Goal: Information Seeking & Learning: Learn about a topic

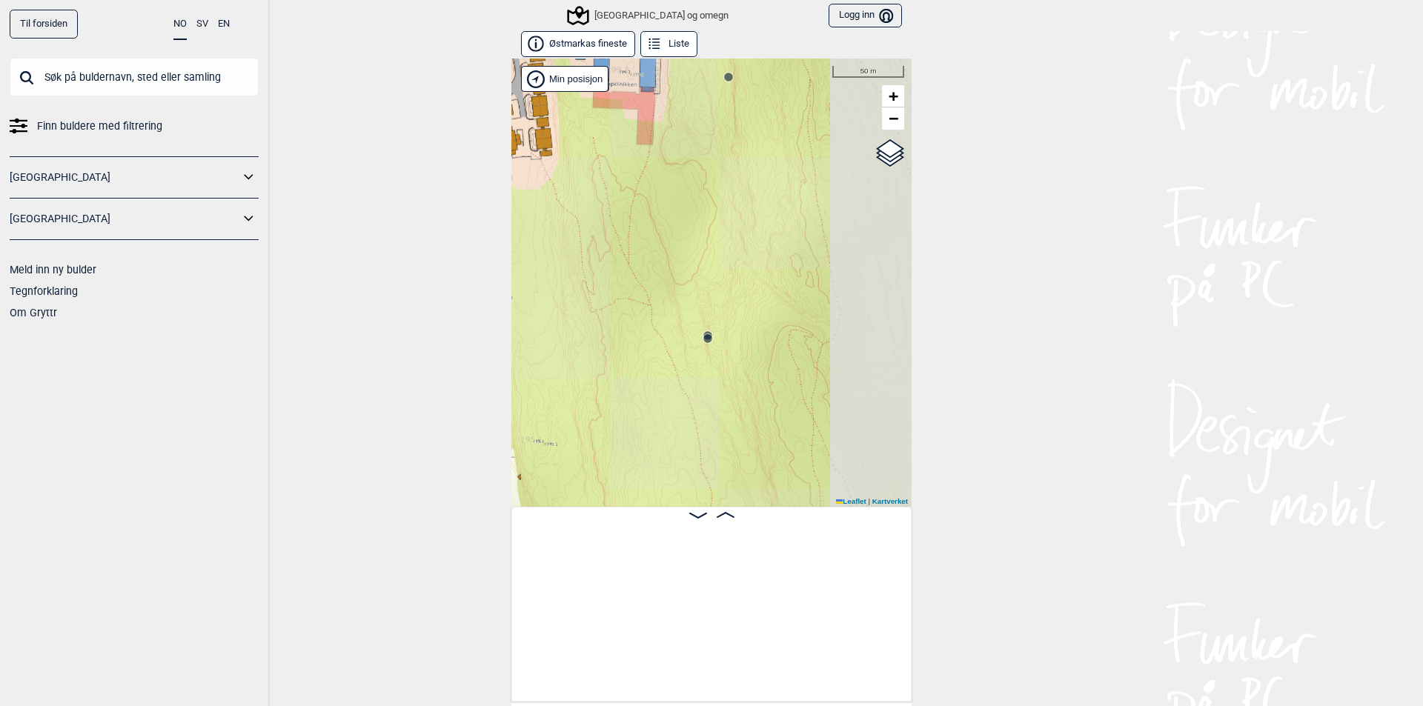
scroll to position [0, 1492]
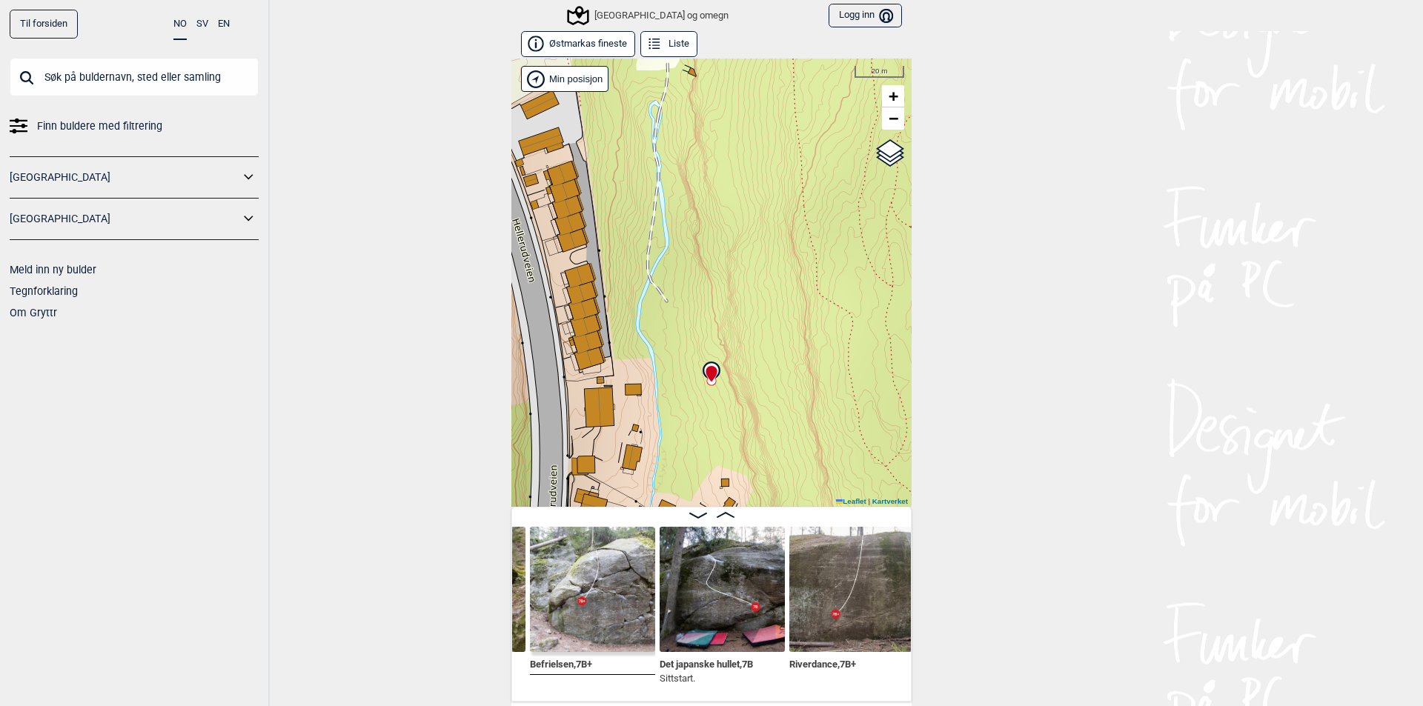
click at [603, 17] on div "[GEOGRAPHIC_DATA] og omegn" at bounding box center [648, 16] width 159 height 18
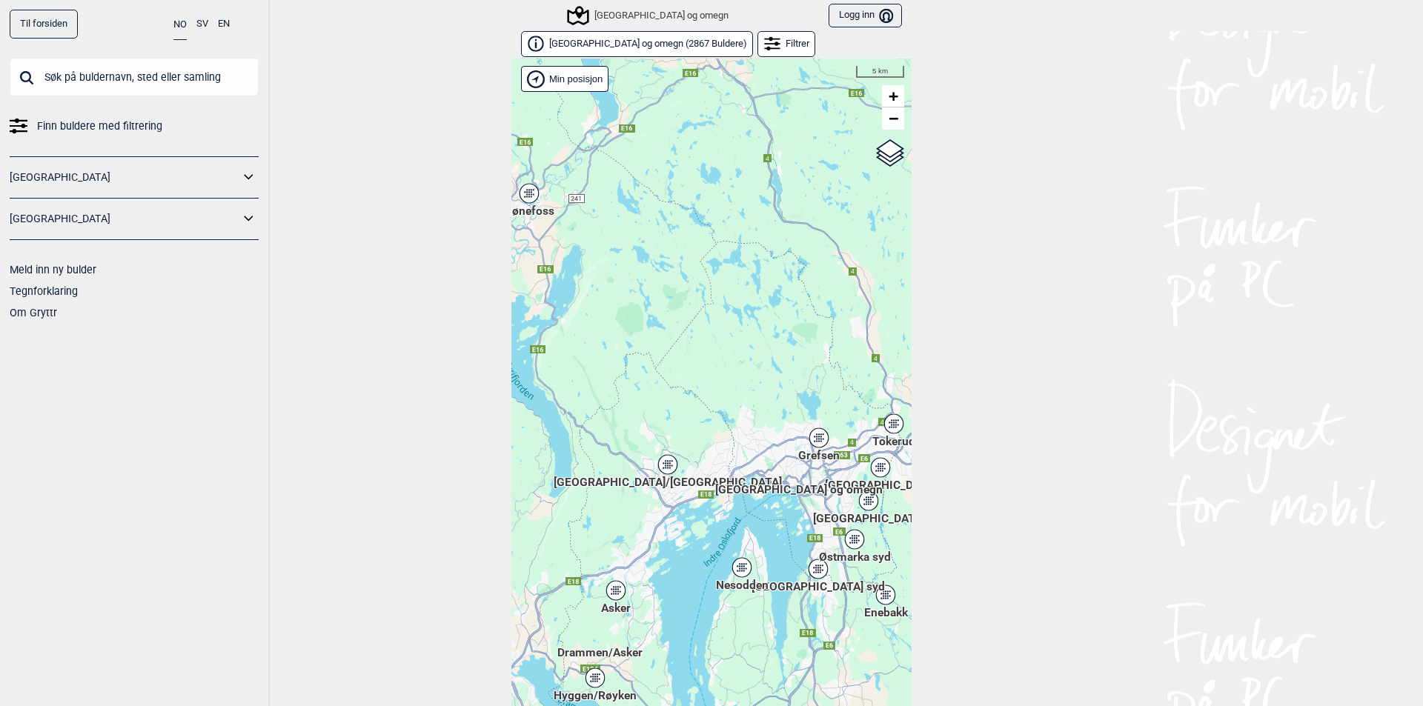
scroll to position [23, 0]
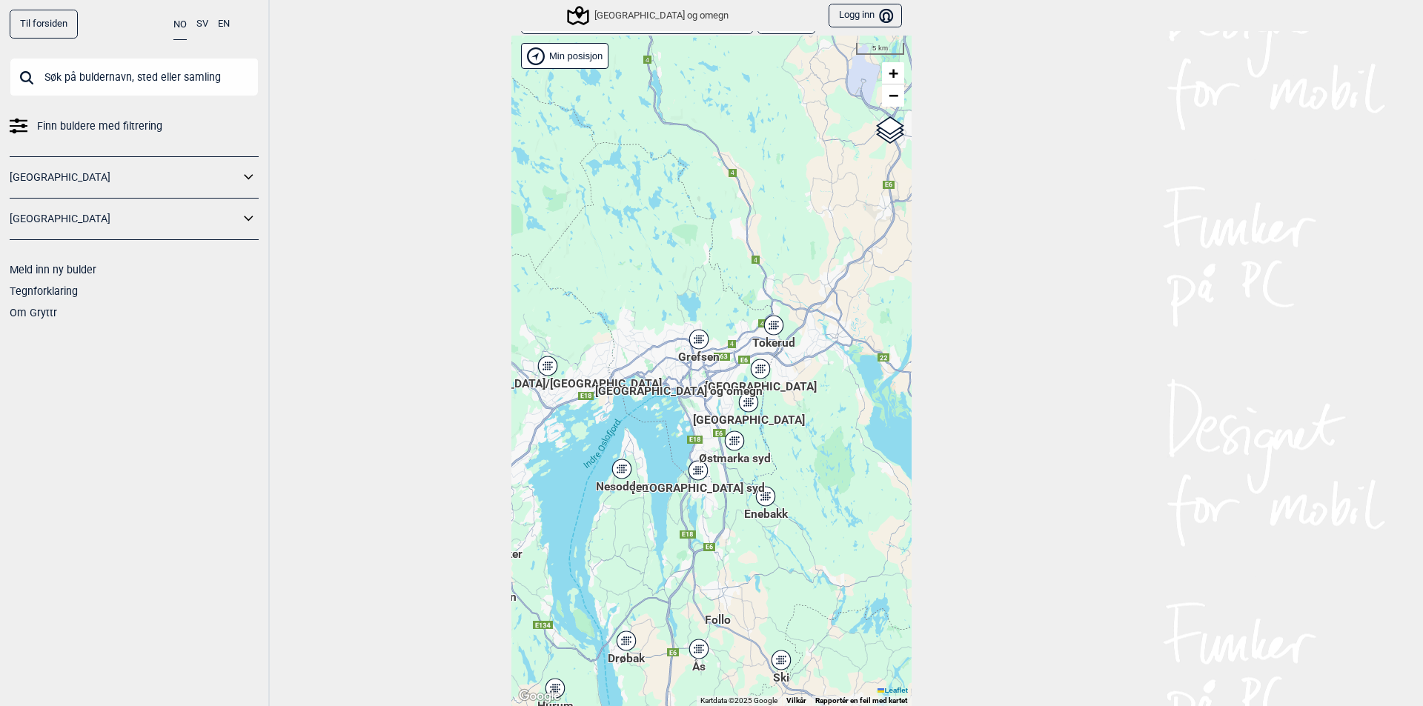
drag, startPoint x: 723, startPoint y: 551, endPoint x: 620, endPoint y: 494, distance: 118.1
click at [620, 474] on div "Nesodden" at bounding box center [621, 469] width 9 height 9
click at [744, 405] on div "[GEOGRAPHIC_DATA]" at bounding box center [748, 402] width 9 height 9
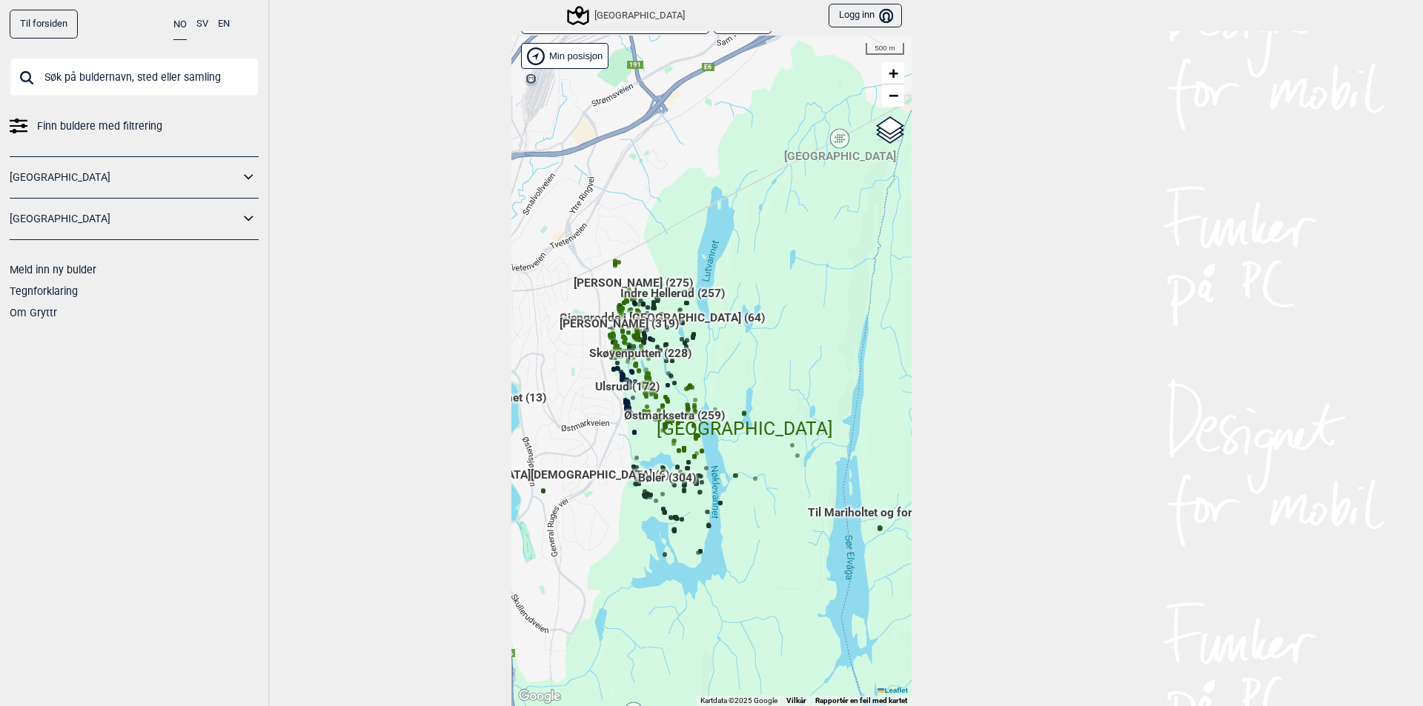
drag, startPoint x: 803, startPoint y: 375, endPoint x: 616, endPoint y: 547, distance: 254.4
click at [616, 547] on div "Hallingdal Gol Ål Stange Kolomoen Vallset Tangen Sørli Åsbygda Buskerud syd Kon…" at bounding box center [711, 371] width 400 height 671
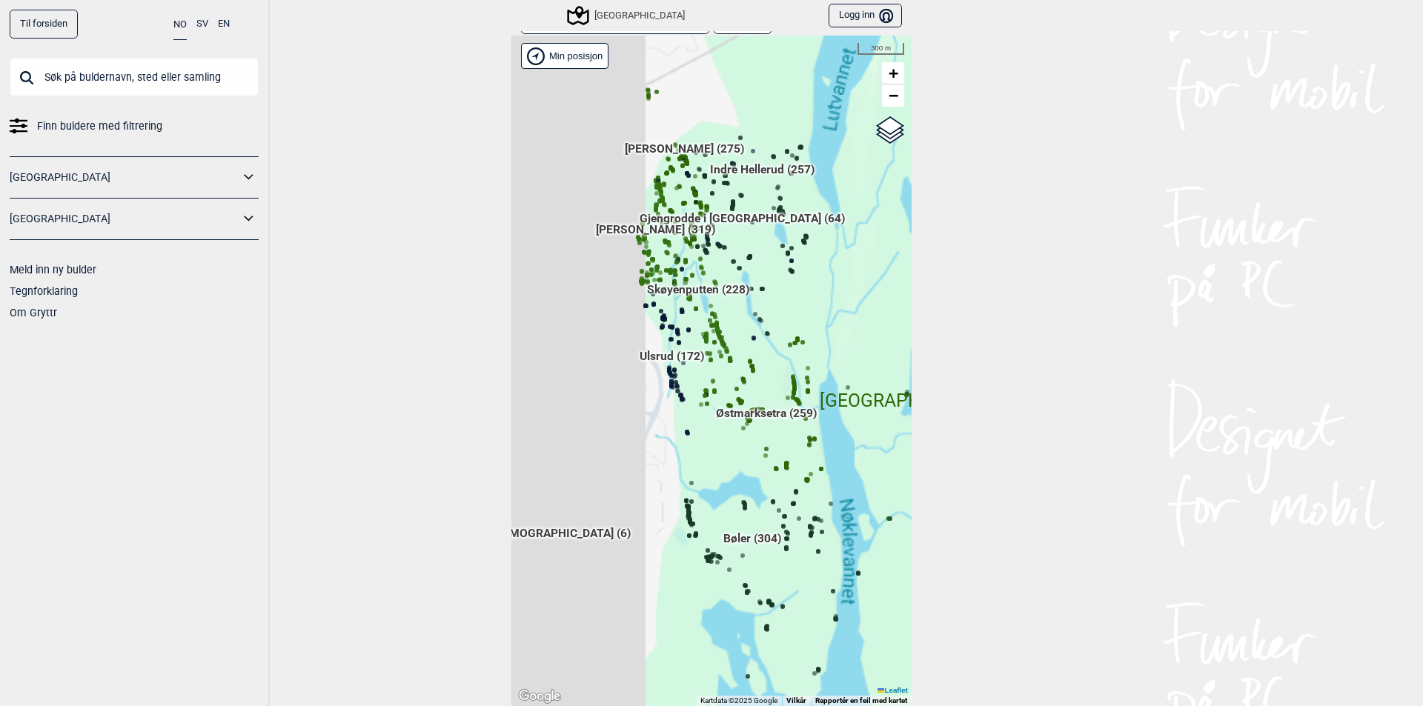
drag, startPoint x: 850, startPoint y: 371, endPoint x: 900, endPoint y: 365, distance: 50.7
click at [900, 365] on div "Hallingdal Gol Ål Stange Kolomoen Vallset Tangen Sørli Åsbygda Buskerud syd Kon…" at bounding box center [711, 371] width 400 height 671
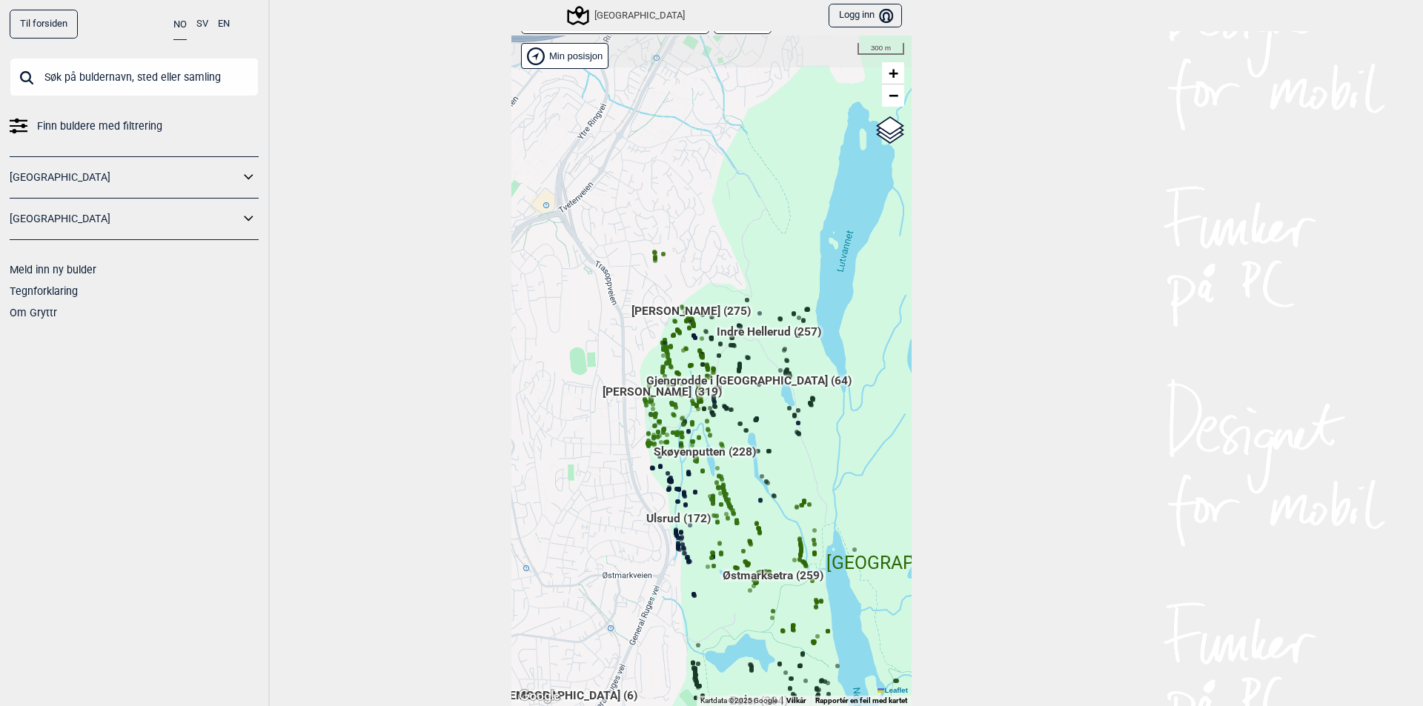
drag, startPoint x: 672, startPoint y: 445, endPoint x: 628, endPoint y: 612, distance: 173.1
click at [628, 612] on div "Hallingdal Gol Ål Stange Kolomoen Vallset Tangen Sørli Åsbygda Buskerud syd Kon…" at bounding box center [711, 371] width 400 height 671
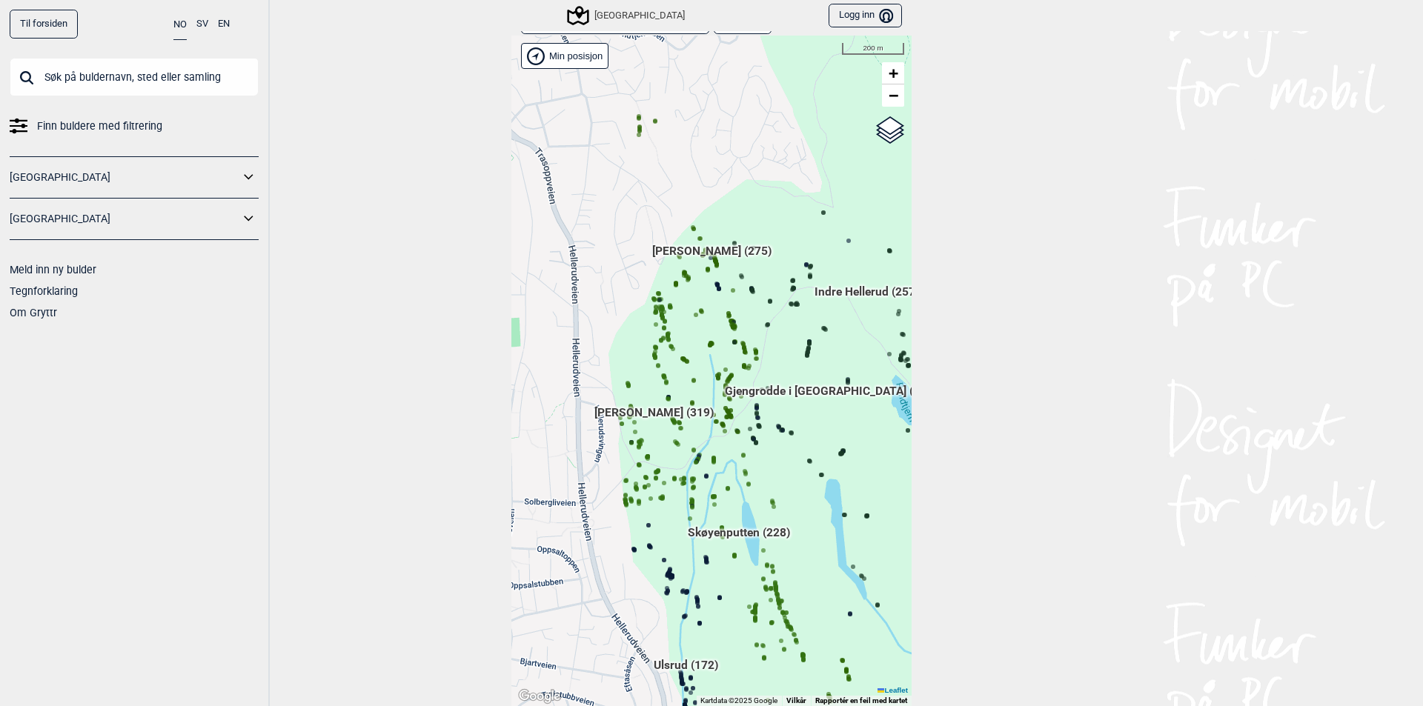
drag, startPoint x: 606, startPoint y: 431, endPoint x: 573, endPoint y: 481, distance: 60.4
click at [573, 481] on div "Hallingdal Gol Ål Stange Kolomoen Vallset Tangen Sørli Åsbygda Buskerud syd Kon…" at bounding box center [711, 371] width 400 height 671
click at [724, 414] on icon at bounding box center [726, 417] width 7 height 7
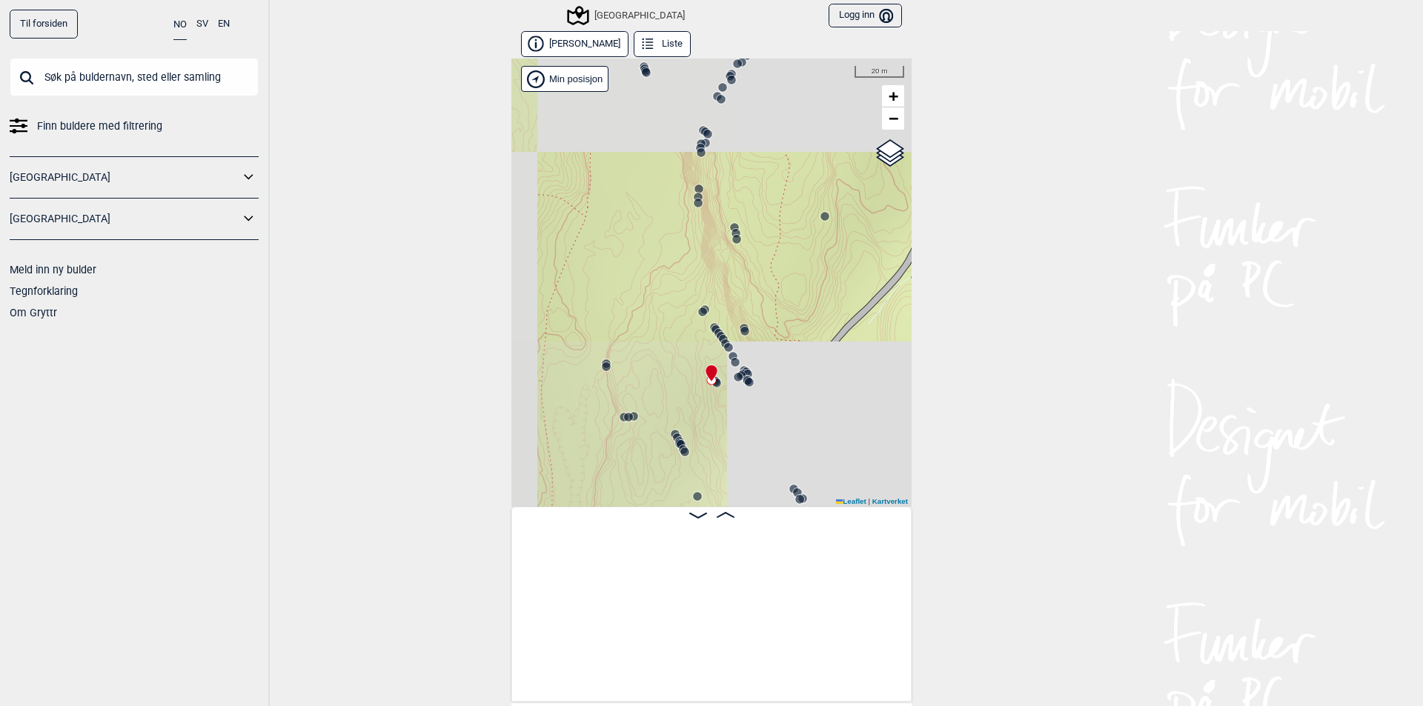
scroll to position [0, 29681]
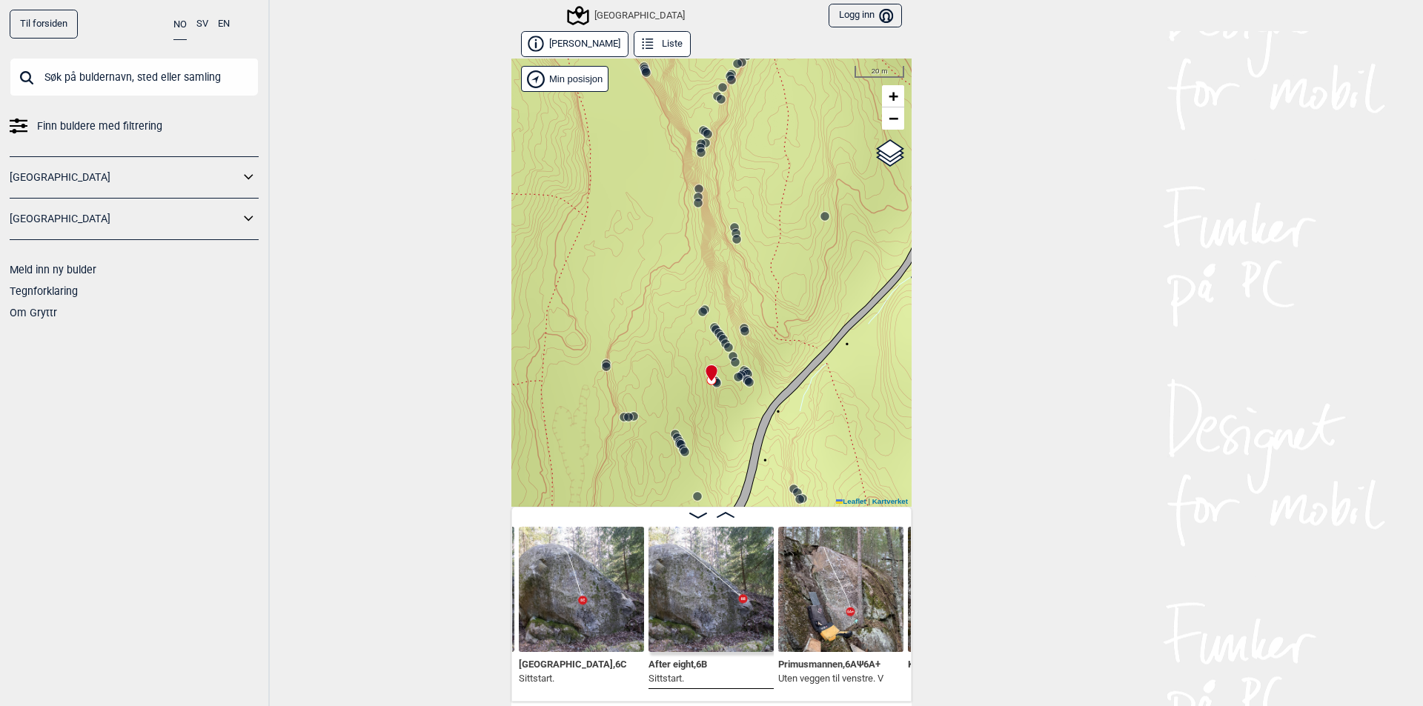
click at [713, 328] on icon at bounding box center [719, 334] width 12 height 12
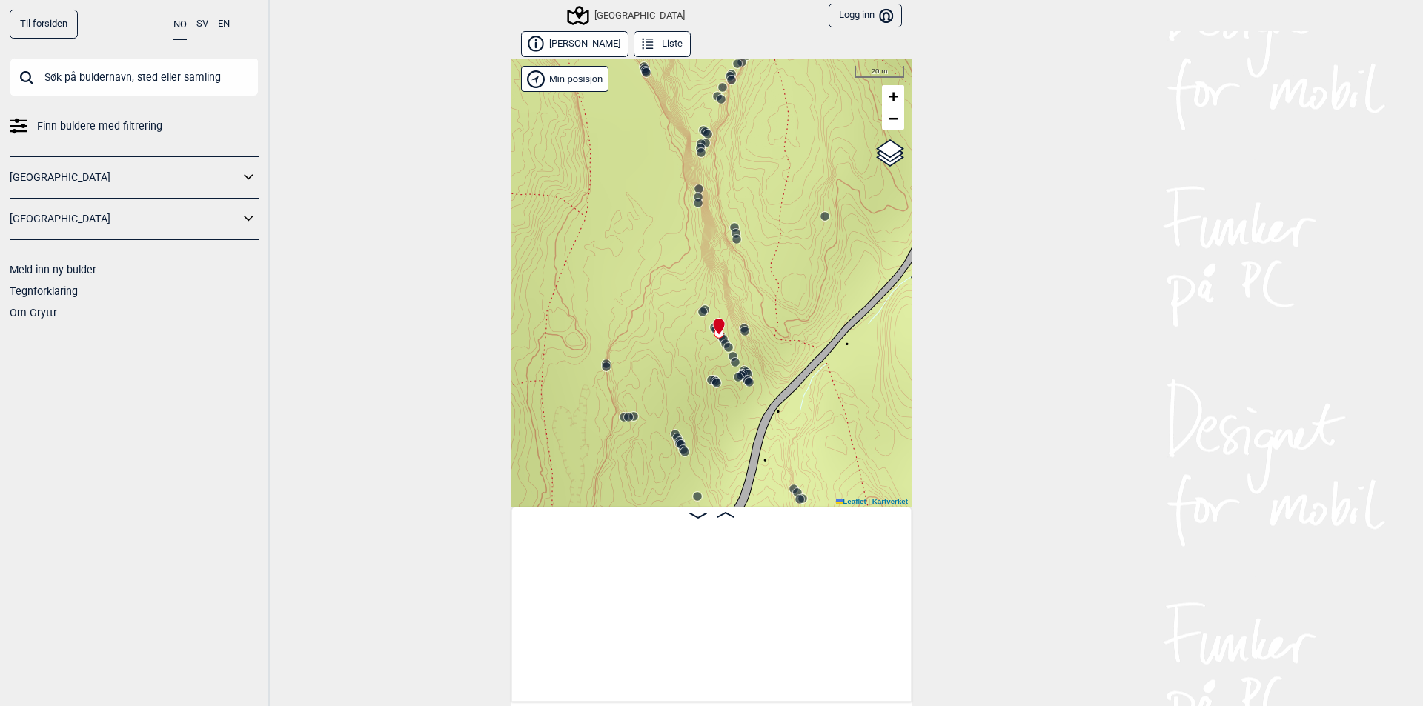
scroll to position [0, 27302]
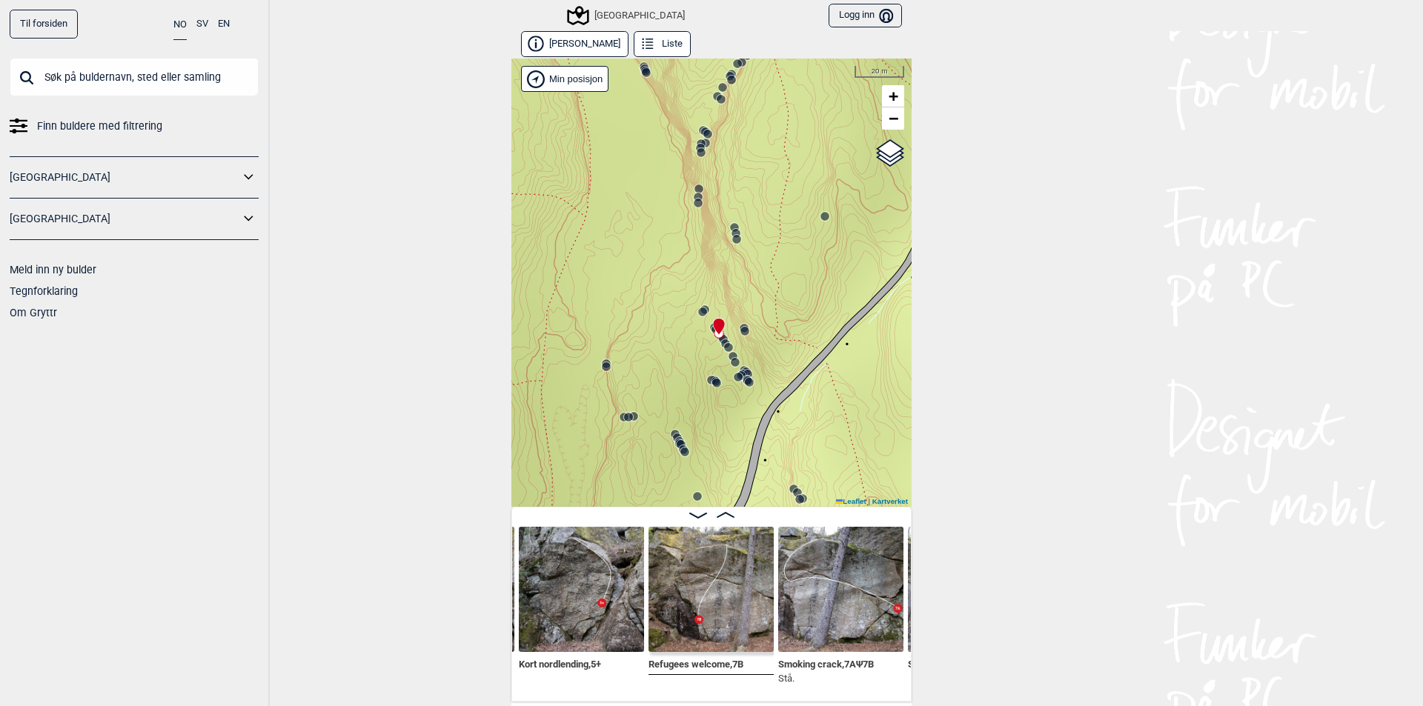
click at [738, 372] on icon at bounding box center [738, 377] width 12 height 12
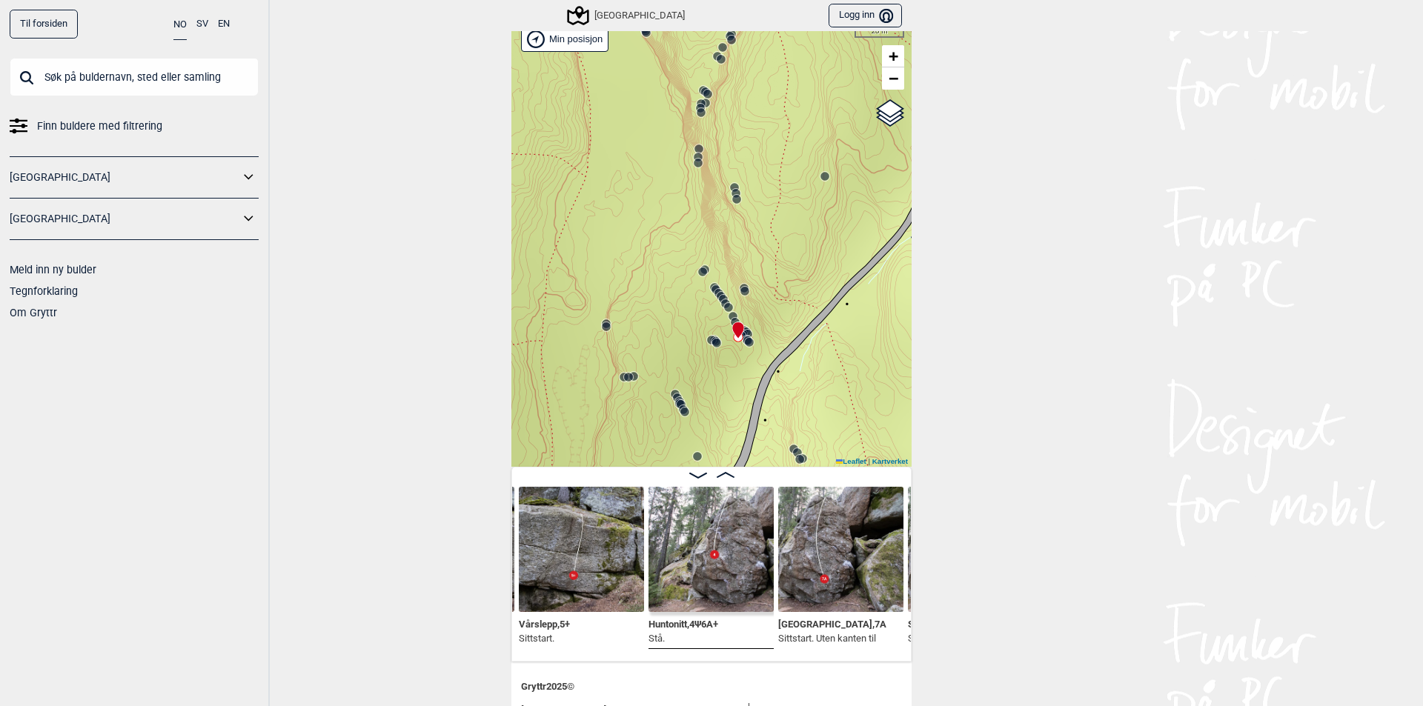
scroll to position [74, 0]
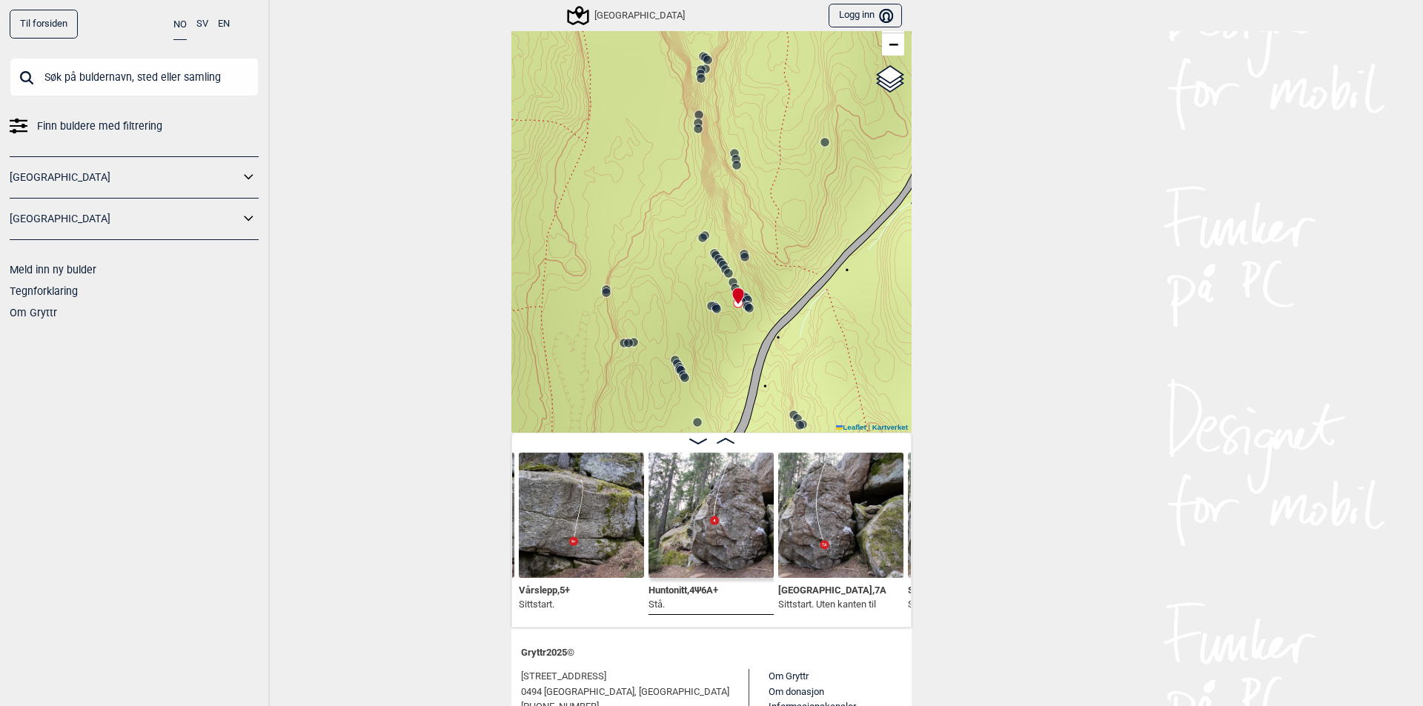
click at [721, 441] on icon at bounding box center [726, 441] width 18 height 6
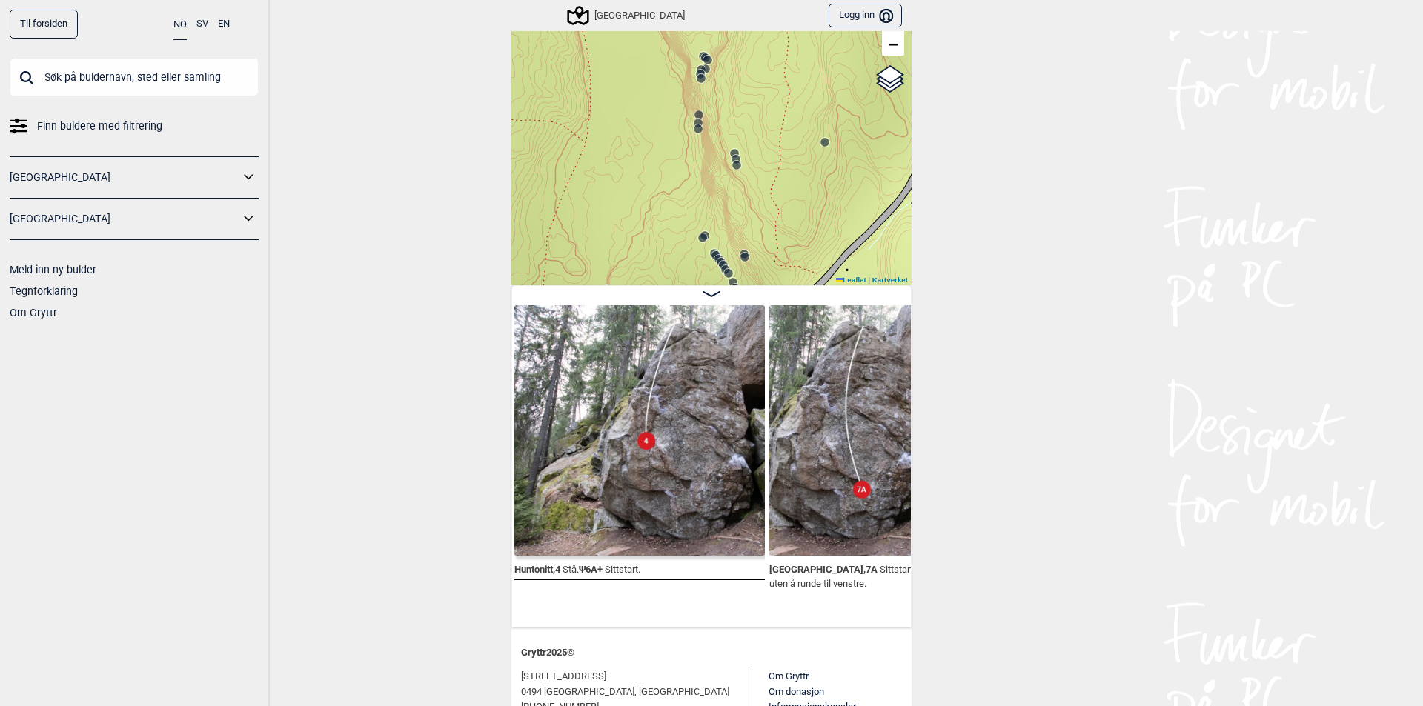
scroll to position [59, 0]
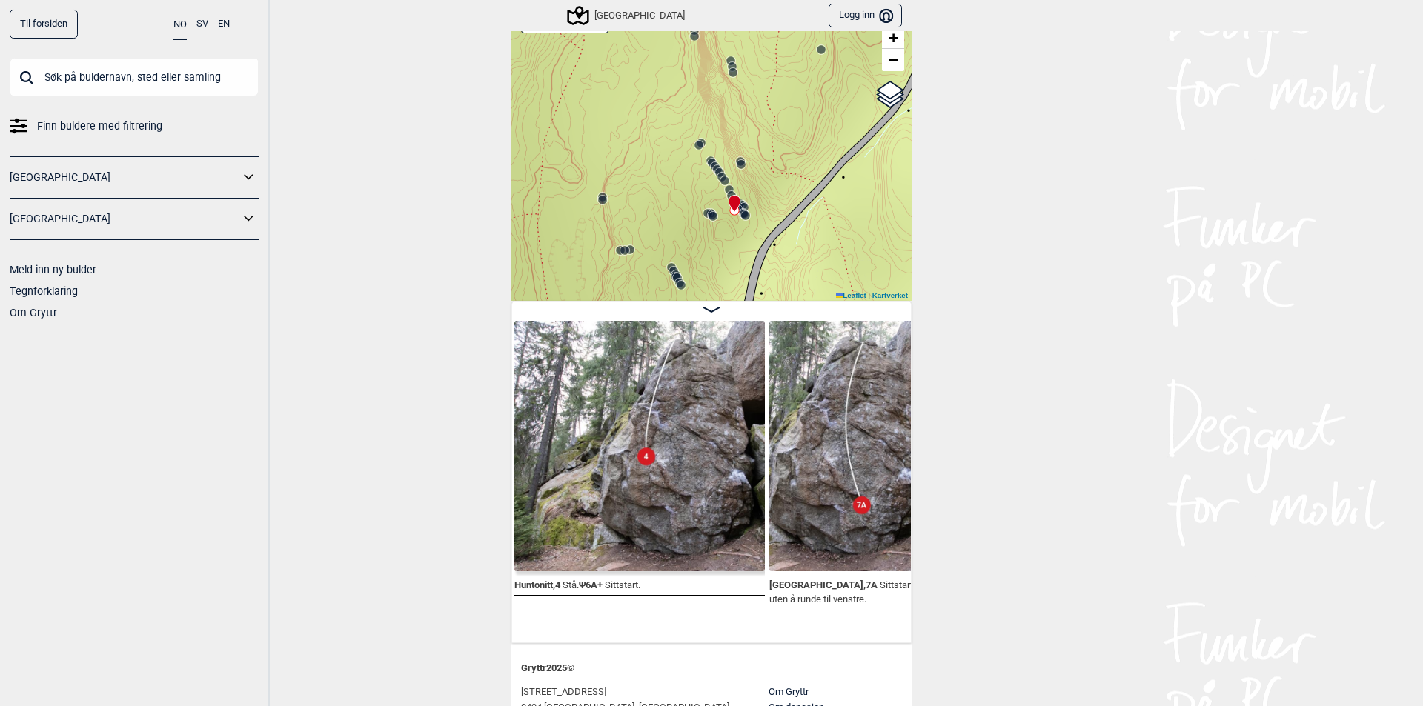
drag, startPoint x: 786, startPoint y: 207, endPoint x: 783, endPoint y: 135, distance: 71.9
click at [783, 135] on div "Speidersteinen Barnehageveggen Cowboyveggen Bølerveggen [GEOGRAPHIC_DATA]" at bounding box center [711, 150] width 400 height 301
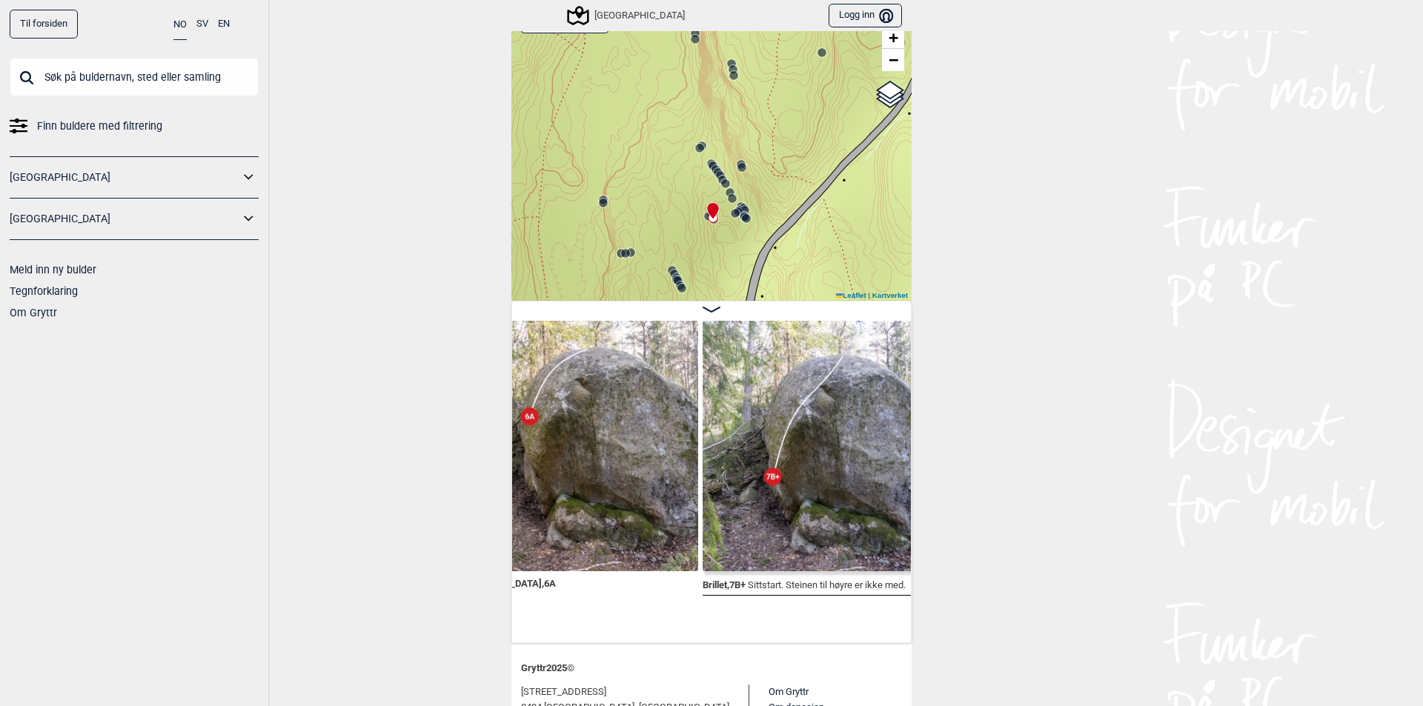
scroll to position [0, 30834]
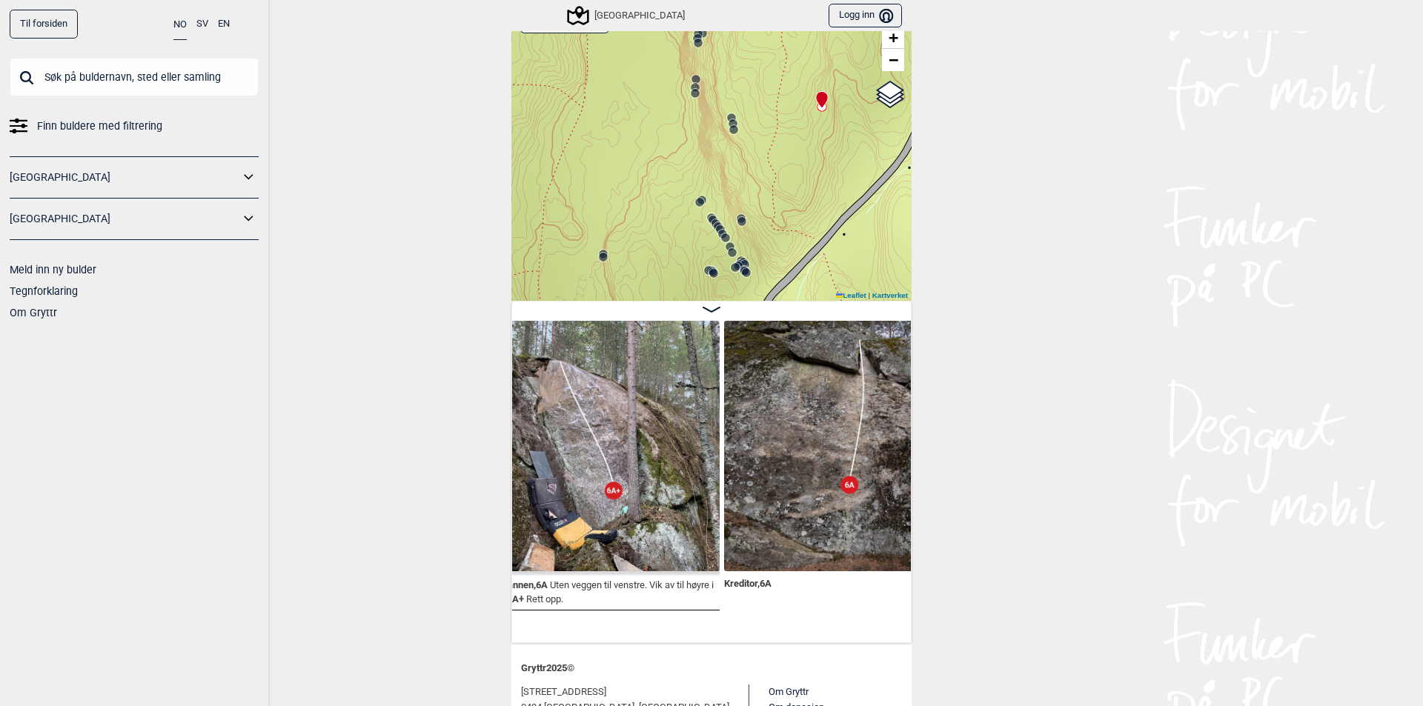
scroll to position [0, 31763]
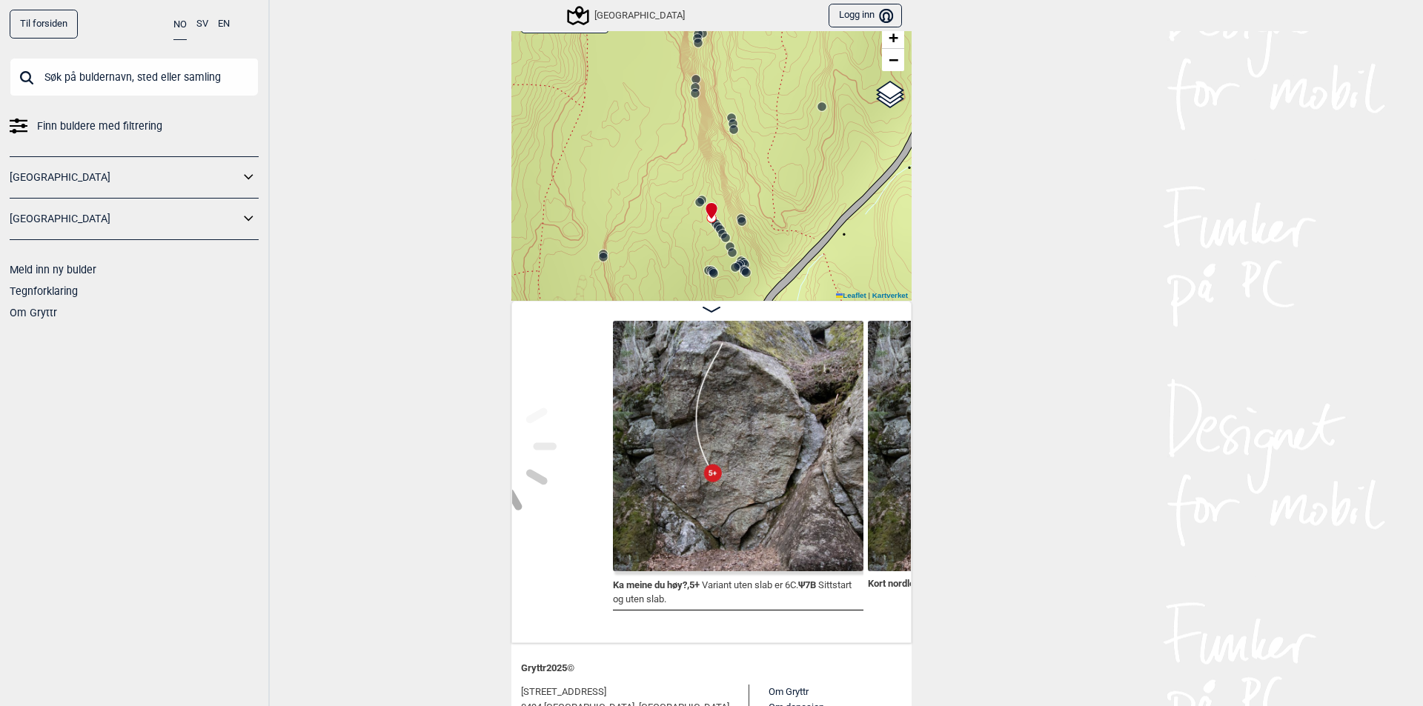
scroll to position [0, 27259]
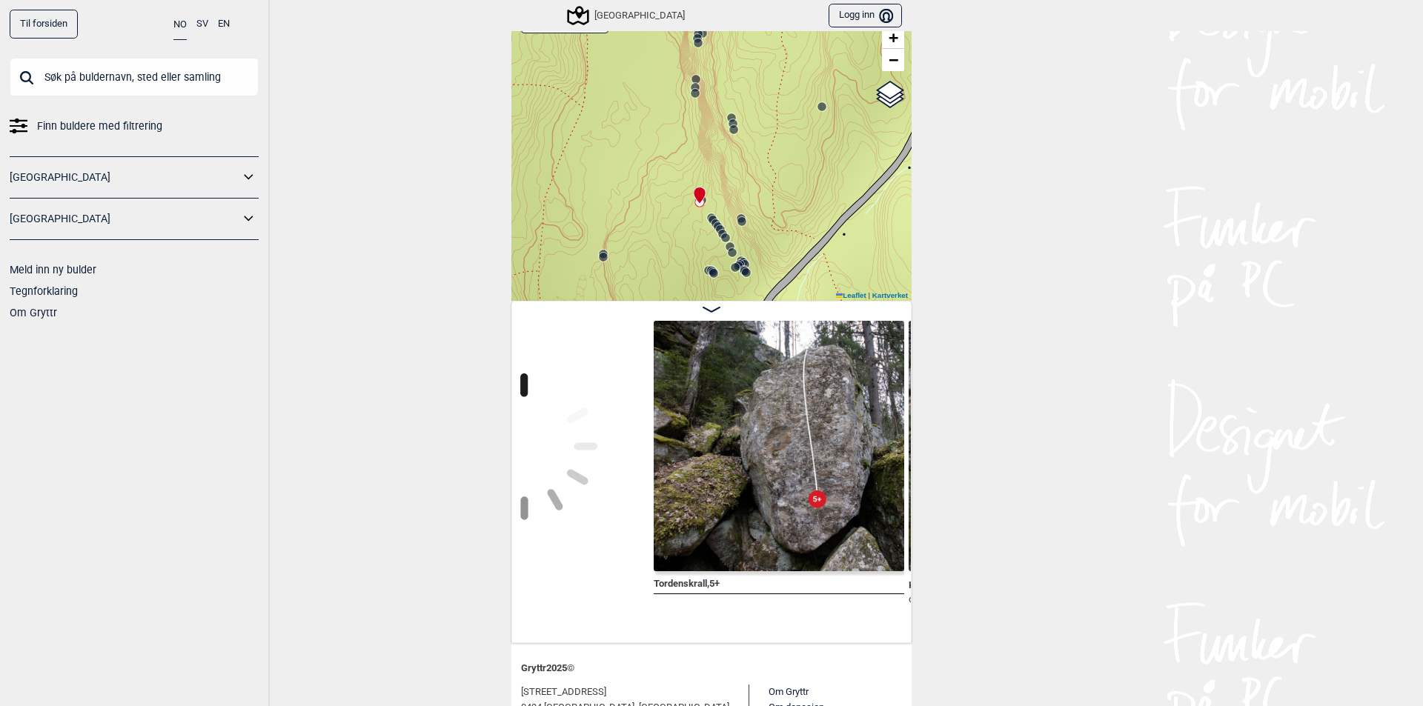
scroll to position [0, 27131]
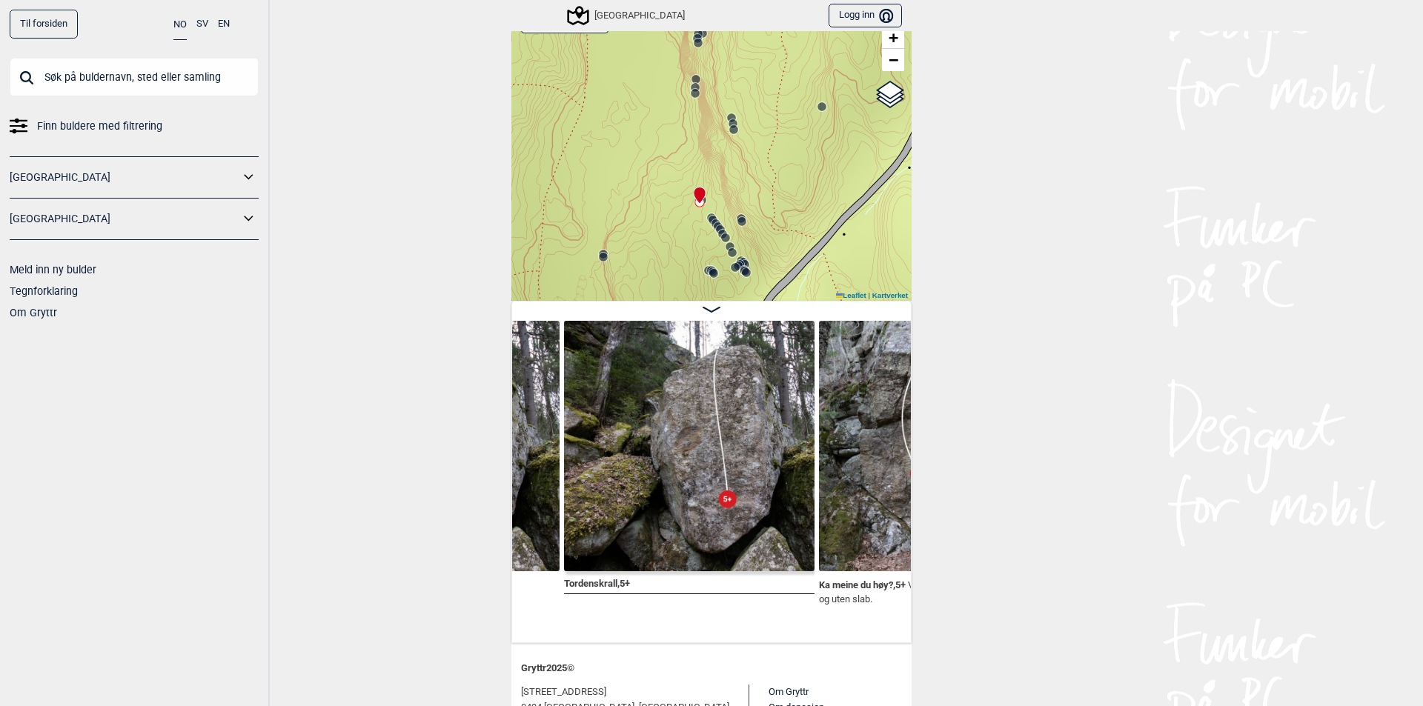
click at [708, 312] on icon at bounding box center [712, 310] width 18 height 6
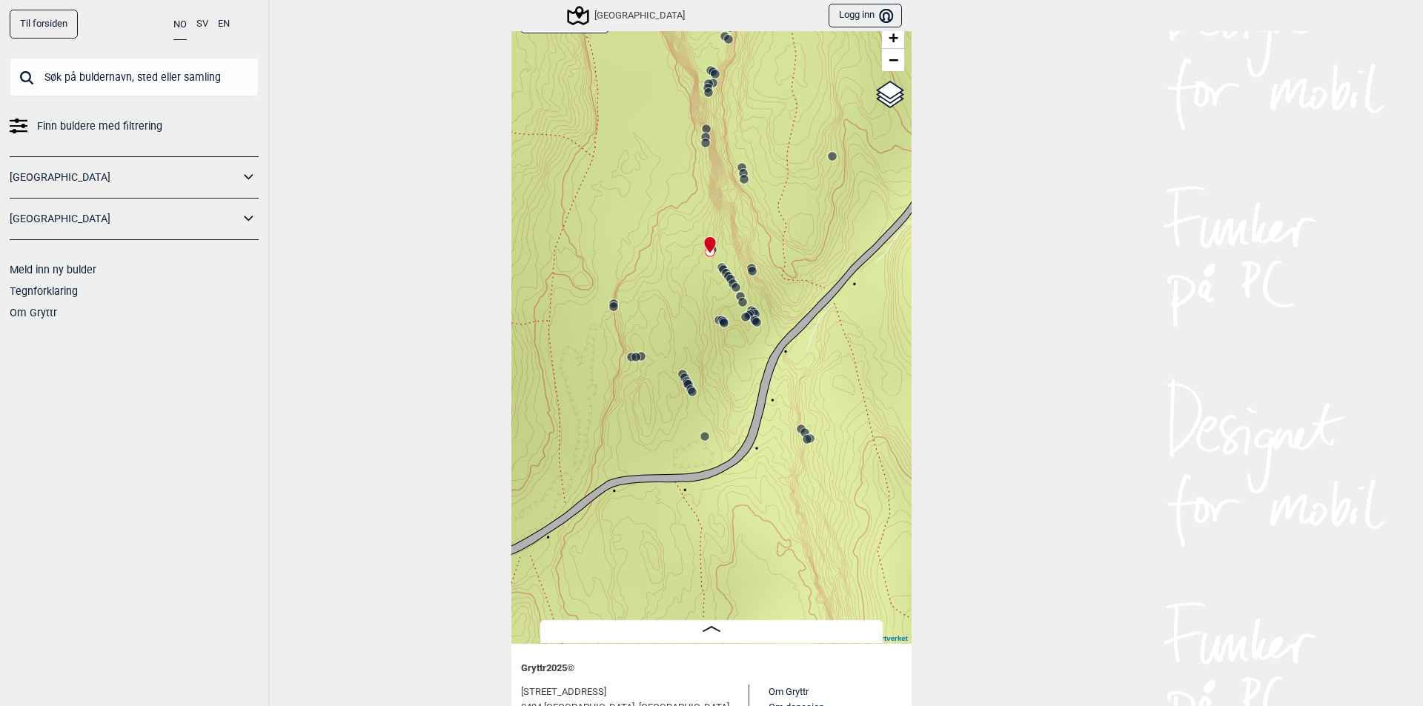
drag, startPoint x: 804, startPoint y: 316, endPoint x: 819, endPoint y: 386, distance: 71.9
click at [819, 386] on div "Speidersteinen Barnehageveggen Cowboyveggen Bølerveggen [GEOGRAPHIC_DATA]" at bounding box center [711, 322] width 400 height 644
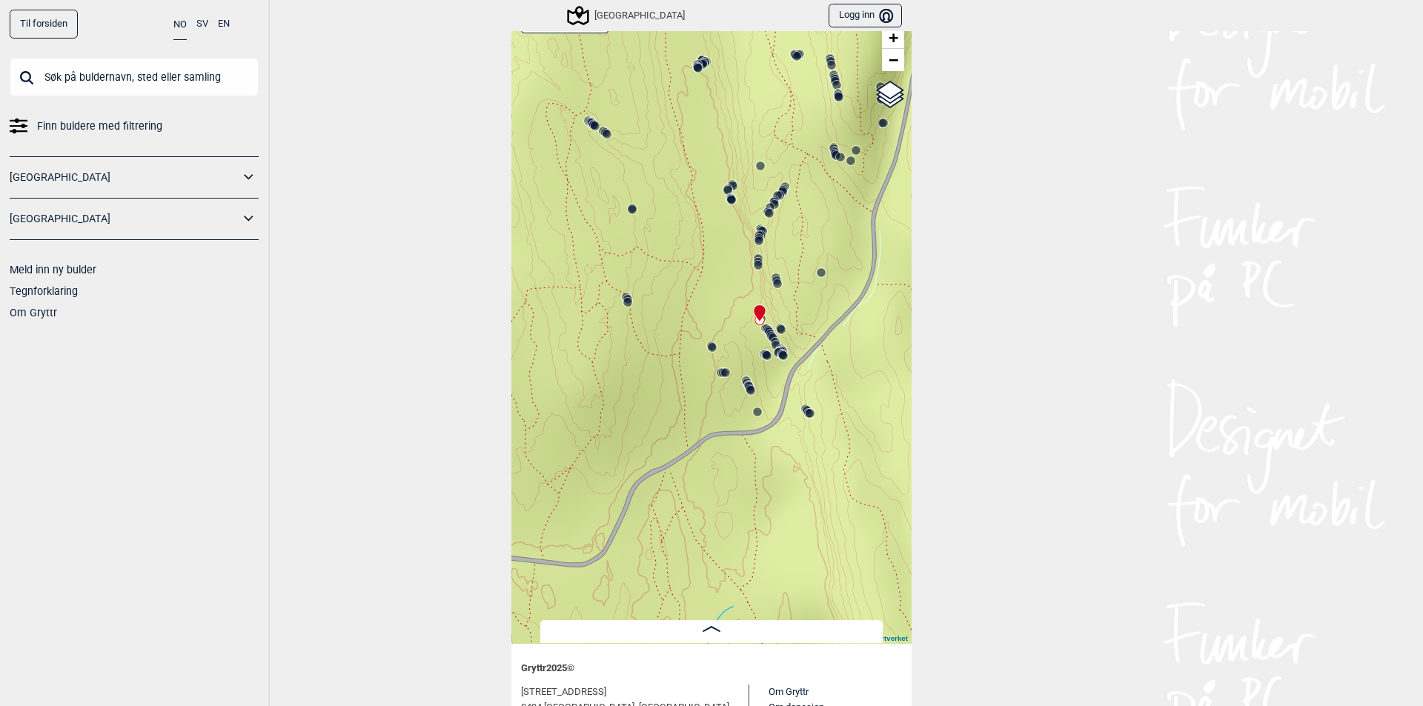
drag, startPoint x: 827, startPoint y: 241, endPoint x: 808, endPoint y: 354, distance: 115.0
click at [808, 354] on div "Speidersteinen Barnehageveggen Cowboyveggen Bølerveggen [GEOGRAPHIC_DATA]" at bounding box center [711, 322] width 400 height 644
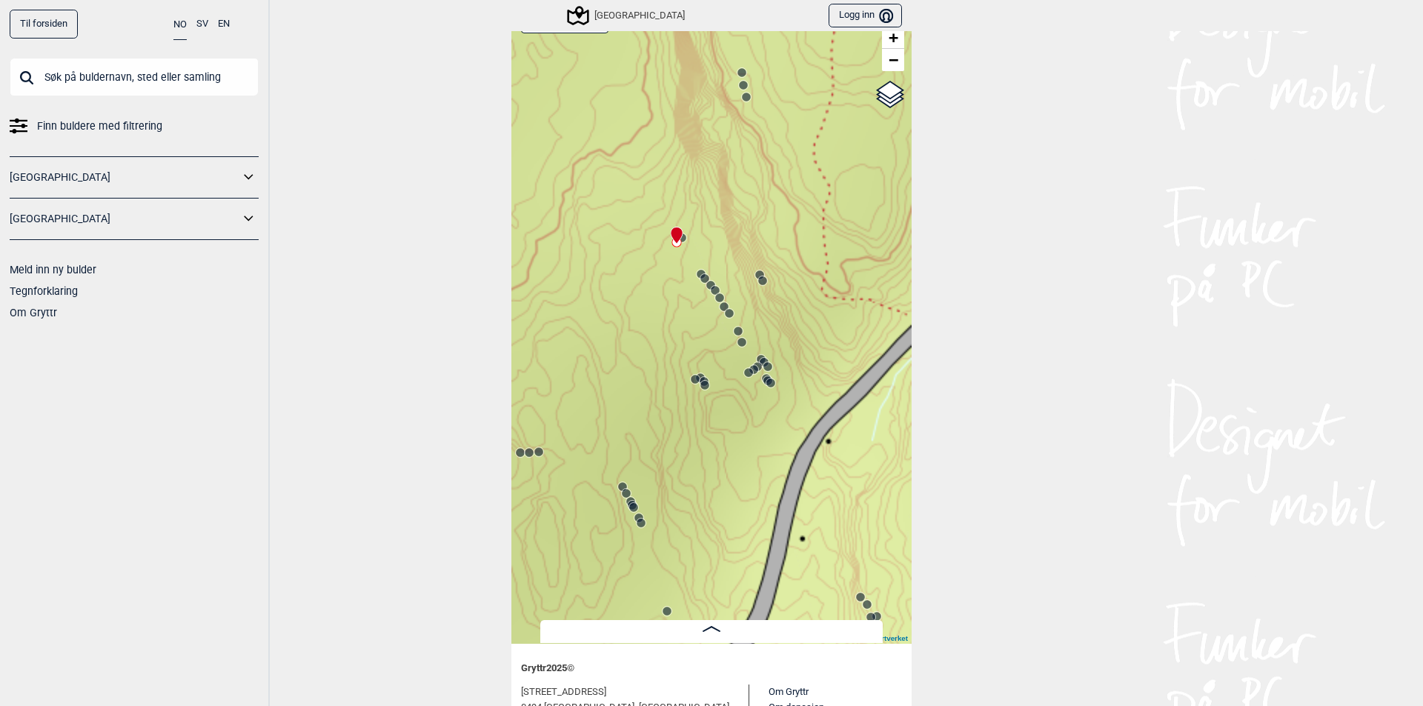
drag, startPoint x: 727, startPoint y: 273, endPoint x: 830, endPoint y: 249, distance: 105.7
click at [830, 249] on div "Speidersteinen Barnehageveggen Cowboyveggen Bølerveggen [GEOGRAPHIC_DATA]" at bounding box center [711, 322] width 400 height 644
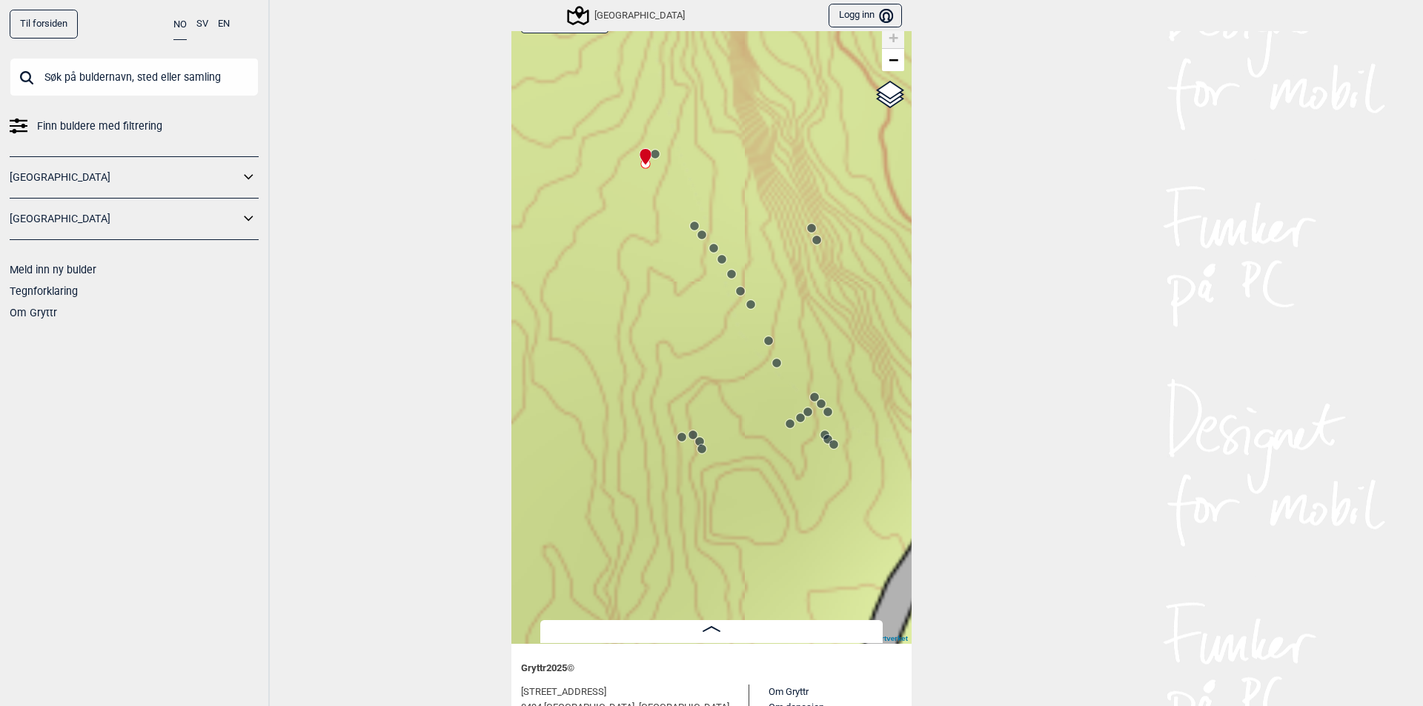
drag, startPoint x: 732, startPoint y: 324, endPoint x: 811, endPoint y: 335, distance: 80.1
click at [811, 335] on div "Speidersteinen Barnehageveggen Cowboyveggen Bølerveggen [GEOGRAPHIC_DATA]" at bounding box center [711, 322] width 400 height 644
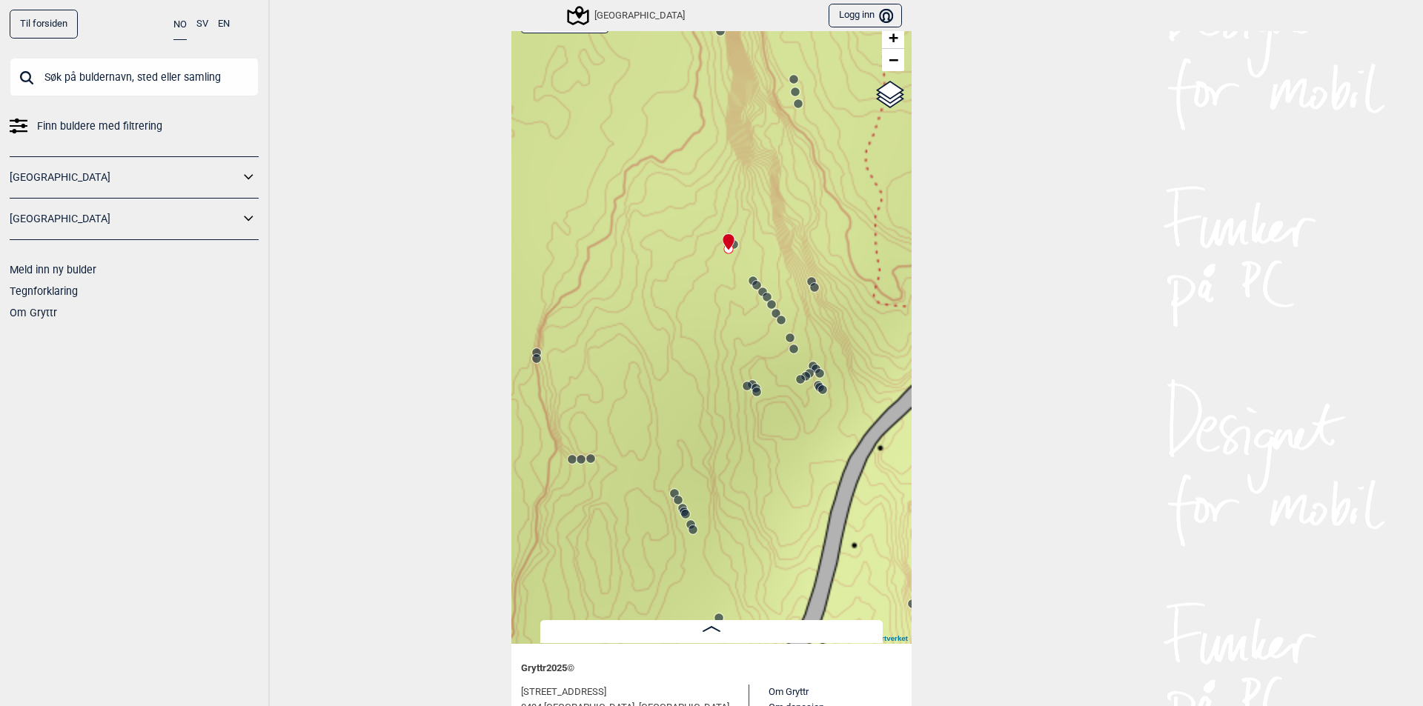
click at [708, 634] on span at bounding box center [712, 629] width 18 height 13
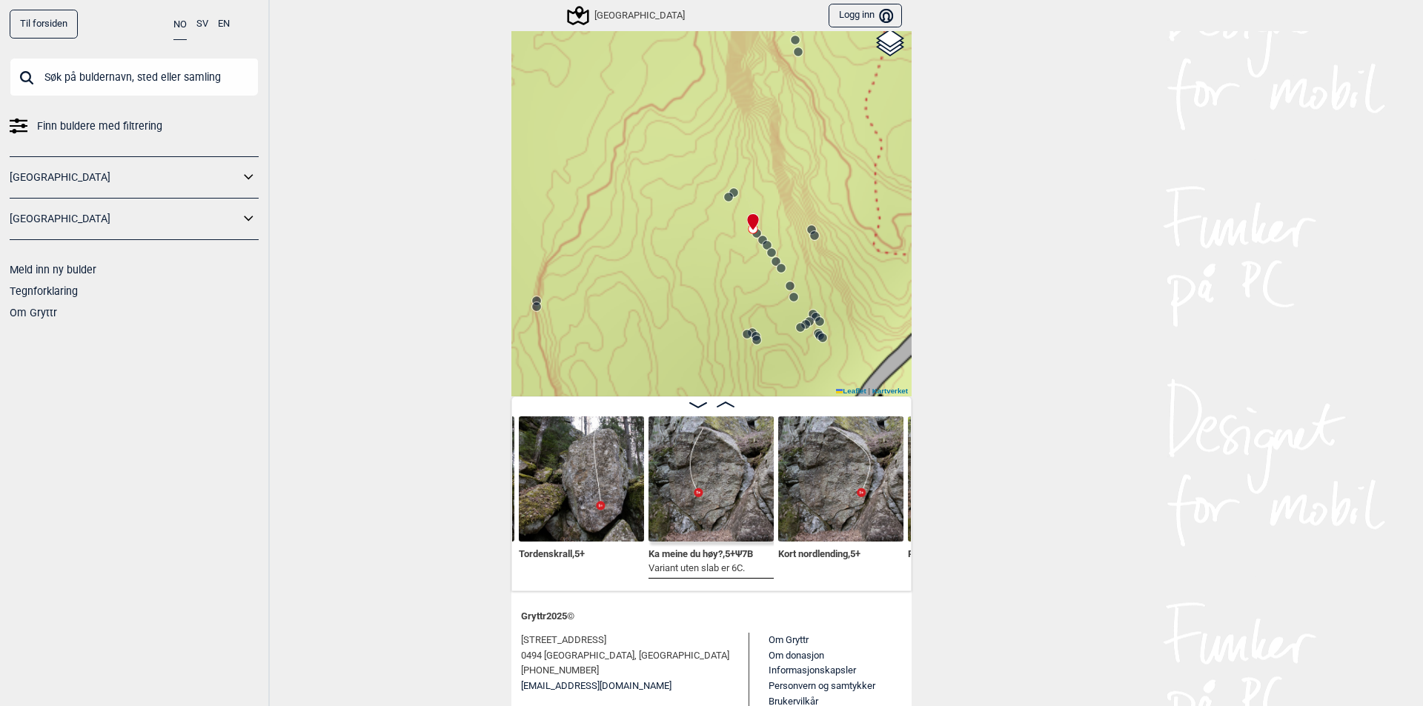
scroll to position [133, 0]
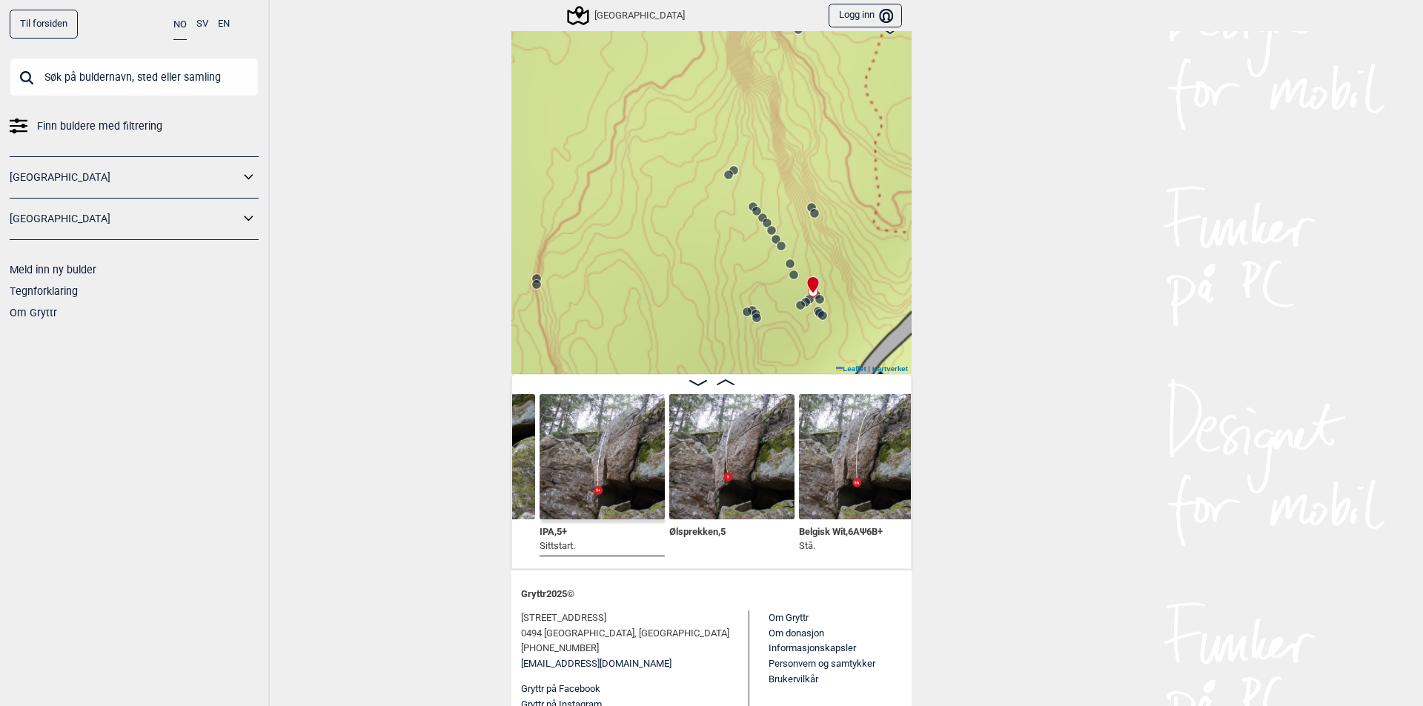
scroll to position [0, 28864]
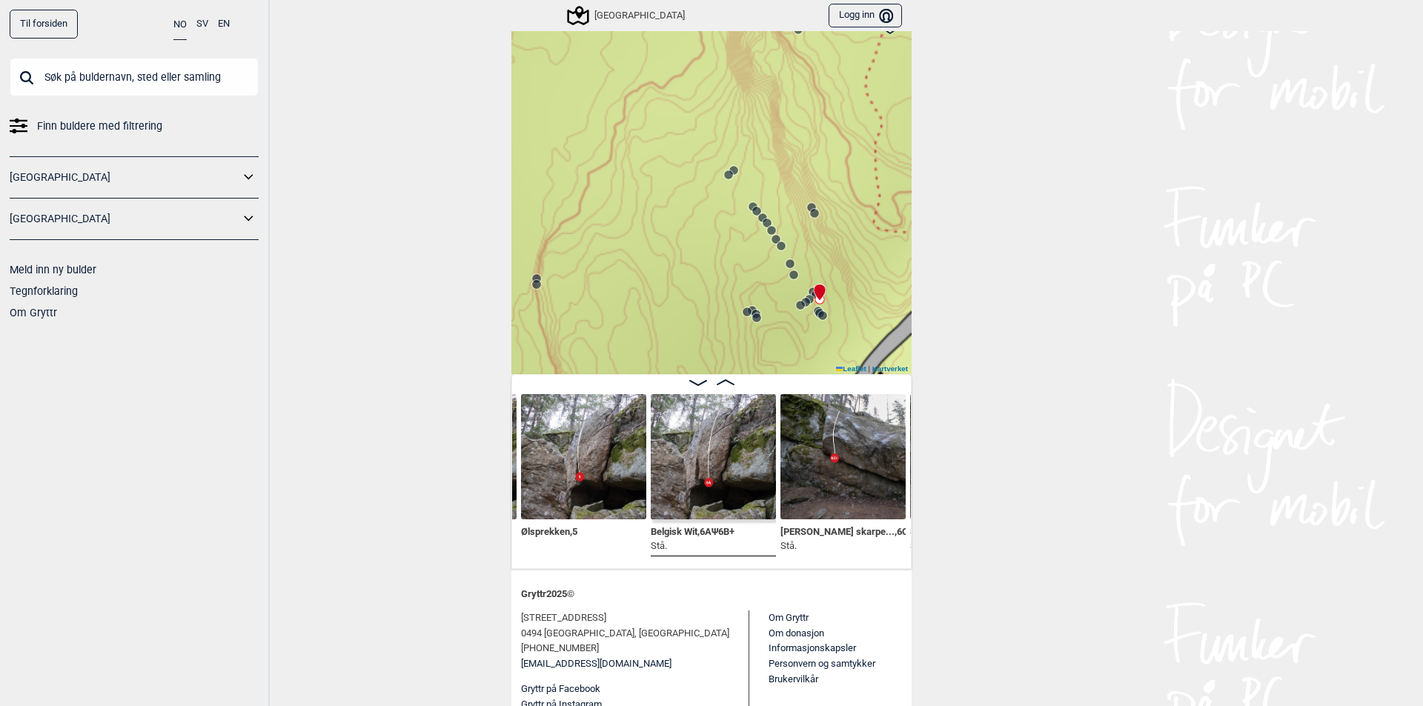
scroll to position [0, 29011]
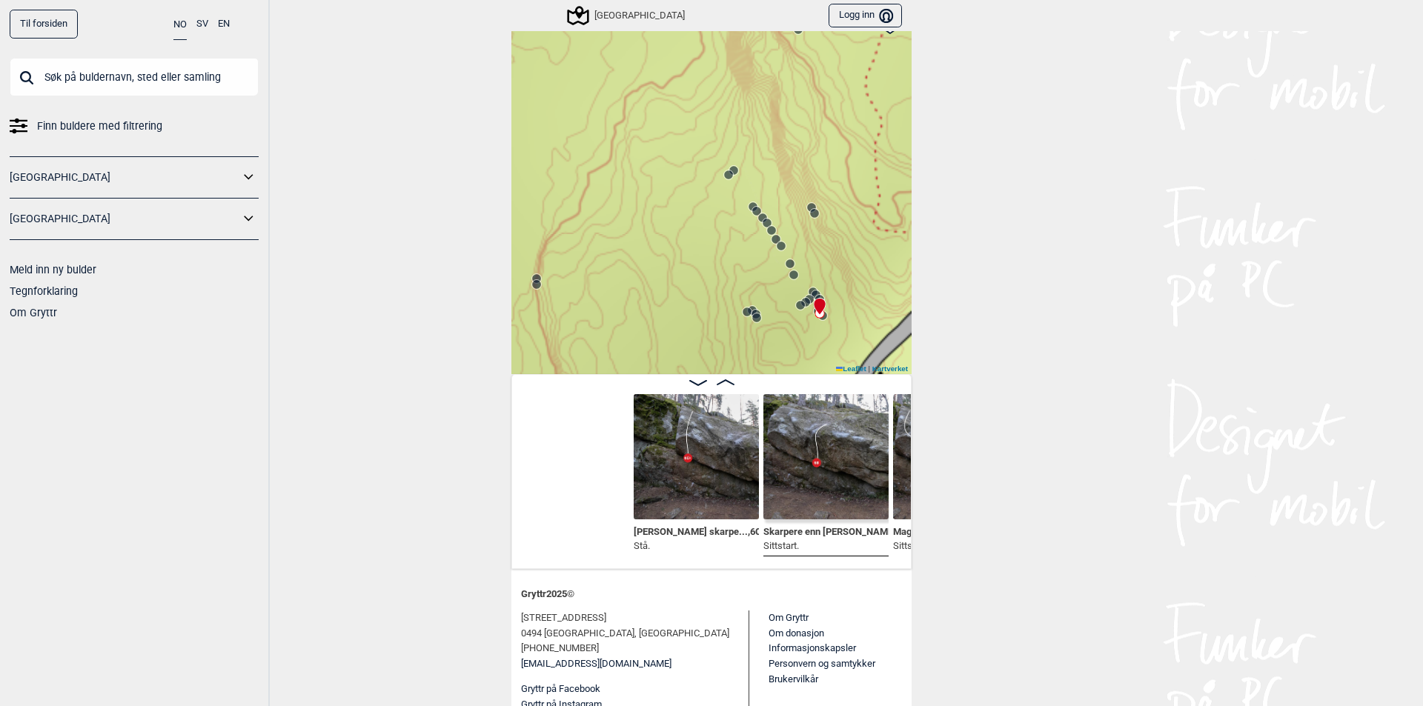
scroll to position [0, 29158]
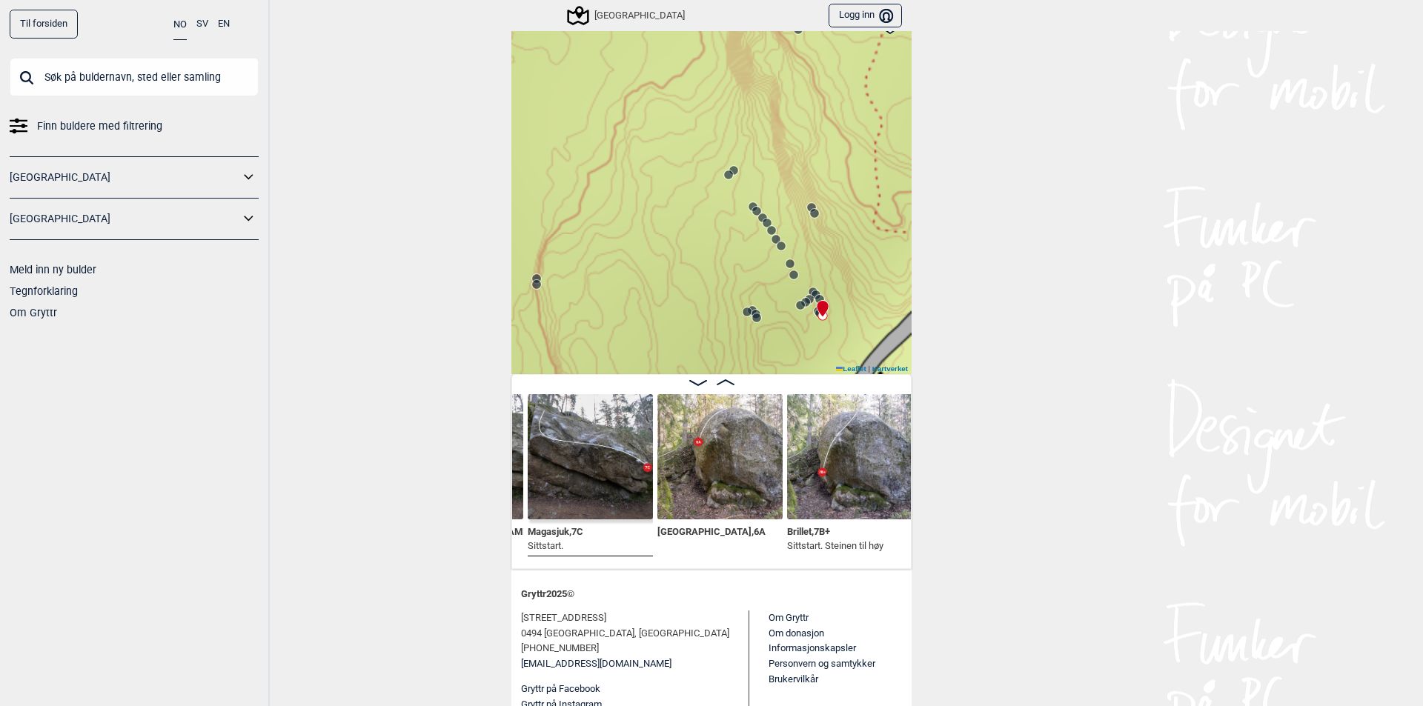
scroll to position [0, 29449]
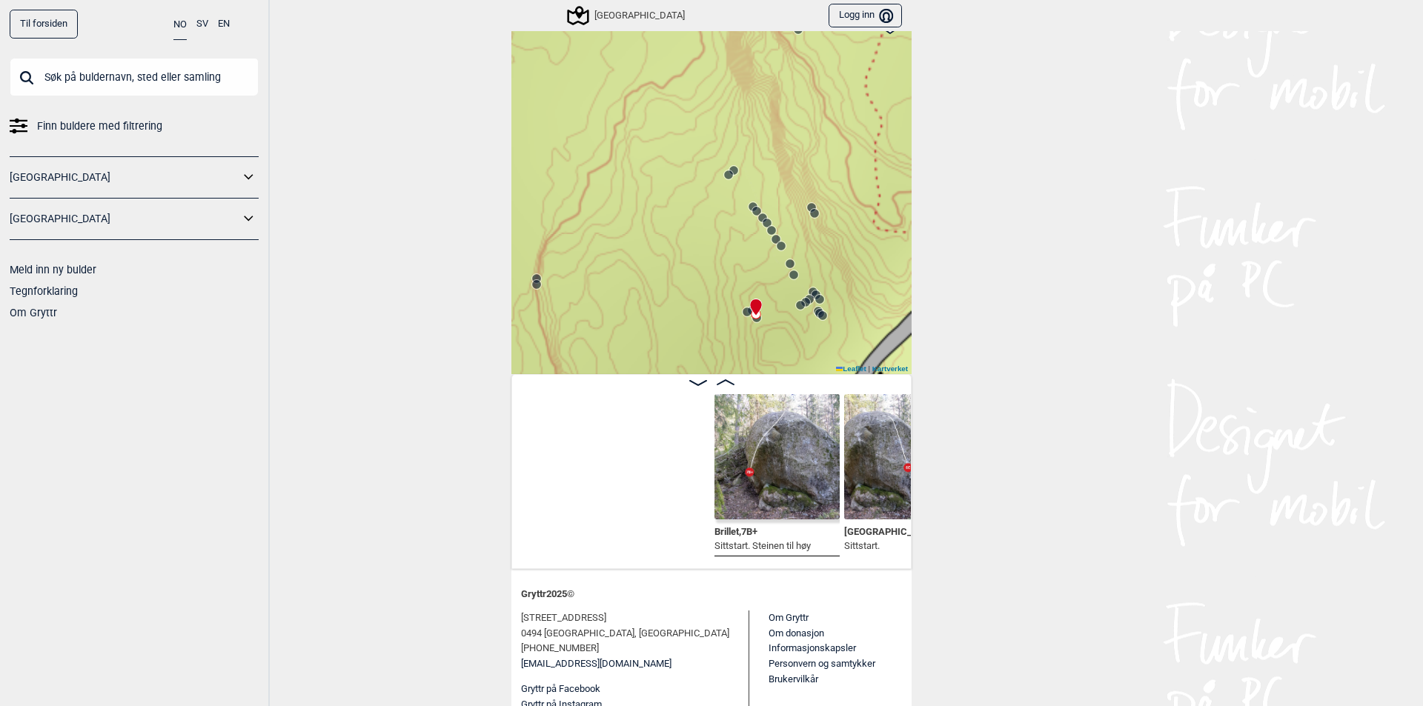
scroll to position [0, 29667]
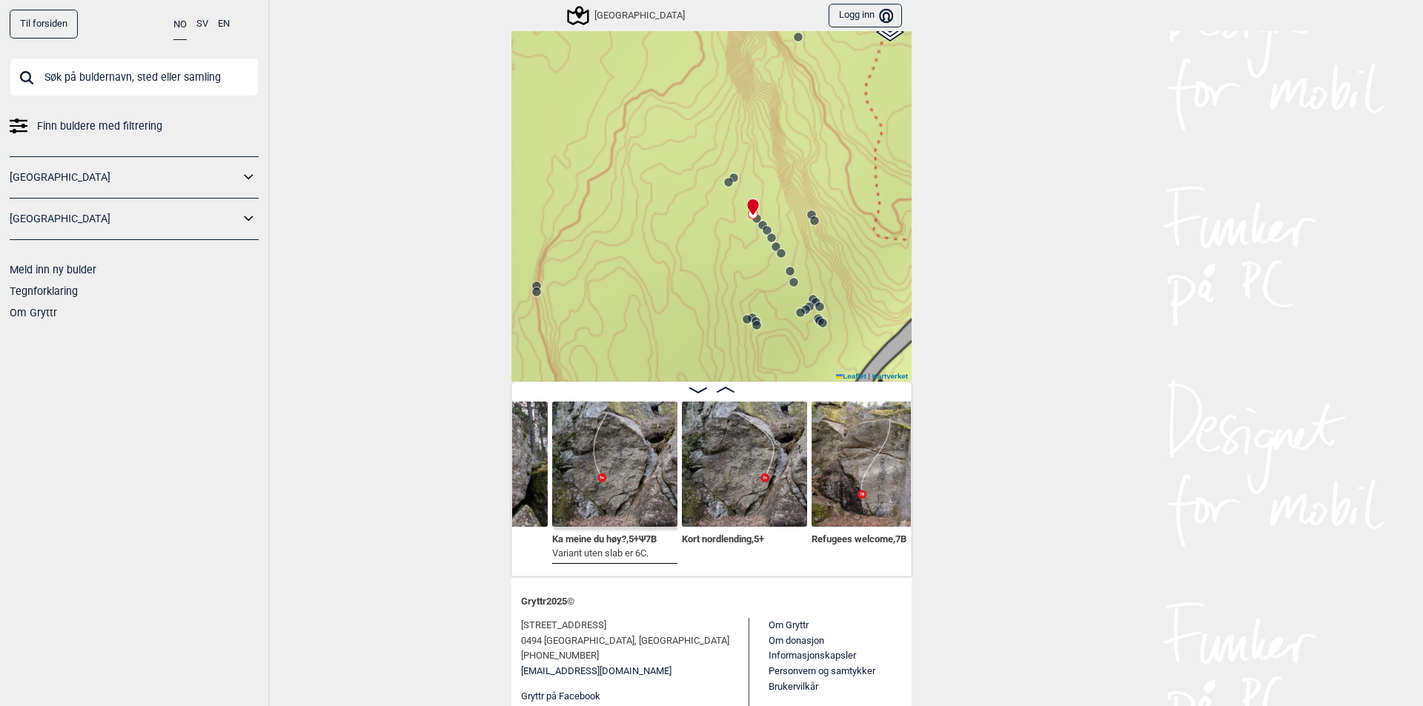
scroll to position [90, 0]
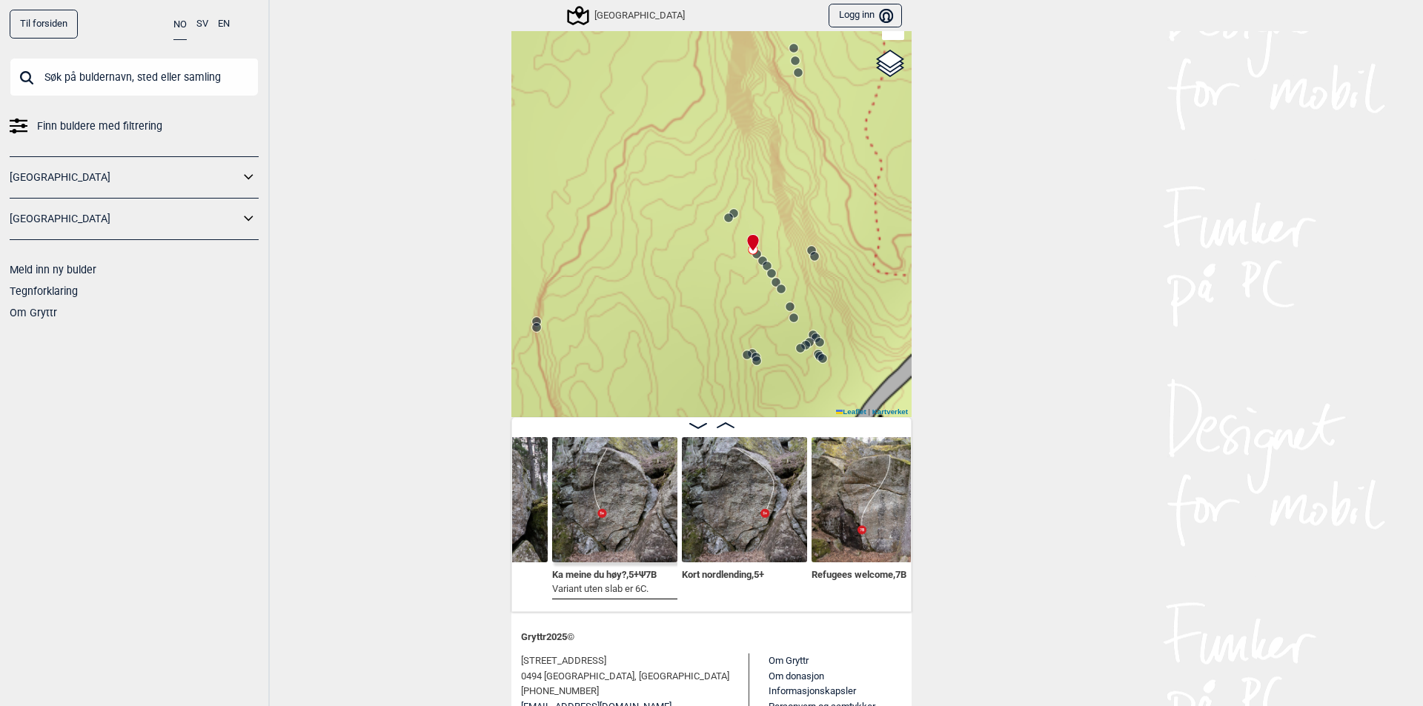
click at [725, 425] on icon at bounding box center [726, 425] width 18 height 6
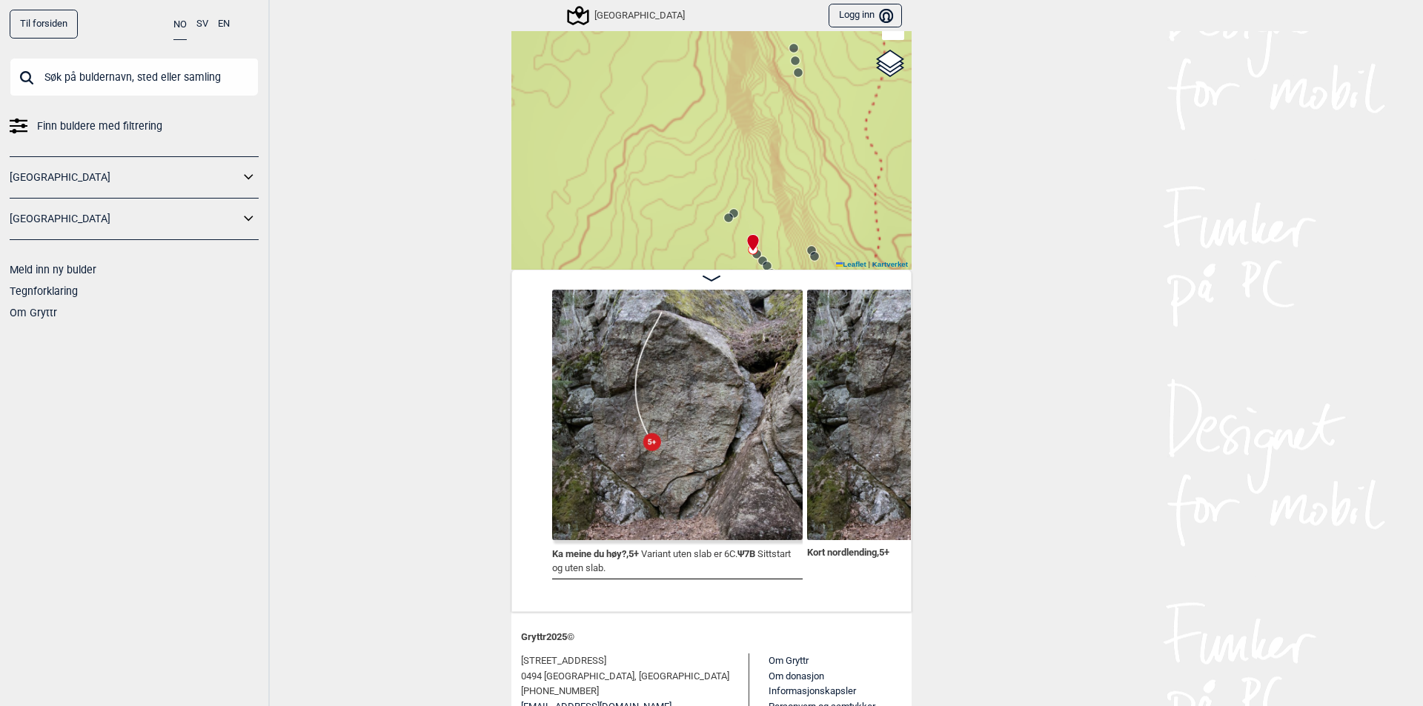
scroll to position [0, 27185]
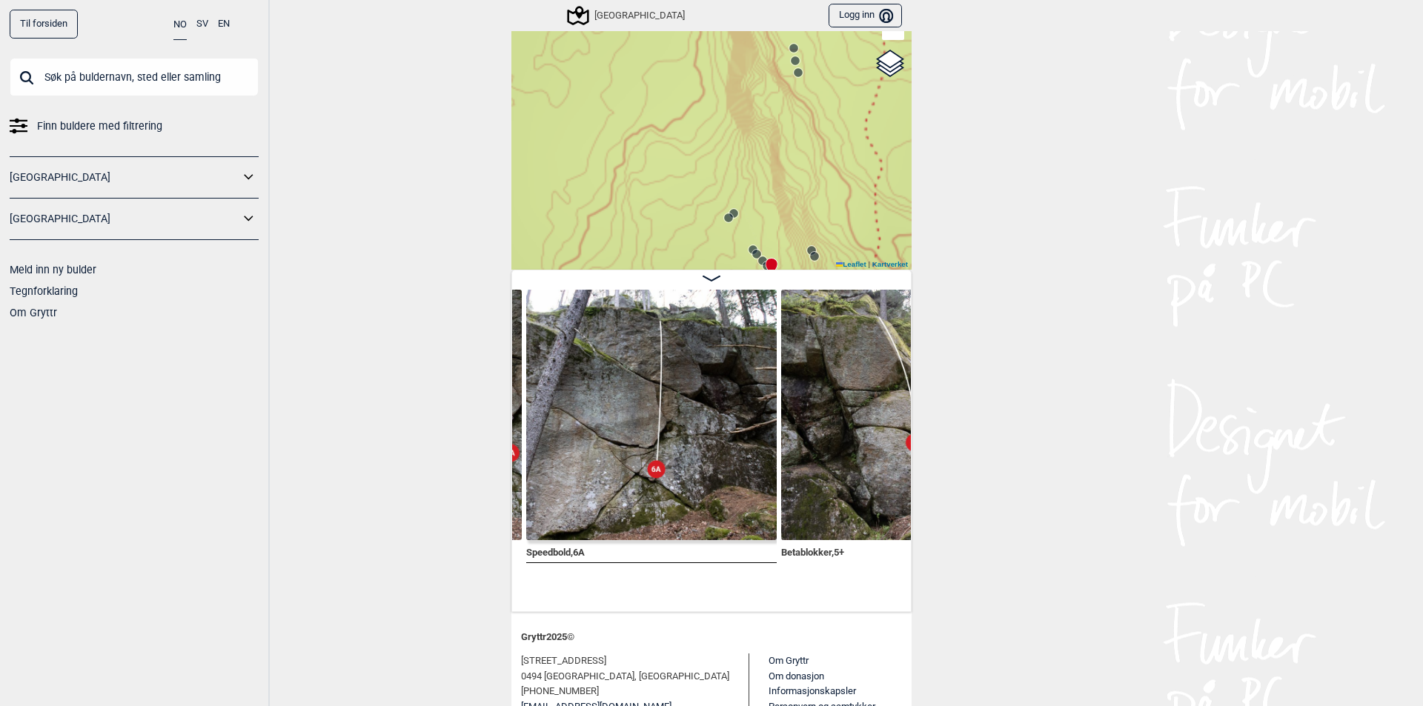
scroll to position [0, 28223]
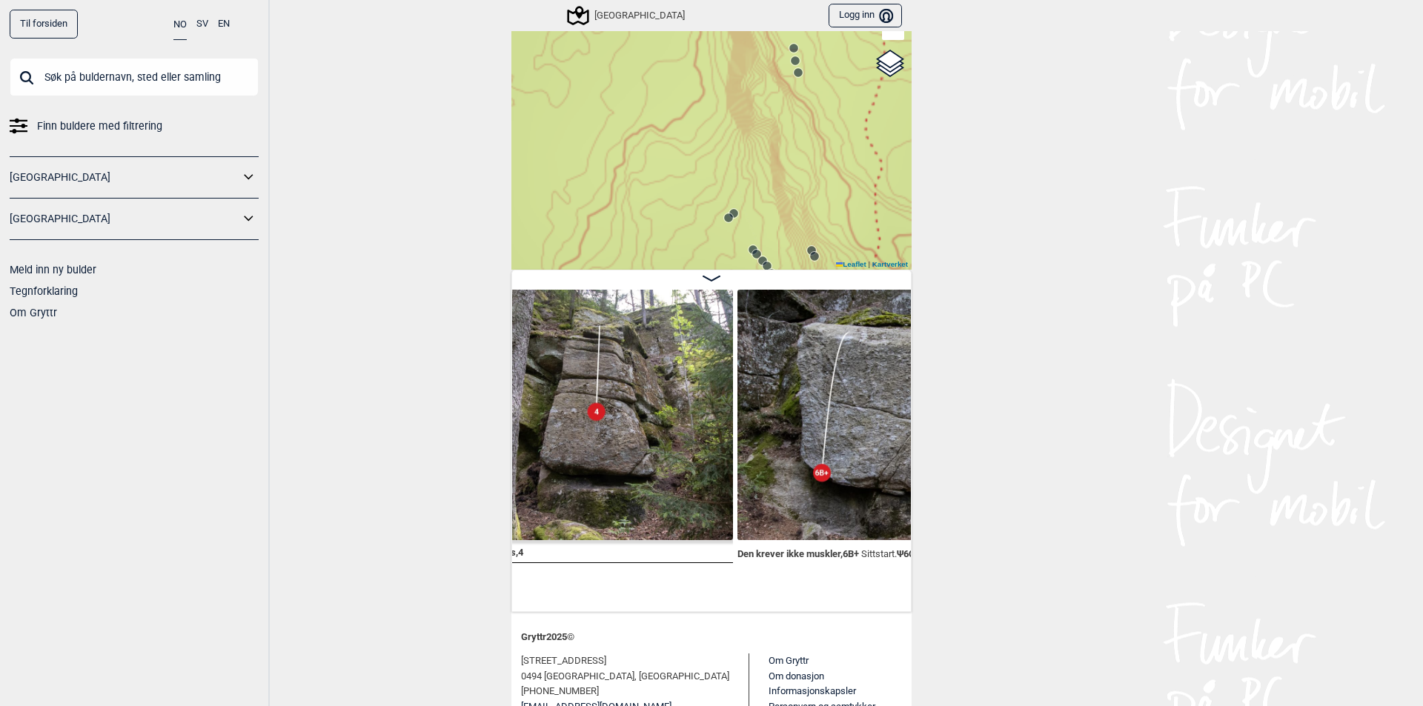
scroll to position [0, 28756]
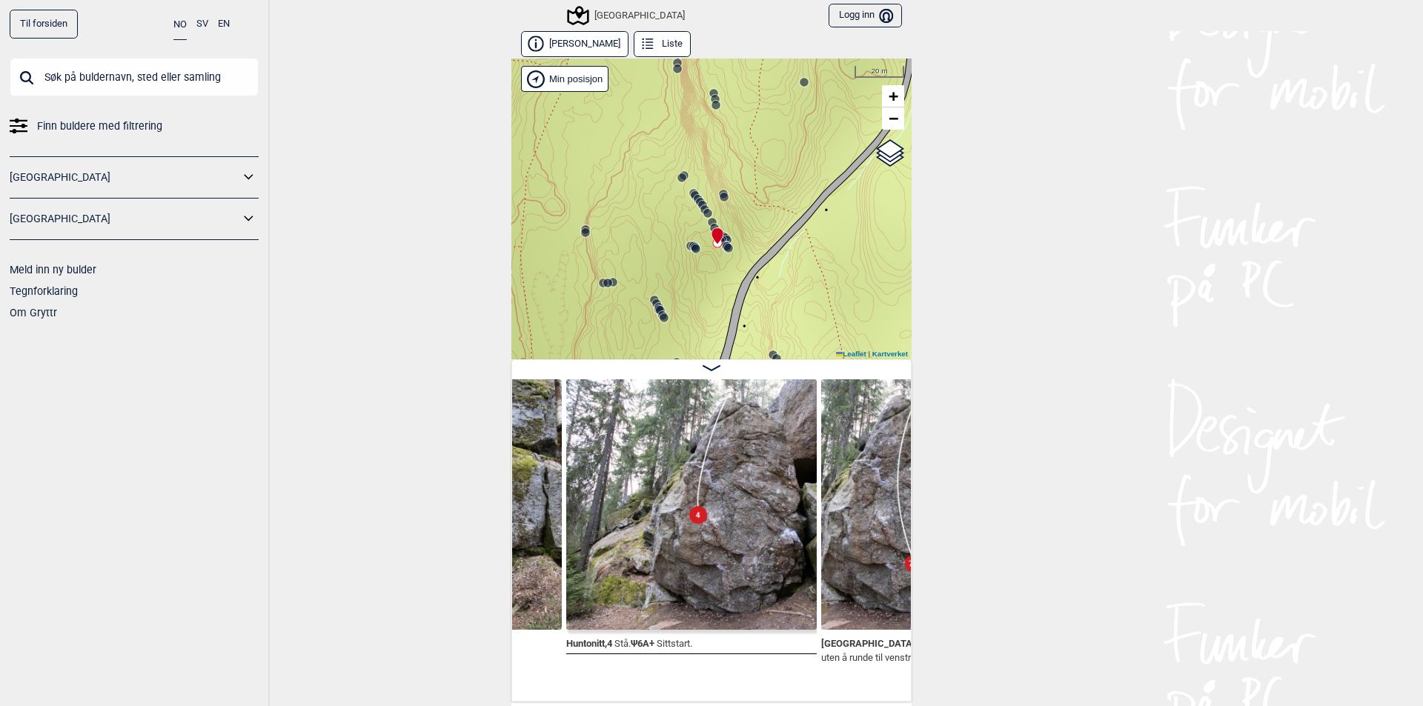
drag, startPoint x: 644, startPoint y: 304, endPoint x: 645, endPoint y: 195, distance: 108.9
click at [645, 195] on div "Speidersteinen Barnehageveggen Cowboyveggen Bølerveggen [GEOGRAPHIC_DATA]" at bounding box center [711, 209] width 400 height 301
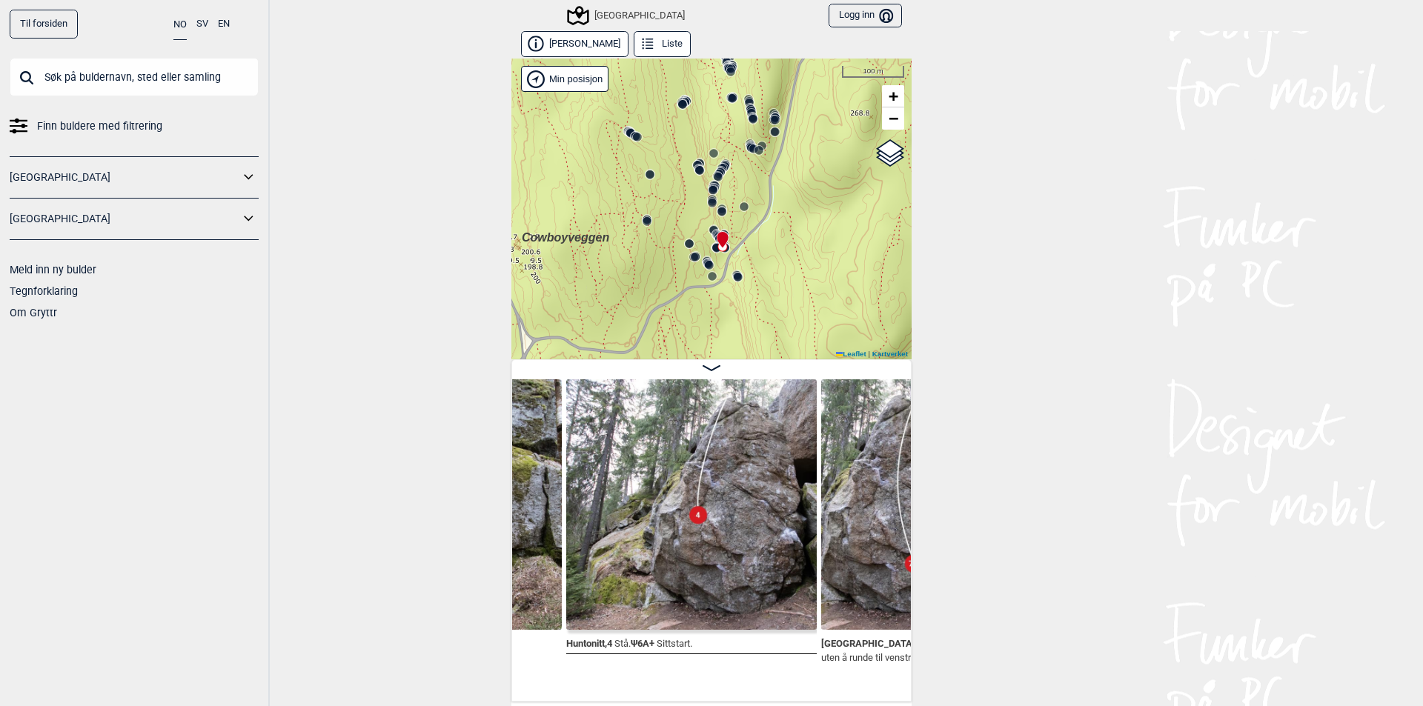
drag, startPoint x: 615, startPoint y: 245, endPoint x: 636, endPoint y: 256, distance: 23.2
click at [636, 256] on div "Speidersteinen Barnehageveggen Cowboyveggen Bølerveggen [GEOGRAPHIC_DATA]" at bounding box center [711, 209] width 400 height 301
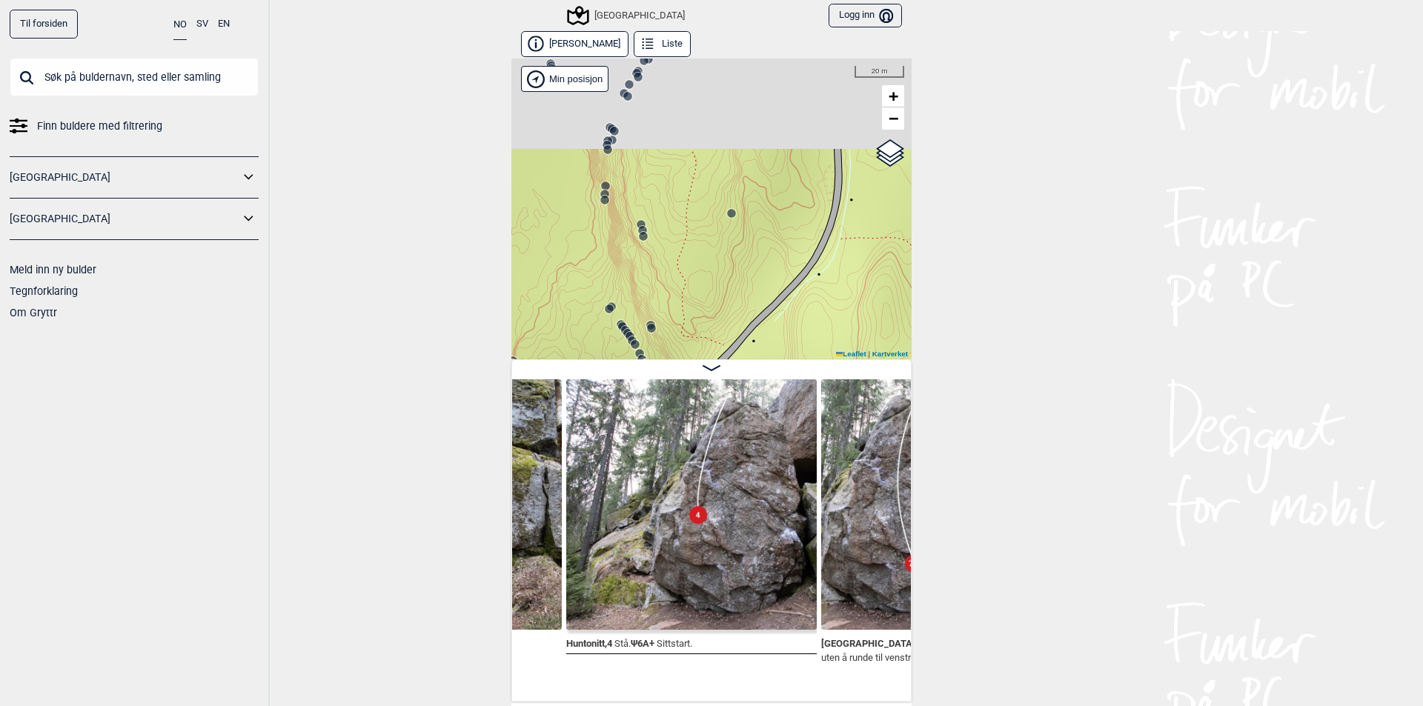
drag, startPoint x: 786, startPoint y: 157, endPoint x: 734, endPoint y: 402, distance: 250.6
click at [734, 408] on div "Øvre Hellerud Liste Speidersteinen Barnehageveggen Cowboyveggen Bølerveggen Sen…" at bounding box center [711, 366] width 400 height 671
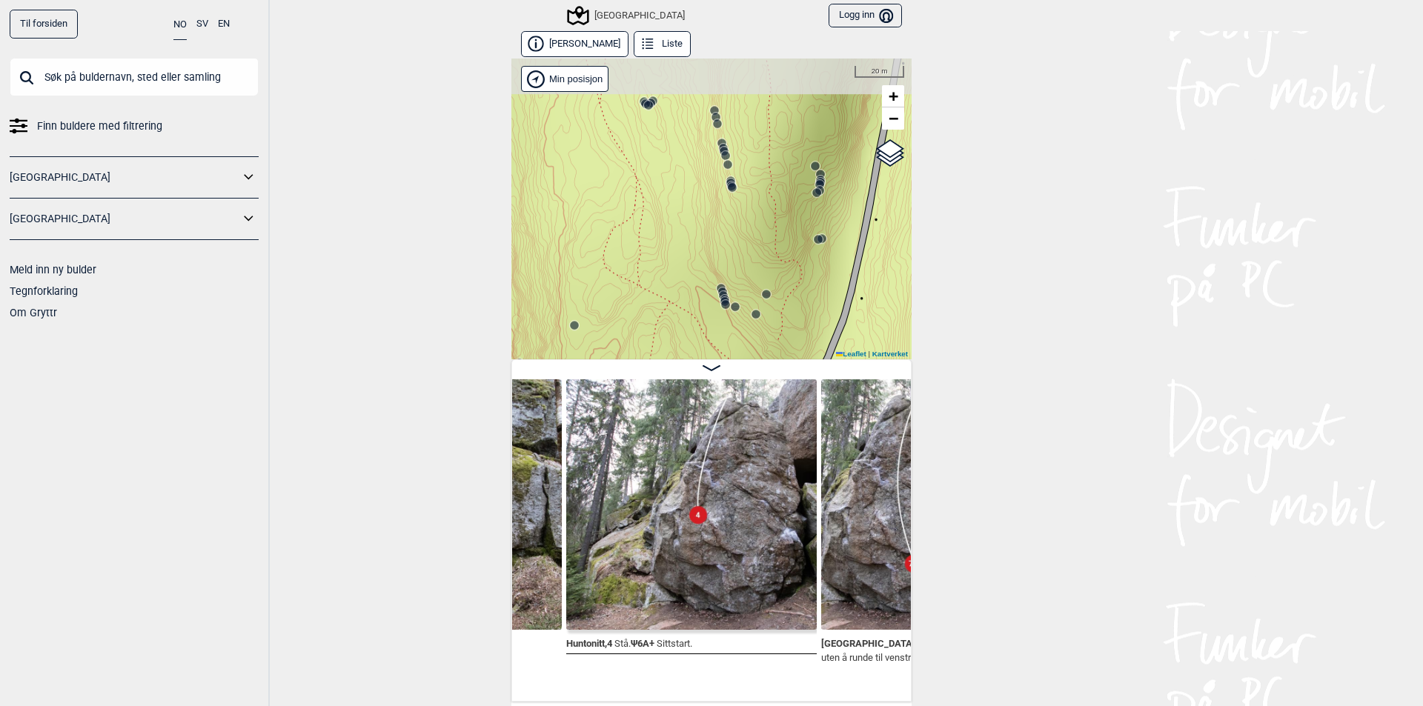
drag, startPoint x: 793, startPoint y: 173, endPoint x: 759, endPoint y: 382, distance: 211.7
click at [759, 382] on div "Øvre Hellerud Liste Speidersteinen Barnehageveggen Cowboyveggen Bølerveggen Sen…" at bounding box center [711, 366] width 400 height 671
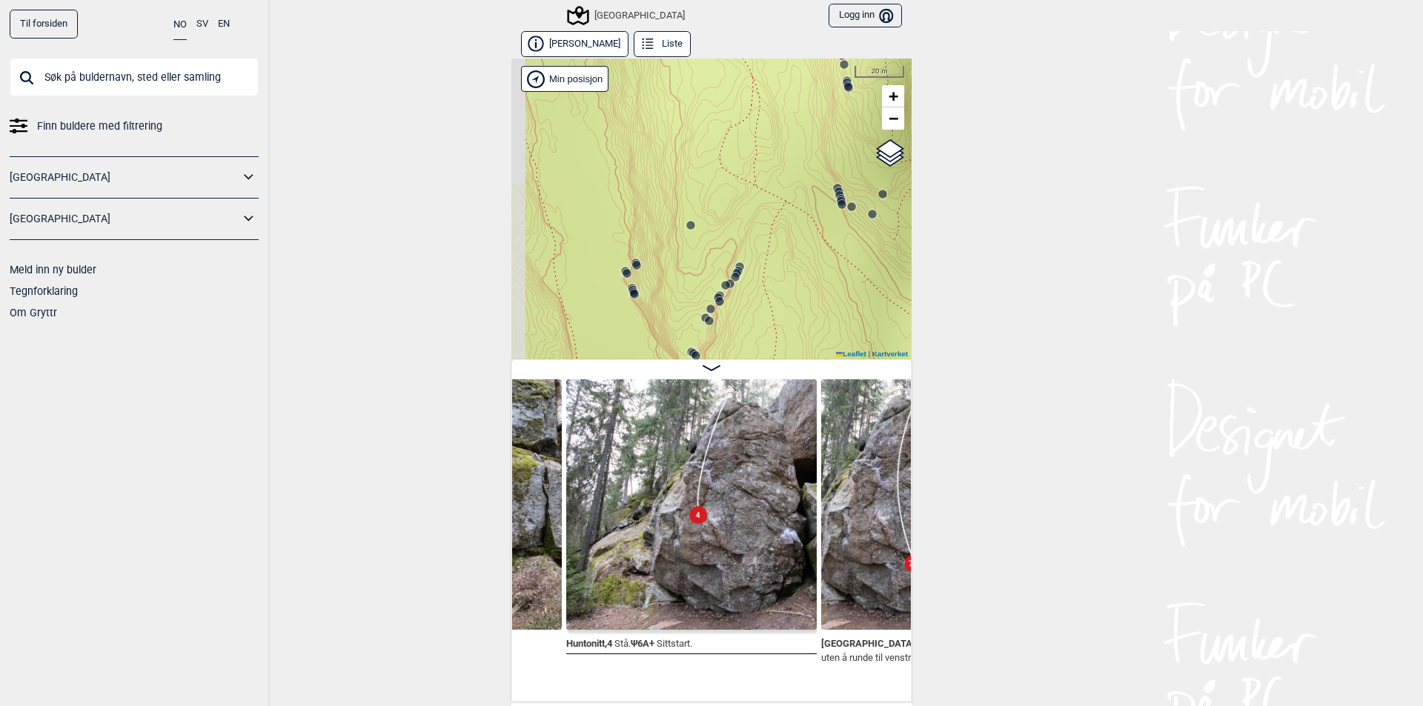
drag, startPoint x: 759, startPoint y: 217, endPoint x: 875, endPoint y: 73, distance: 184.9
click at [879, 93] on div "Speidersteinen Barnehageveggen Cowboyveggen Bølerveggen [GEOGRAPHIC_DATA]" at bounding box center [711, 209] width 400 height 301
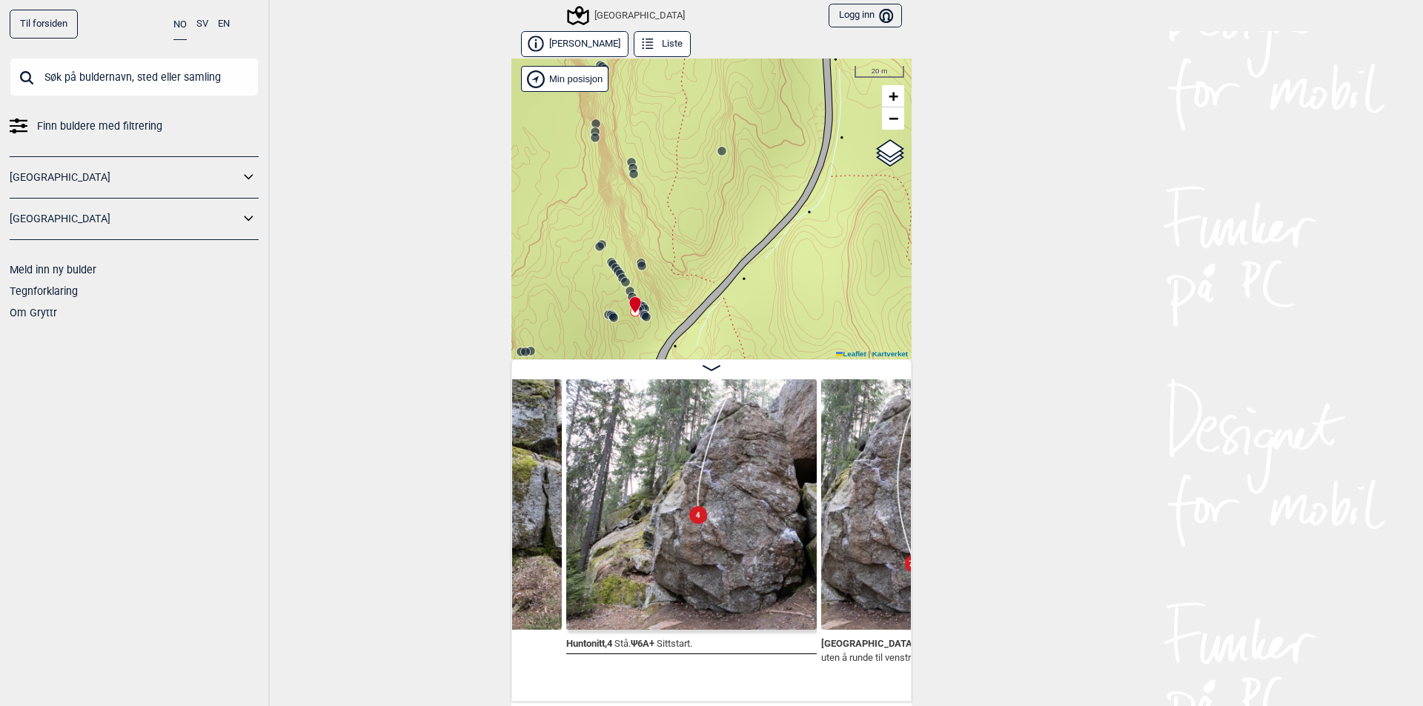
drag, startPoint x: 815, startPoint y: 329, endPoint x: 728, endPoint y: 59, distance: 283.6
click at [726, 53] on div "Øvre Hellerud Liste Speidersteinen Barnehageveggen Cowboyveggen Bølerveggen Sen…" at bounding box center [711, 366] width 400 height 671
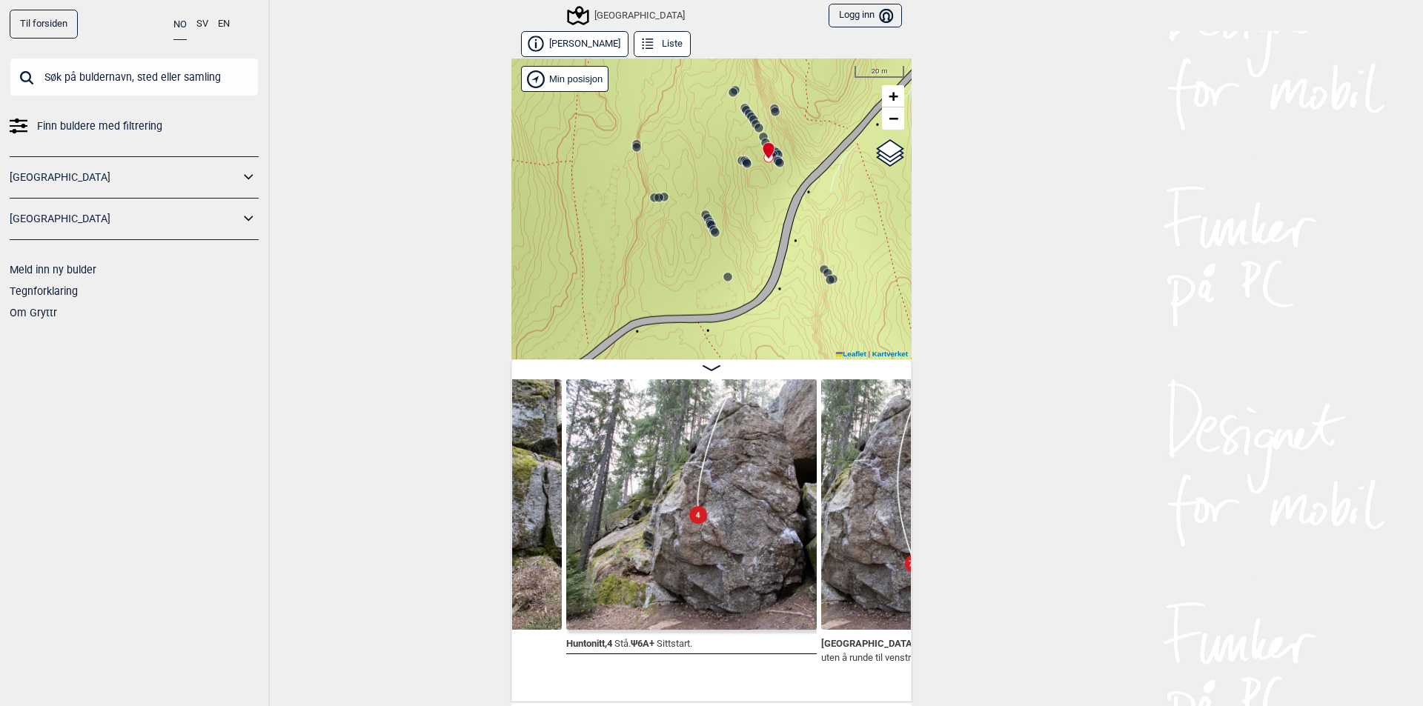
drag, startPoint x: 710, startPoint y: 276, endPoint x: 843, endPoint y: 122, distance: 203.3
click at [843, 122] on div "Speidersteinen Barnehageveggen Cowboyveggen Bølerveggen [GEOGRAPHIC_DATA]" at bounding box center [711, 209] width 400 height 301
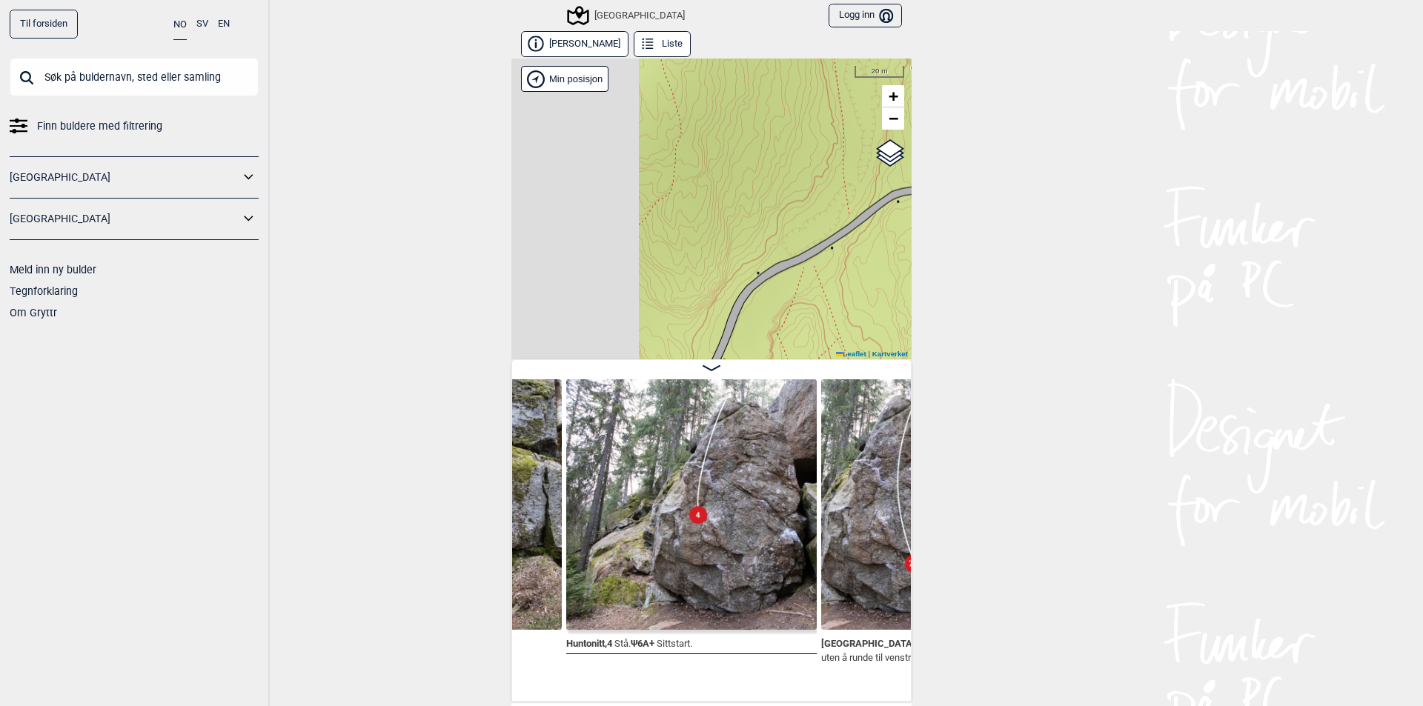
drag, startPoint x: 661, startPoint y: 282, endPoint x: 922, endPoint y: 150, distance: 292.6
click at [922, 150] on div "Til forsiden NO SV EN Finn buldere med filtrering Norge Sverige Meld inn ny bul…" at bounding box center [711, 353] width 1423 height 706
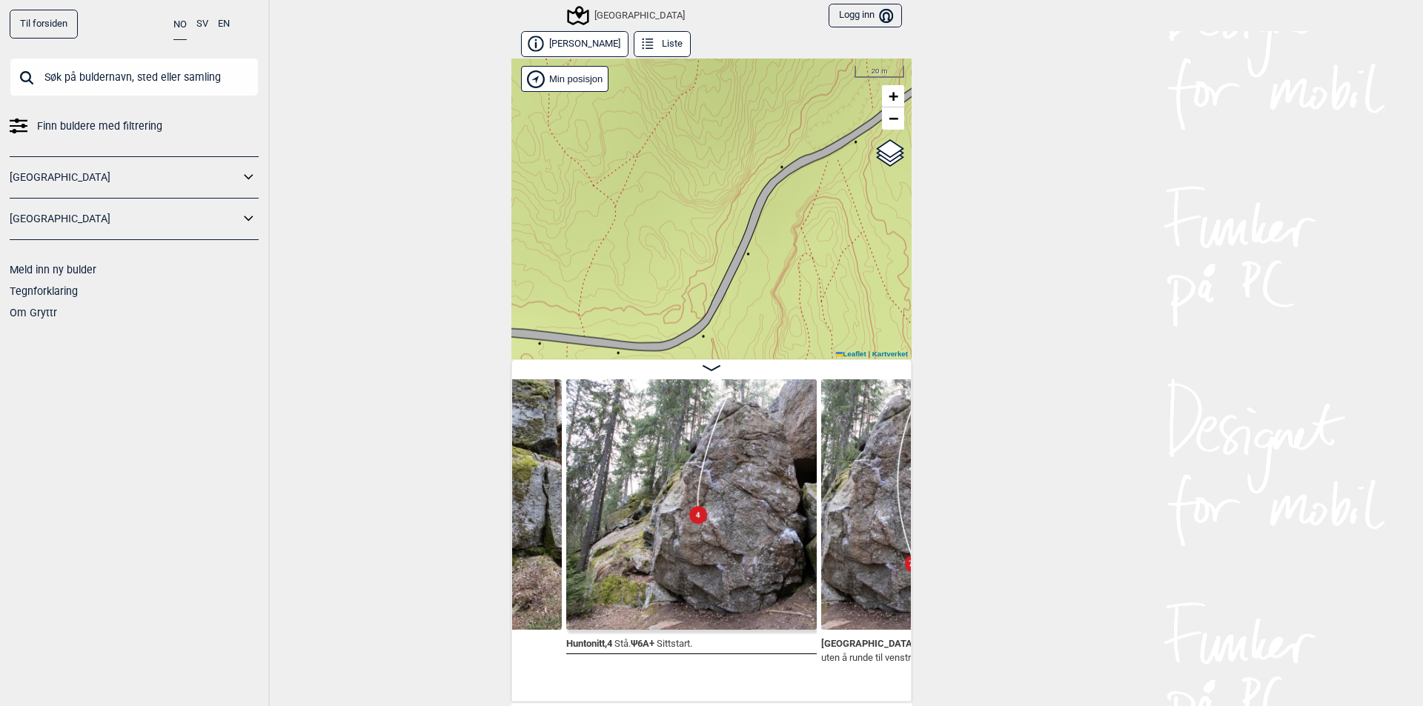
drag, startPoint x: 679, startPoint y: 257, endPoint x: 724, endPoint y: 156, distance: 111.1
click at [720, 158] on div "Speidersteinen Barnehageveggen Cowboyveggen Bølerveggen [GEOGRAPHIC_DATA]" at bounding box center [711, 209] width 400 height 301
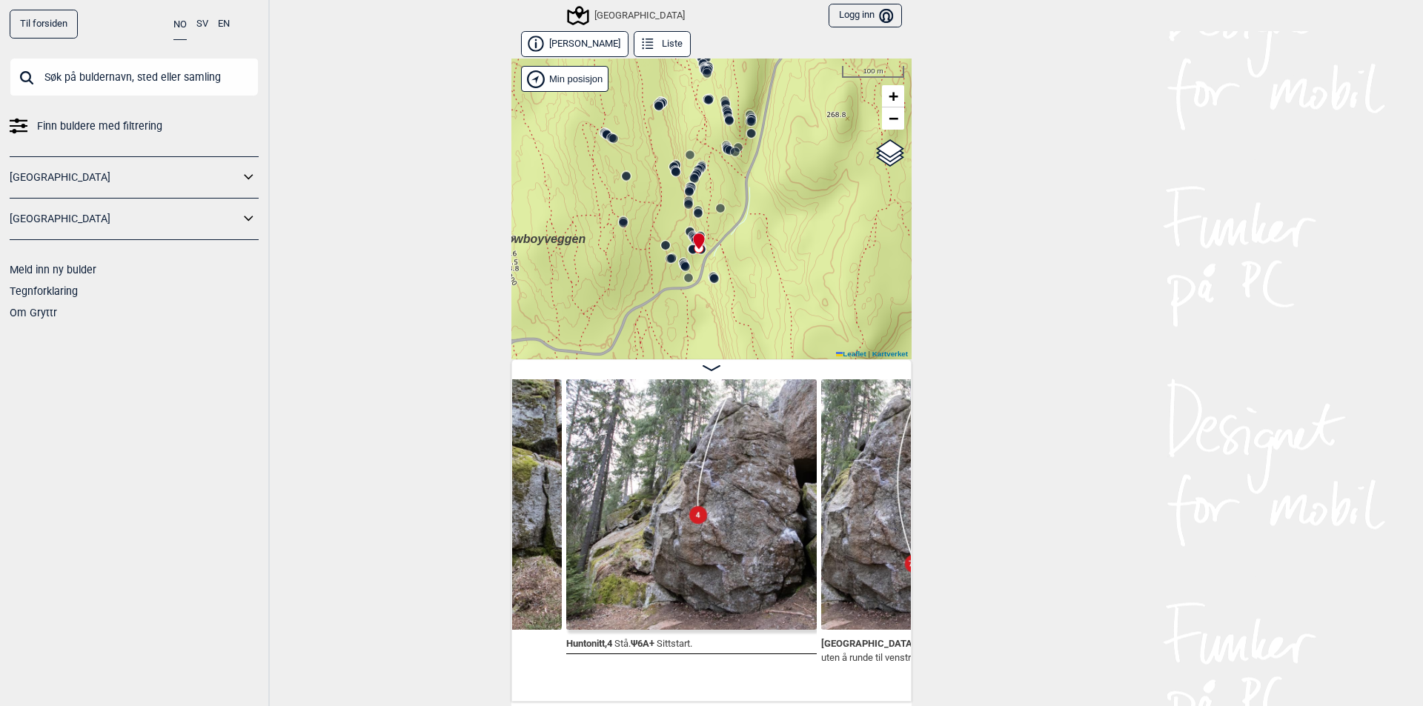
drag, startPoint x: 767, startPoint y: 204, endPoint x: 644, endPoint y: 370, distance: 206.6
click at [644, 370] on div "Øvre Hellerud Liste Speidersteinen Barnehageveggen Cowboyveggen Bølerveggen Sen…" at bounding box center [711, 366] width 400 height 671
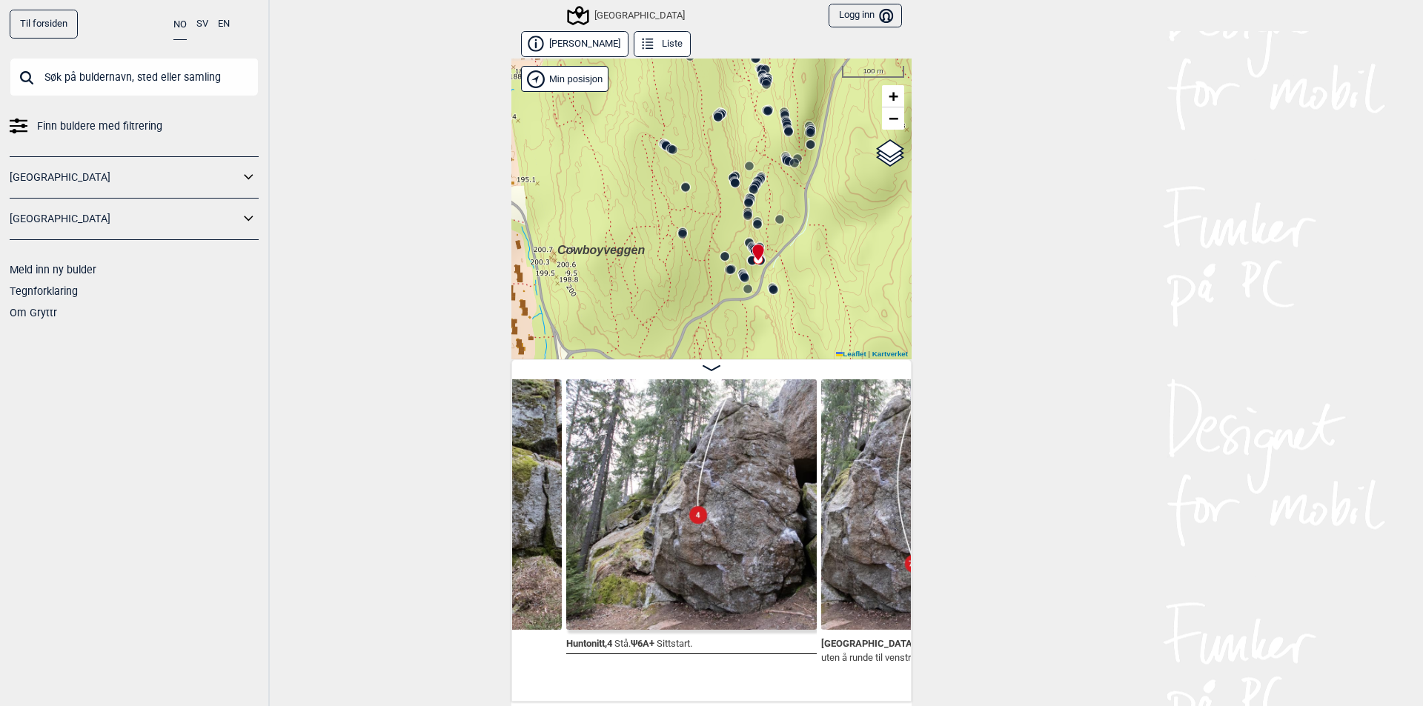
drag, startPoint x: 735, startPoint y: 285, endPoint x: 803, endPoint y: 271, distance: 69.5
click at [803, 271] on div "Speidersteinen Barnehageveggen Cowboyveggen Bølerveggen [GEOGRAPHIC_DATA]" at bounding box center [711, 209] width 400 height 301
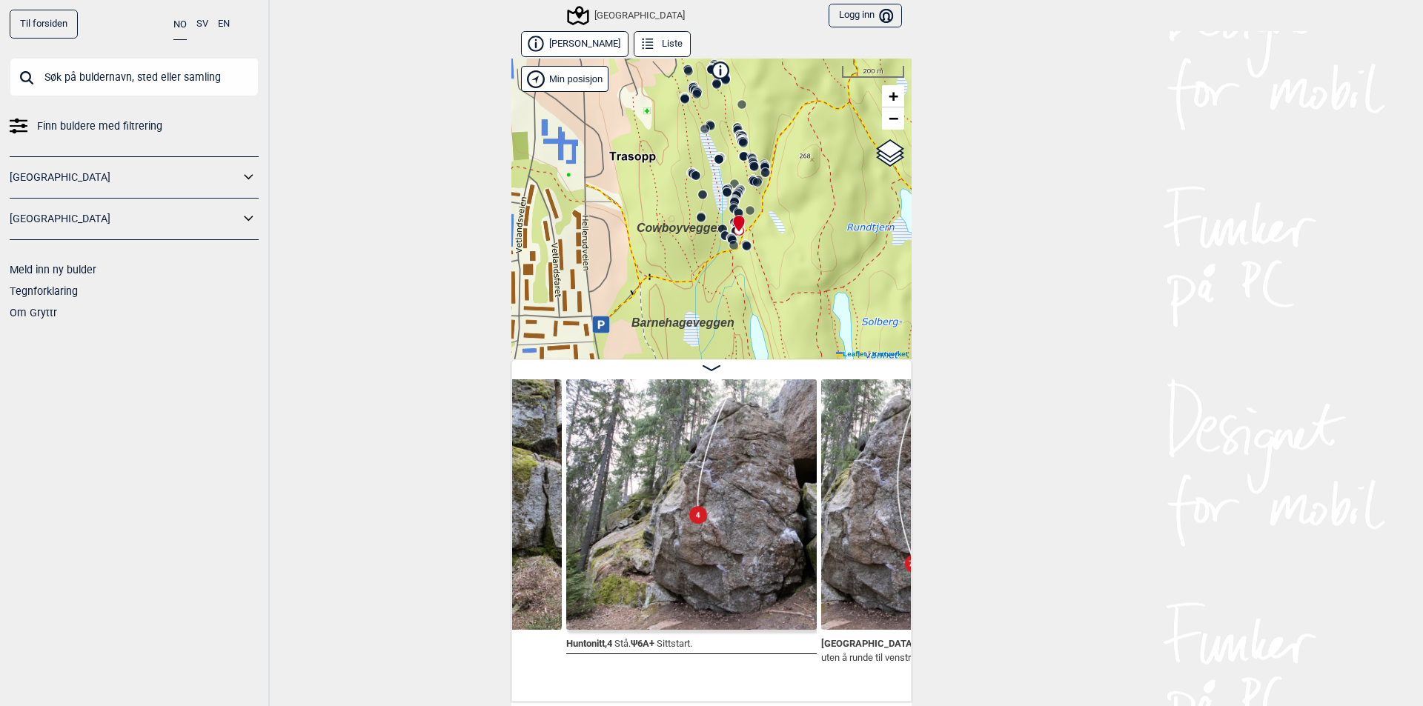
drag, startPoint x: 633, startPoint y: 309, endPoint x: 654, endPoint y: 265, distance: 49.4
click at [654, 265] on div "Speidersteinen Barnehageveggen Cowboyveggen Bølerveggen [GEOGRAPHIC_DATA]" at bounding box center [711, 209] width 400 height 301
click at [705, 365] on icon at bounding box center [712, 368] width 18 height 6
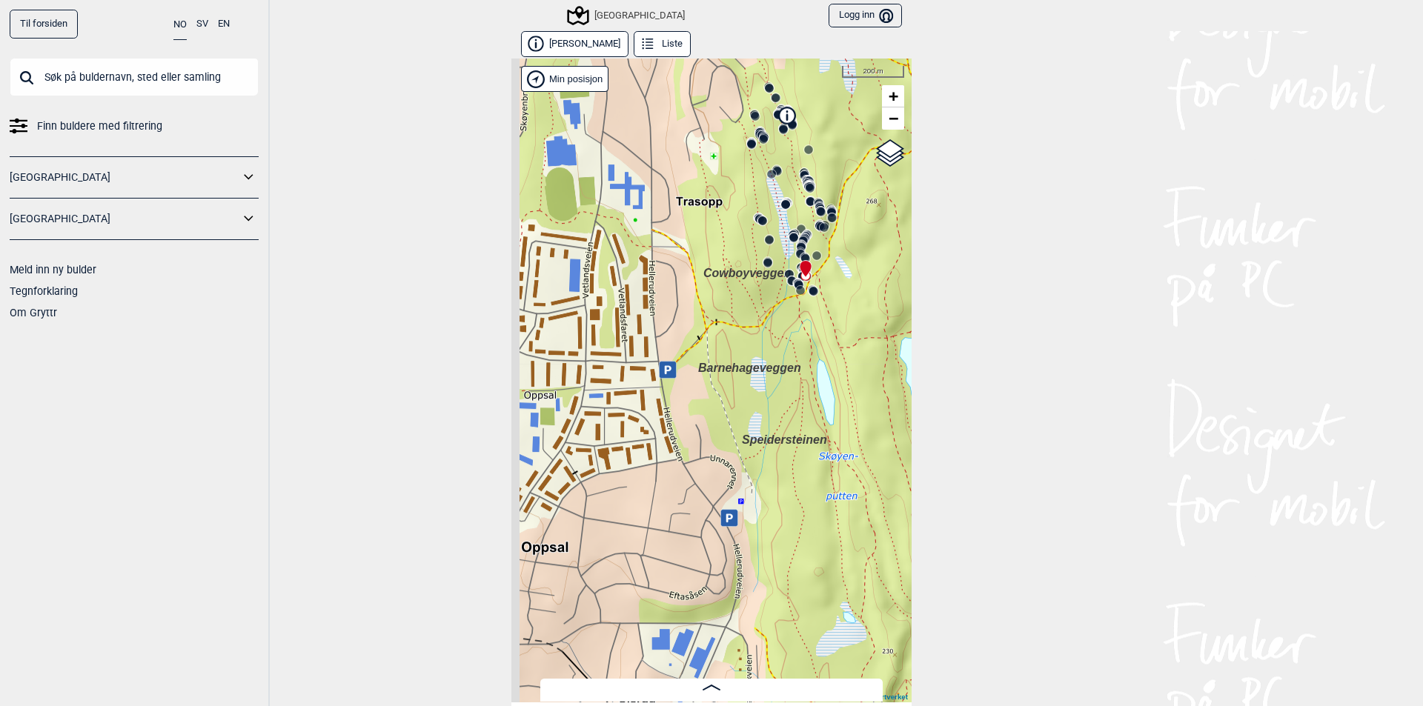
drag, startPoint x: 667, startPoint y: 384, endPoint x: 734, endPoint y: 456, distance: 98.6
click at [734, 455] on div "Speidersteinen Barnehageveggen Cowboyveggen Bølerveggen [GEOGRAPHIC_DATA]" at bounding box center [711, 381] width 400 height 644
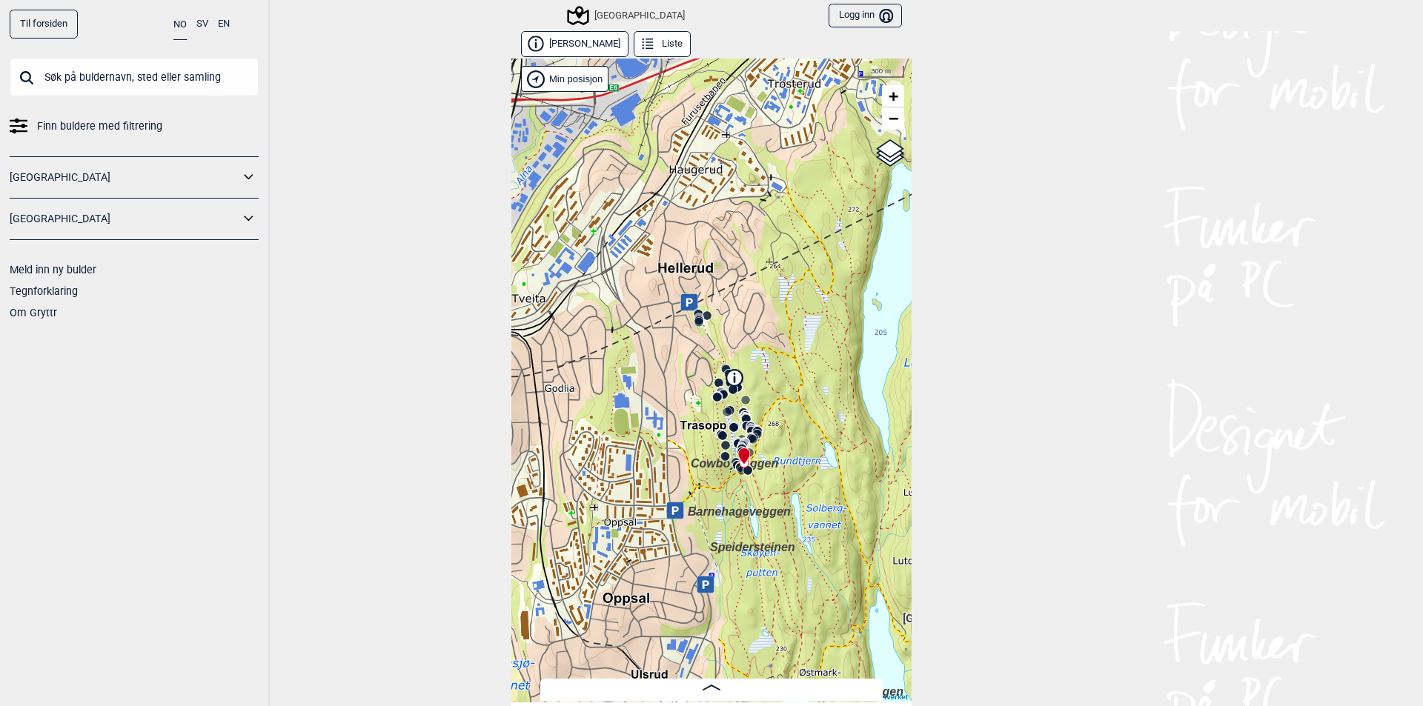
drag, startPoint x: 675, startPoint y: 440, endPoint x: 623, endPoint y: 508, distance: 85.7
click at [623, 508] on div "Speidersteinen Barnehageveggen Cowboyveggen Bølerveggen [GEOGRAPHIC_DATA]" at bounding box center [711, 381] width 400 height 644
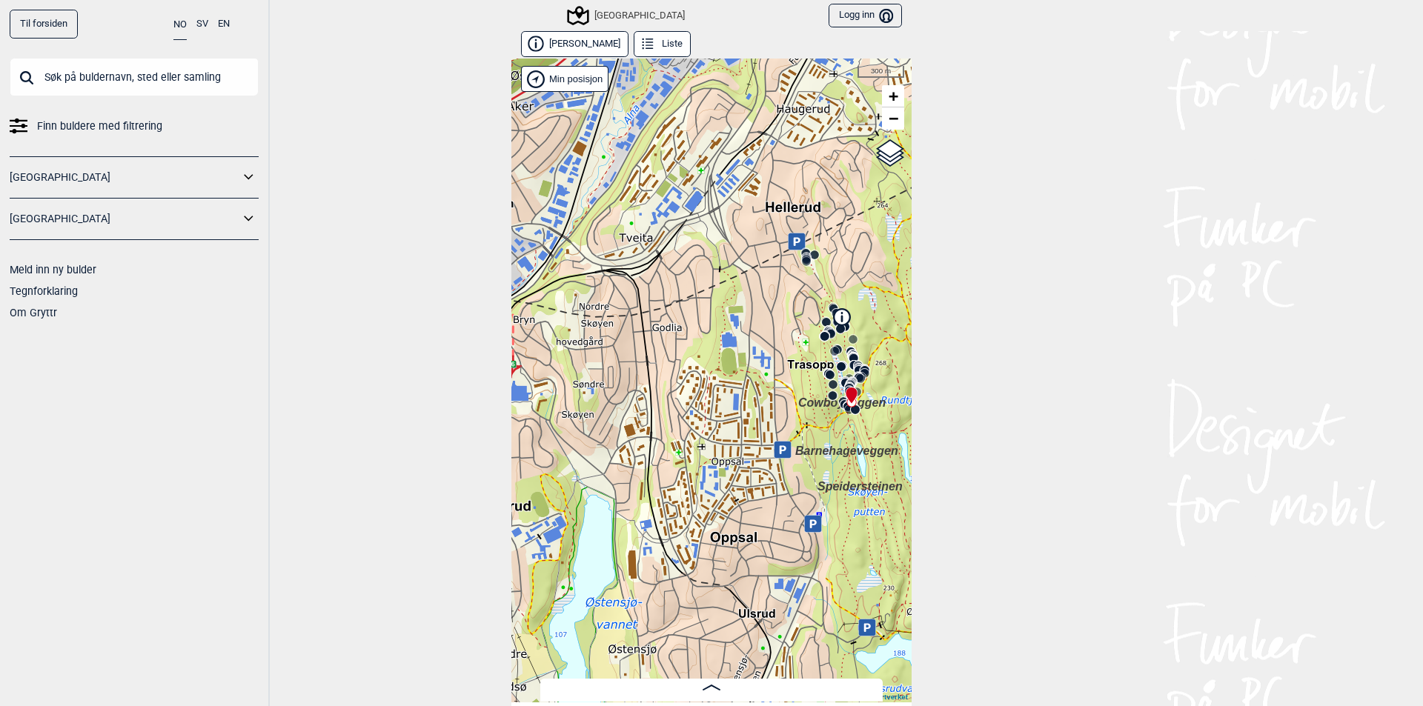
drag, startPoint x: 562, startPoint y: 468, endPoint x: 670, endPoint y: 407, distance: 123.4
click at [670, 407] on div "Speidersteinen Barnehageveggen Cowboyveggen Bølerveggen [GEOGRAPHIC_DATA]" at bounding box center [711, 381] width 400 height 644
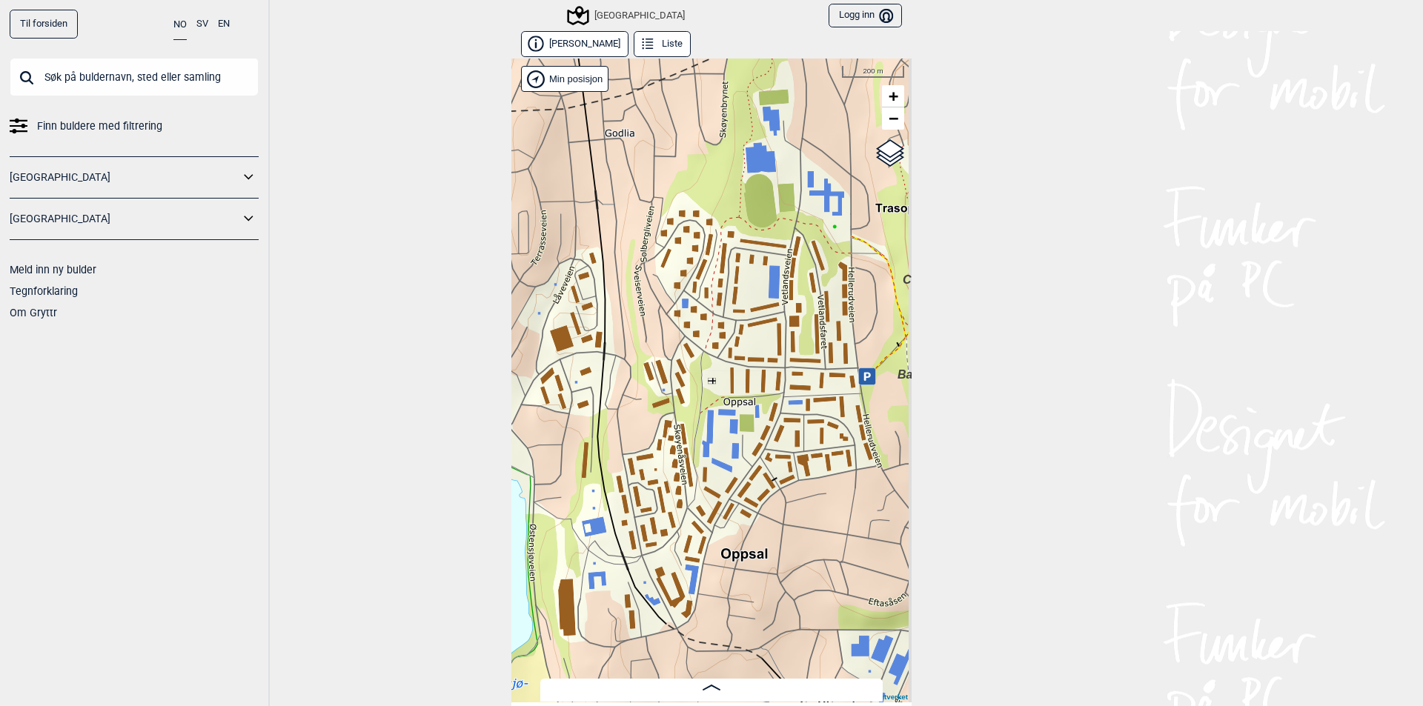
drag, startPoint x: 700, startPoint y: 502, endPoint x: 625, endPoint y: 361, distance: 160.1
click at [625, 361] on div "Speidersteinen Barnehageveggen Cowboyveggen Bølerveggen [GEOGRAPHIC_DATA]" at bounding box center [711, 381] width 400 height 644
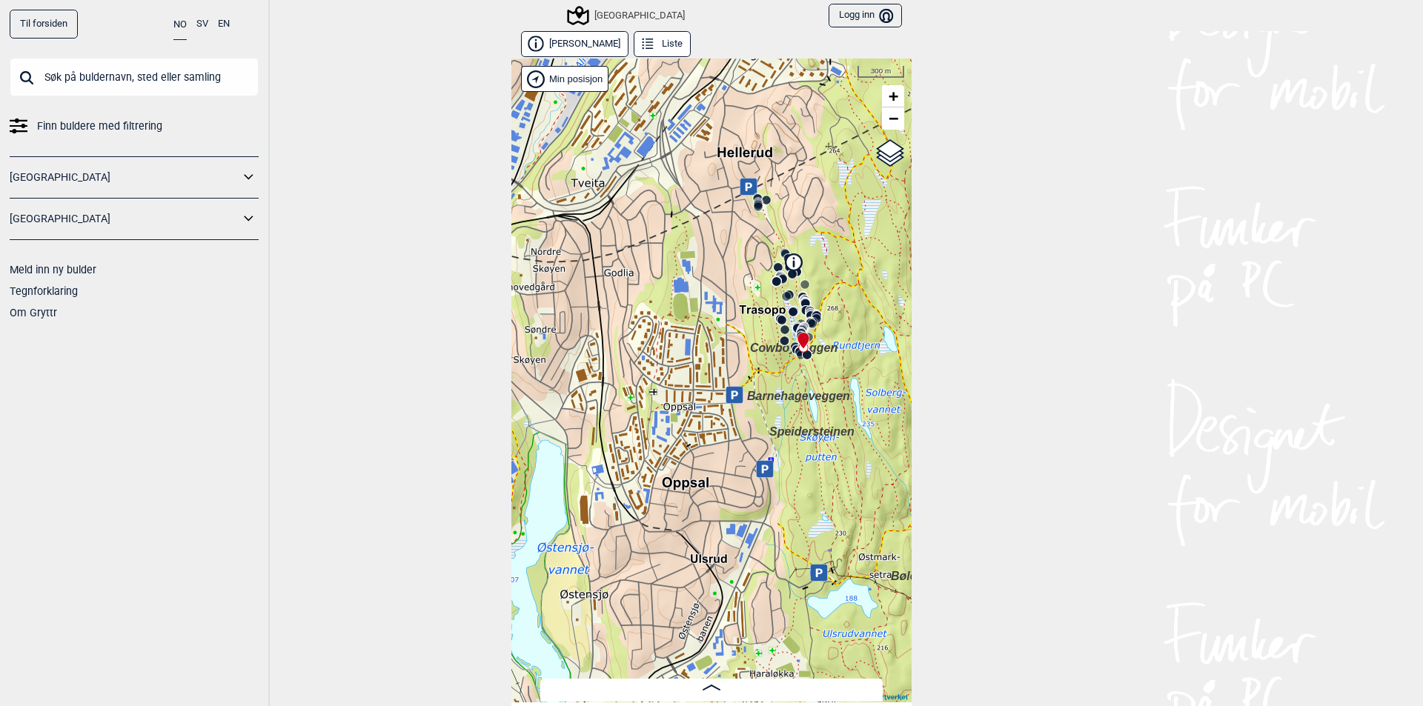
drag, startPoint x: 685, startPoint y: 383, endPoint x: 683, endPoint y: 434, distance: 50.4
click at [683, 434] on div "Speidersteinen Barnehageveggen Cowboyveggen Bølerveggen [GEOGRAPHIC_DATA]" at bounding box center [711, 381] width 400 height 644
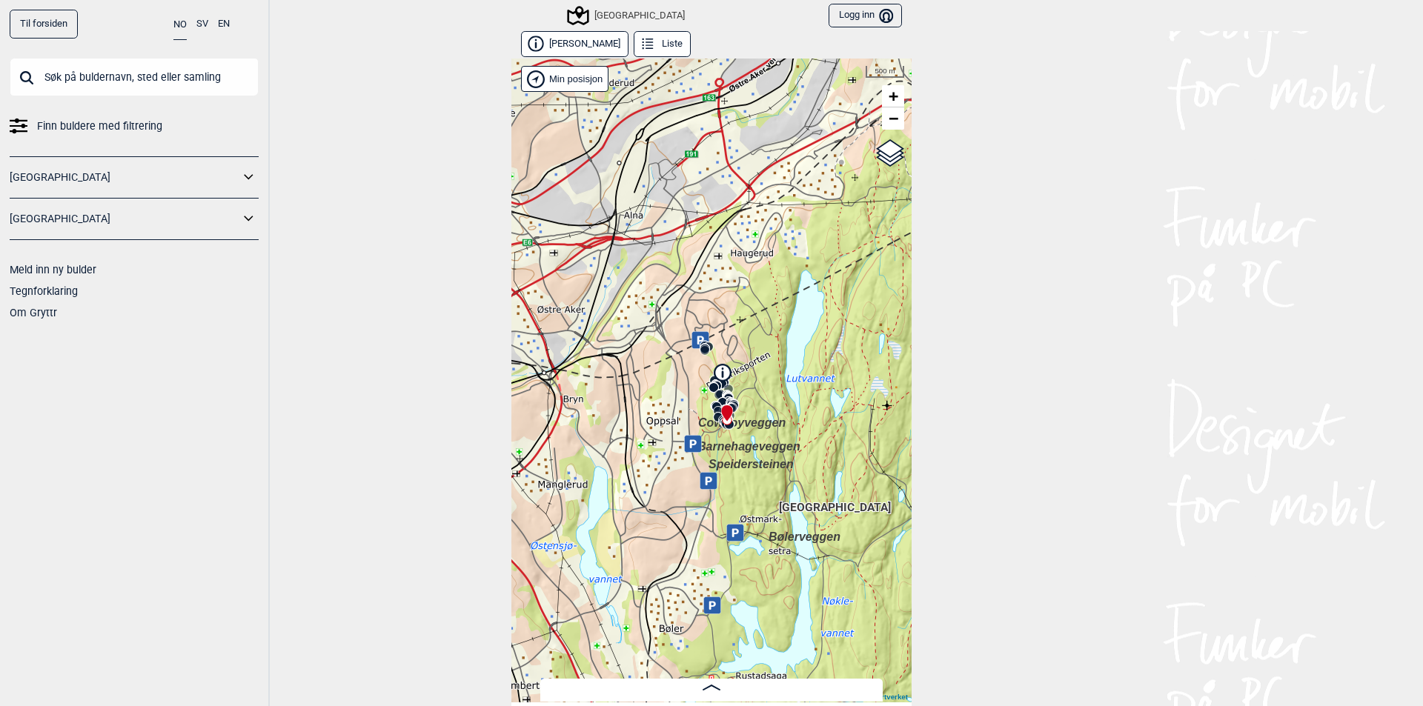
drag, startPoint x: 759, startPoint y: 352, endPoint x: 675, endPoint y: 415, distance: 104.8
click at [675, 415] on div "Speidersteinen Barnehageveggen Cowboyveggen Bølerveggen [GEOGRAPHIC_DATA]" at bounding box center [711, 381] width 400 height 644
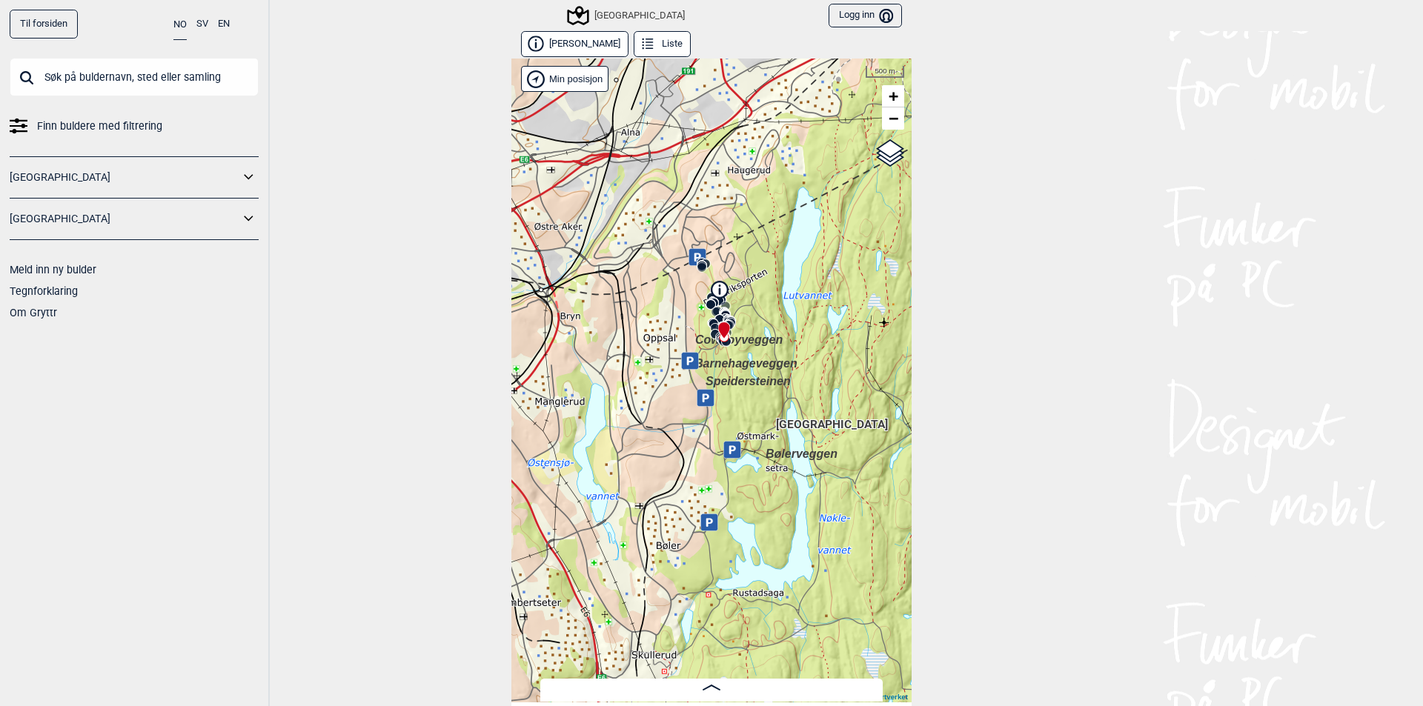
drag, startPoint x: 666, startPoint y: 453, endPoint x: 665, endPoint y: 394, distance: 58.5
click at [665, 394] on div "Speidersteinen Barnehageveggen Cowboyveggen Bølerveggen [GEOGRAPHIC_DATA]" at bounding box center [711, 381] width 400 height 644
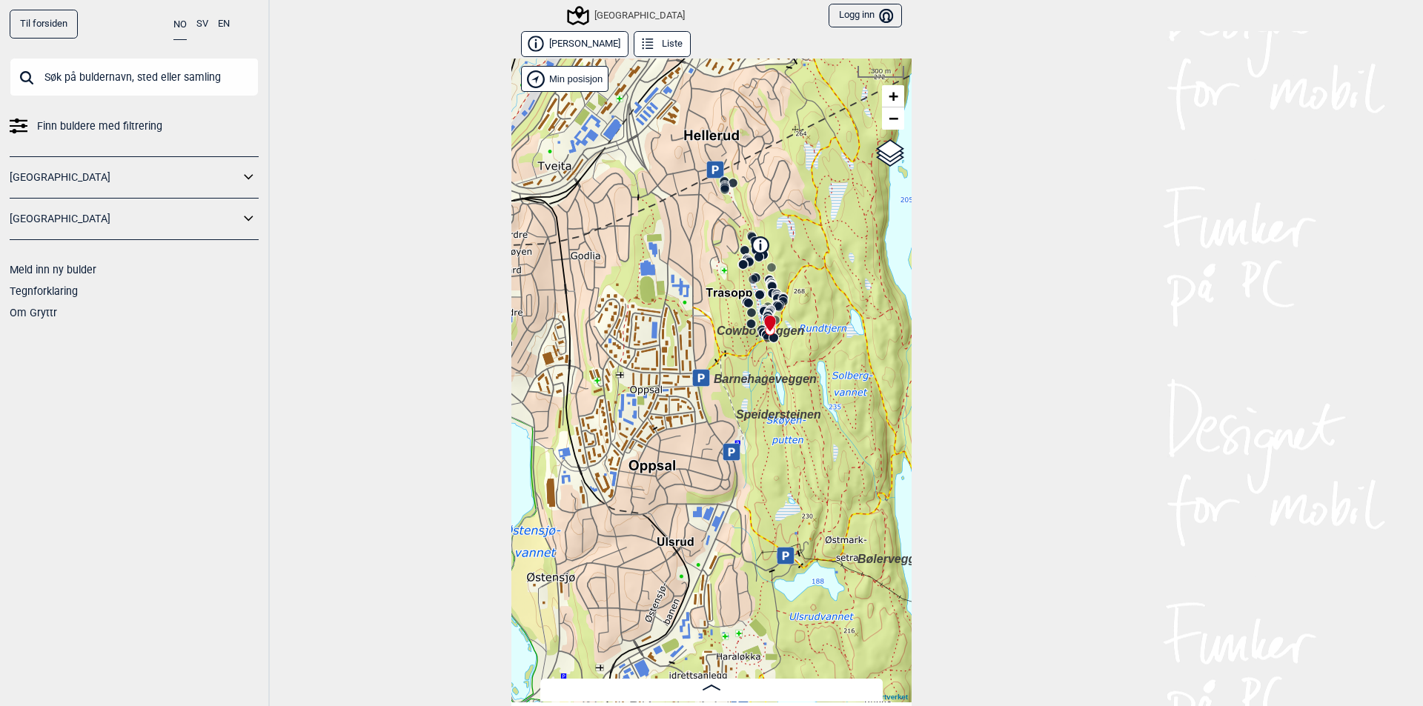
drag, startPoint x: 633, startPoint y: 408, endPoint x: 659, endPoint y: 444, distance: 44.0
click at [659, 444] on div "Speidersteinen Barnehageveggen Cowboyveggen Bølerveggen [GEOGRAPHIC_DATA]" at bounding box center [711, 381] width 400 height 644
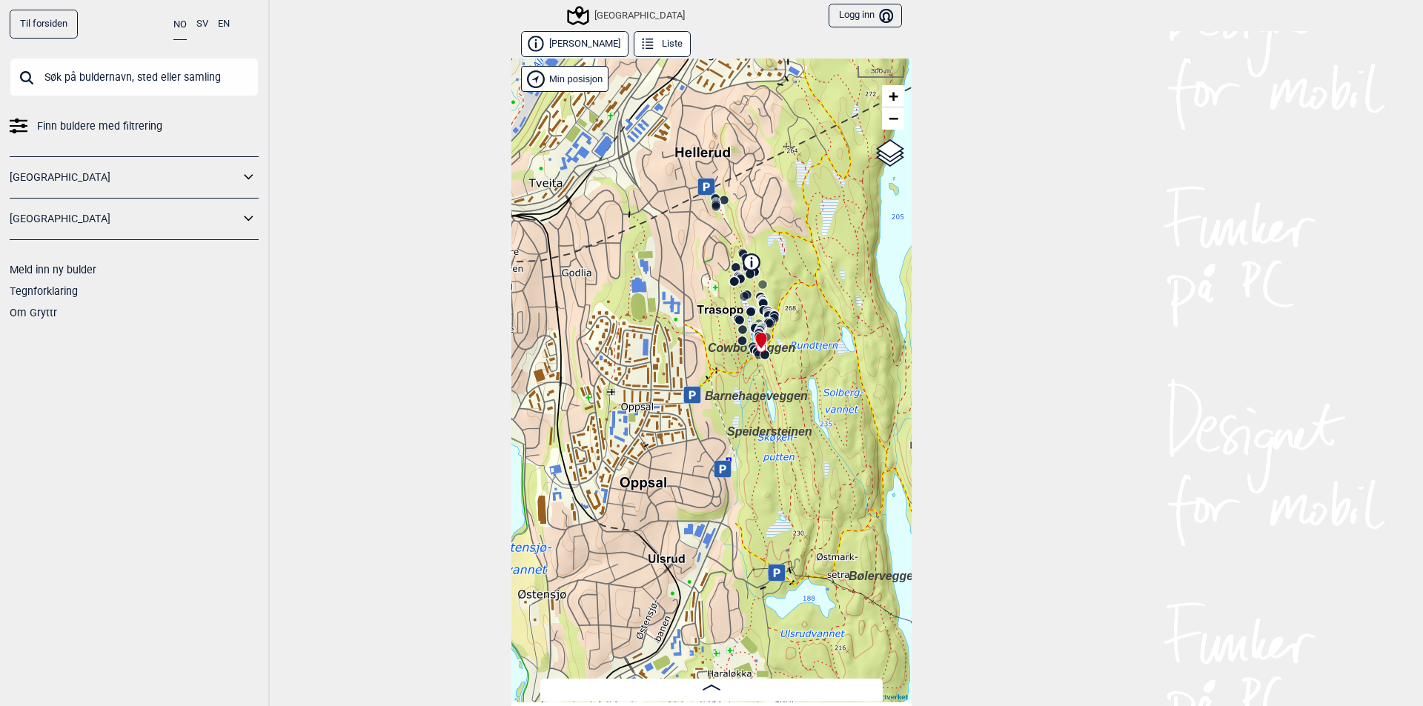
drag, startPoint x: 785, startPoint y: 410, endPoint x: 785, endPoint y: 424, distance: 14.1
click at [785, 424] on div "Speidersteinen Barnehageveggen Cowboyveggen Bølerveggen [GEOGRAPHIC_DATA]" at bounding box center [711, 381] width 400 height 644
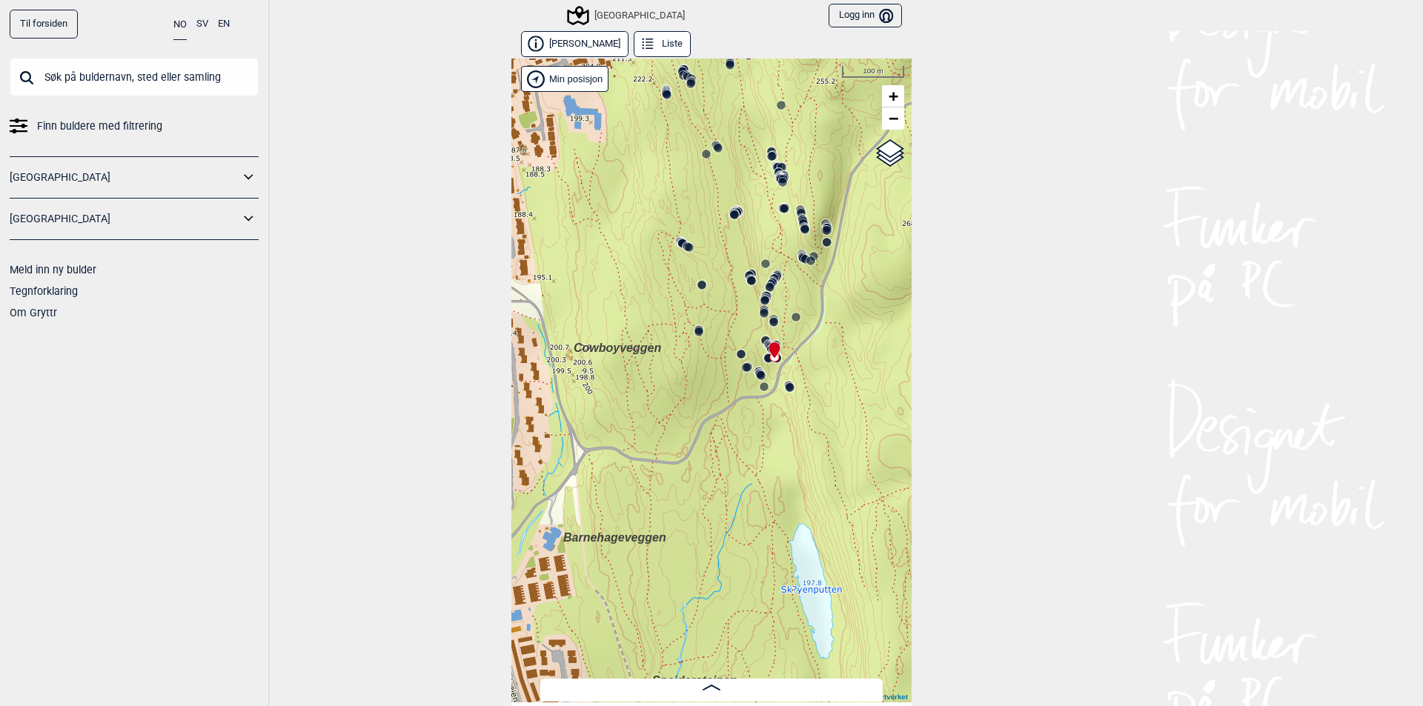
drag, startPoint x: 739, startPoint y: 350, endPoint x: 680, endPoint y: 479, distance: 141.6
click at [680, 479] on div "Speidersteinen Barnehageveggen Cowboyveggen Bølerveggen [GEOGRAPHIC_DATA]" at bounding box center [711, 381] width 400 height 644
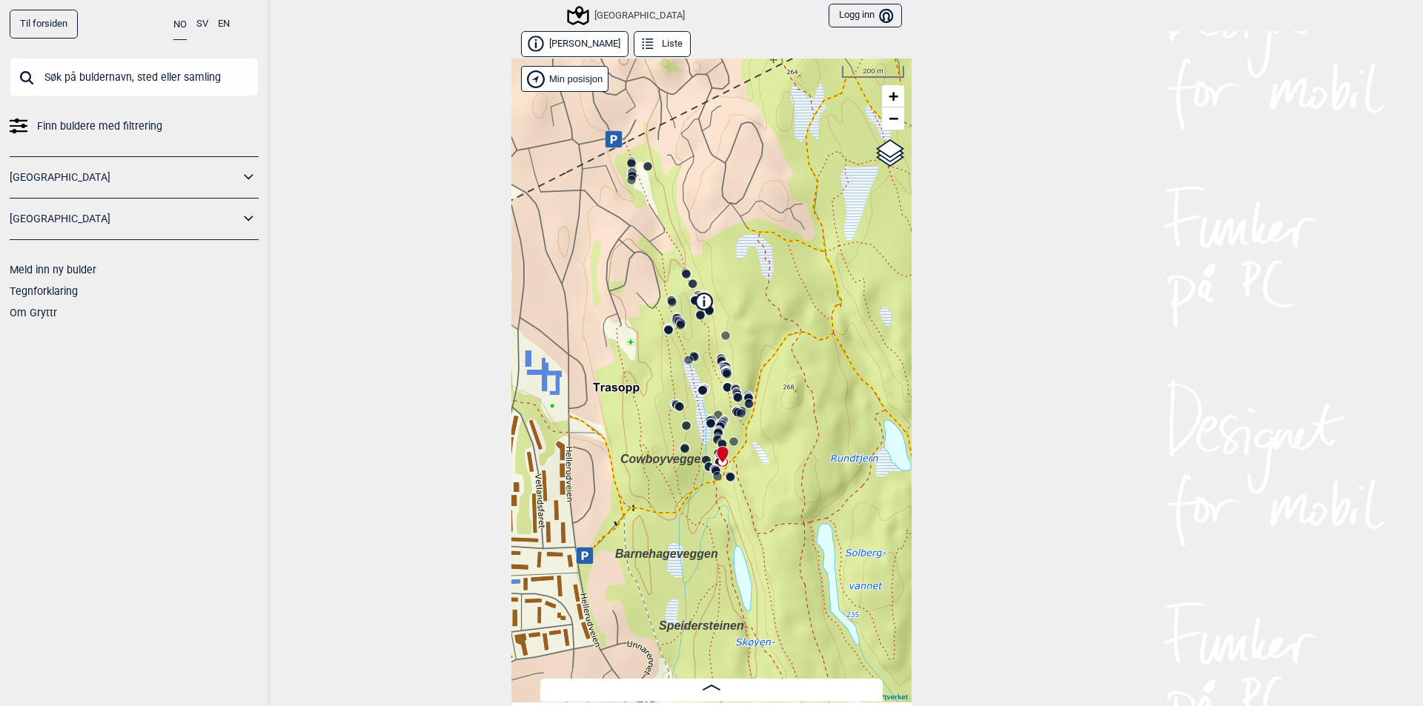
drag, startPoint x: 640, startPoint y: 437, endPoint x: 634, endPoint y: 479, distance: 41.9
click at [634, 479] on div "Speidersteinen Barnehageveggen Cowboyveggen Bølerveggen [GEOGRAPHIC_DATA]" at bounding box center [711, 381] width 400 height 644
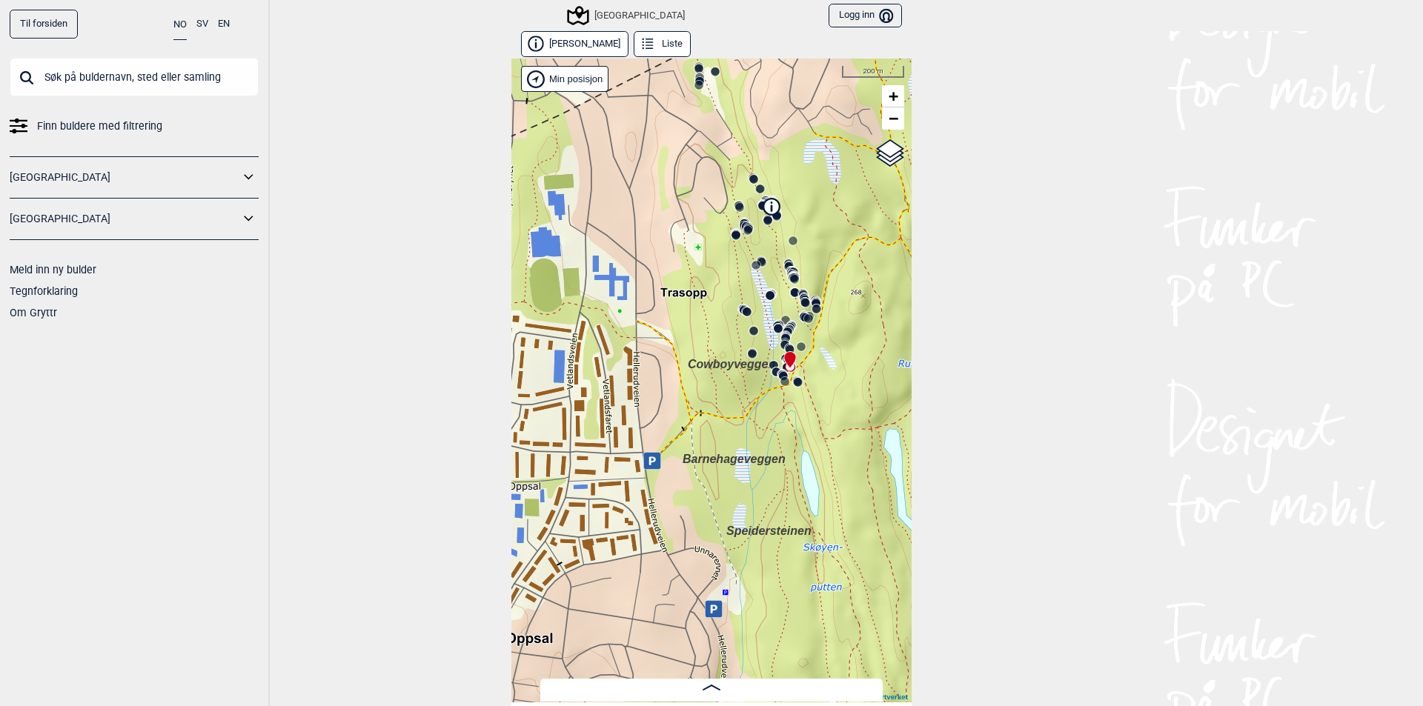
drag, startPoint x: 637, startPoint y: 430, endPoint x: 704, endPoint y: 335, distance: 116.4
click at [704, 335] on div "Speidersteinen Barnehageveggen Cowboyveggen Bølerveggen [GEOGRAPHIC_DATA]" at bounding box center [711, 381] width 400 height 644
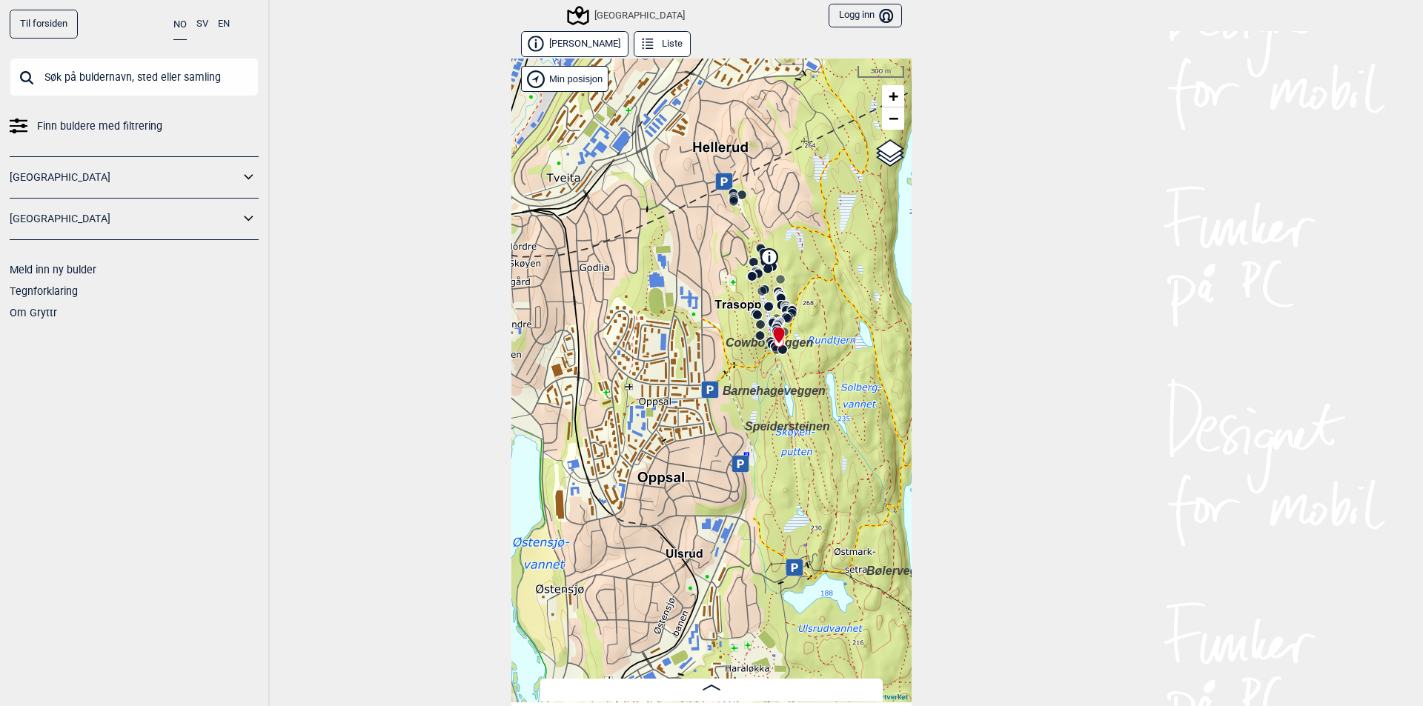
drag, startPoint x: 617, startPoint y: 382, endPoint x: 634, endPoint y: 379, distance: 17.3
click at [634, 379] on div "Speidersteinen Barnehageveggen Cowboyveggen Bølerveggen [GEOGRAPHIC_DATA]" at bounding box center [711, 381] width 400 height 644
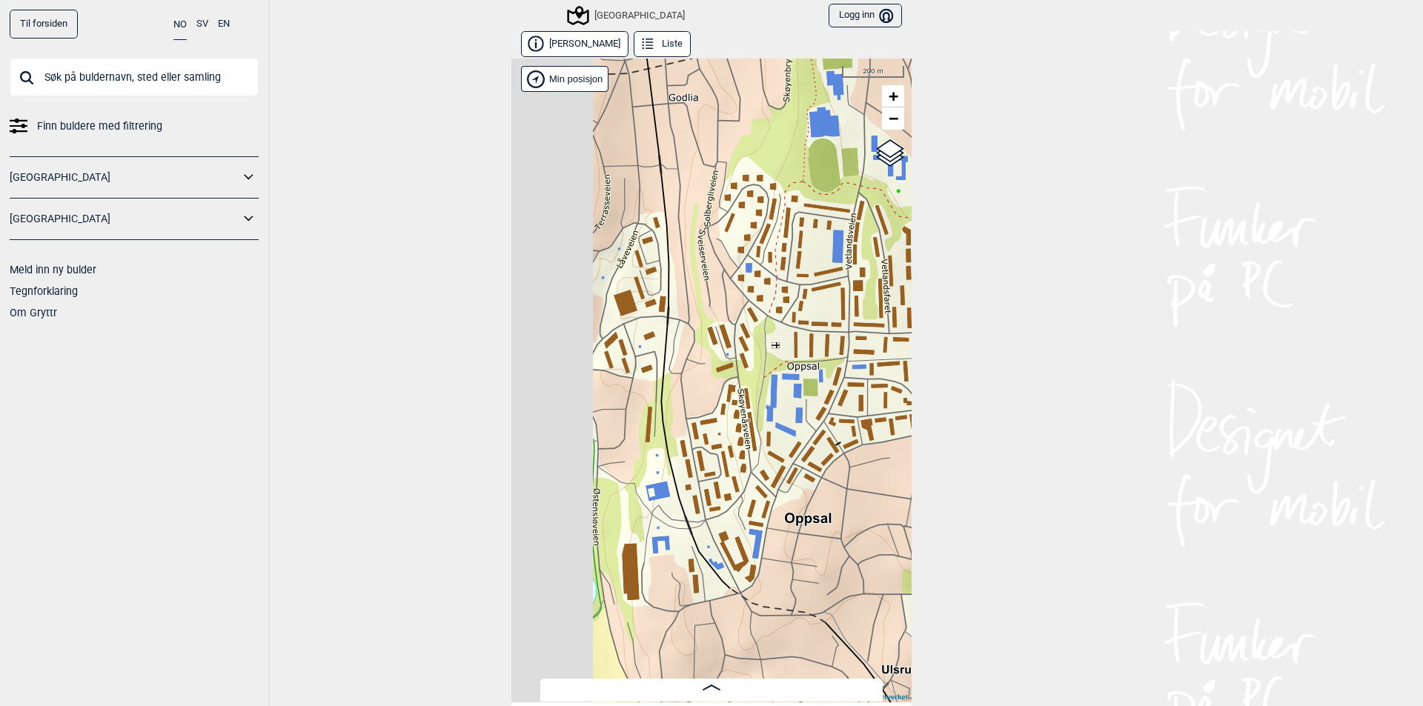
drag, startPoint x: 685, startPoint y: 377, endPoint x: 791, endPoint y: 370, distance: 105.5
click at [791, 370] on div "Speidersteinen Barnehageveggen Cowboyveggen Bølerveggen [GEOGRAPHIC_DATA]" at bounding box center [711, 381] width 400 height 644
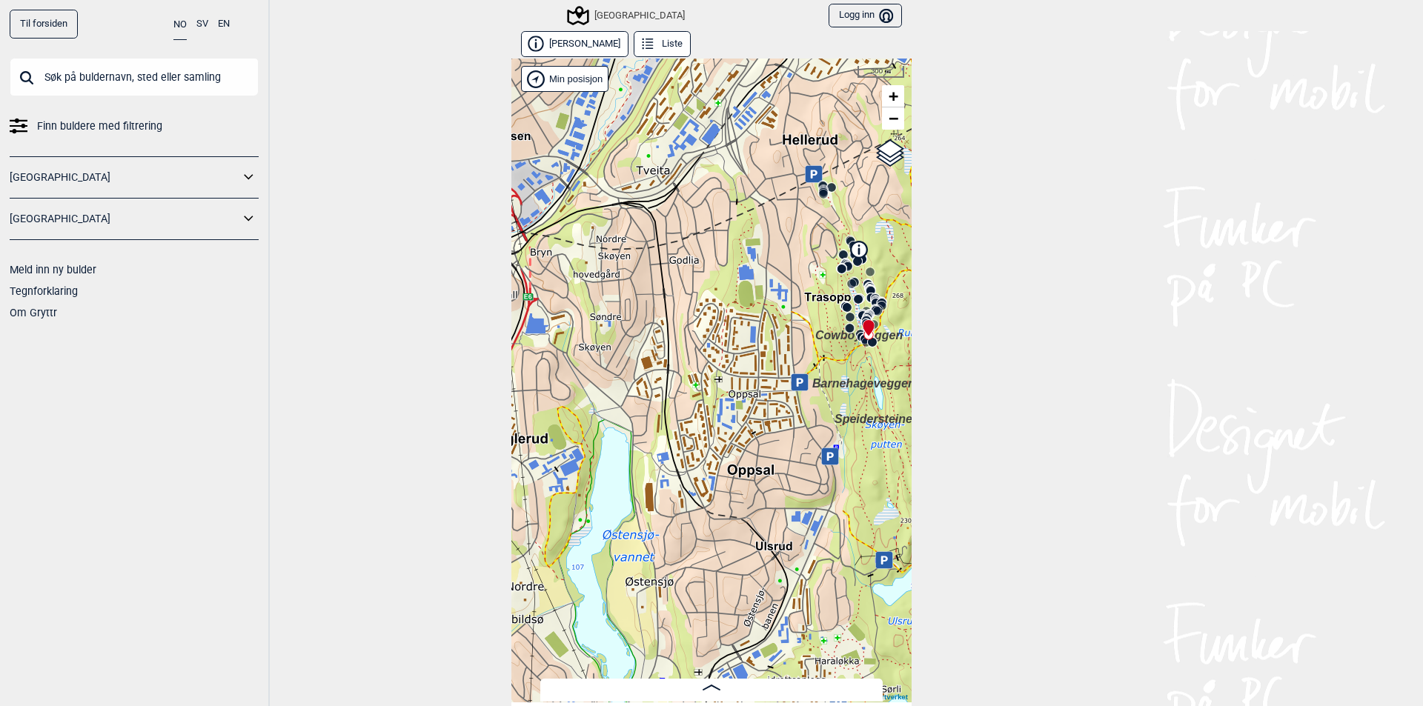
drag, startPoint x: 783, startPoint y: 387, endPoint x: 719, endPoint y: 428, distance: 75.6
click at [719, 428] on div "Speidersteinen Barnehageveggen Cowboyveggen Bølerveggen [GEOGRAPHIC_DATA]" at bounding box center [711, 381] width 400 height 644
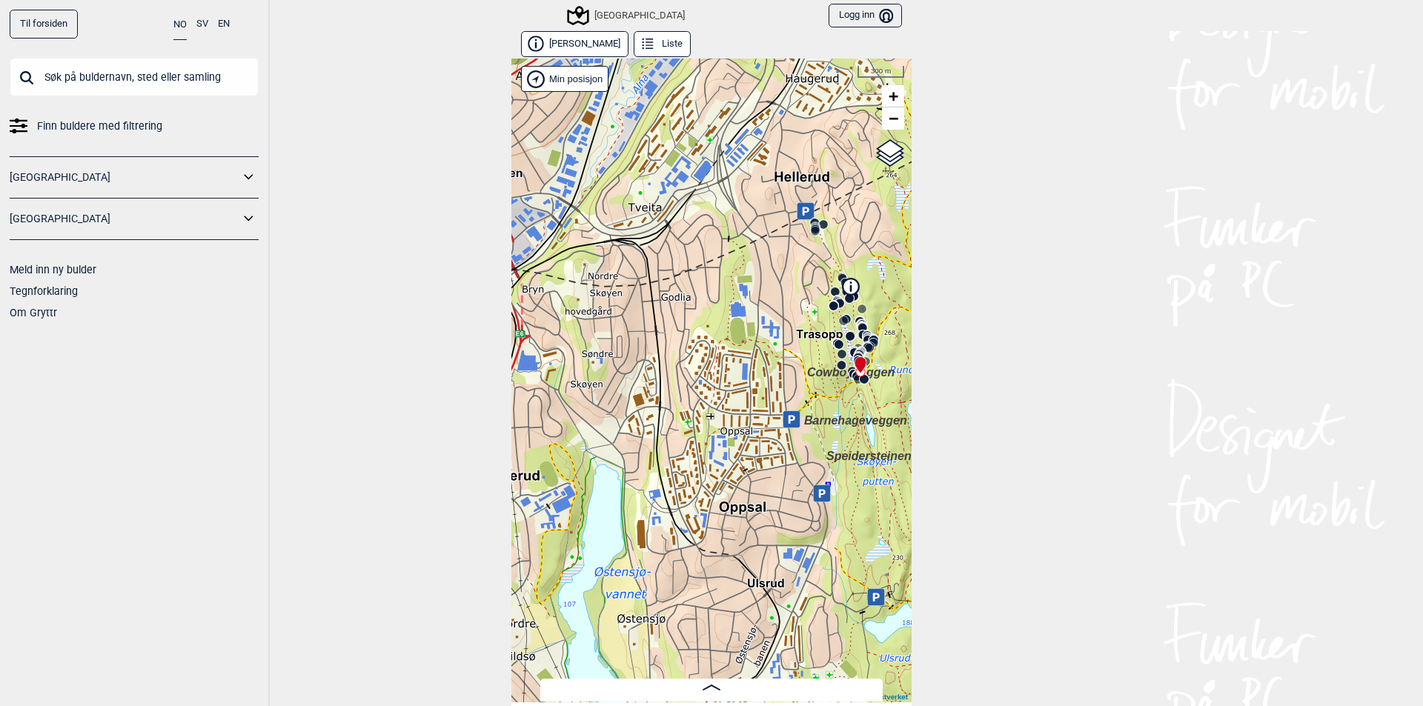
drag, startPoint x: 605, startPoint y: 402, endPoint x: 571, endPoint y: 429, distance: 43.9
click at [571, 429] on div "Speidersteinen Barnehageveggen Cowboyveggen Bølerveggen [GEOGRAPHIC_DATA]" at bounding box center [711, 381] width 400 height 644
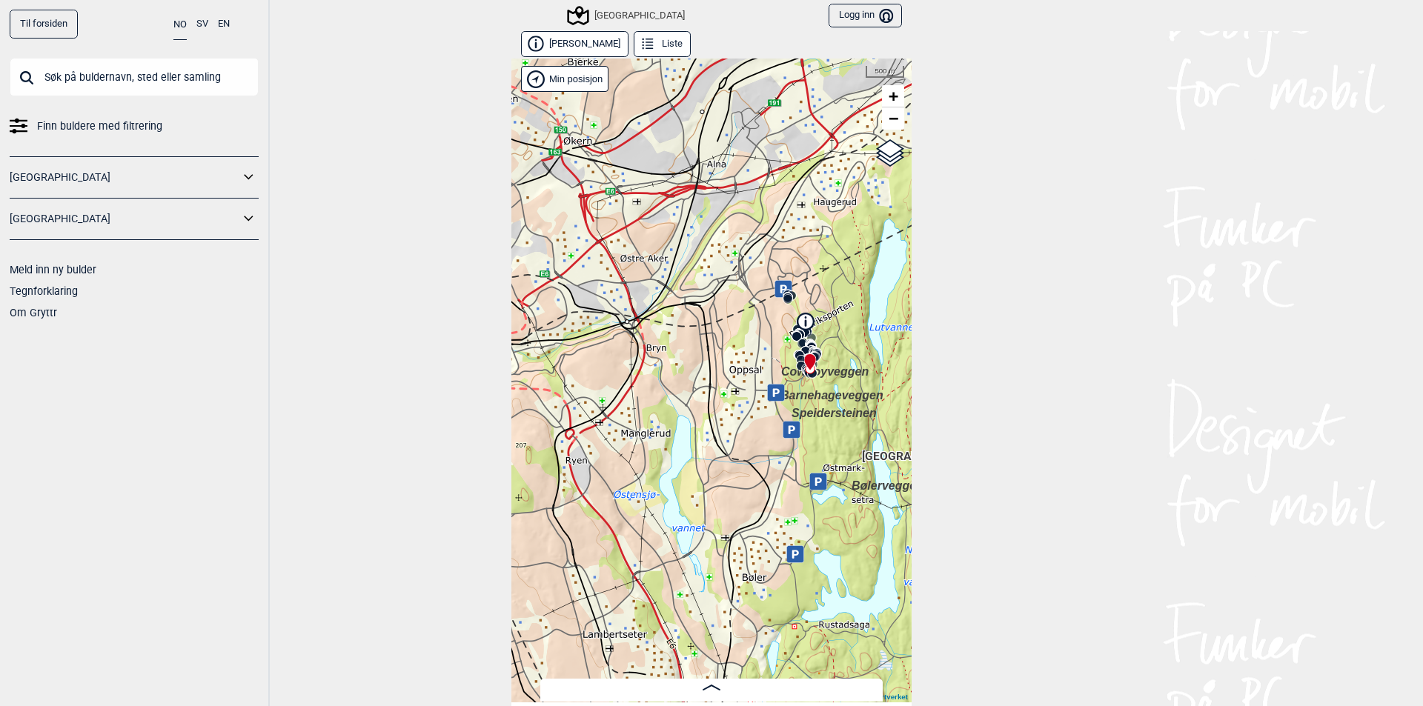
drag, startPoint x: 585, startPoint y: 416, endPoint x: 660, endPoint y: 393, distance: 79.2
click at [660, 393] on div "Speidersteinen Barnehageveggen Cowboyveggen Bølerveggen [GEOGRAPHIC_DATA]" at bounding box center [711, 381] width 400 height 644
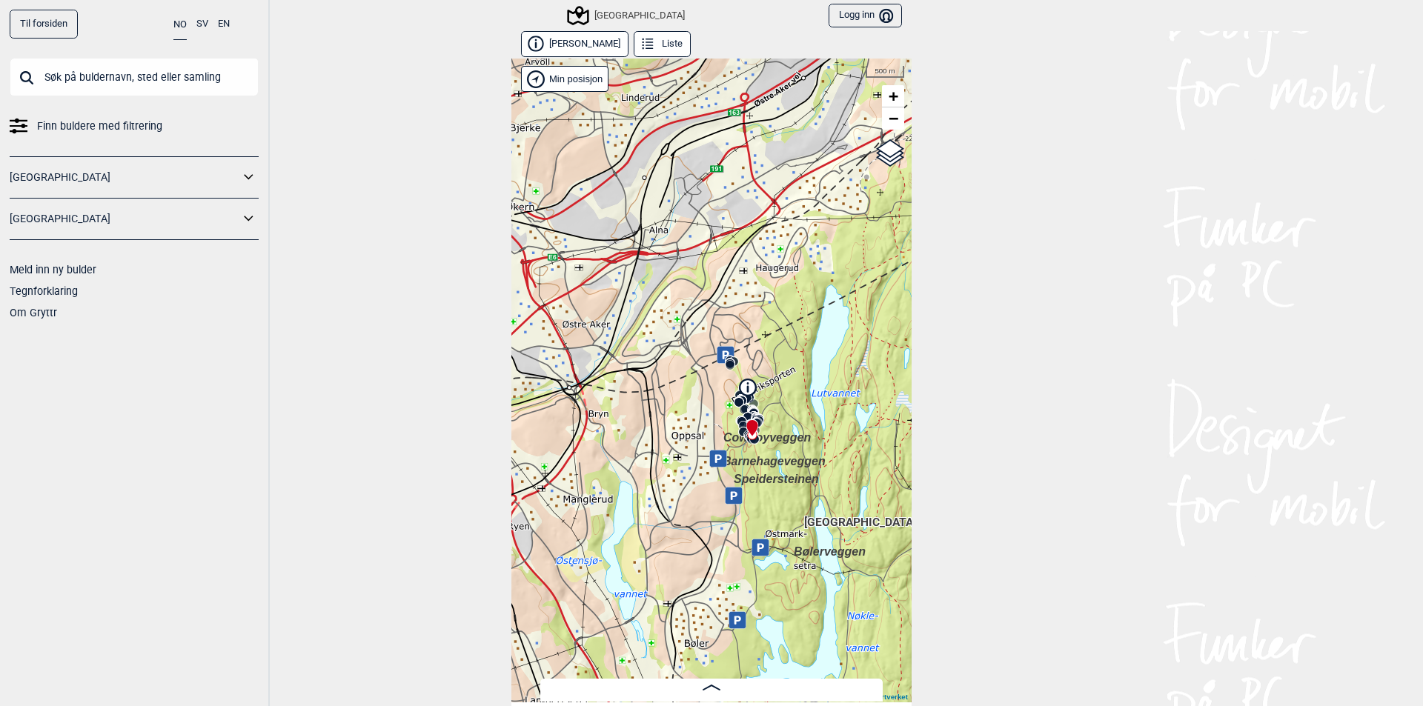
drag, startPoint x: 724, startPoint y: 349, endPoint x: 691, endPoint y: 421, distance: 79.2
click at [691, 421] on div "Speidersteinen Barnehageveggen Cowboyveggen Bølerveggen [GEOGRAPHIC_DATA]" at bounding box center [711, 381] width 400 height 644
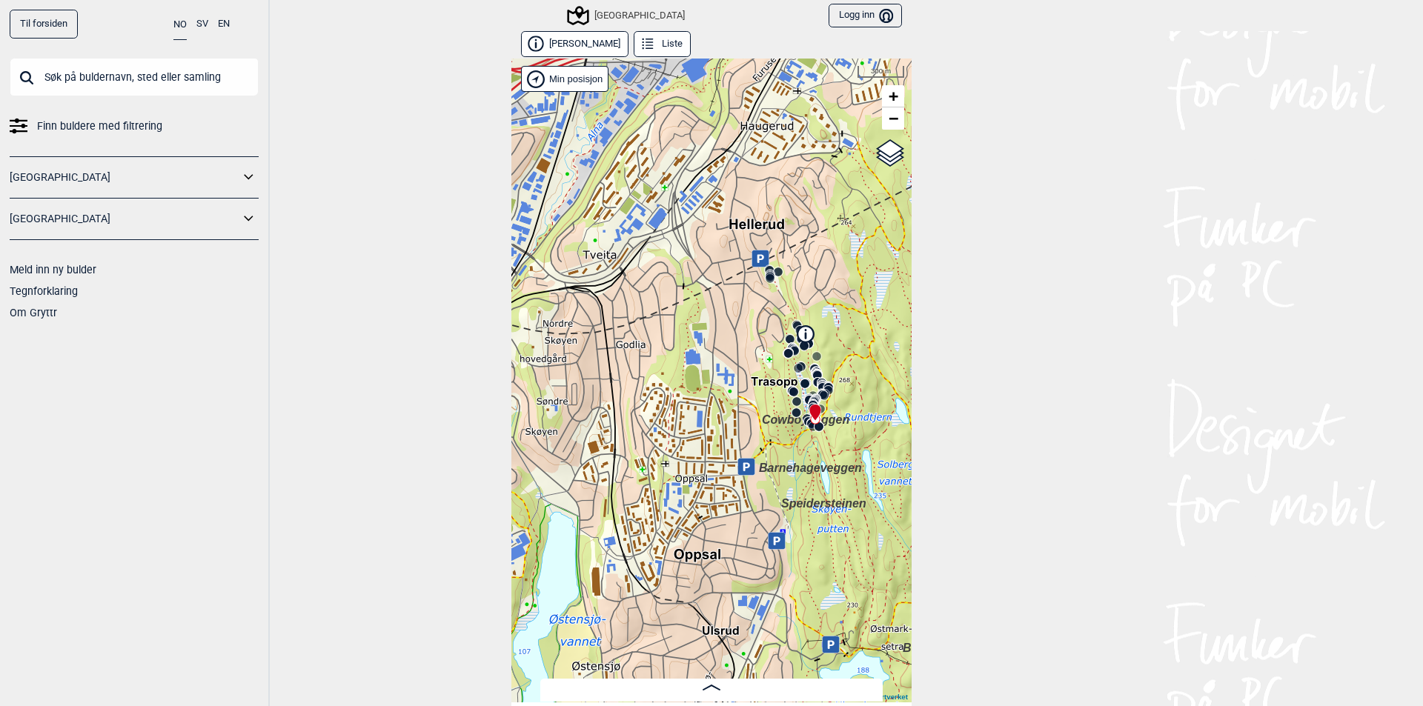
drag, startPoint x: 802, startPoint y: 502, endPoint x: 674, endPoint y: 376, distance: 179.7
click at [674, 376] on div "Speidersteinen Barnehageveggen Cowboyveggen Bølerveggen [GEOGRAPHIC_DATA]" at bounding box center [711, 381] width 400 height 644
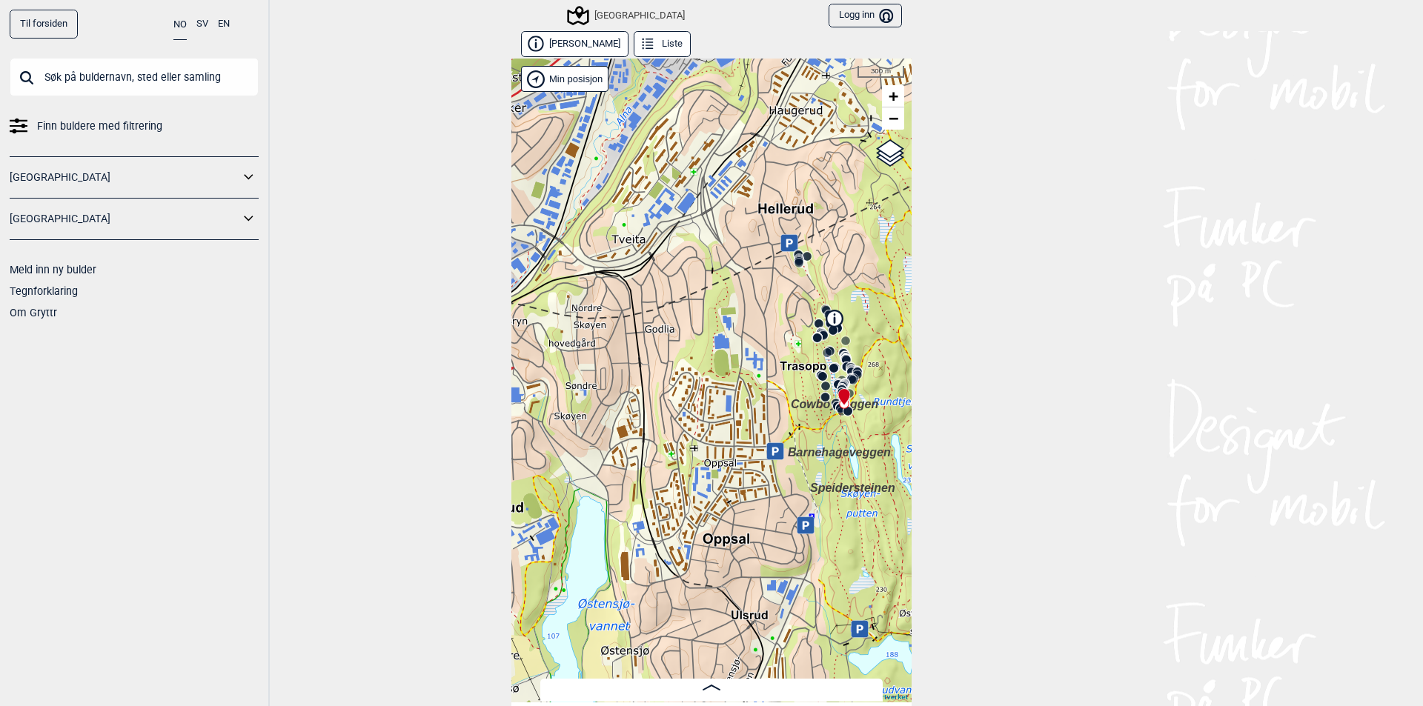
drag, startPoint x: 691, startPoint y: 352, endPoint x: 720, endPoint y: 336, distance: 32.8
click at [720, 336] on div "Speidersteinen Barnehageveggen Cowboyveggen Bølerveggen [GEOGRAPHIC_DATA]" at bounding box center [711, 381] width 400 height 644
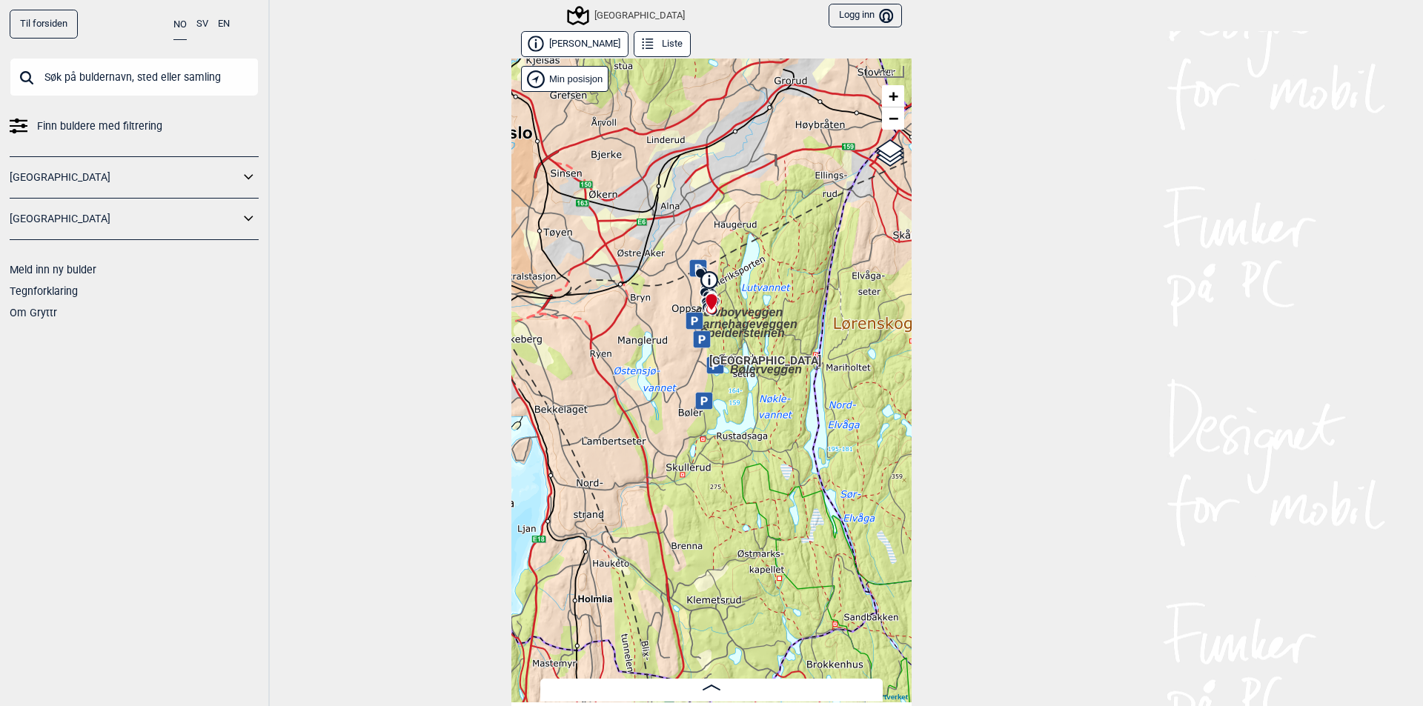
drag, startPoint x: 602, startPoint y: 296, endPoint x: 562, endPoint y: 238, distance: 70.3
click at [562, 238] on div "Speidersteinen Barnehageveggen Cowboyveggen Bølerveggen [GEOGRAPHIC_DATA]" at bounding box center [711, 381] width 400 height 644
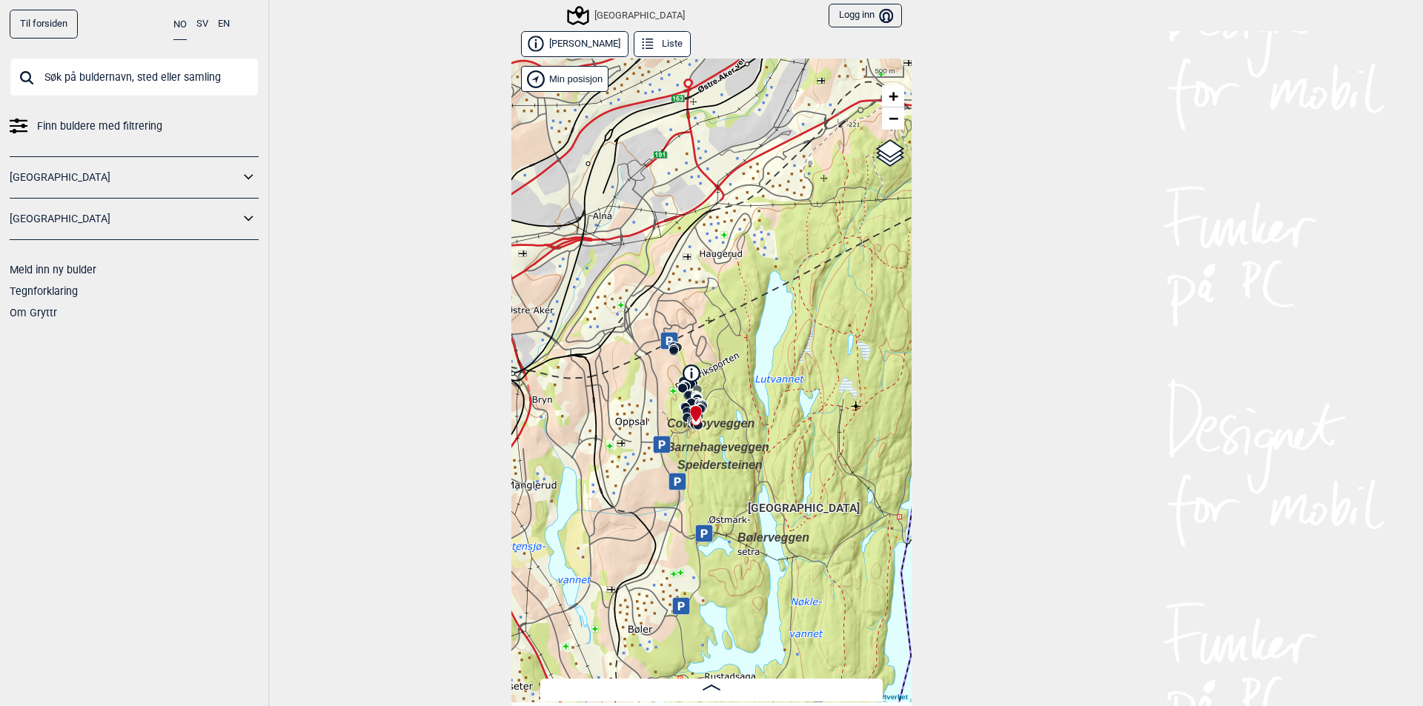
drag, startPoint x: 674, startPoint y: 323, endPoint x: 631, endPoint y: 478, distance: 160.7
click at [631, 478] on div "Speidersteinen Barnehageveggen Cowboyveggen Bølerveggen [GEOGRAPHIC_DATA]" at bounding box center [711, 381] width 400 height 644
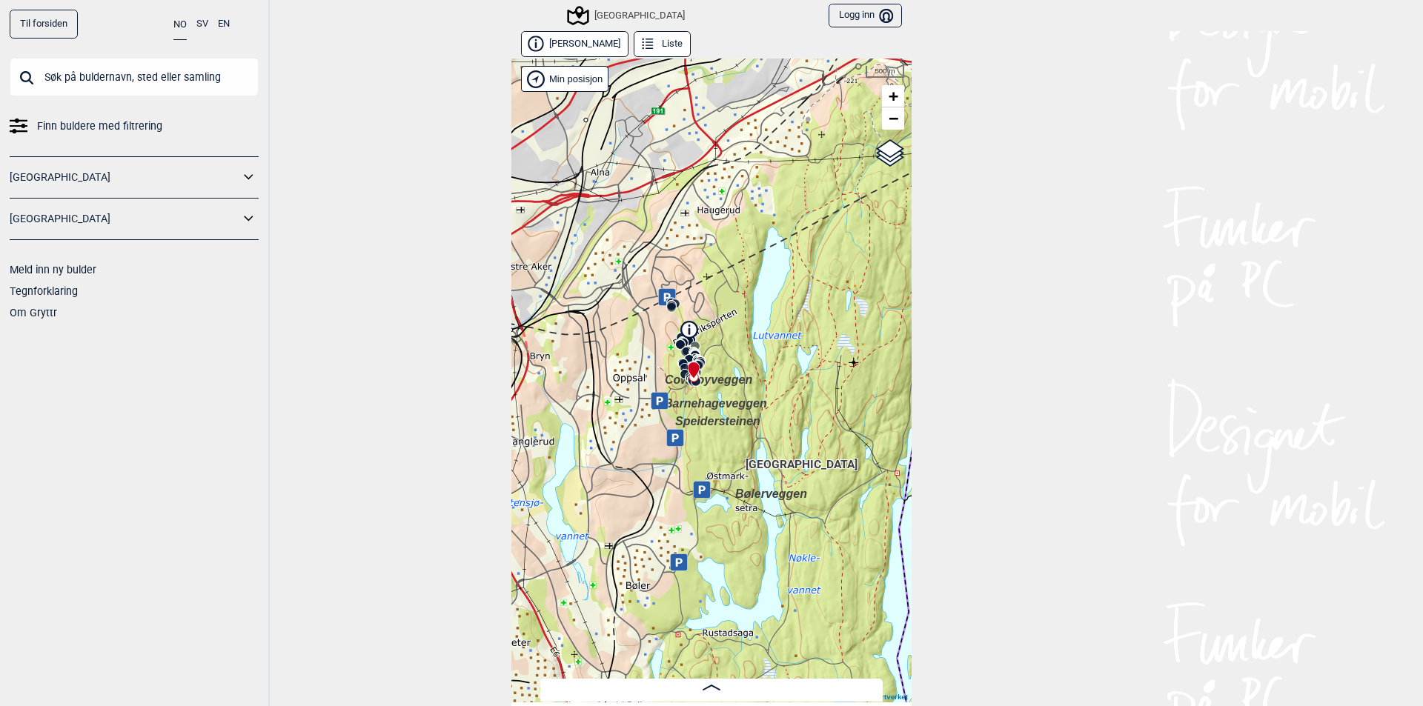
drag, startPoint x: 752, startPoint y: 343, endPoint x: 751, endPoint y: 294, distance: 48.9
click at [751, 294] on div "Speidersteinen Barnehageveggen Cowboyveggen Bølerveggen [GEOGRAPHIC_DATA]" at bounding box center [711, 381] width 400 height 644
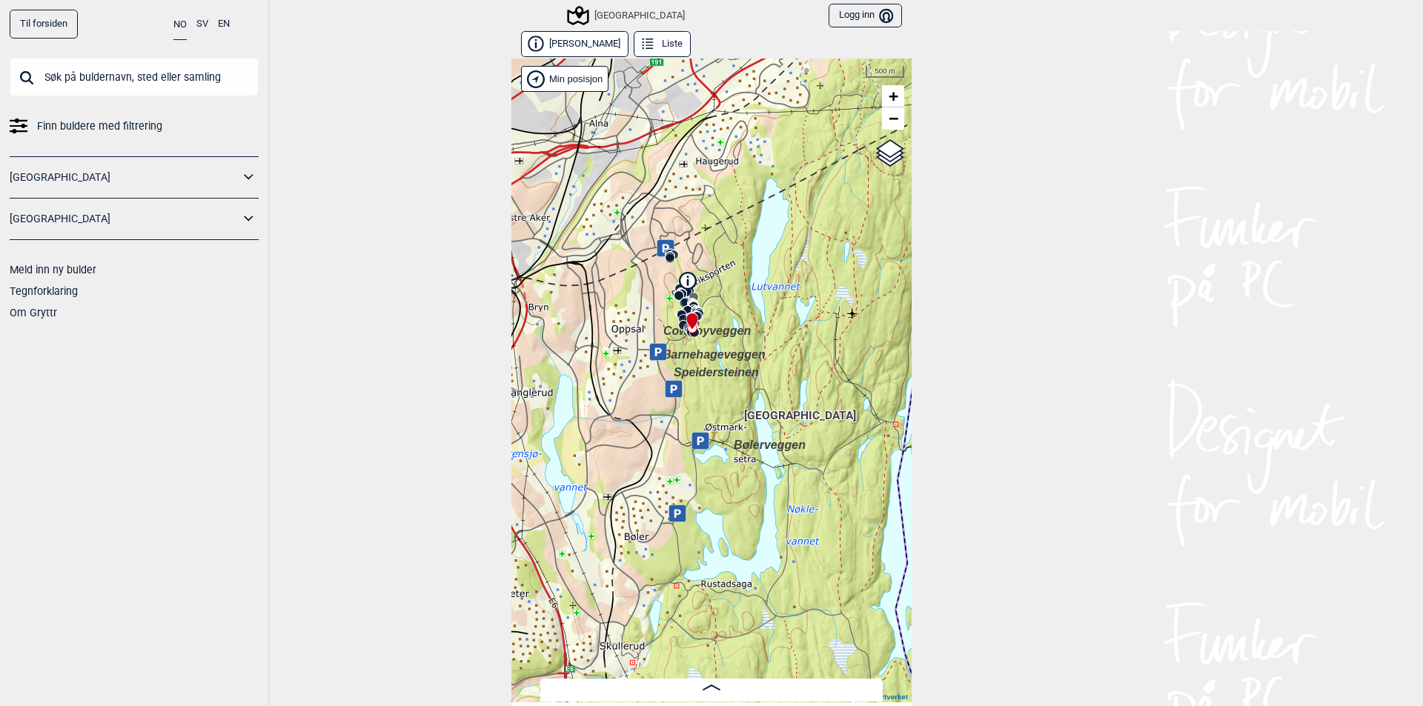
drag, startPoint x: 727, startPoint y: 384, endPoint x: 731, endPoint y: 318, distance: 66.1
click at [731, 325] on span "Cowboyveggen" at bounding box center [706, 331] width 87 height 13
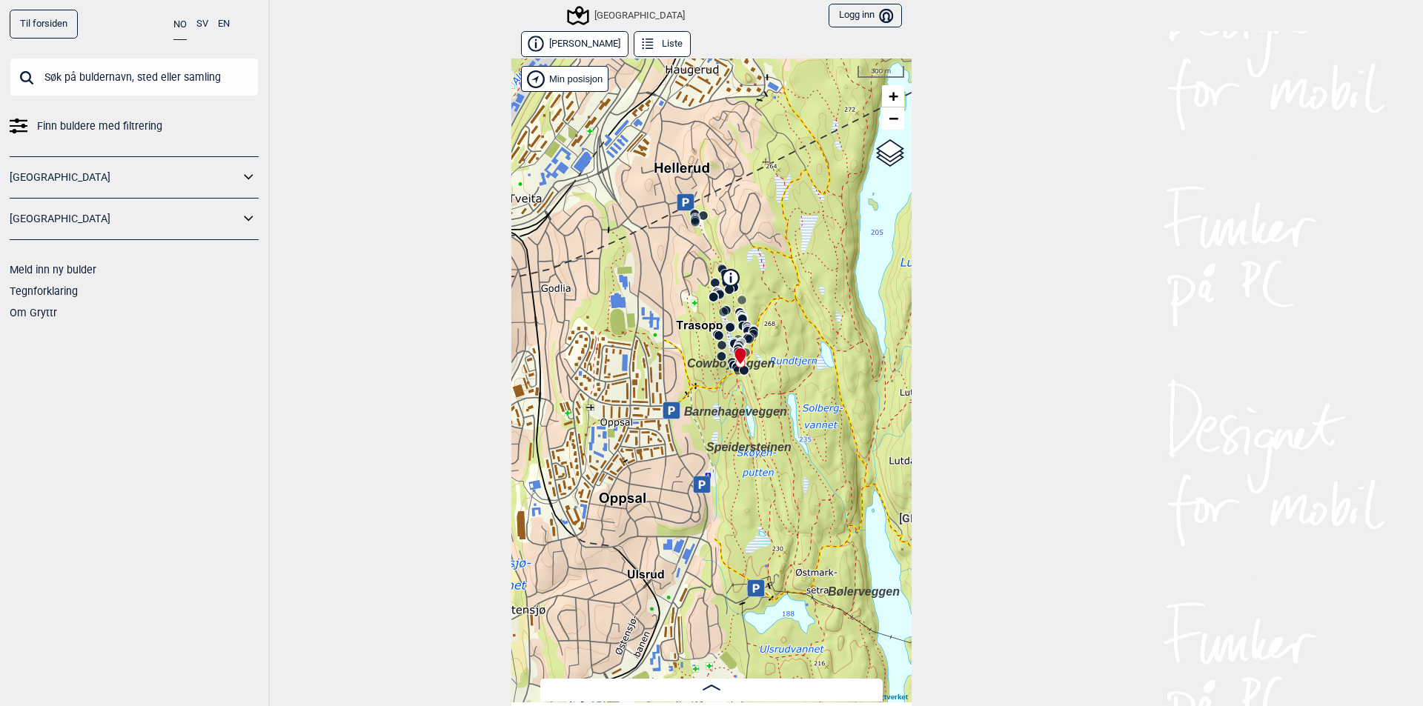
drag, startPoint x: 714, startPoint y: 305, endPoint x: 768, endPoint y: 381, distance: 92.9
click at [768, 381] on div "Speidersteinen Barnehageveggen Cowboyveggen Bølerveggen [GEOGRAPHIC_DATA]" at bounding box center [711, 381] width 400 height 644
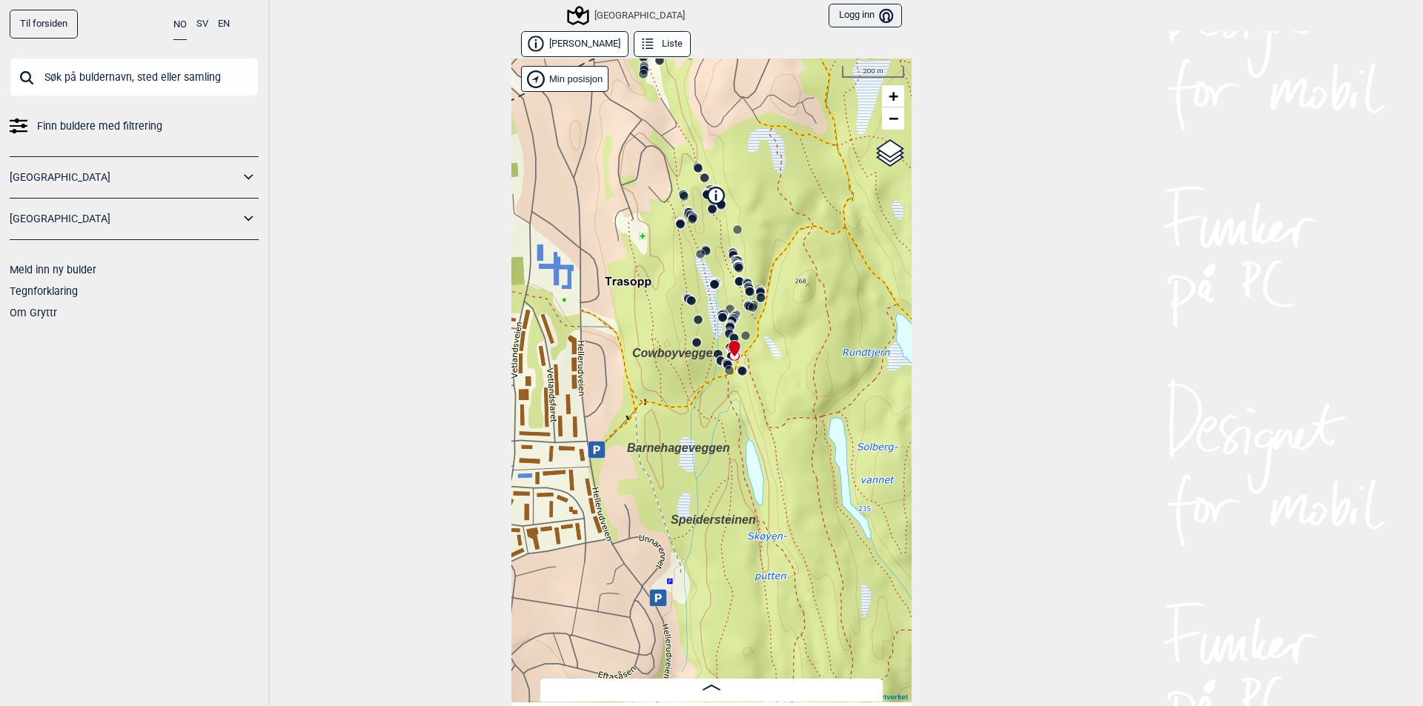
drag, startPoint x: 765, startPoint y: 356, endPoint x: 798, endPoint y: 346, distance: 34.0
click at [798, 346] on div "Speidersteinen Barnehageveggen Cowboyveggen Bølerveggen [GEOGRAPHIC_DATA]" at bounding box center [711, 381] width 400 height 644
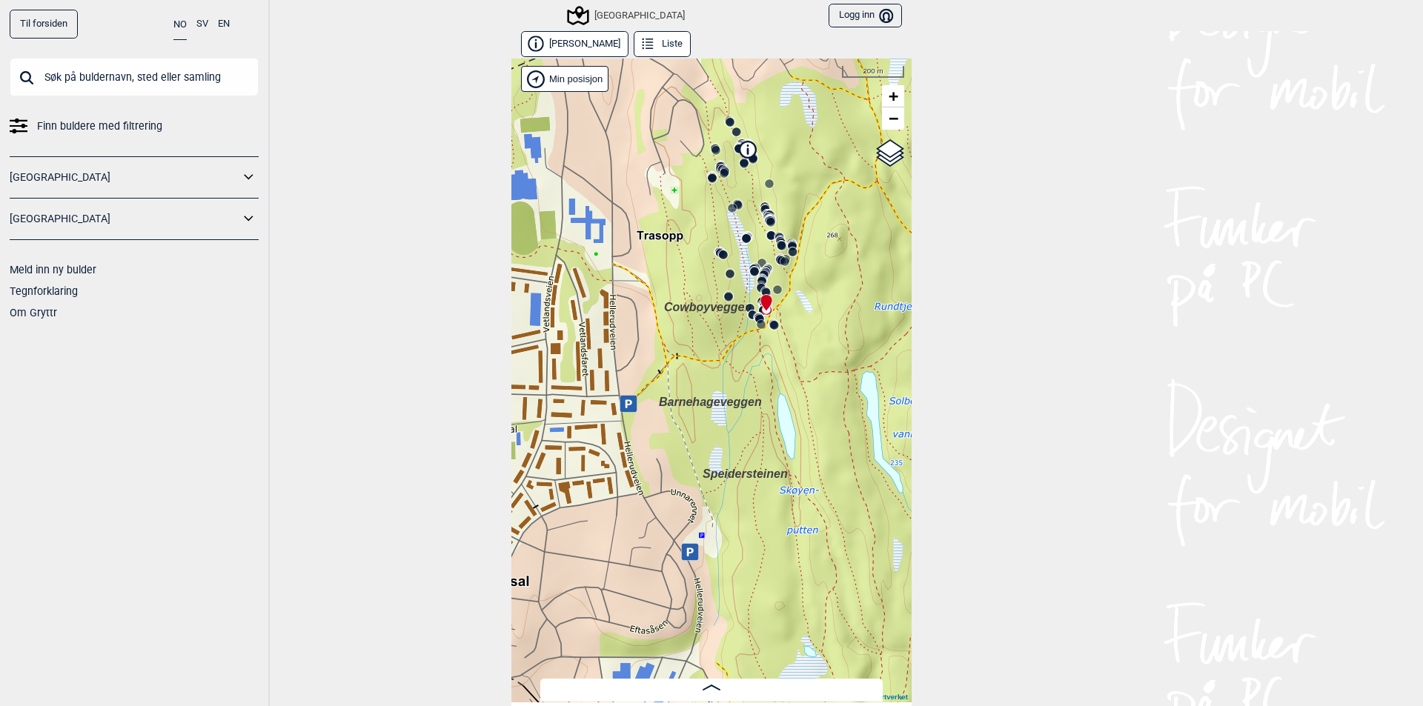
drag, startPoint x: 651, startPoint y: 373, endPoint x: 680, endPoint y: 326, distance: 55.5
click at [680, 326] on div "Speidersteinen Barnehageveggen Cowboyveggen Bølerveggen [GEOGRAPHIC_DATA]" at bounding box center [711, 381] width 400 height 644
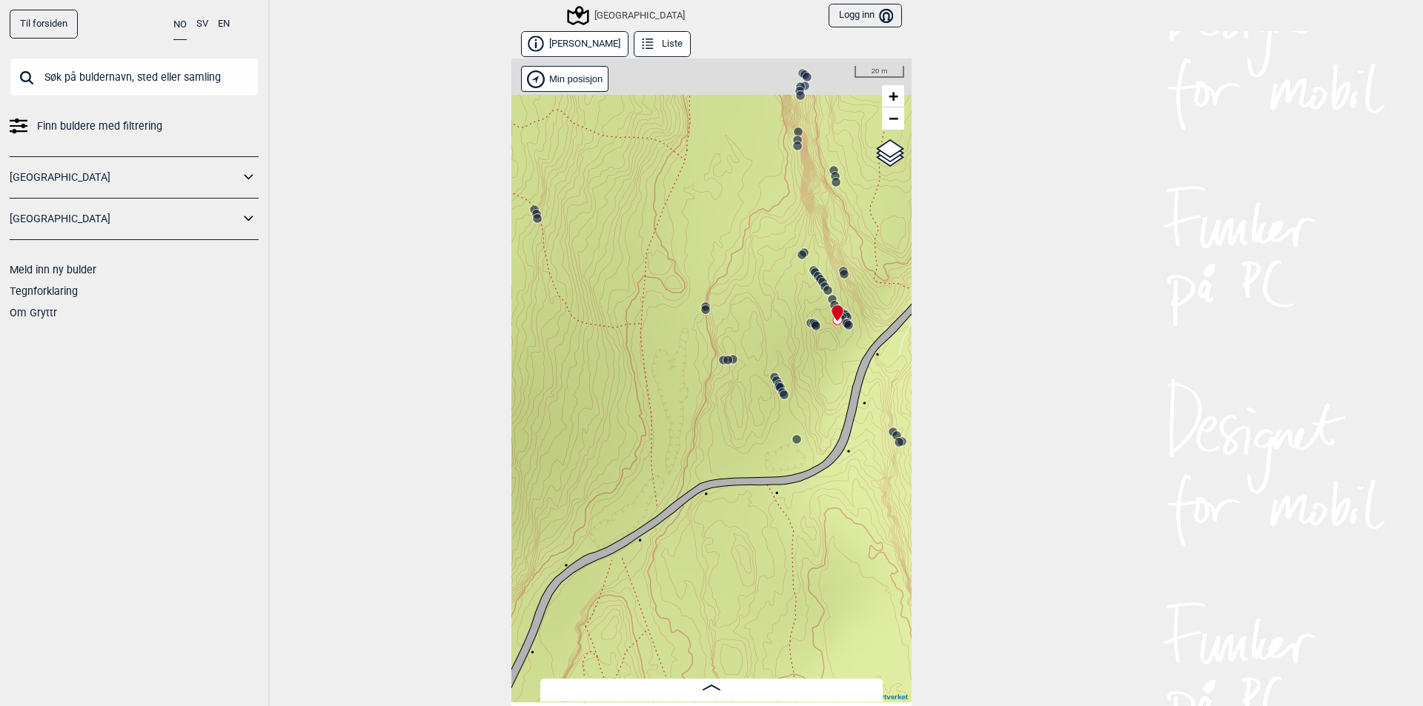
drag, startPoint x: 696, startPoint y: 244, endPoint x: 666, endPoint y: 475, distance: 233.1
click at [666, 475] on div "Speidersteinen Barnehageveggen Cowboyveggen Bølerveggen [GEOGRAPHIC_DATA]" at bounding box center [711, 381] width 400 height 644
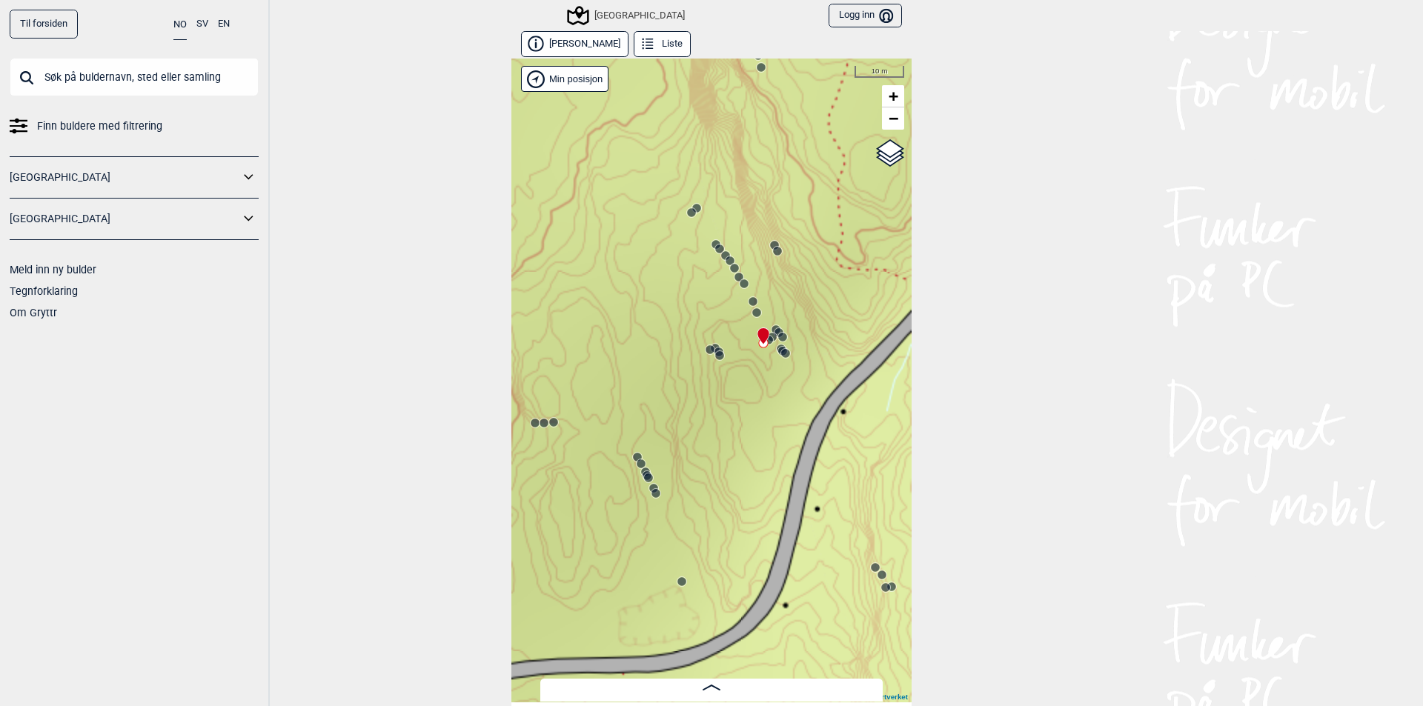
drag, startPoint x: 734, startPoint y: 387, endPoint x: 755, endPoint y: 465, distance: 80.7
click at [755, 465] on div "Speidersteinen Barnehageveggen Cowboyveggen Bølerveggen [GEOGRAPHIC_DATA]" at bounding box center [711, 381] width 400 height 644
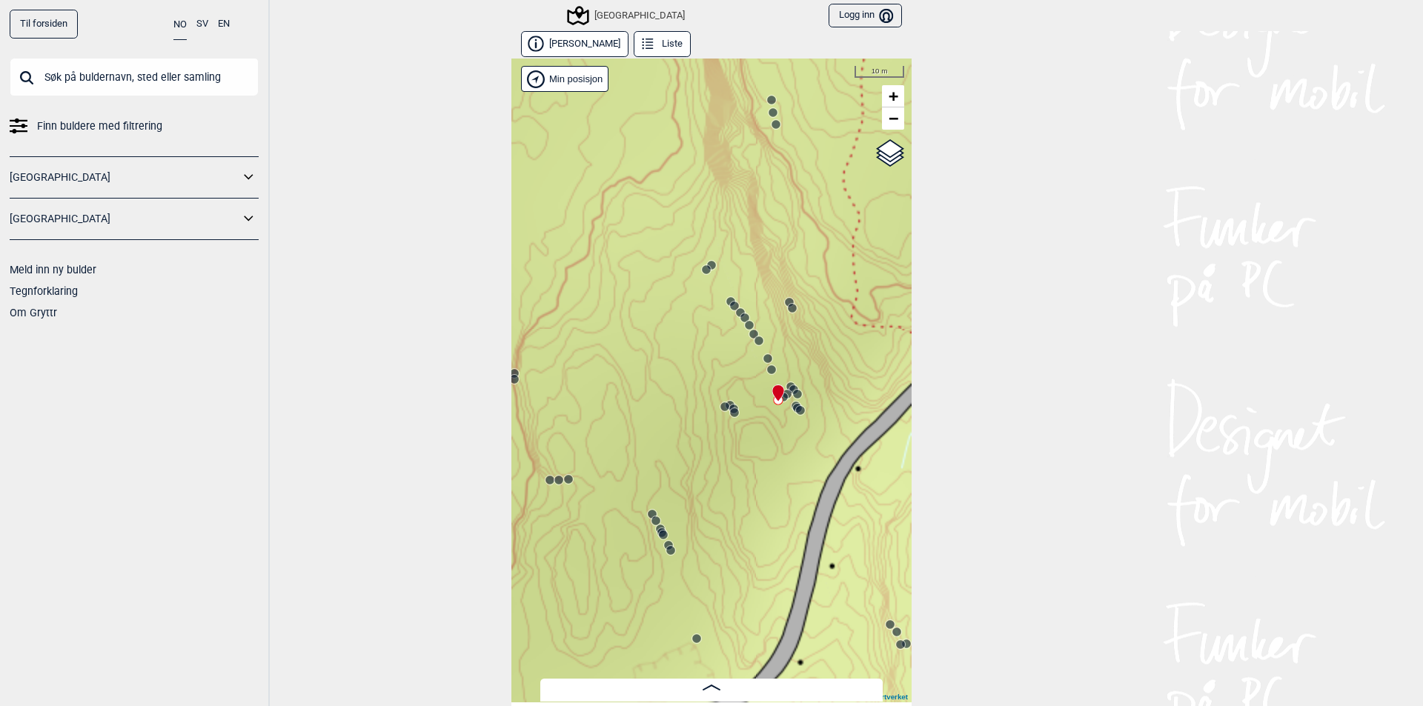
click at [726, 302] on circle at bounding box center [730, 301] width 9 height 9
click at [720, 684] on div at bounding box center [711, 688] width 342 height 13
click at [703, 690] on icon at bounding box center [712, 688] width 18 height 6
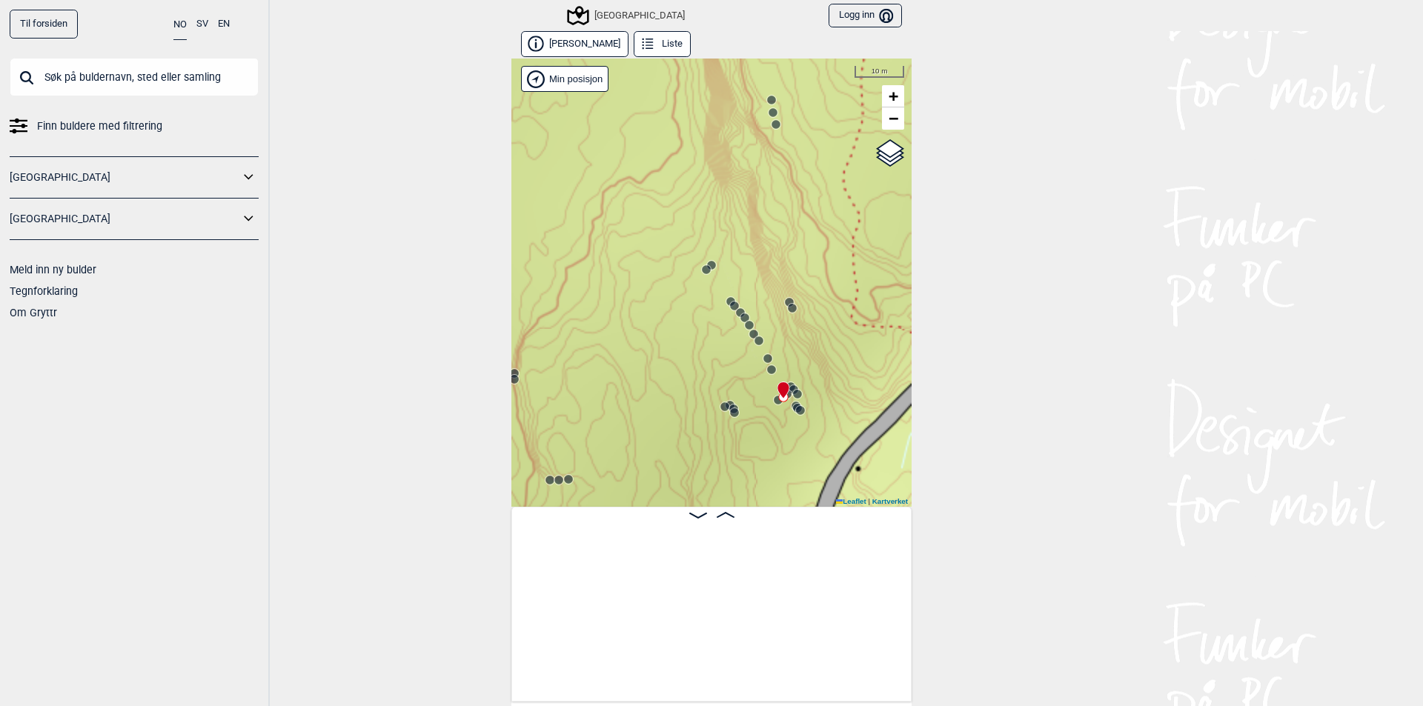
scroll to position [0, 29350]
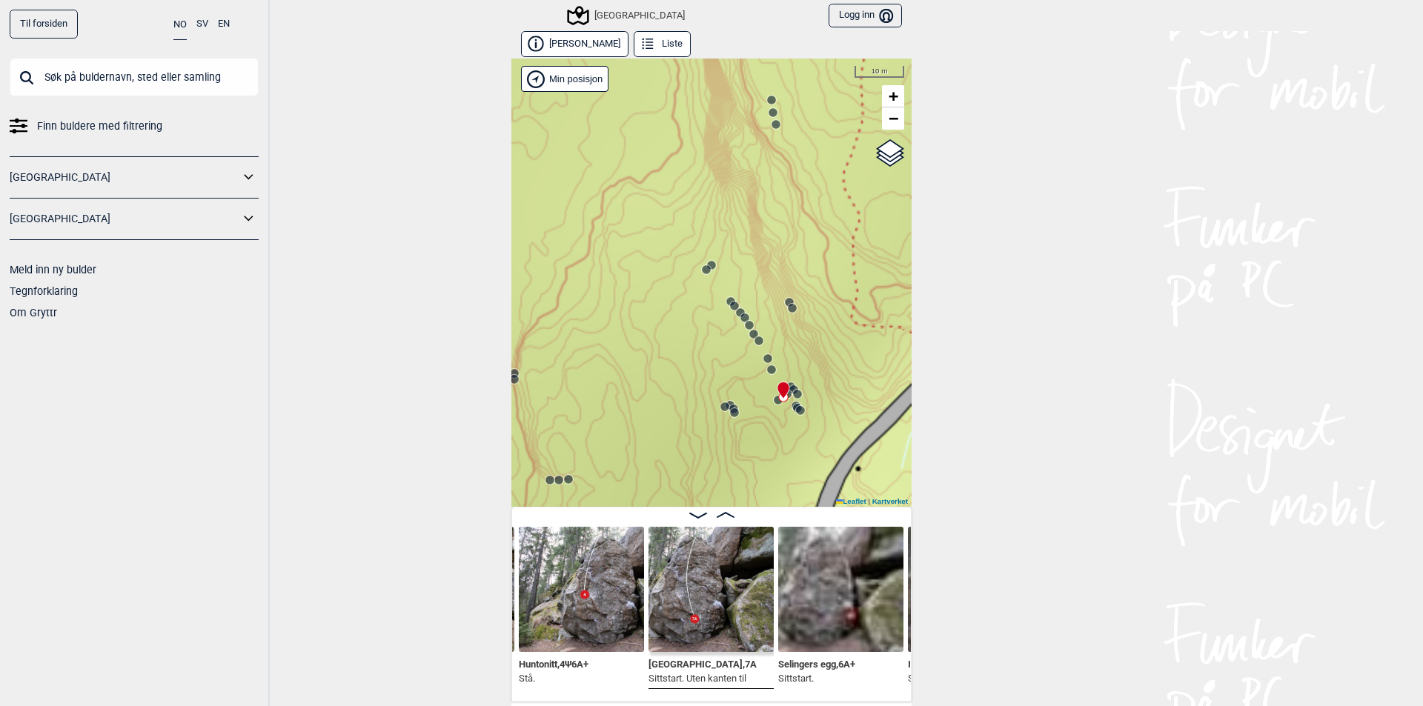
click at [720, 514] on icon at bounding box center [726, 515] width 18 height 6
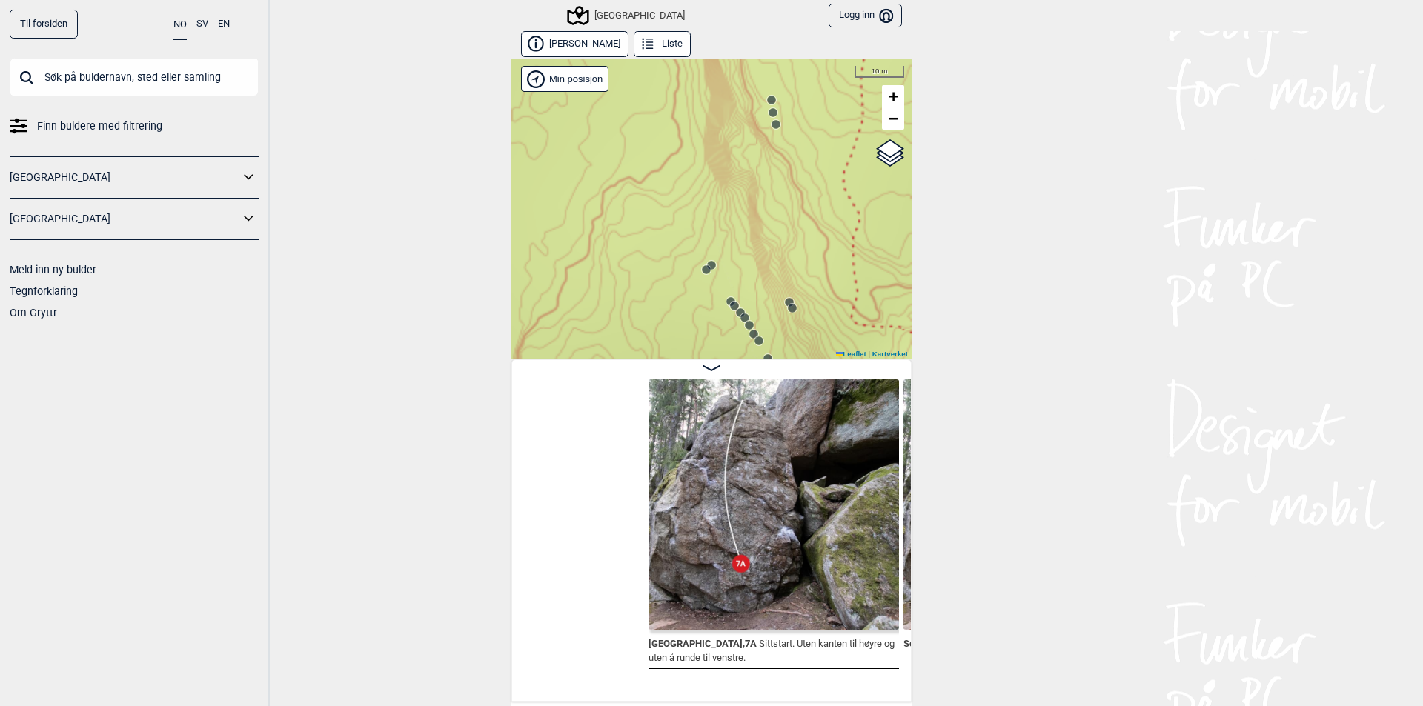
scroll to position [0, 29484]
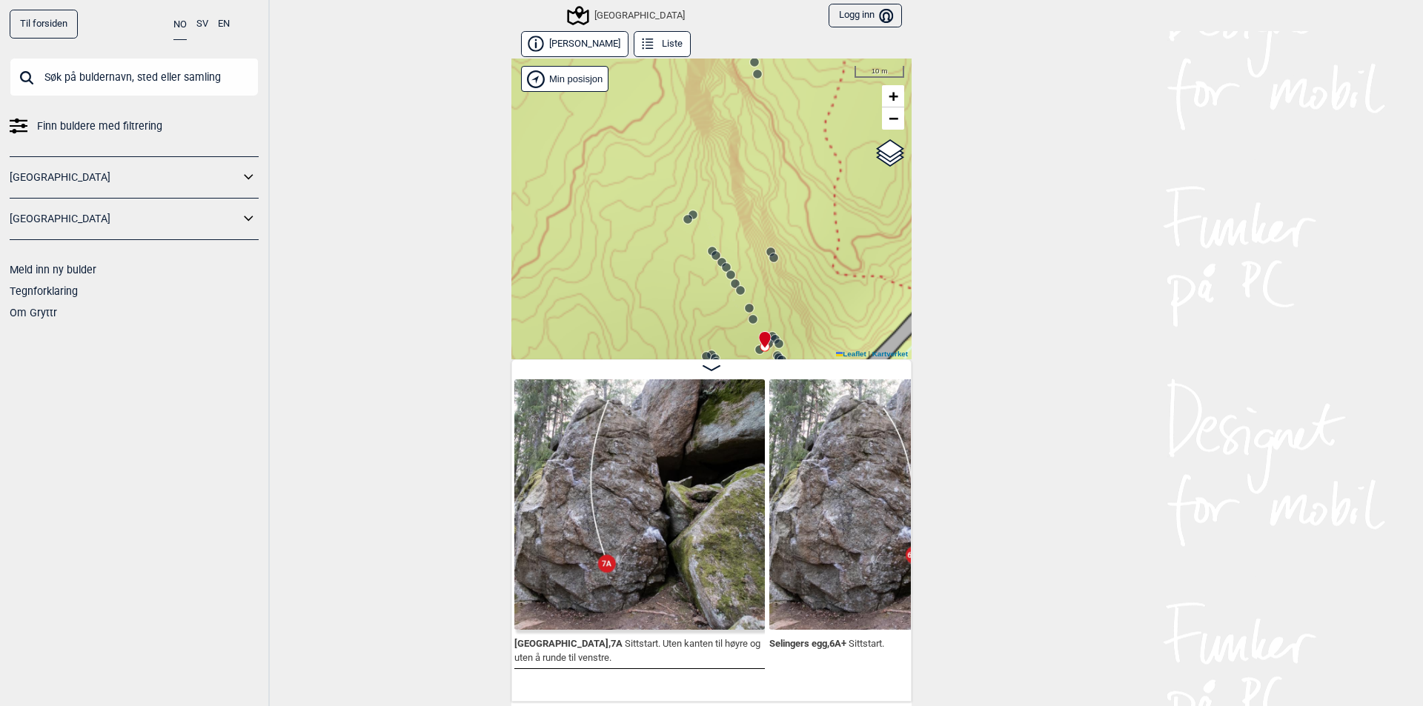
drag, startPoint x: 597, startPoint y: 254, endPoint x: 591, endPoint y: 245, distance: 10.7
click at [591, 245] on div "Speidersteinen Barnehageveggen Cowboyveggen Bølerveggen [GEOGRAPHIC_DATA]" at bounding box center [711, 209] width 400 height 301
click at [682, 225] on icon at bounding box center [688, 219] width 12 height 12
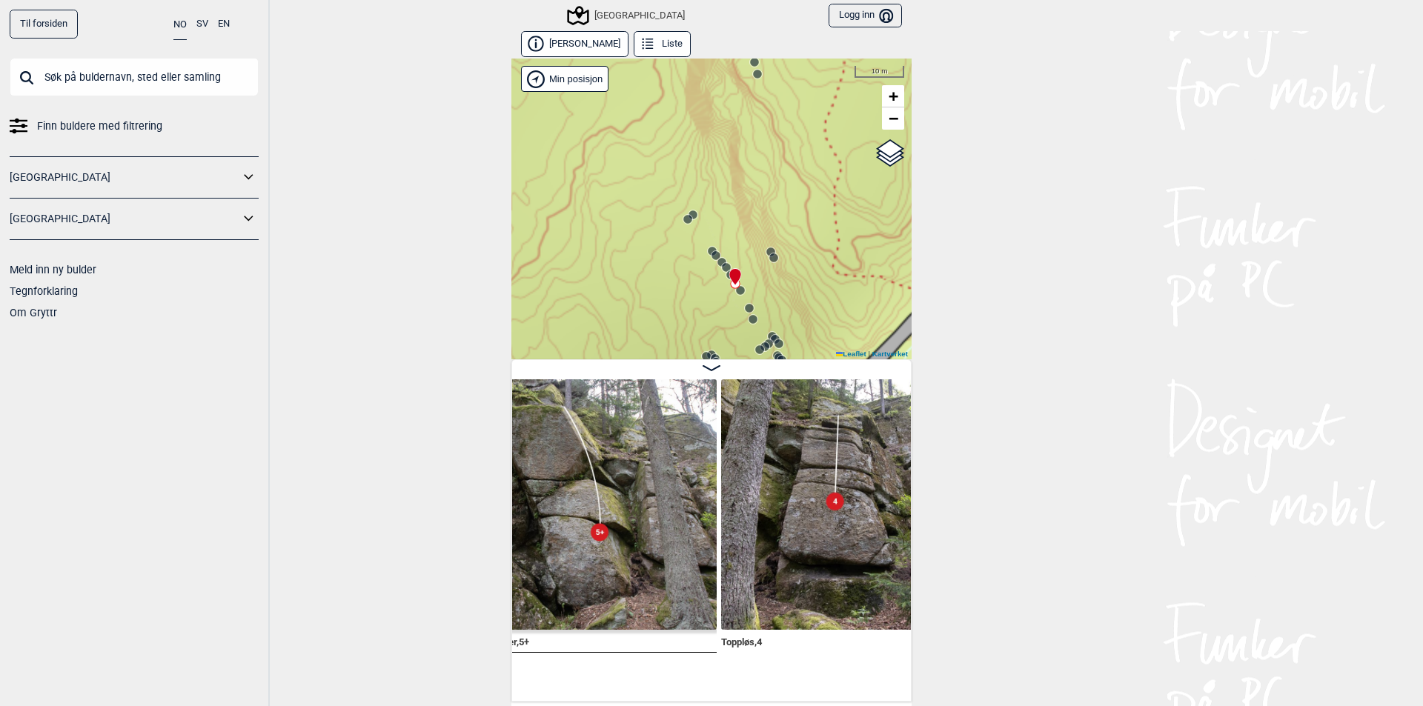
scroll to position [0, 28947]
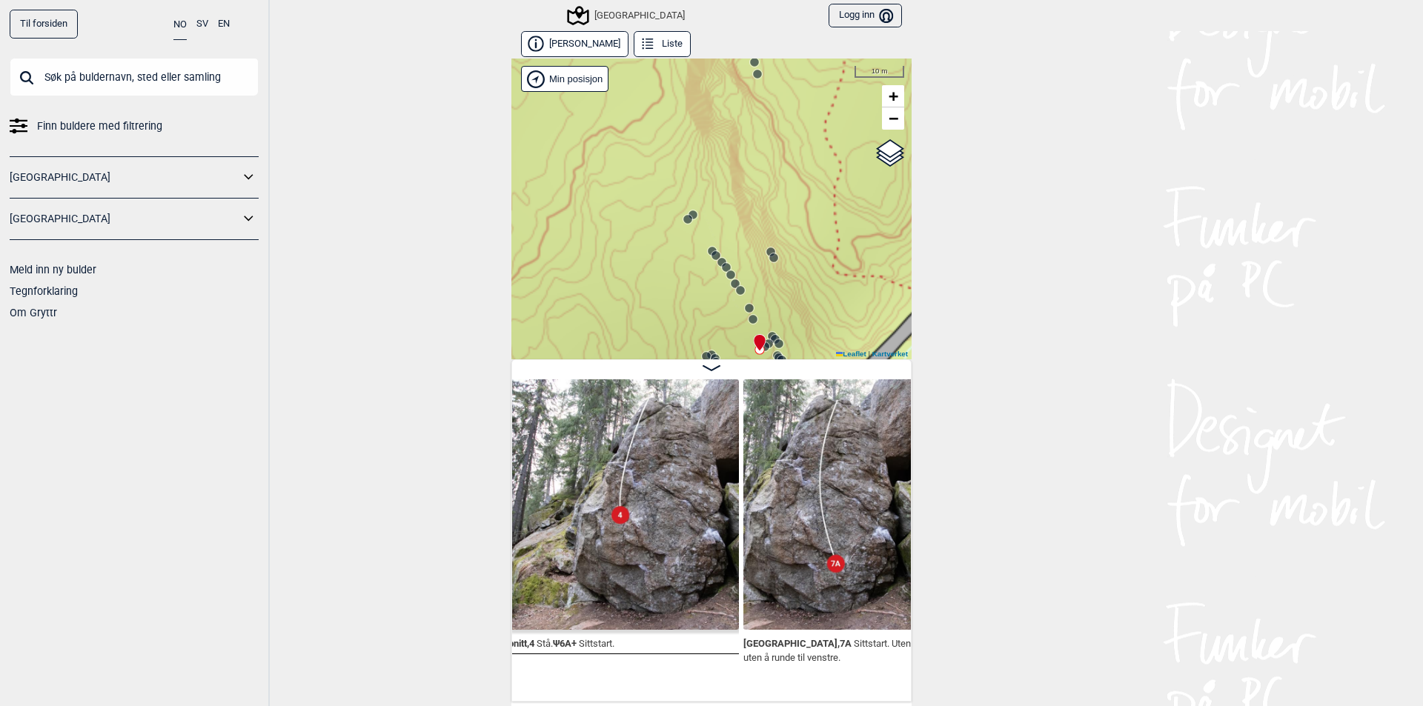
scroll to position [0, 29896]
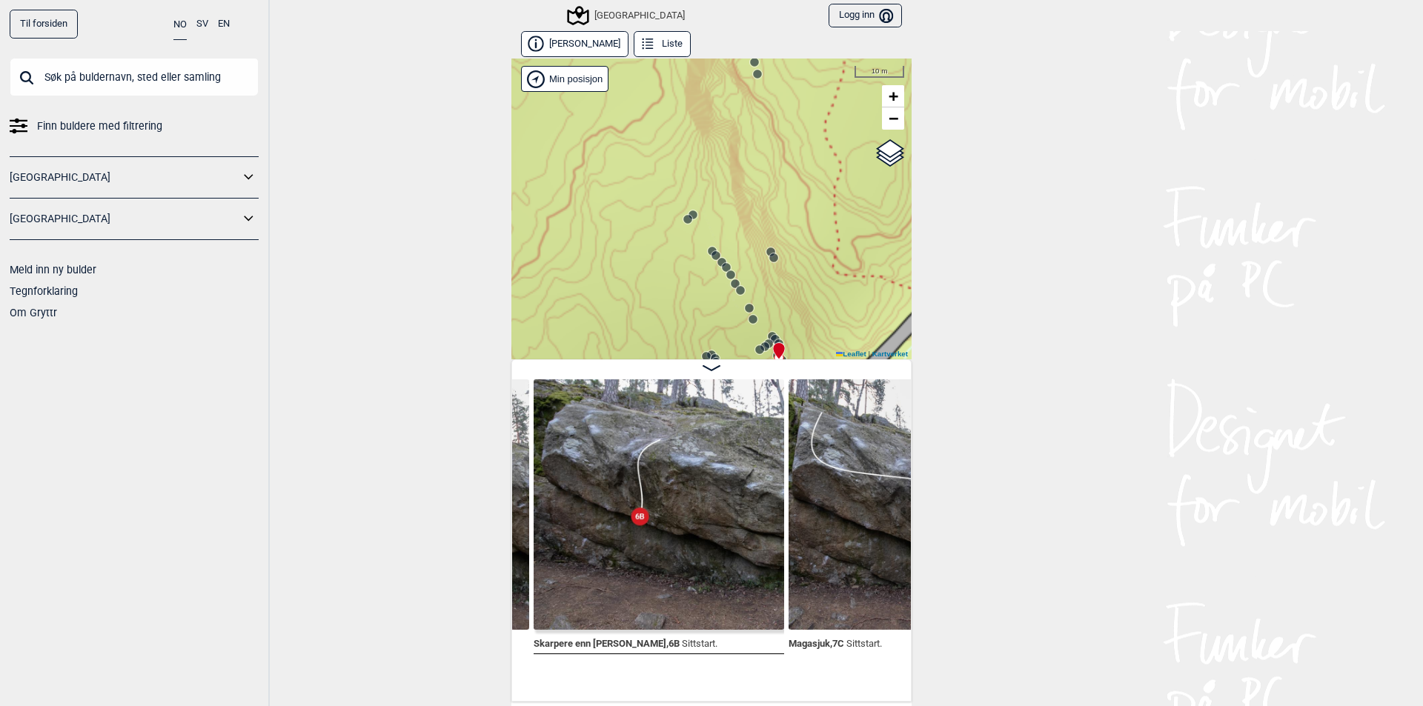
scroll to position [0, 31674]
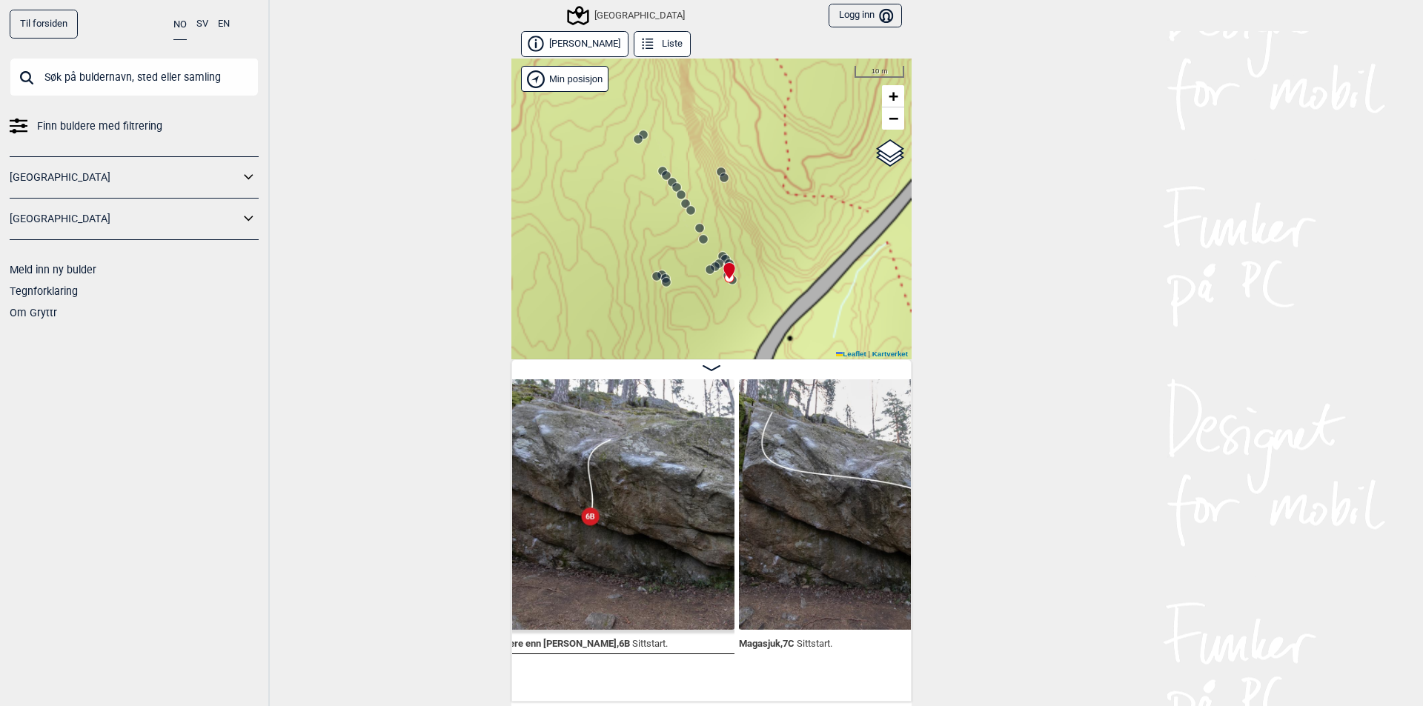
drag, startPoint x: 662, startPoint y: 308, endPoint x: 634, endPoint y: 221, distance: 91.9
click at [634, 221] on div "Speidersteinen Barnehageveggen Cowboyveggen Bølerveggen [GEOGRAPHIC_DATA]" at bounding box center [711, 209] width 400 height 301
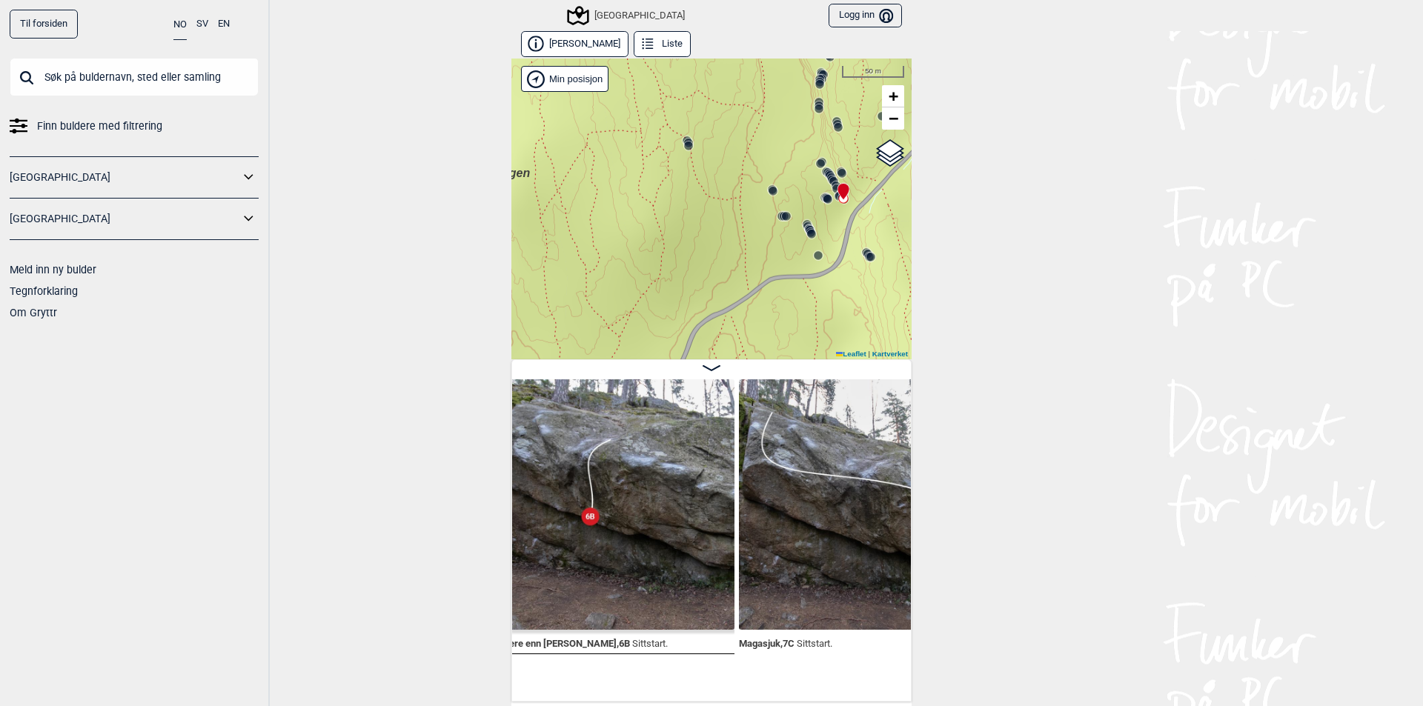
drag, startPoint x: 565, startPoint y: 282, endPoint x: 743, endPoint y: 248, distance: 181.1
click at [743, 248] on div "Speidersteinen Barnehageveggen Cowboyveggen Bølerveggen [GEOGRAPHIC_DATA]" at bounding box center [711, 209] width 400 height 301
click at [563, 46] on button "Øvre Hellerud" at bounding box center [574, 44] width 107 height 26
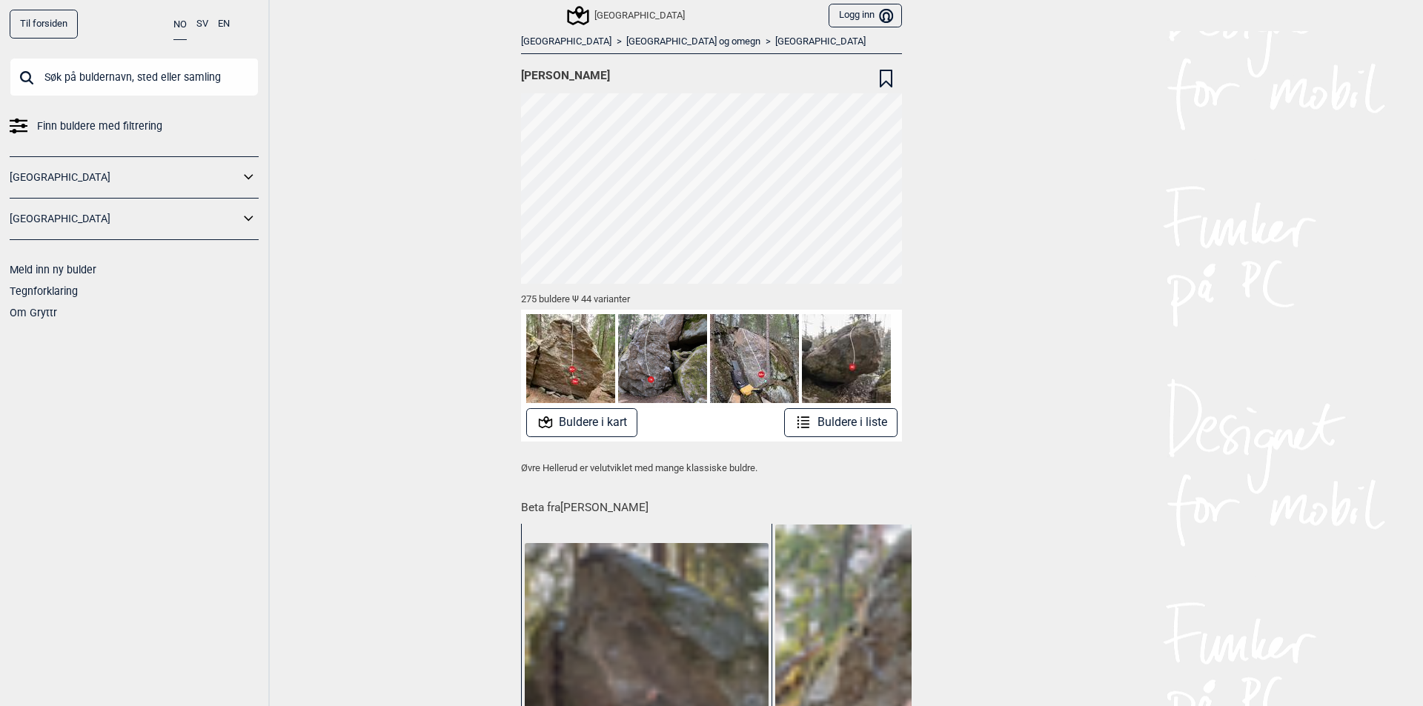
click at [626, 41] on link "[GEOGRAPHIC_DATA] og omegn" at bounding box center [693, 42] width 134 height 13
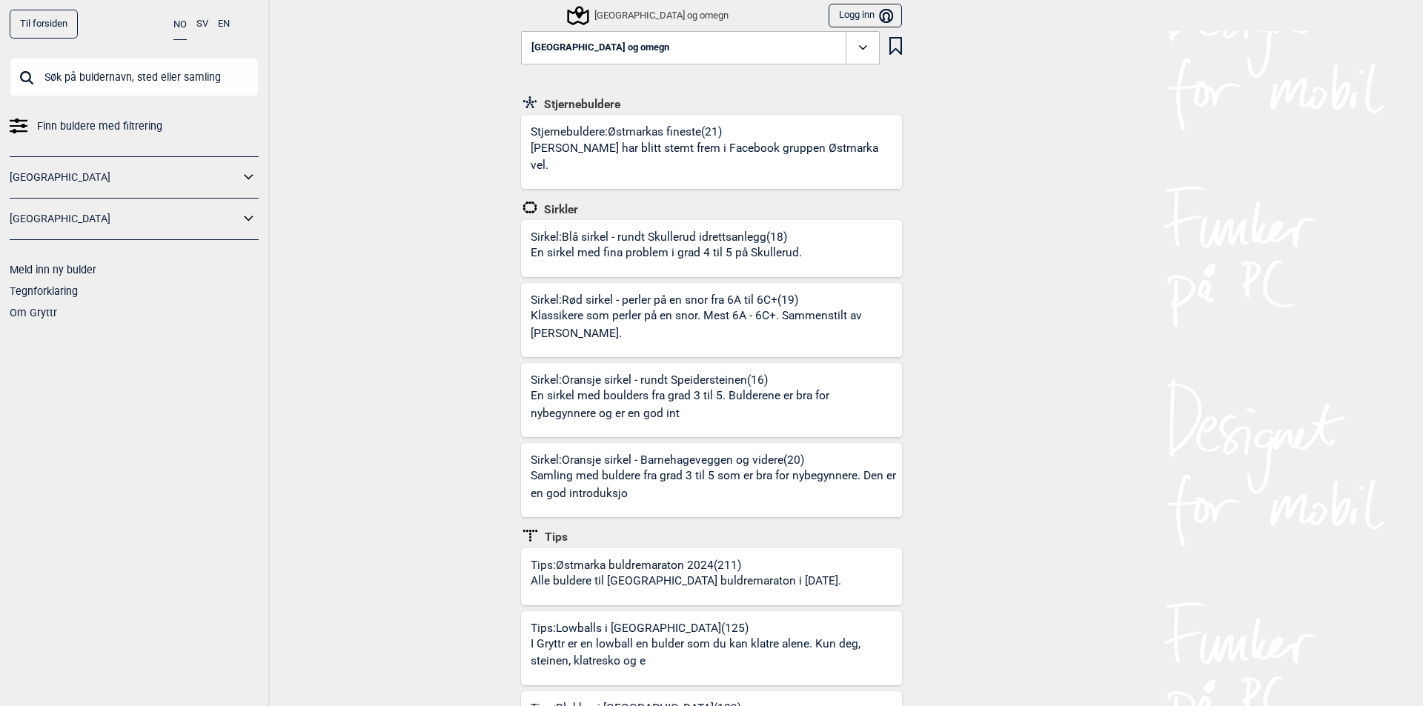
click at [590, 11] on div "[GEOGRAPHIC_DATA] og omegn" at bounding box center [648, 16] width 159 height 18
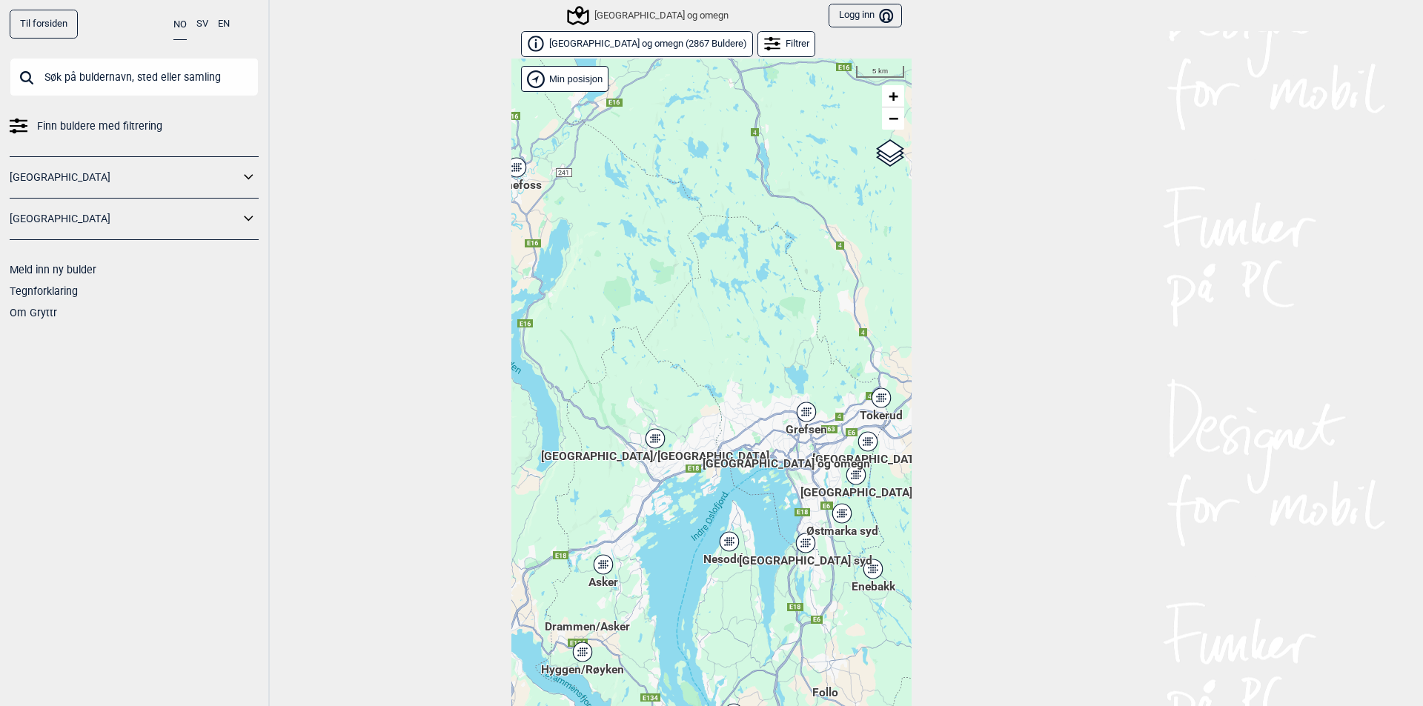
scroll to position [23, 0]
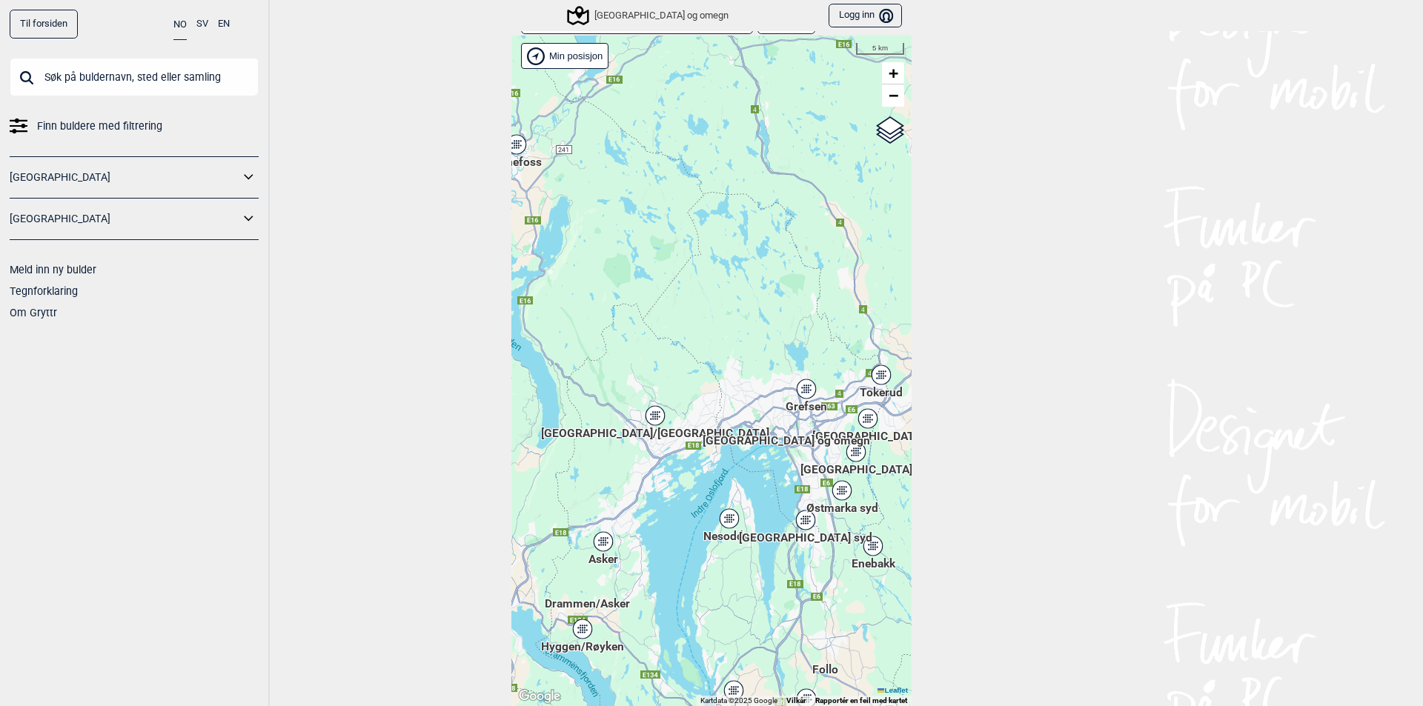
drag, startPoint x: 699, startPoint y: 381, endPoint x: 603, endPoint y: 265, distance: 150.0
click at [603, 265] on div "Hallingdal Gol Ål Stange Kolomoen Vallset Tangen Sørli Åsbygda Buskerud syd Kon…" at bounding box center [711, 371] width 400 height 671
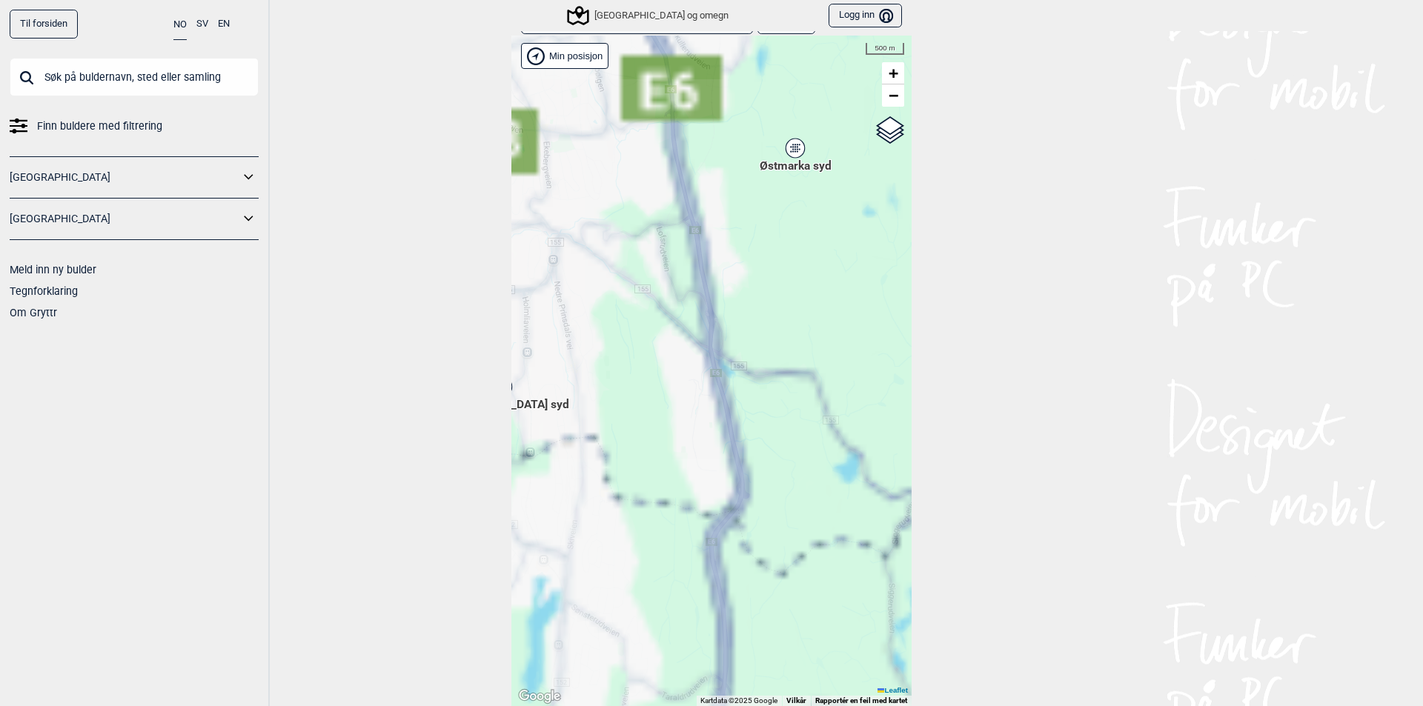
drag, startPoint x: 735, startPoint y: 277, endPoint x: 706, endPoint y: 402, distance: 127.8
click at [706, 402] on div "Hallingdal Gol Ål Stange Kolomoen Vallset Tangen Sørli Åsbygda Buskerud syd Kon…" at bounding box center [711, 371] width 400 height 671
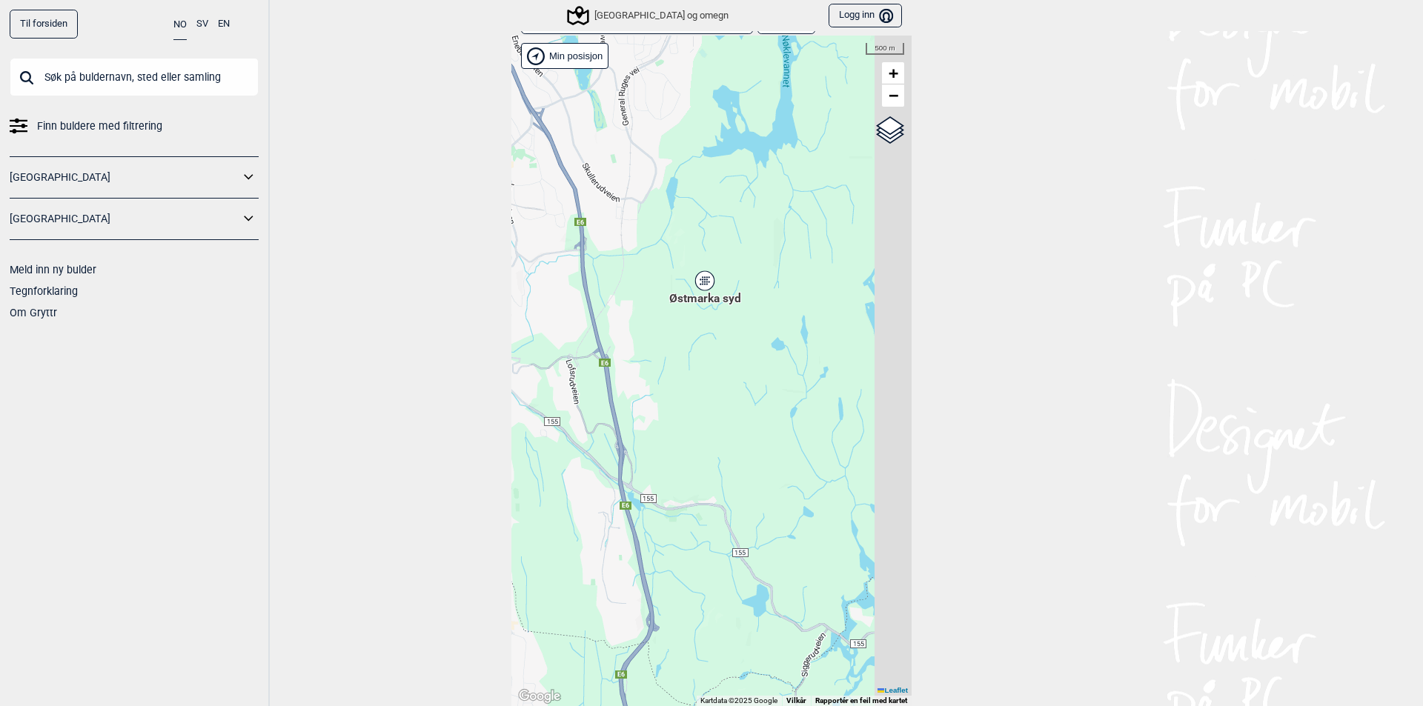
drag, startPoint x: 720, startPoint y: 298, endPoint x: 622, endPoint y: 454, distance: 183.4
click at [616, 484] on div "Hallingdal Gol Ål Stange Kolomoen Vallset Tangen Sørli Åsbygda Buskerud syd Kon…" at bounding box center [711, 371] width 400 height 671
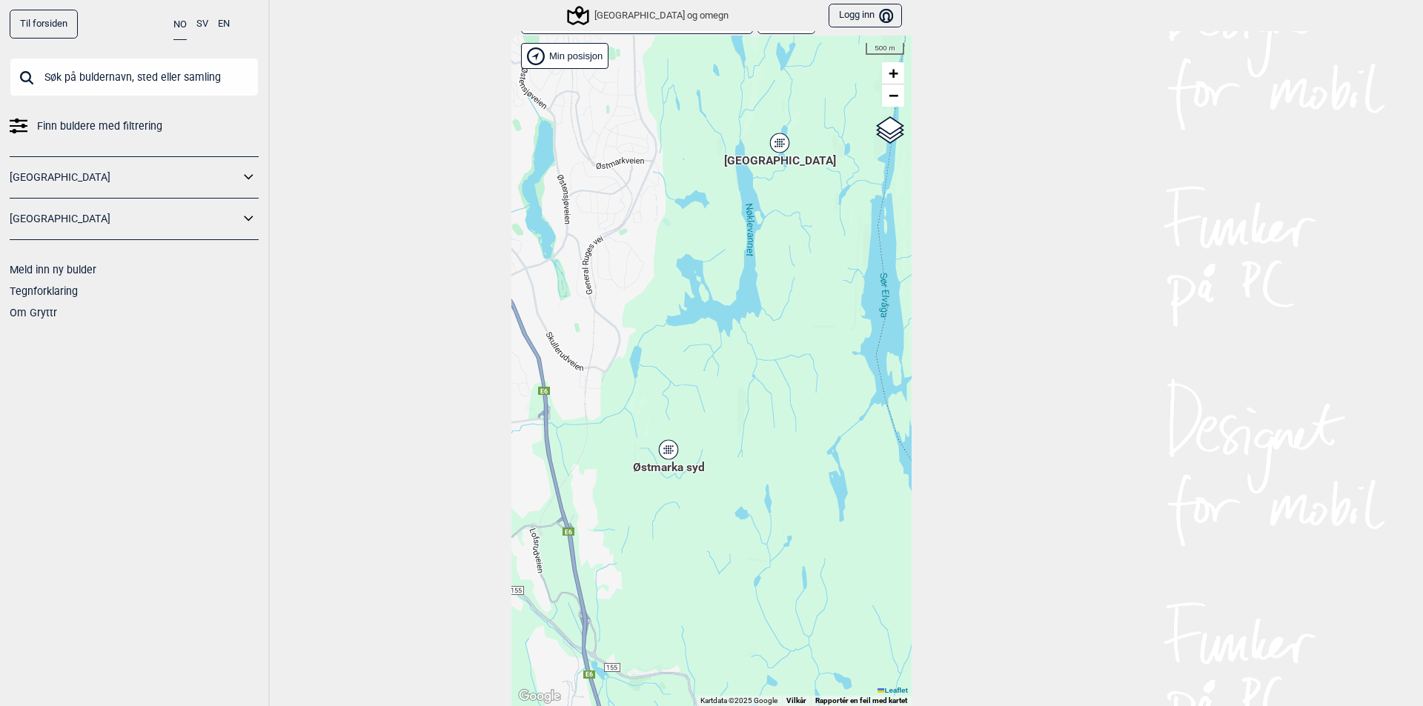
drag, startPoint x: 672, startPoint y: 245, endPoint x: 682, endPoint y: 383, distance: 138.9
click at [634, 478] on div "Hallingdal Gol Ål Stange Kolomoen Vallset Tangen Sørli Åsbygda Buskerud syd Kon…" at bounding box center [711, 371] width 400 height 671
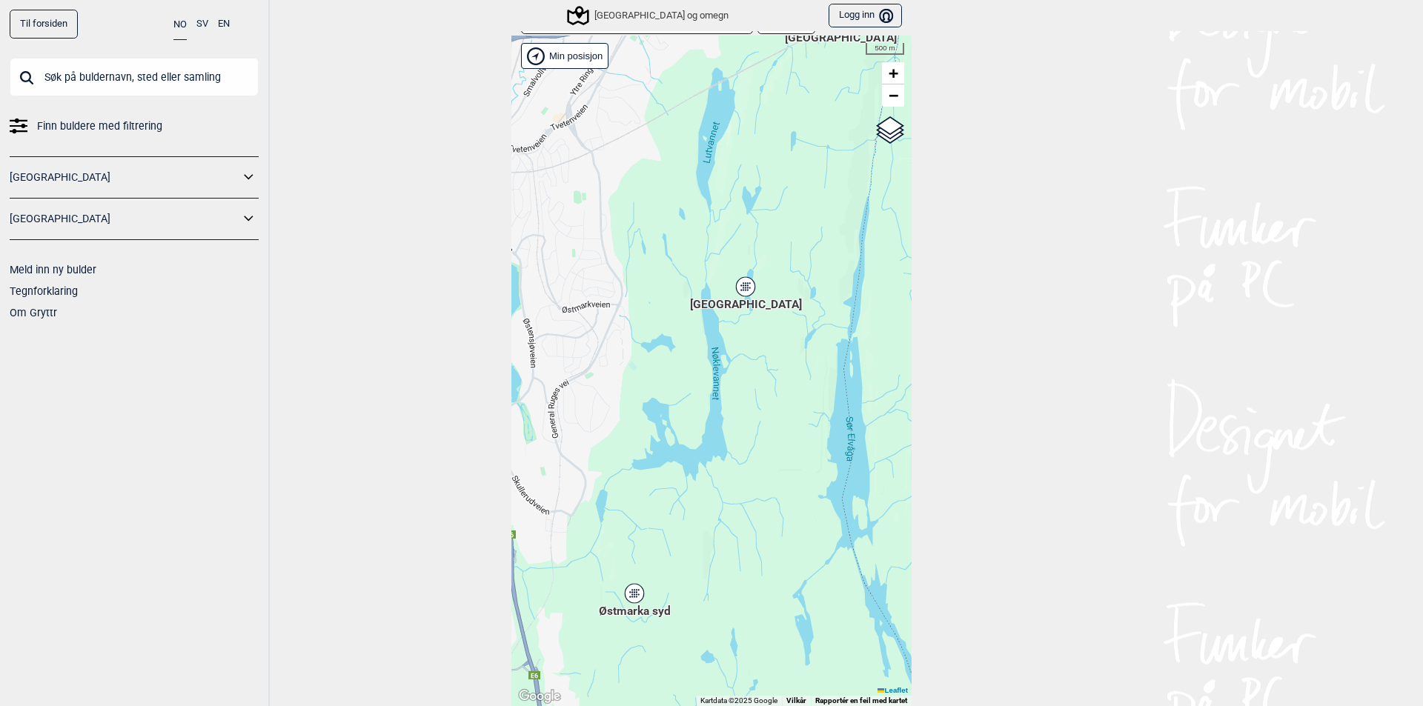
click at [741, 290] on div "[GEOGRAPHIC_DATA]" at bounding box center [745, 286] width 9 height 9
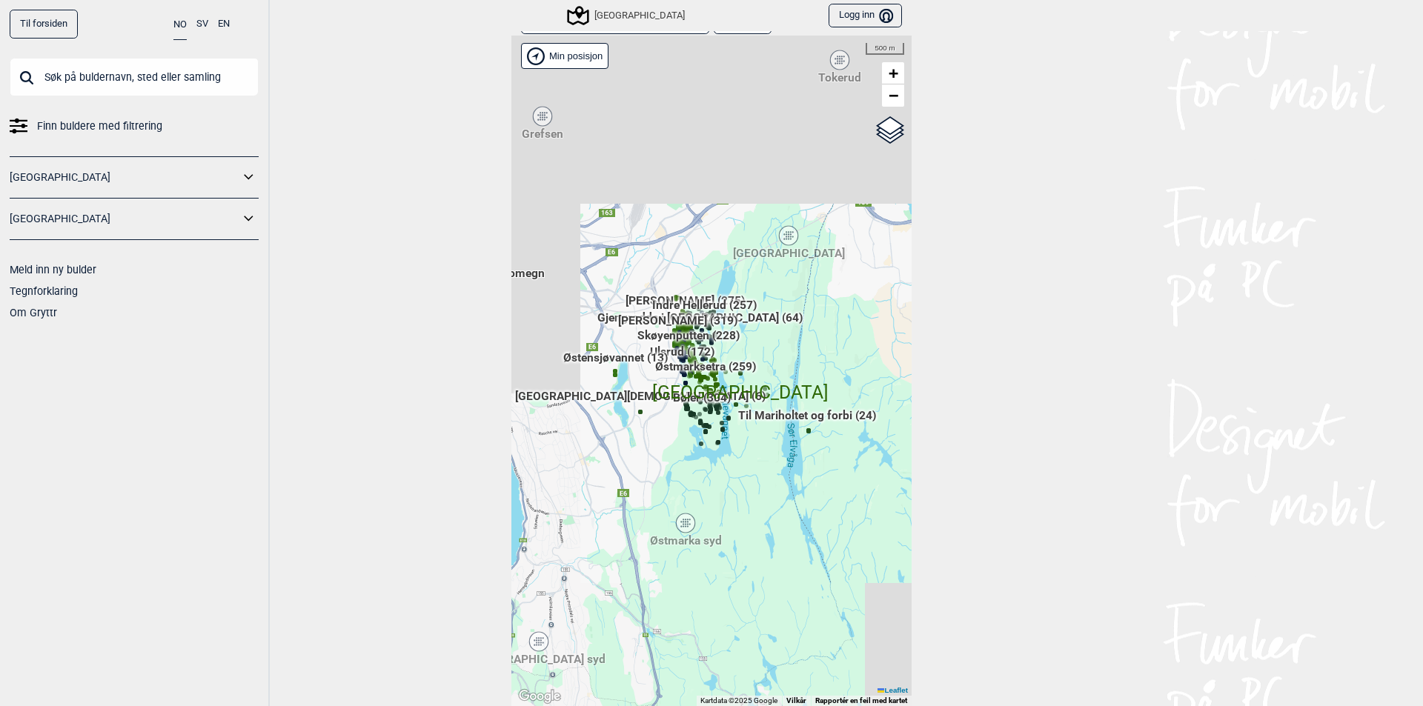
click at [716, 379] on span "[GEOGRAPHIC_DATA]" at bounding box center [740, 379] width 176 height 0
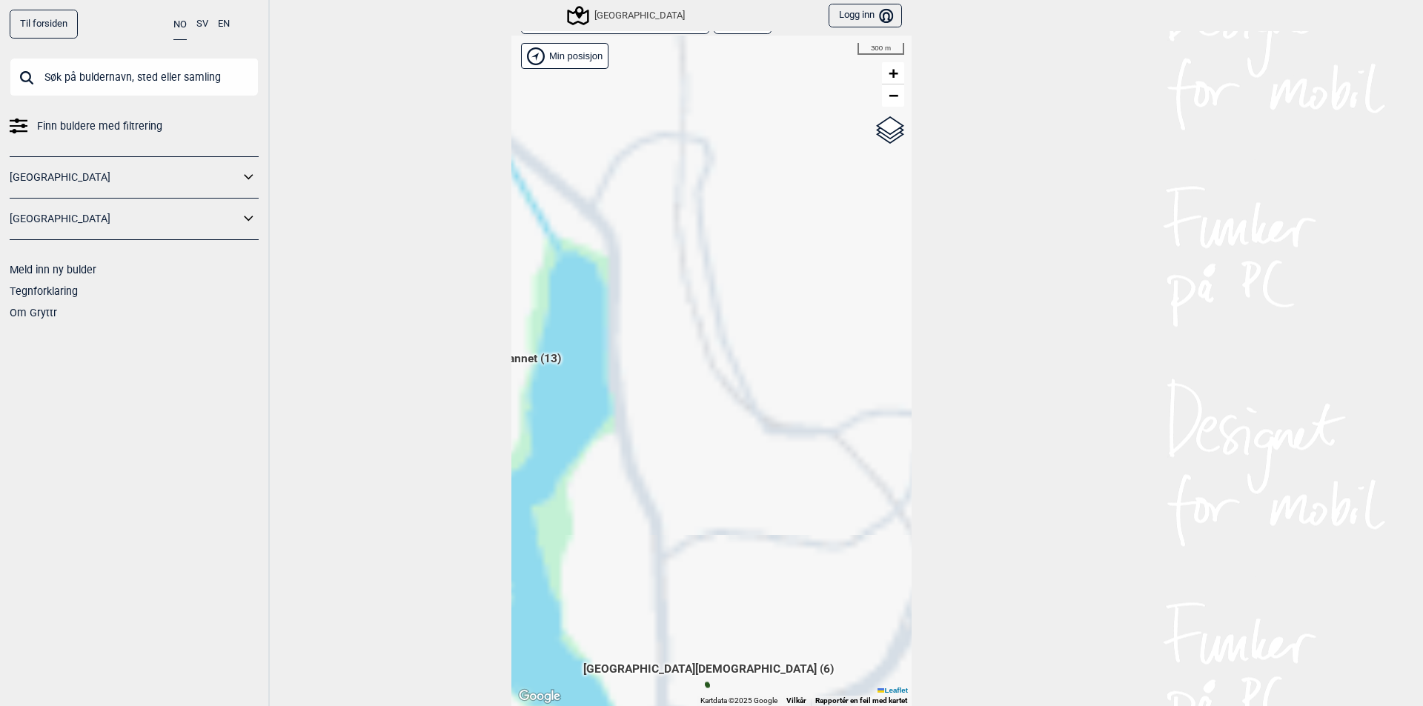
click at [595, 494] on div "Hallingdal Gol Ål Stange Kolomoen Vallset Tangen Sørli Åsbygda Buskerud syd Kon…" at bounding box center [711, 371] width 400 height 671
click at [604, 396] on div "Hallingdal Gol Ål Stange Kolomoen Vallset Tangen Sørli Åsbygda Buskerud syd Kon…" at bounding box center [711, 371] width 400 height 671
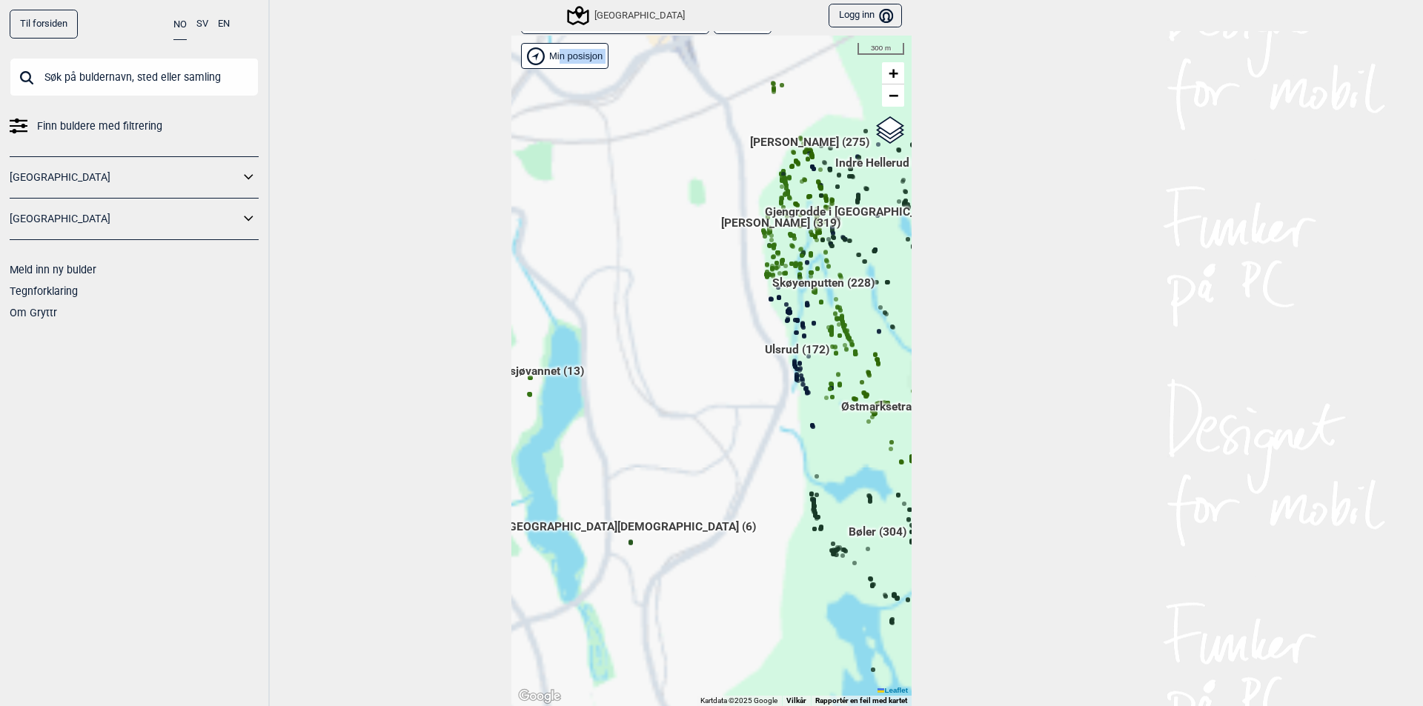
drag, startPoint x: 597, startPoint y: 382, endPoint x: 564, endPoint y: 400, distance: 37.8
click at [564, 400] on div "Hallingdal Gol Ål Stange Kolomoen Vallset Tangen Sørli Åsbygda Buskerud syd Kon…" at bounding box center [711, 371] width 400 height 671
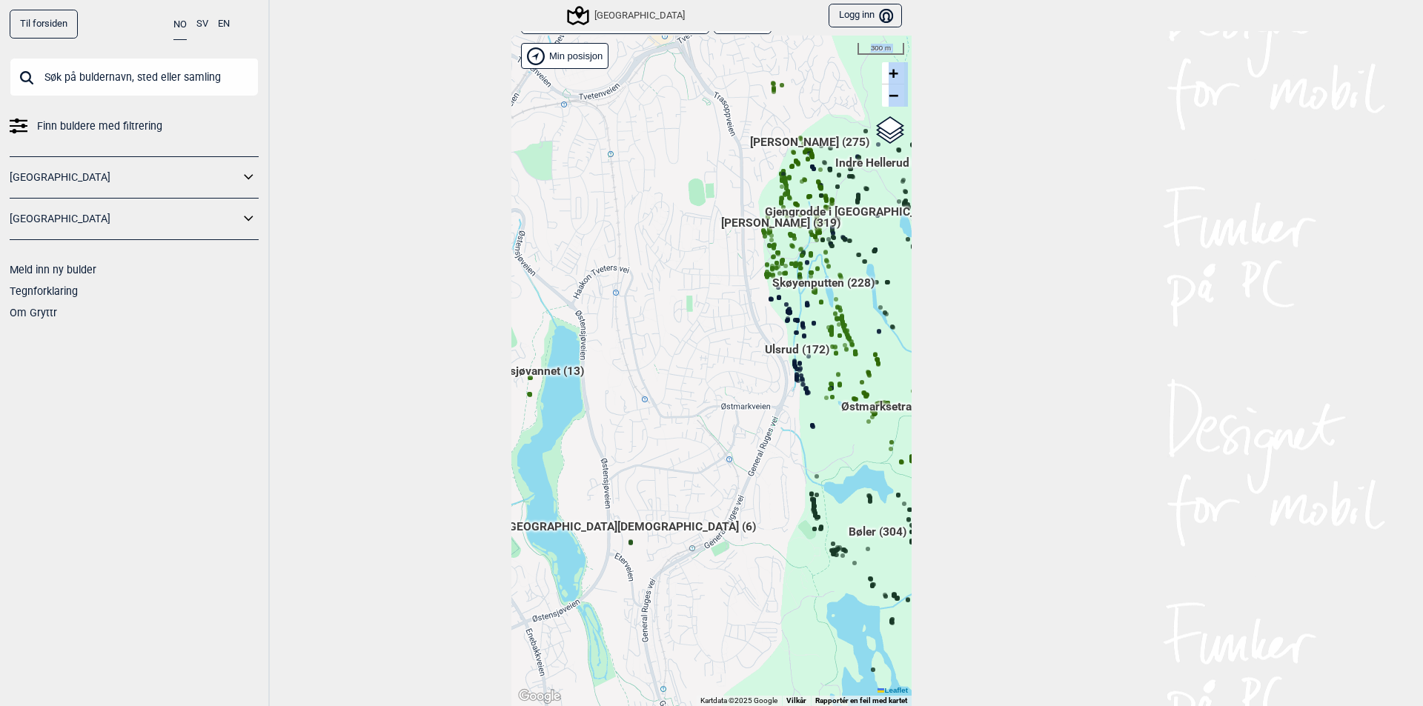
click at [761, 222] on span "[PERSON_NAME] (319)" at bounding box center [780, 229] width 119 height 28
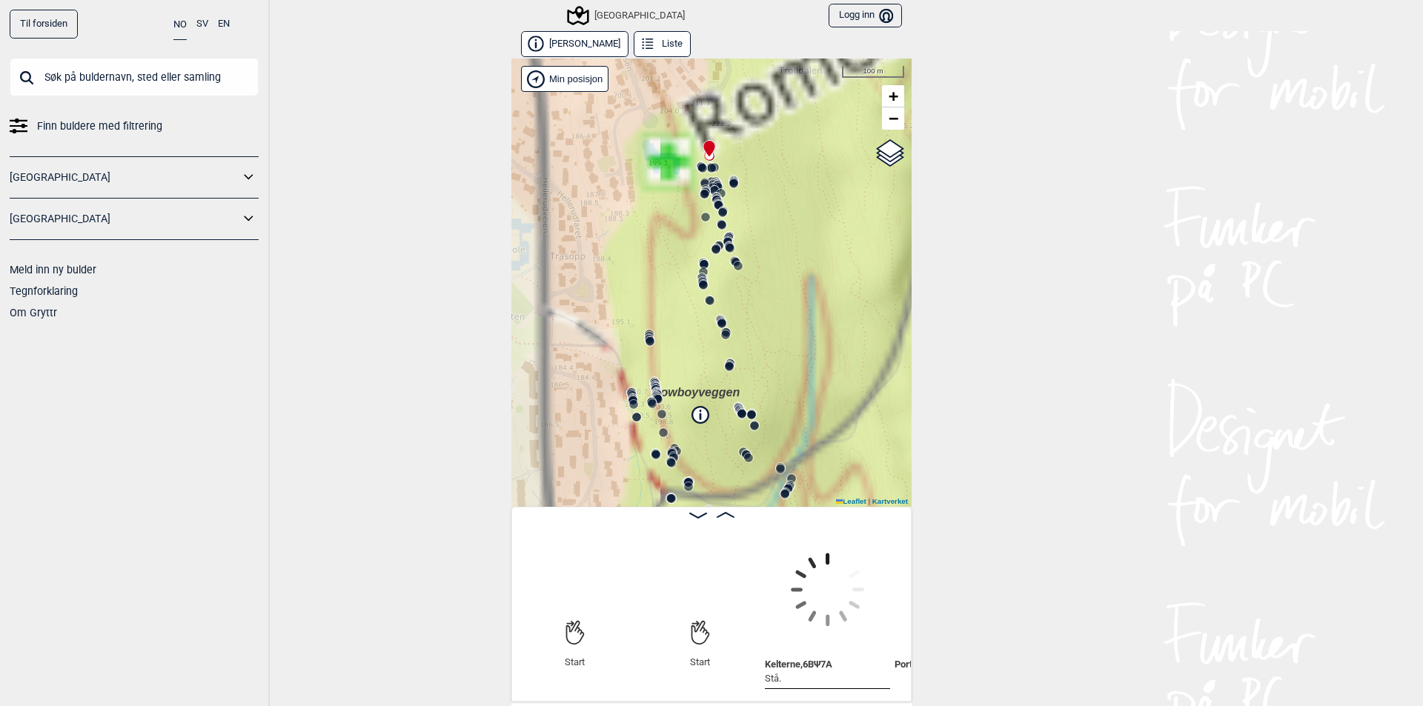
scroll to position [0, 114]
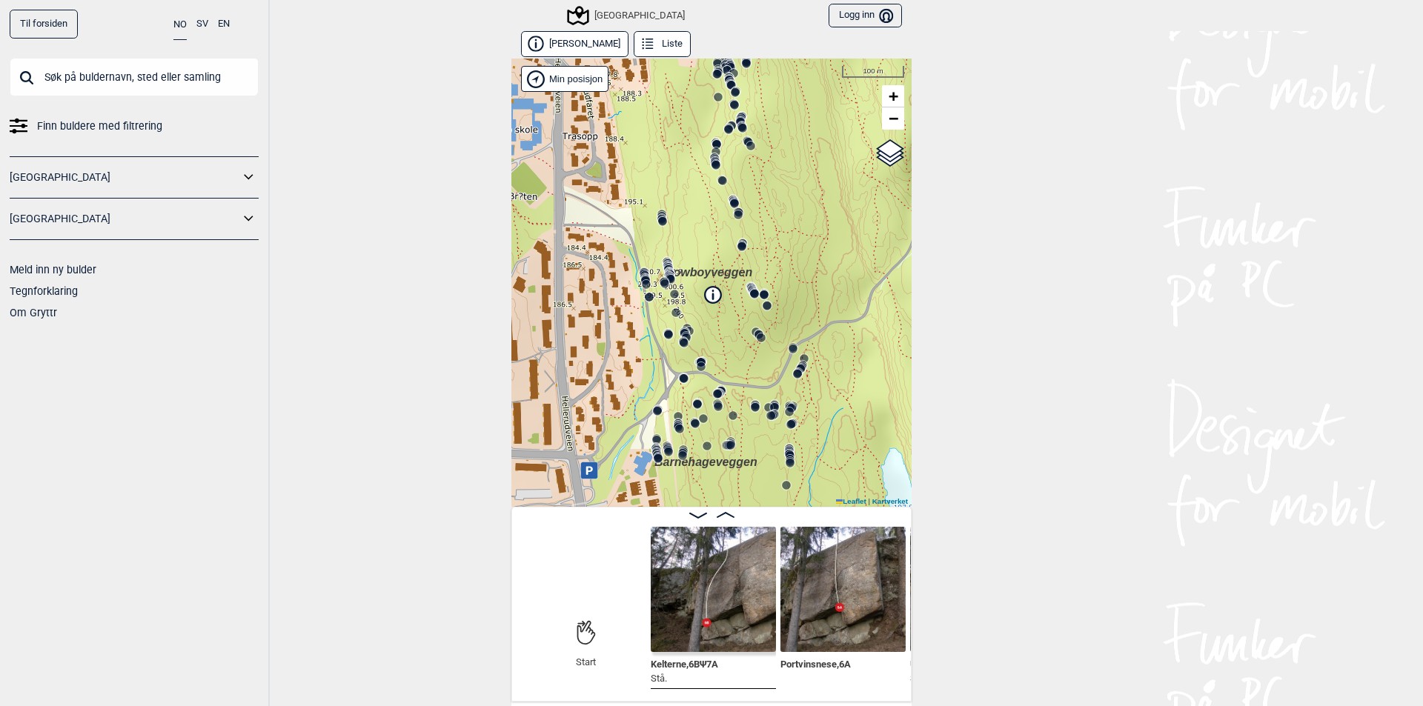
drag, startPoint x: 666, startPoint y: 322, endPoint x: 694, endPoint y: 176, distance: 149.4
click at [694, 176] on div "Speidersteinen Barnehageveggen Cowboyveggen Bølerveggen [GEOGRAPHIC_DATA]" at bounding box center [711, 283] width 400 height 448
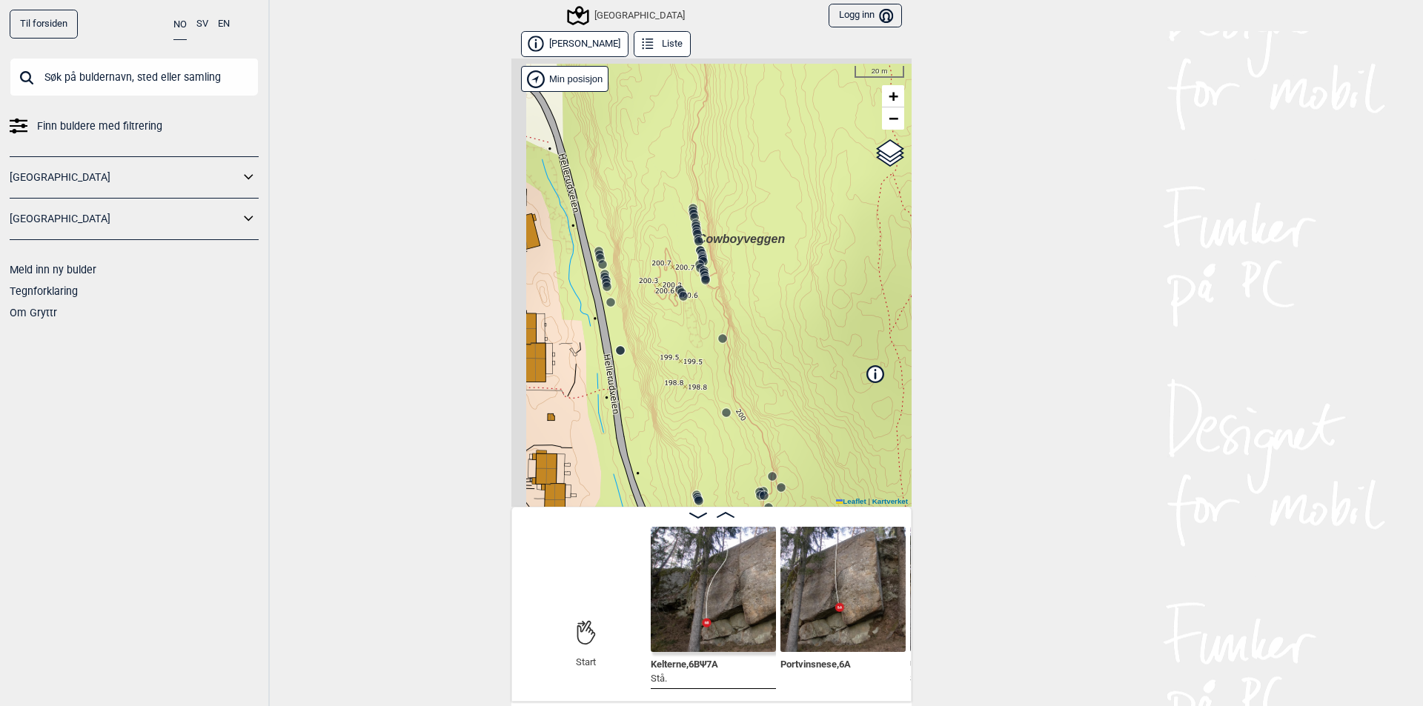
drag, startPoint x: 688, startPoint y: 238, endPoint x: 748, endPoint y: 268, distance: 66.9
click at [748, 268] on div "Speidersteinen Barnehageveggen Cowboyveggen Bølerveggen [GEOGRAPHIC_DATA]" at bounding box center [711, 283] width 400 height 448
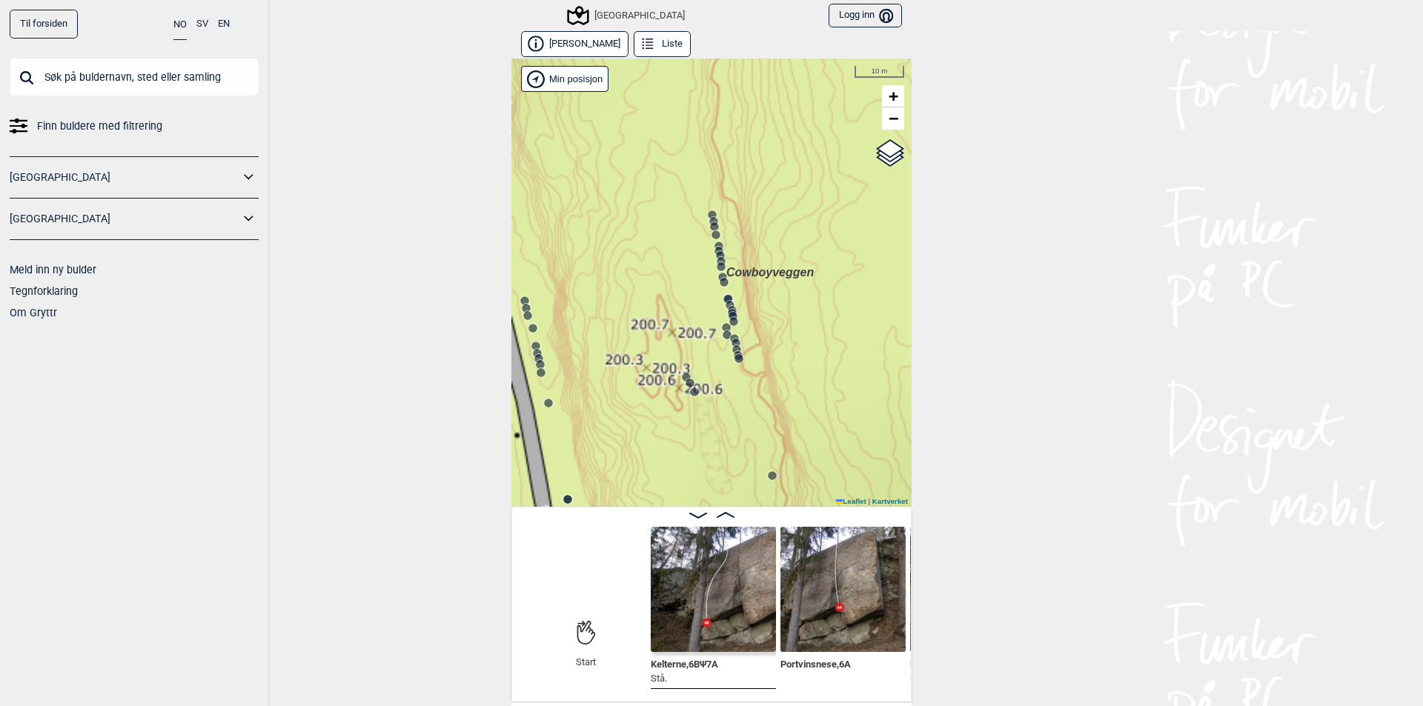
drag, startPoint x: 716, startPoint y: 208, endPoint x: 786, endPoint y: 282, distance: 101.2
click at [786, 282] on div "Speidersteinen Barnehageveggen Cowboyveggen Bølerveggen [GEOGRAPHIC_DATA]" at bounding box center [711, 283] width 400 height 448
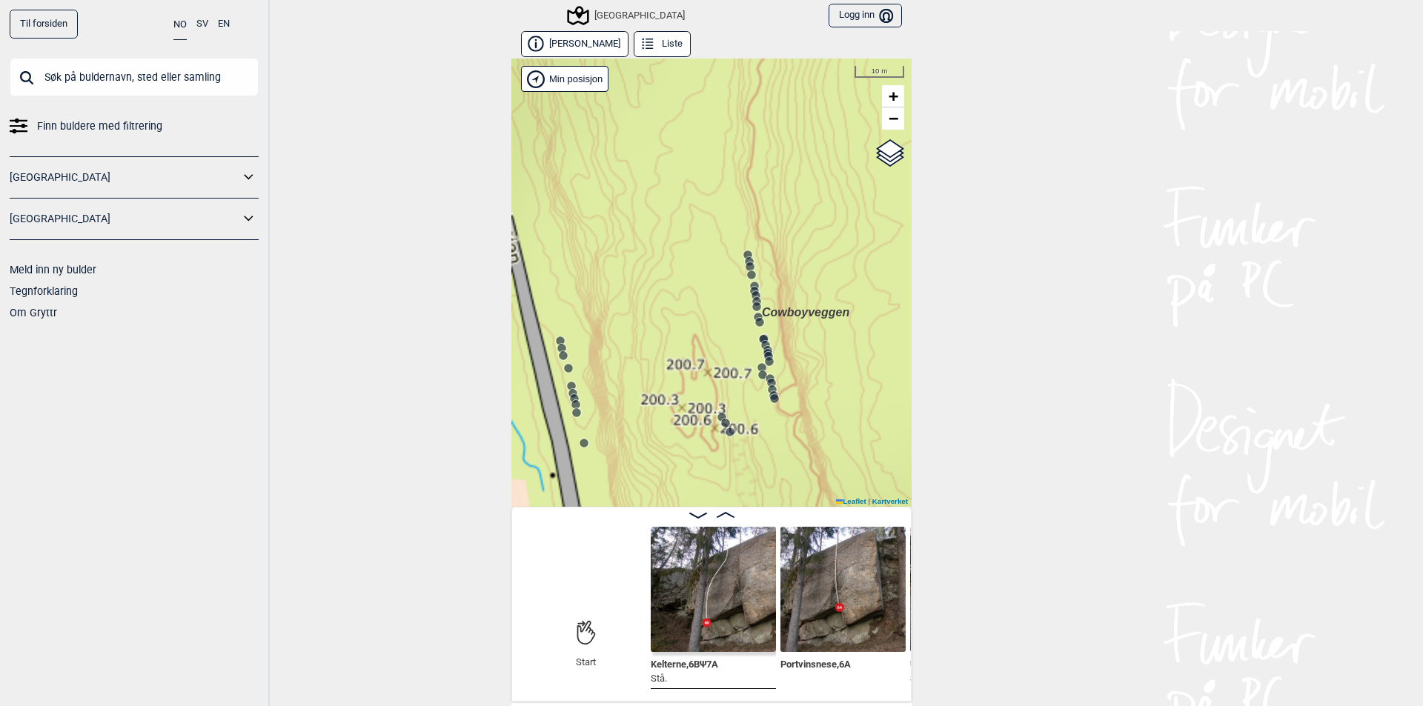
click at [743, 251] on circle at bounding box center [747, 254] width 9 height 9
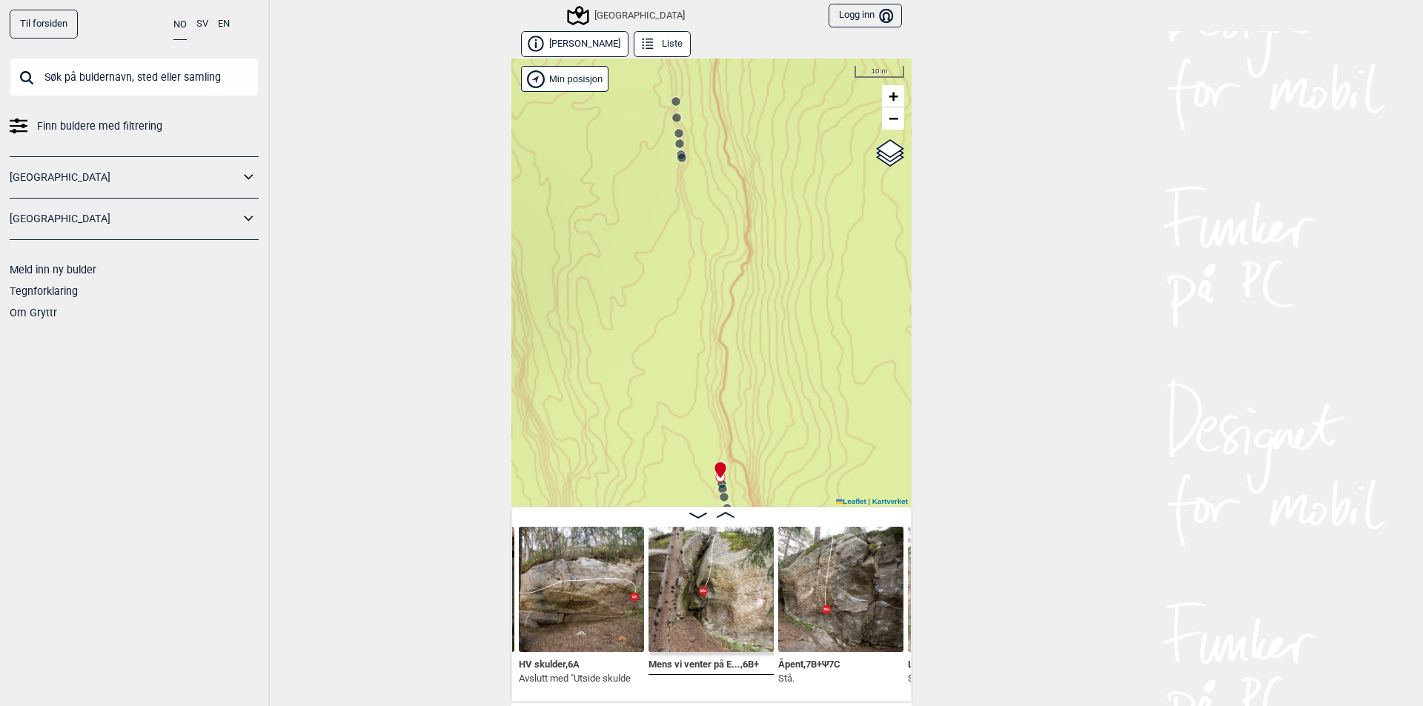
drag, startPoint x: 629, startPoint y: 438, endPoint x: 605, endPoint y: 196, distance: 243.5
click at [605, 196] on div "Speidersteinen Barnehageveggen Cowboyveggen Bølerveggen [GEOGRAPHIC_DATA]" at bounding box center [711, 283] width 400 height 448
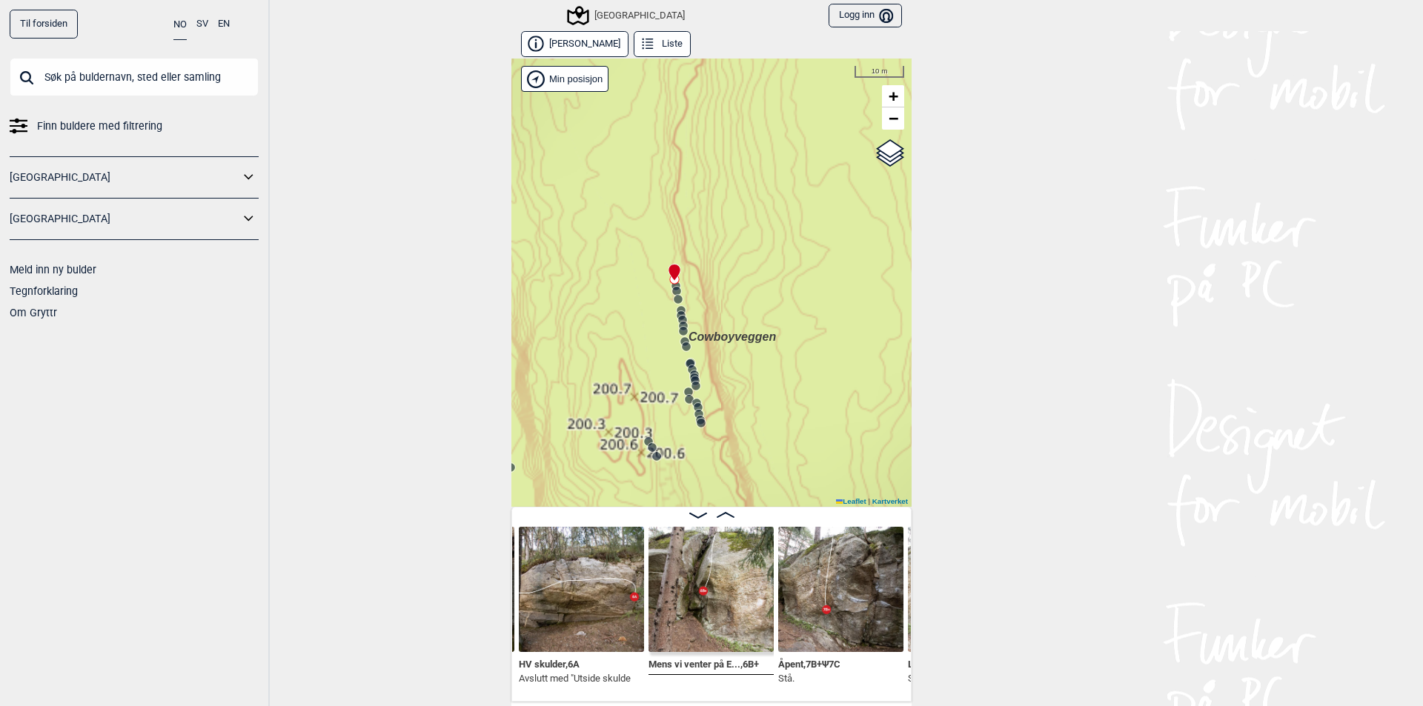
drag, startPoint x: 688, startPoint y: 316, endPoint x: 660, endPoint y: 220, distance: 100.2
click at [660, 220] on div "Speidersteinen Barnehageveggen Cowboyveggen Bølerveggen [GEOGRAPHIC_DATA]" at bounding box center [711, 283] width 400 height 448
click at [723, 514] on icon at bounding box center [726, 515] width 18 height 6
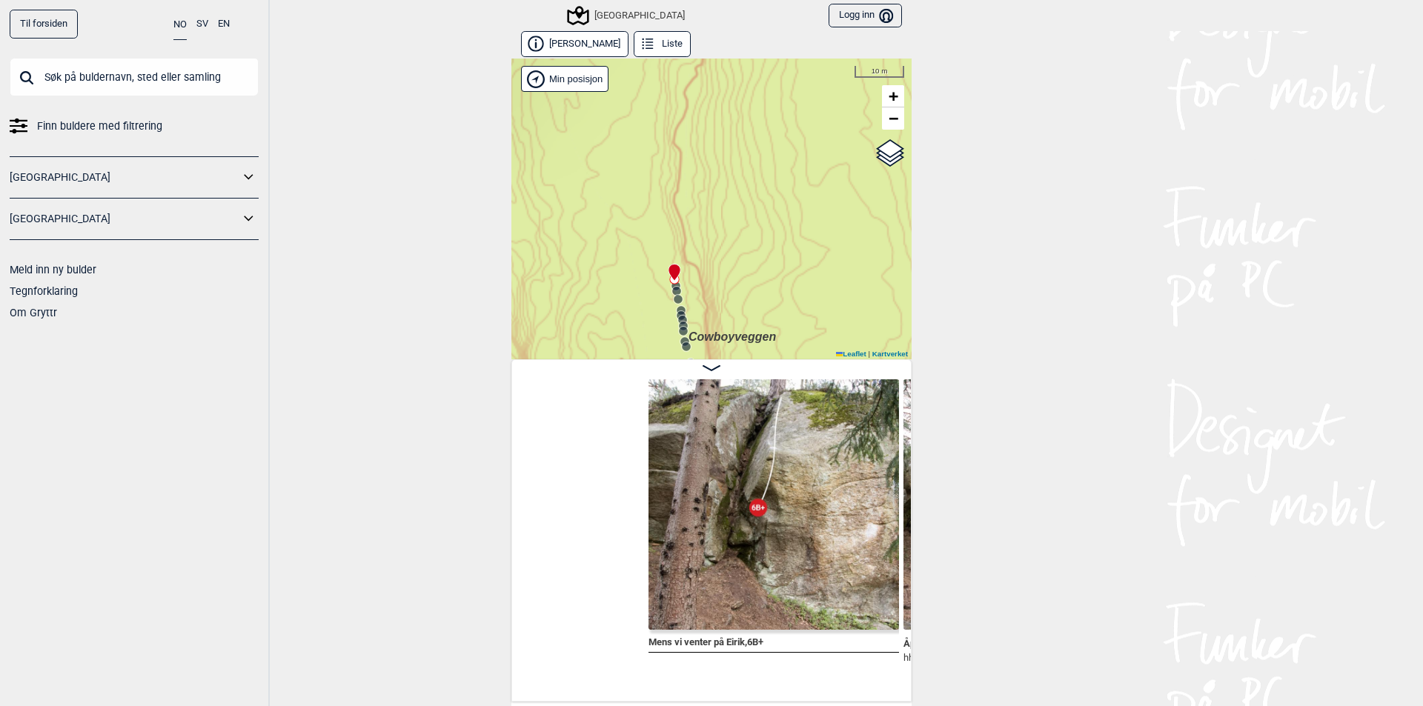
scroll to position [0, 18056]
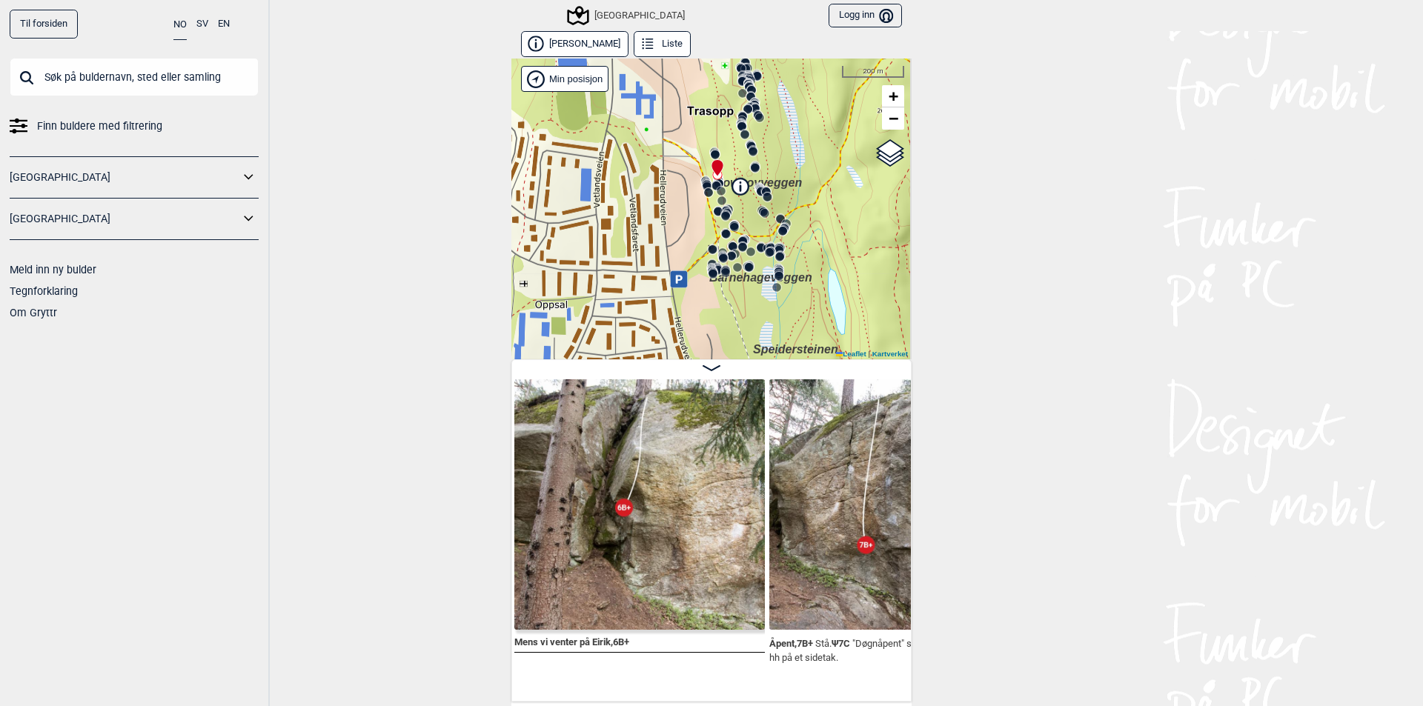
drag, startPoint x: 783, startPoint y: 302, endPoint x: 769, endPoint y: 198, distance: 104.7
click at [769, 198] on div "Speidersteinen Barnehageveggen Cowboyveggen Bølerveggen [GEOGRAPHIC_DATA]" at bounding box center [711, 209] width 400 height 301
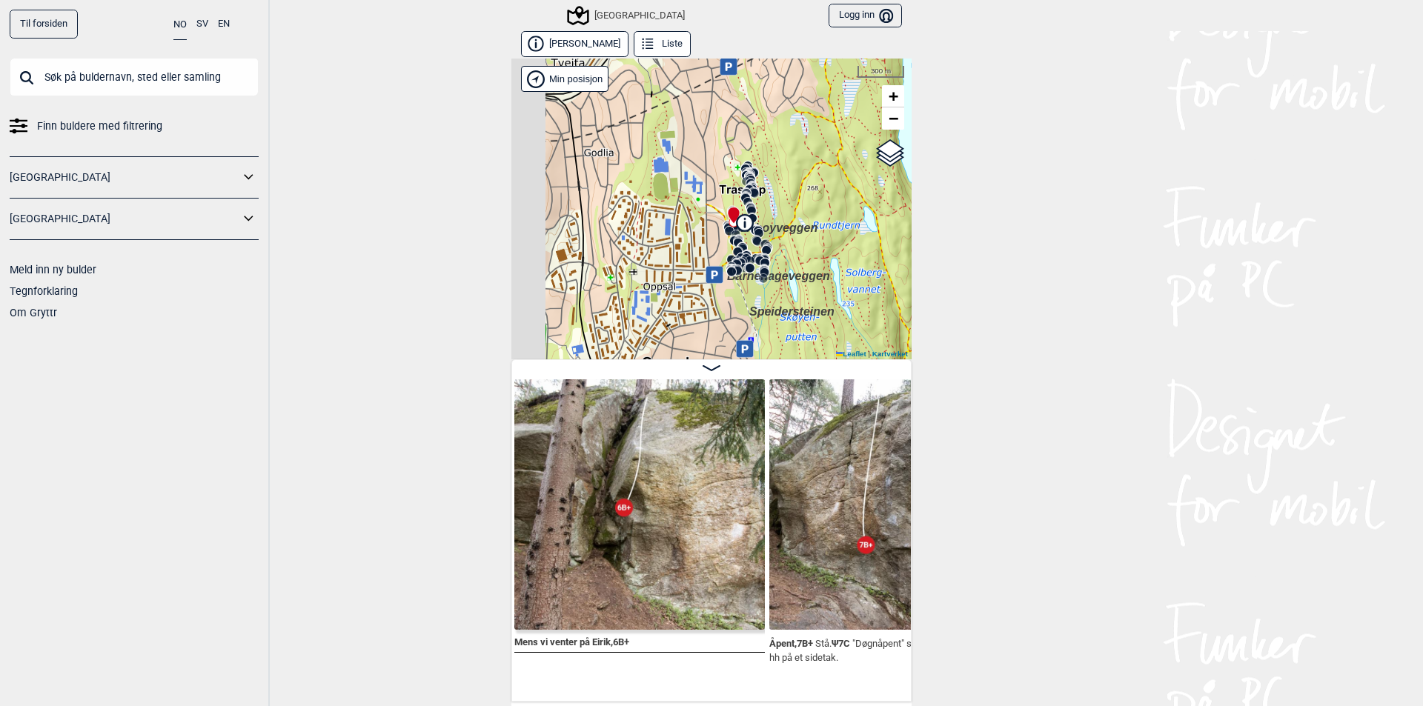
drag, startPoint x: 627, startPoint y: 227, endPoint x: 670, endPoint y: 250, distance: 49.1
click at [670, 250] on div "Speidersteinen Barnehageveggen Cowboyveggen Bølerveggen [GEOGRAPHIC_DATA]" at bounding box center [711, 209] width 400 height 301
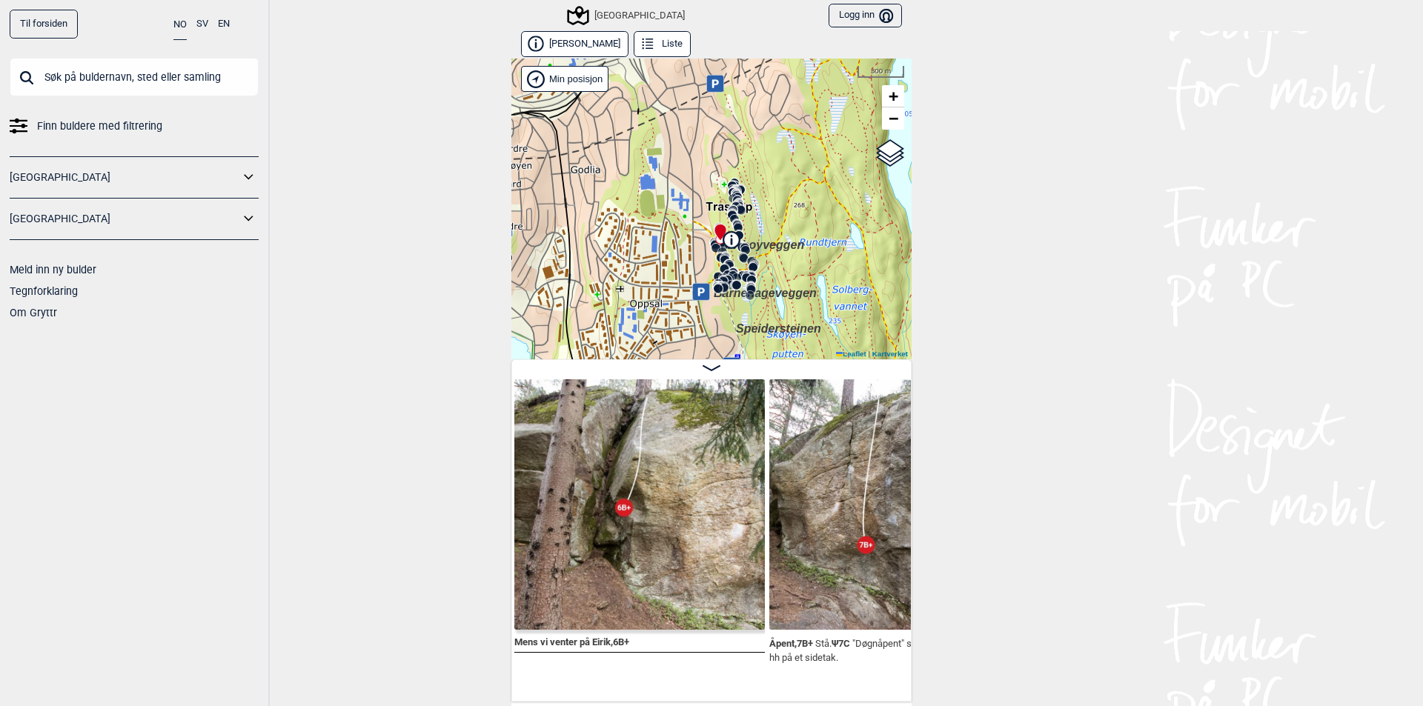
drag, startPoint x: 823, startPoint y: 252, endPoint x: 819, endPoint y: 261, distance: 9.6
click at [819, 261] on div "Speidersteinen Barnehageveggen Cowboyveggen Bølerveggen [GEOGRAPHIC_DATA]" at bounding box center [711, 209] width 400 height 301
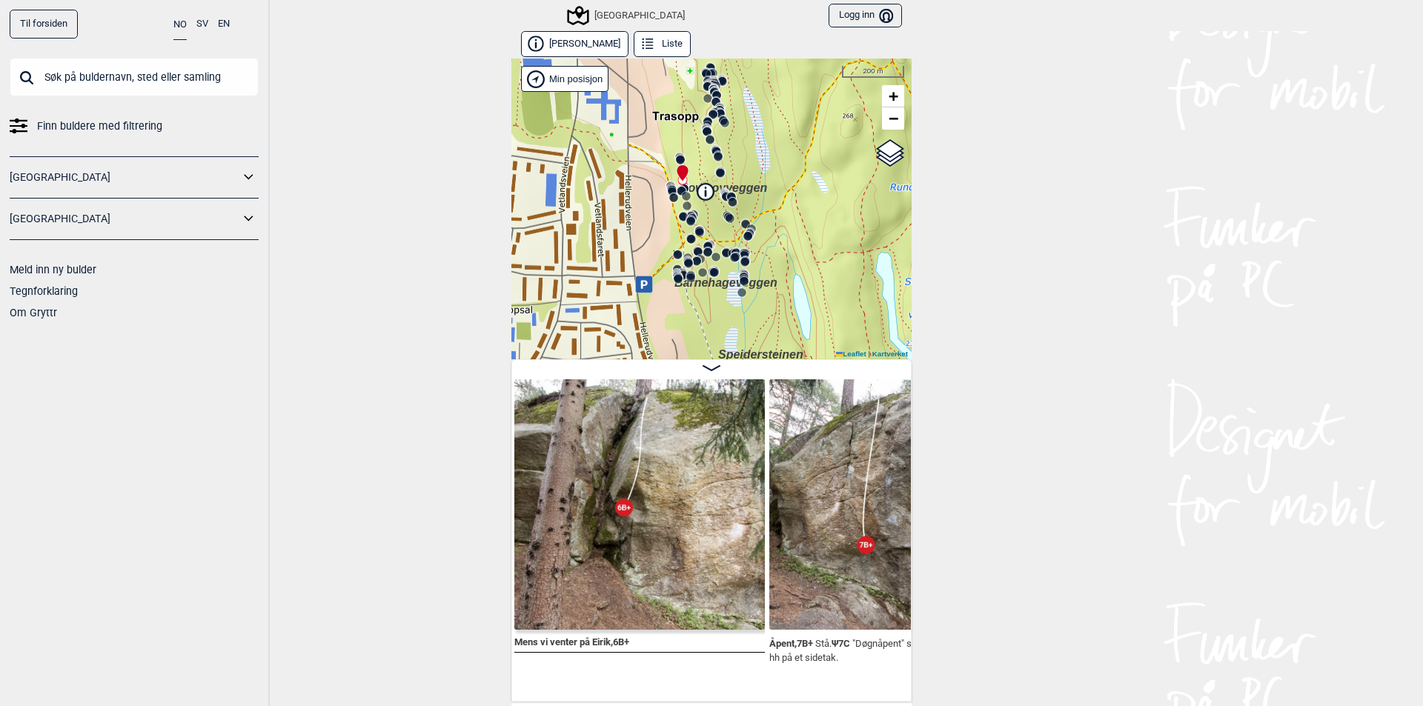
drag, startPoint x: 740, startPoint y: 292, endPoint x: 794, endPoint y: 249, distance: 69.1
click at [794, 249] on div "Speidersteinen Barnehageveggen Cowboyveggen Bølerveggen [GEOGRAPHIC_DATA]" at bounding box center [711, 209] width 400 height 301
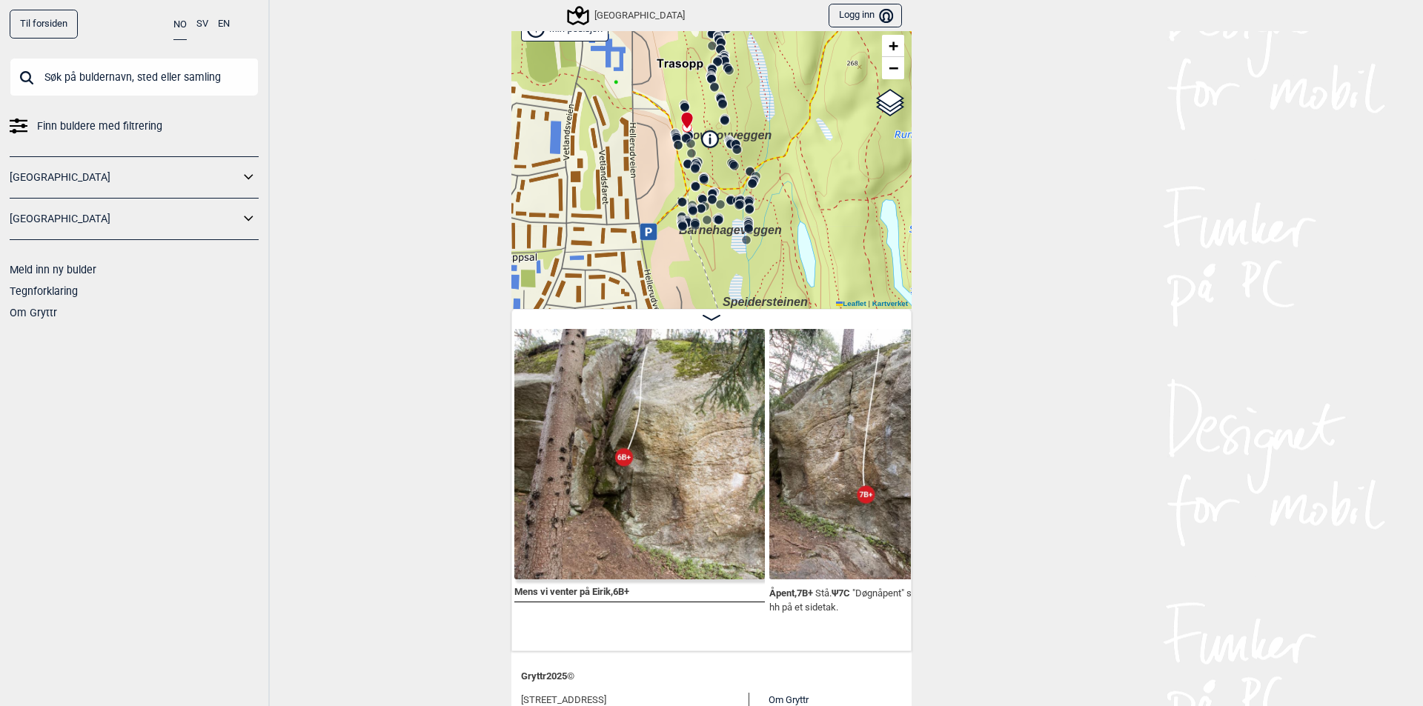
scroll to position [74, 0]
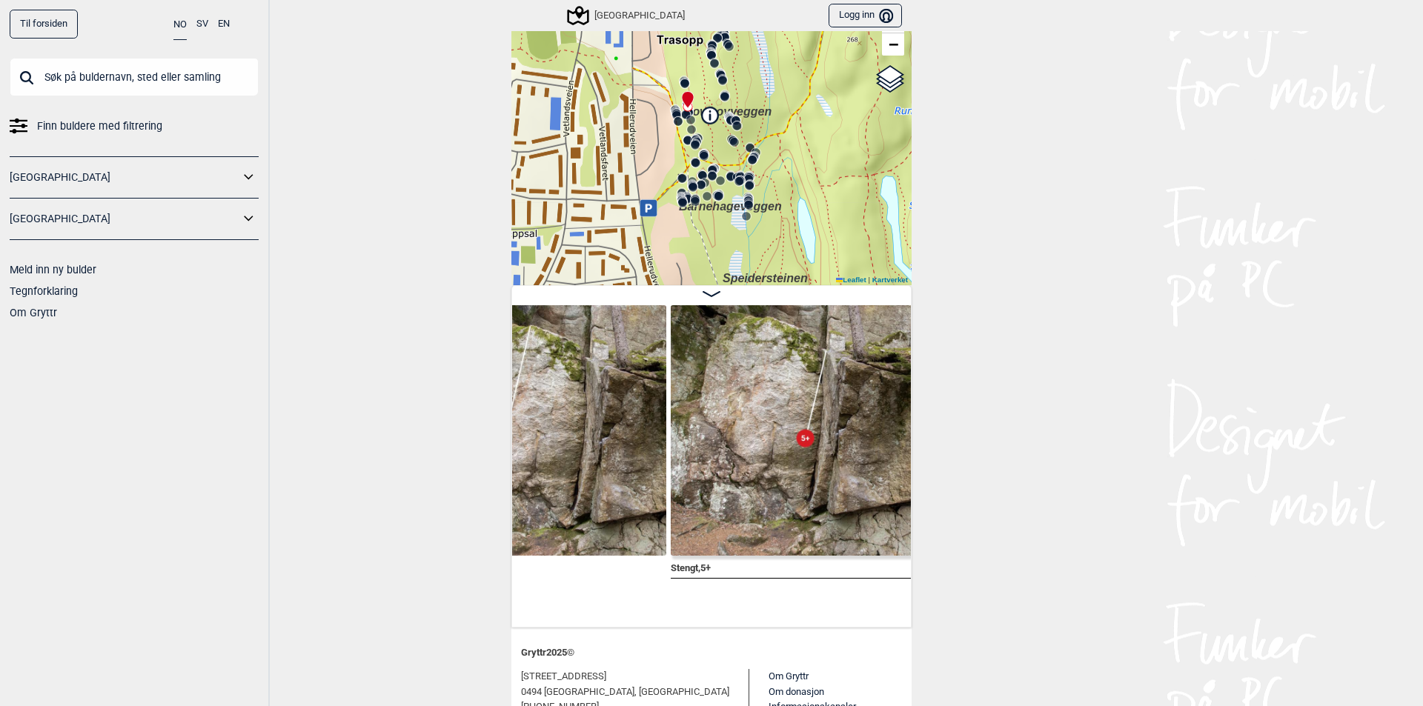
scroll to position [0, 19489]
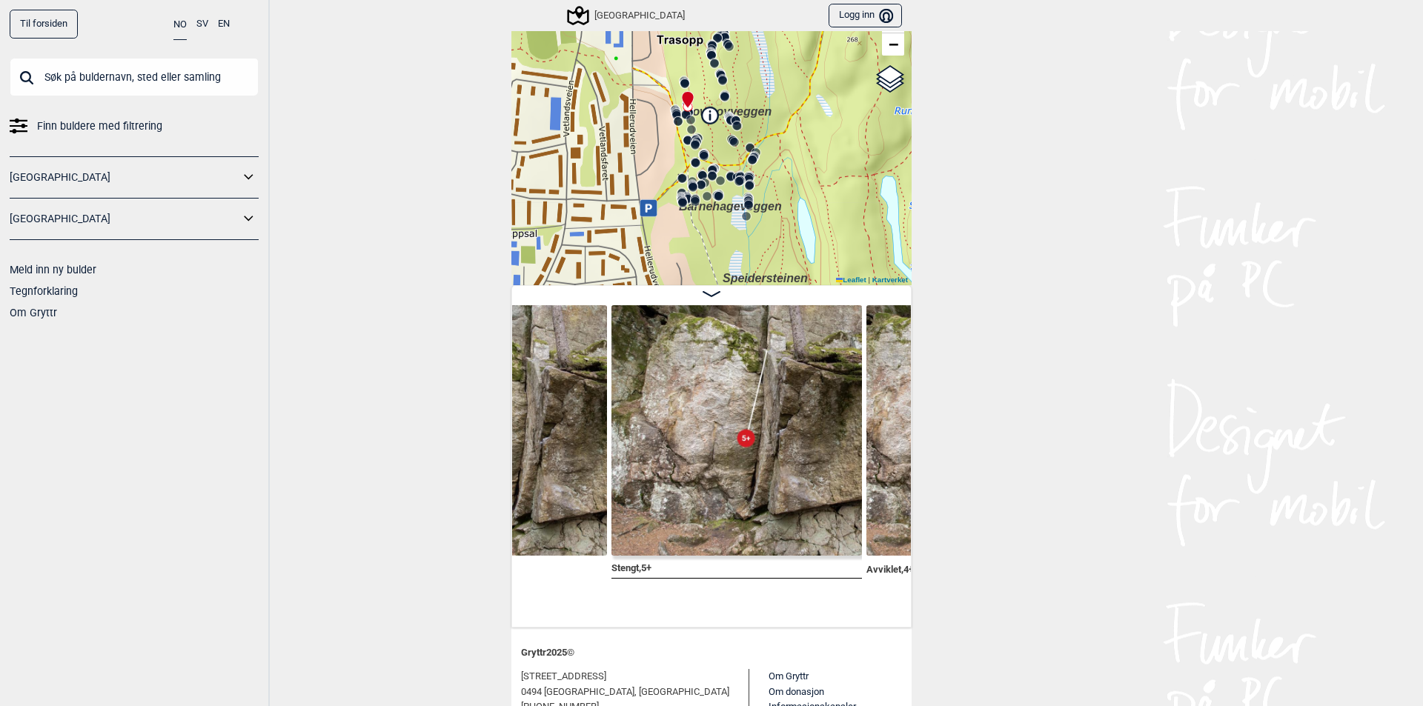
click at [104, 70] on input "text" at bounding box center [134, 77] width 249 height 39
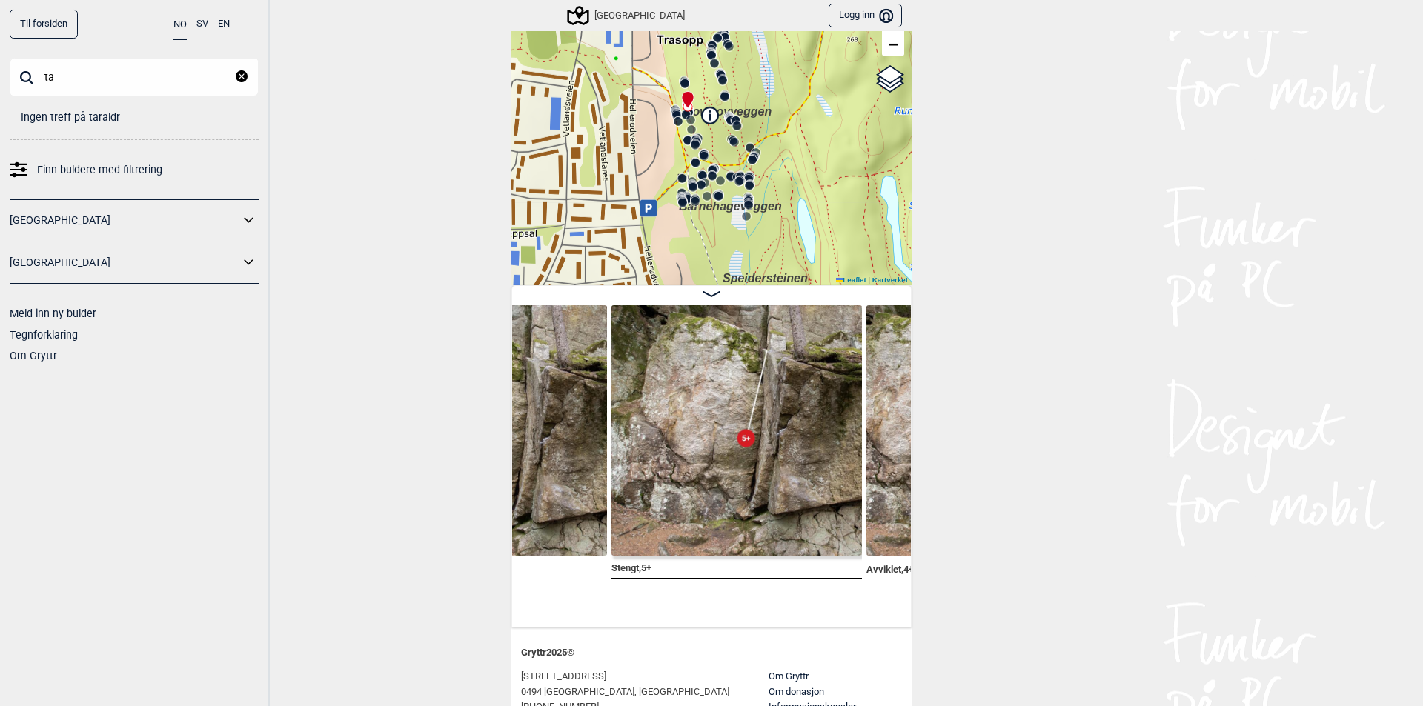
type input "t"
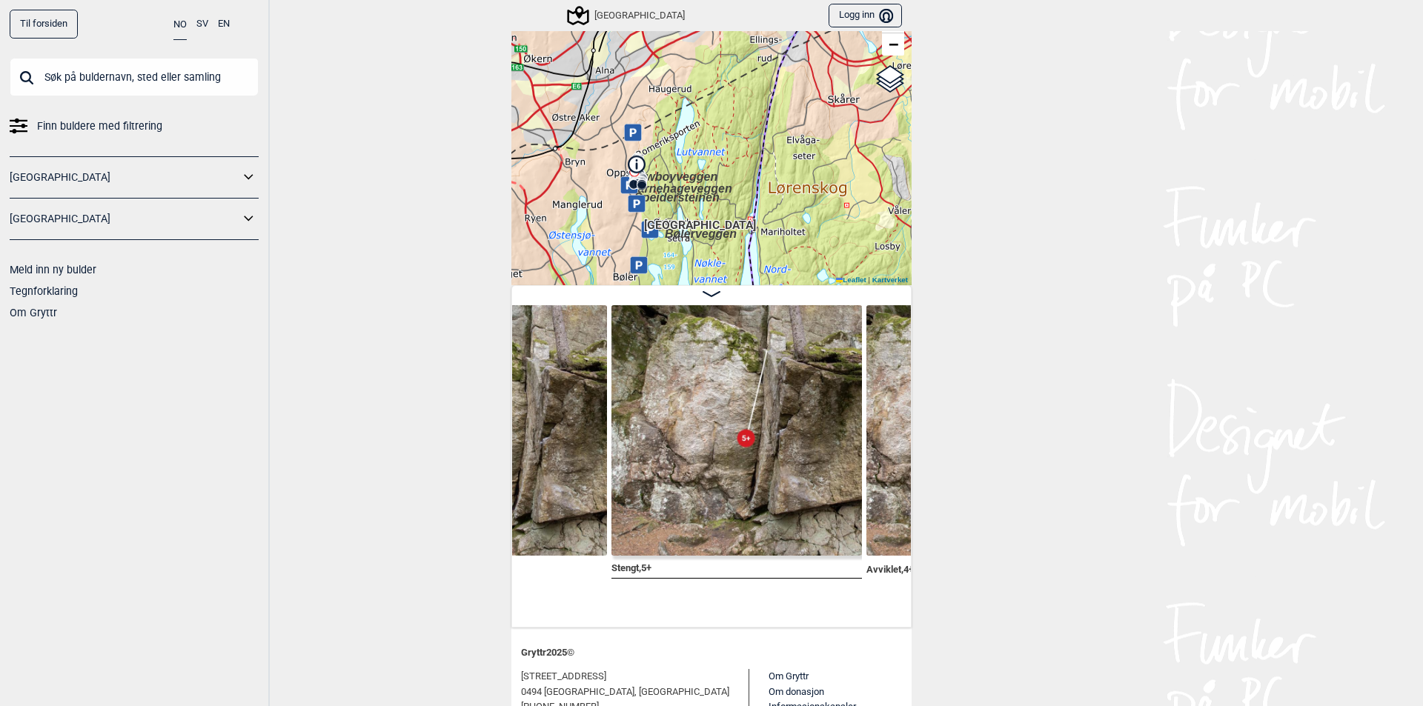
scroll to position [59, 0]
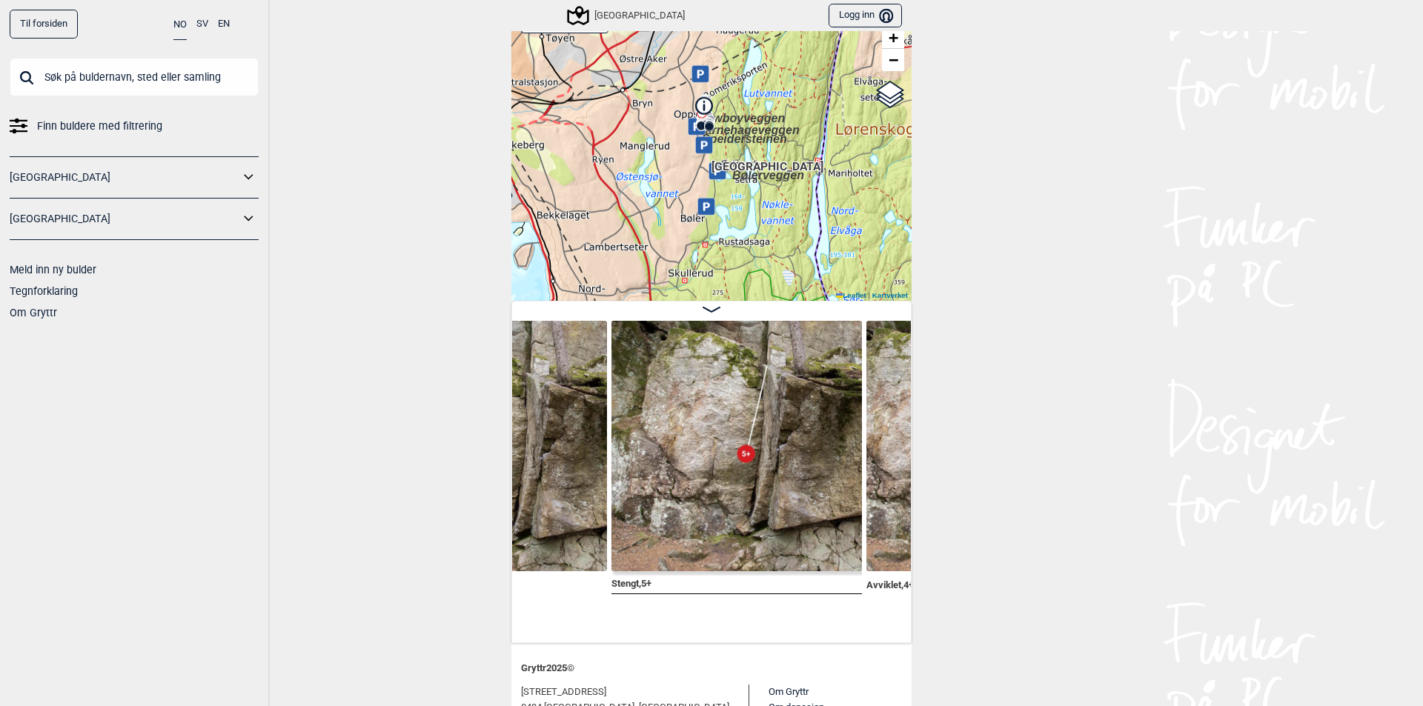
drag, startPoint x: 750, startPoint y: 178, endPoint x: 807, endPoint y: 89, distance: 105.7
click at [807, 89] on div "Speidersteinen Barnehageveggen Cowboyveggen Bølerveggen [GEOGRAPHIC_DATA]" at bounding box center [711, 150] width 400 height 301
click at [111, 72] on input "text" at bounding box center [134, 77] width 249 height 39
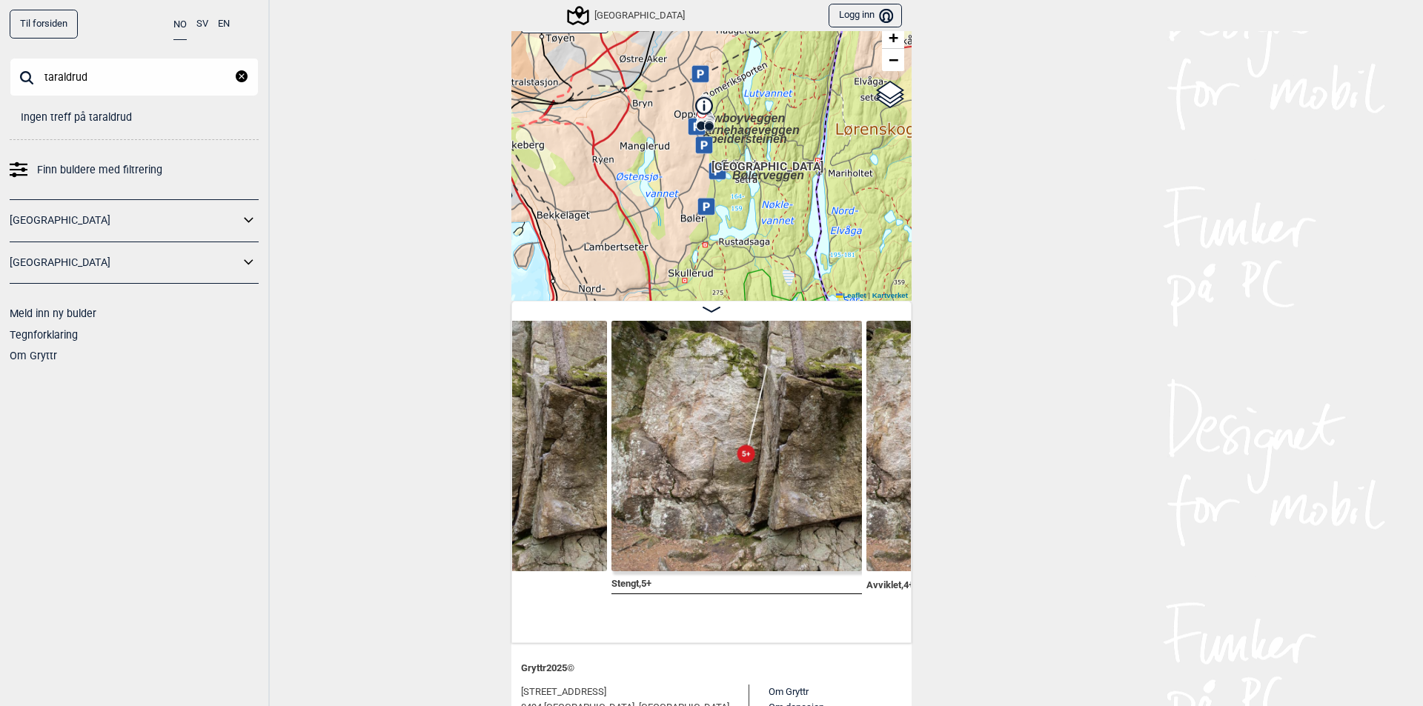
click at [124, 93] on input "taraldrud" at bounding box center [134, 77] width 249 height 39
drag, startPoint x: 76, startPoint y: 77, endPoint x: 97, endPoint y: 83, distance: 21.6
click at [80, 78] on input "taraldrud" at bounding box center [134, 77] width 249 height 39
type input "taralrud"
click at [102, 89] on input "taralrud" at bounding box center [134, 77] width 249 height 39
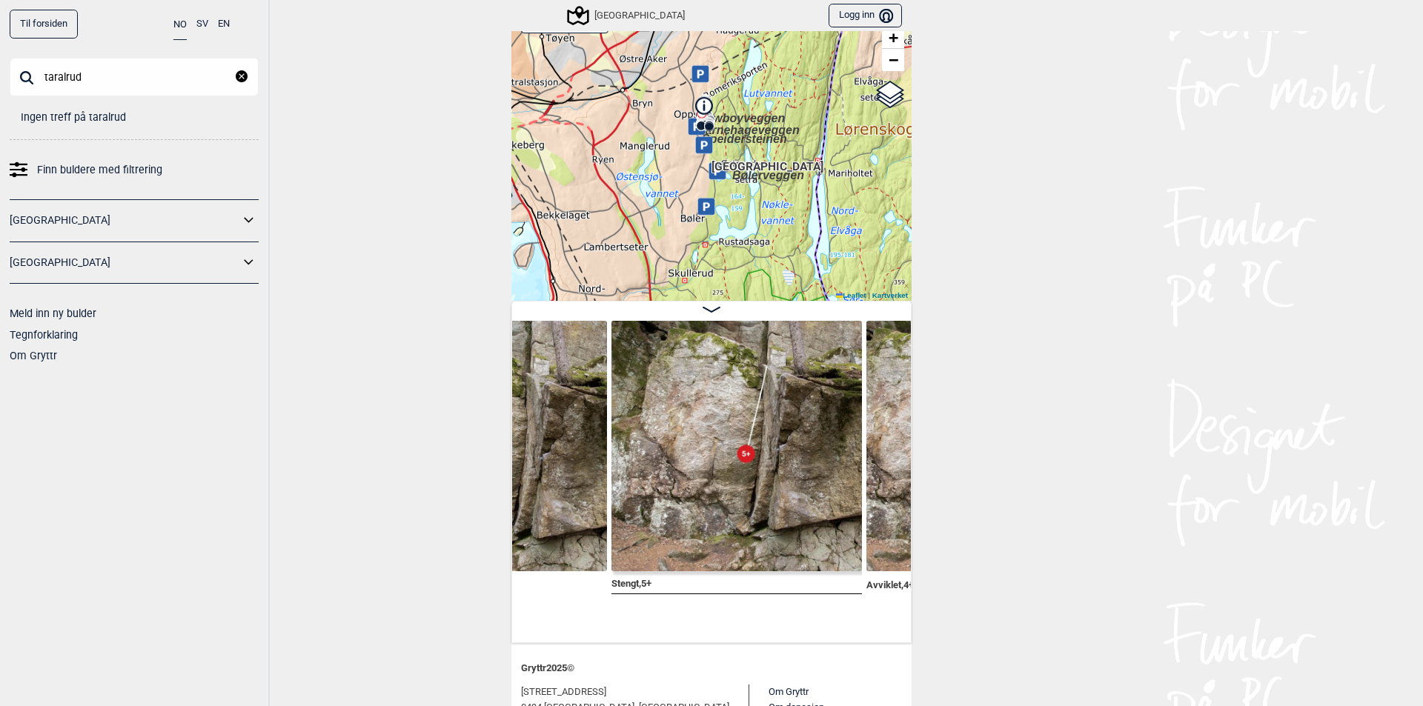
drag, startPoint x: 127, startPoint y: 74, endPoint x: 33, endPoint y: 84, distance: 93.9
click at [33, 84] on input "taralrud" at bounding box center [134, 77] width 249 height 39
click at [113, 70] on input "taralrud" at bounding box center [134, 77] width 249 height 39
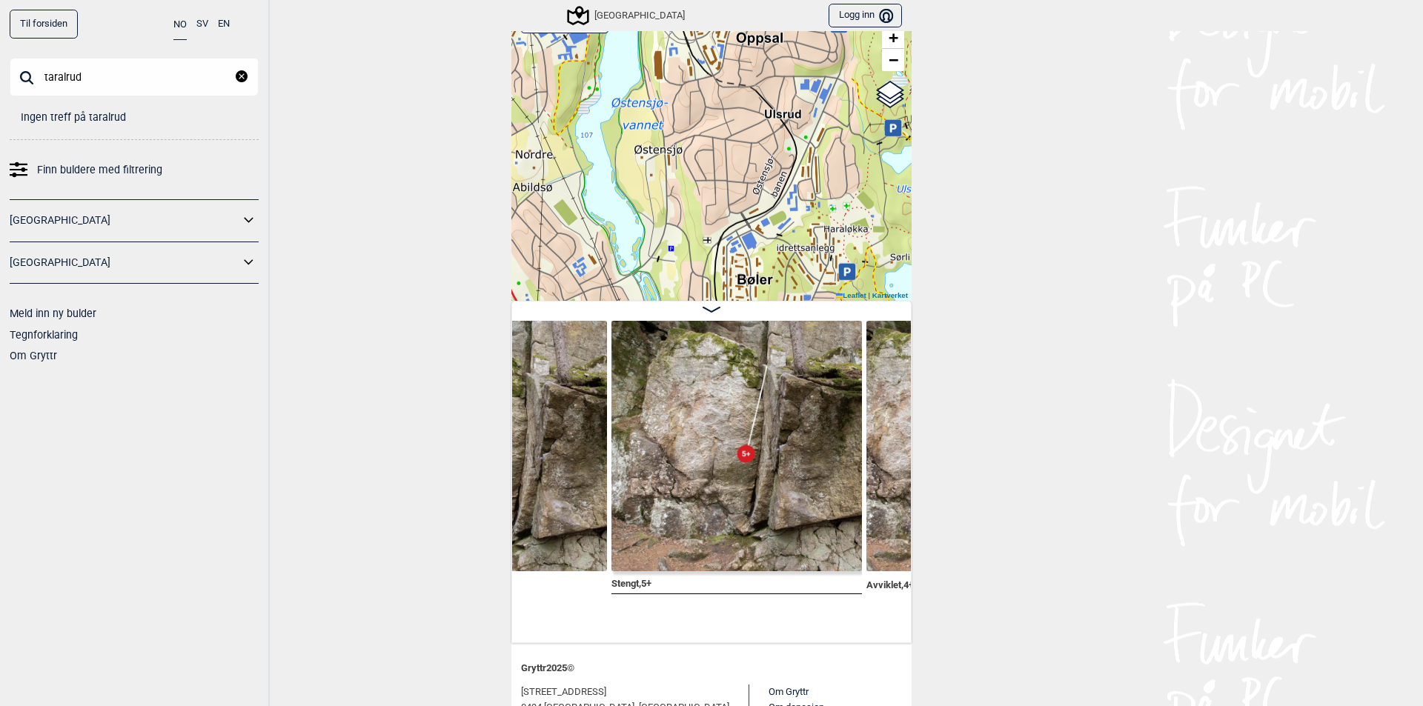
drag, startPoint x: 719, startPoint y: 163, endPoint x: 644, endPoint y: 204, distance: 85.2
click at [644, 204] on div "Speidersteinen Barnehageveggen Cowboyveggen Bølerveggen [GEOGRAPHIC_DATA]" at bounding box center [711, 150] width 400 height 301
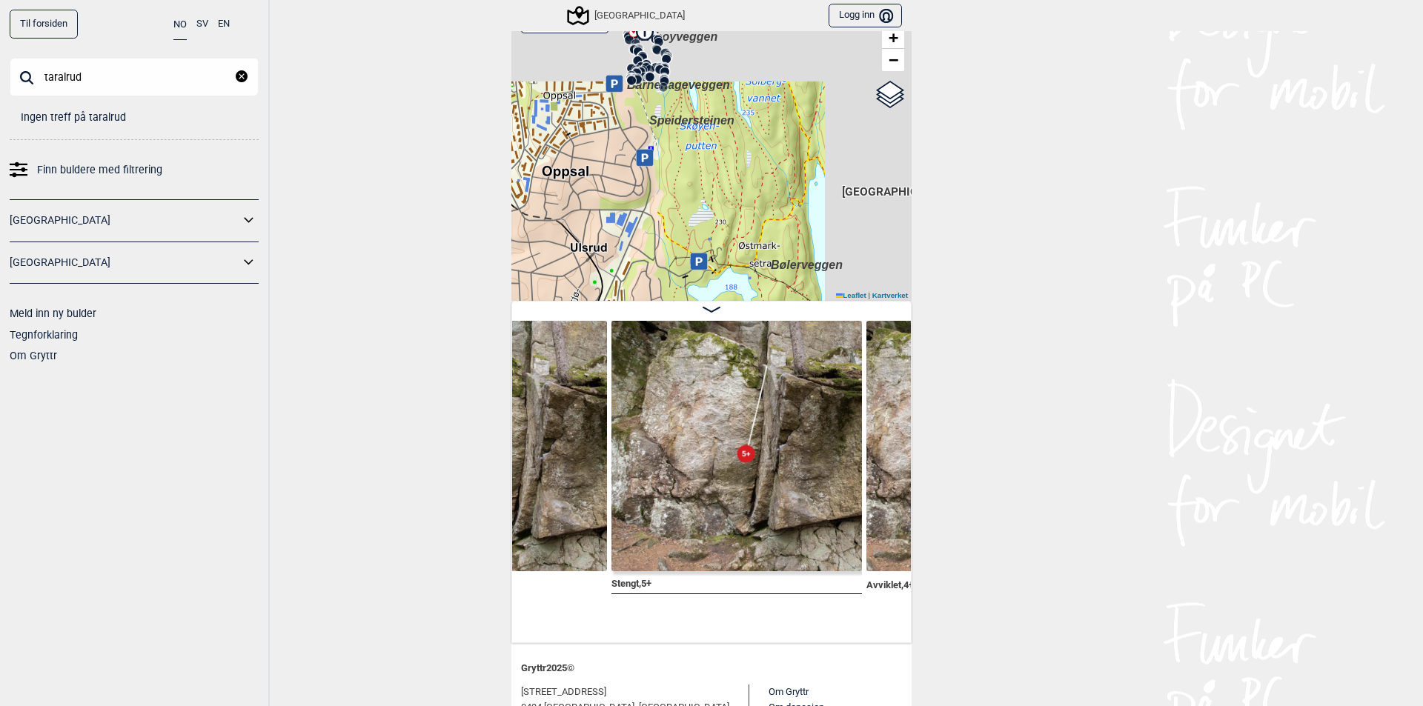
drag, startPoint x: 679, startPoint y: 226, endPoint x: 551, endPoint y: 326, distance: 162.0
click at [551, 326] on div "[PERSON_NAME] Liste Speidersteinen Barnehageveggen Cowboyveggen Bølerveggen [GE…" at bounding box center [711, 308] width 400 height 671
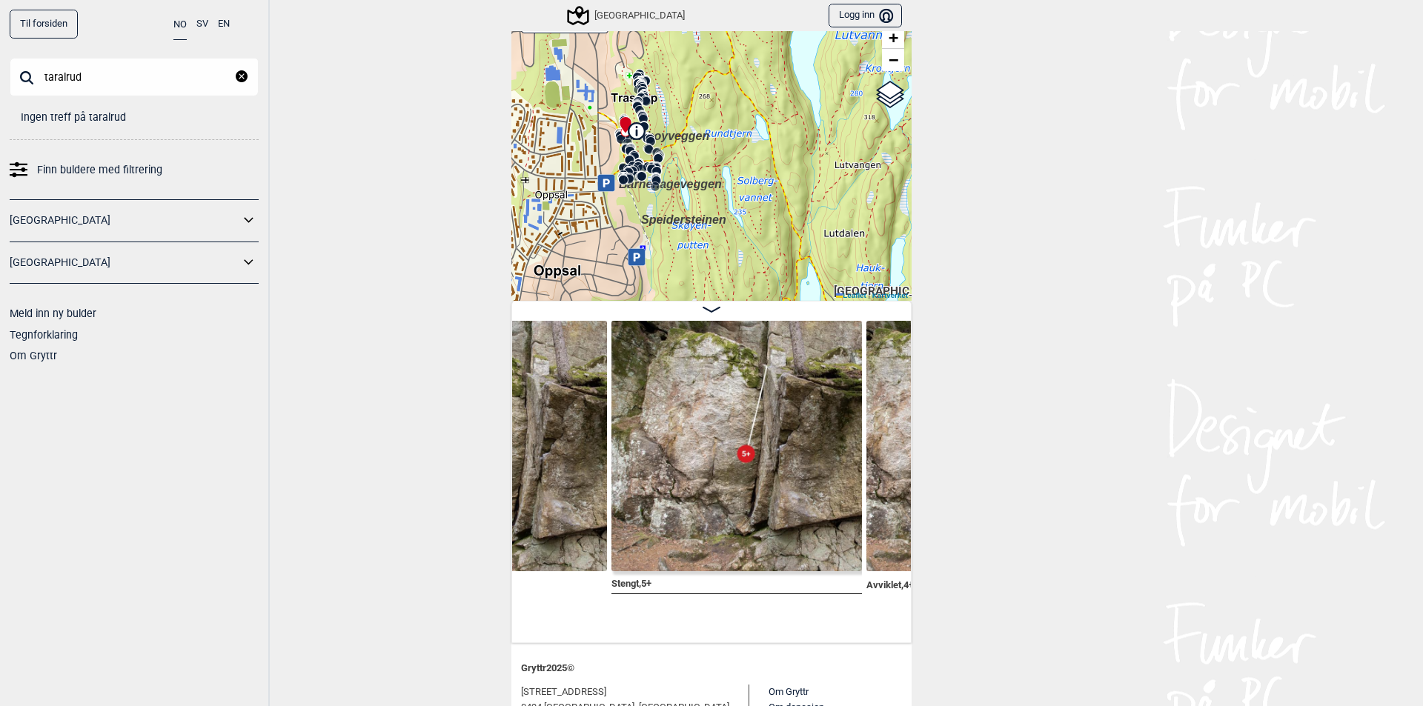
drag, startPoint x: 687, startPoint y: 193, endPoint x: 677, endPoint y: 291, distance: 98.3
click at [677, 291] on div "Speidersteinen Barnehageveggen Cowboyveggen Bølerveggen [GEOGRAPHIC_DATA]" at bounding box center [711, 150] width 400 height 301
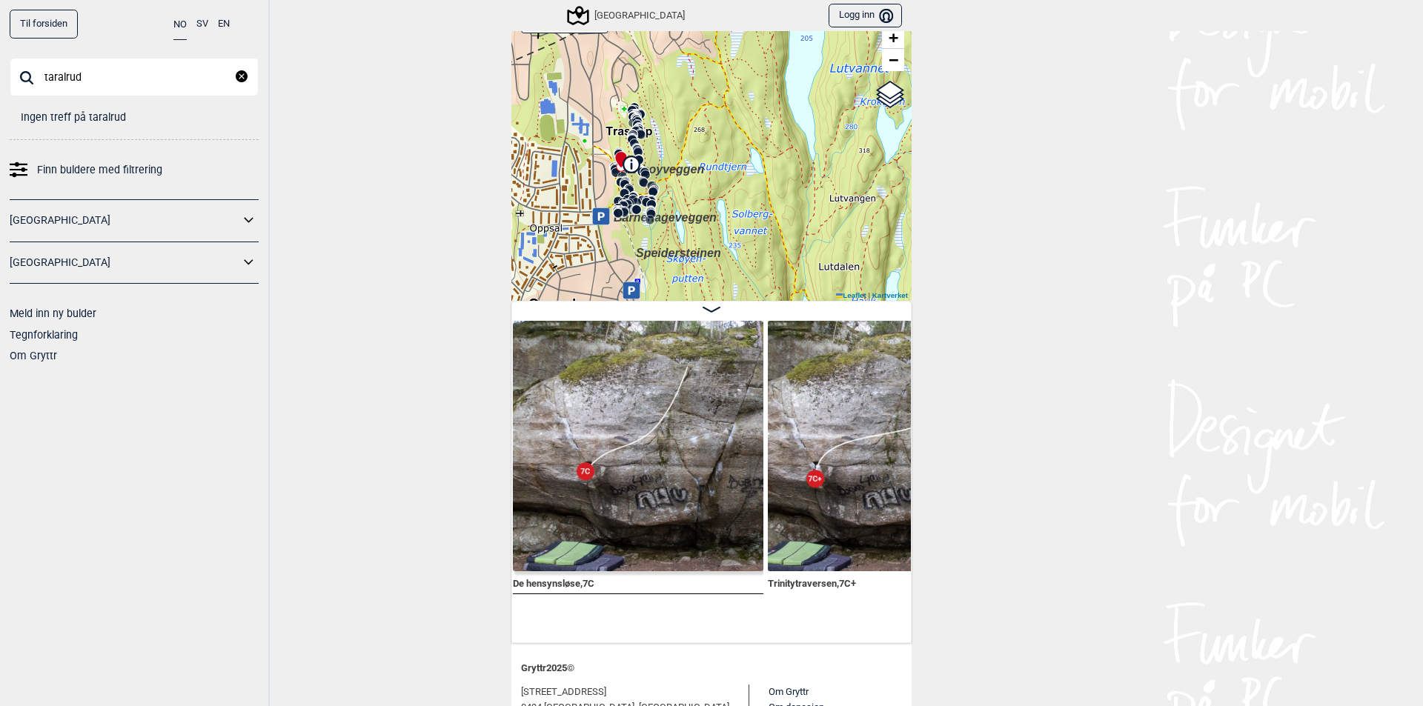
scroll to position [0, 20911]
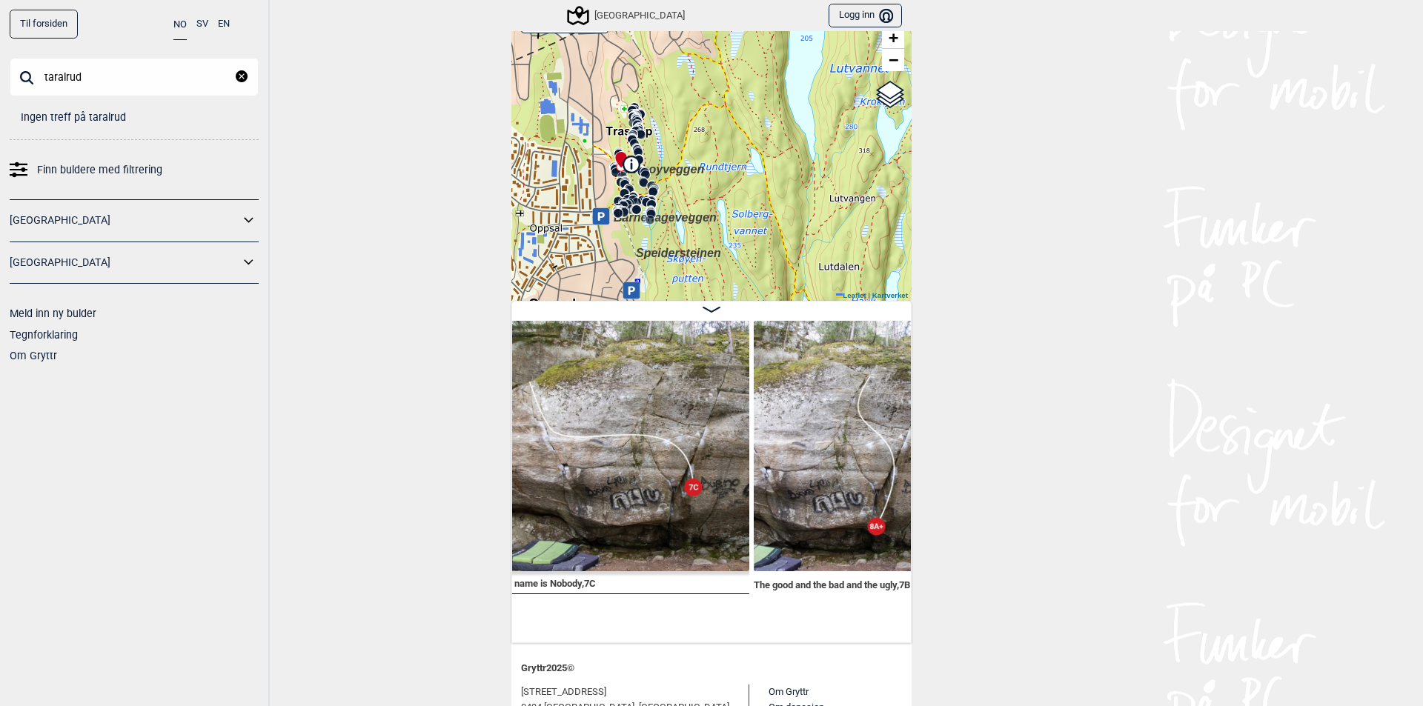
scroll to position [0, 21406]
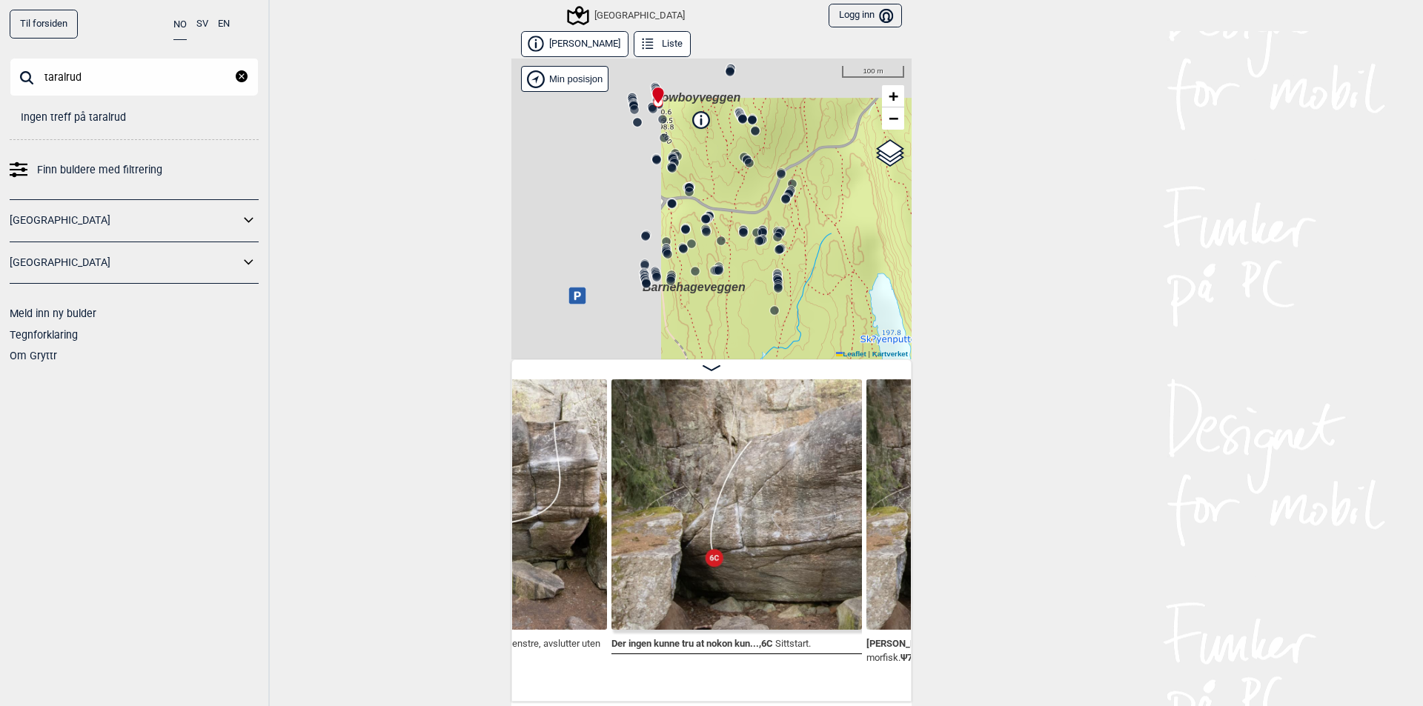
drag, startPoint x: 554, startPoint y: 226, endPoint x: 777, endPoint y: 454, distance: 319.1
click at [777, 454] on div "[PERSON_NAME] Liste Speidersteinen Barnehageveggen Cowboyveggen Bølerveggen [GE…" at bounding box center [711, 366] width 400 height 671
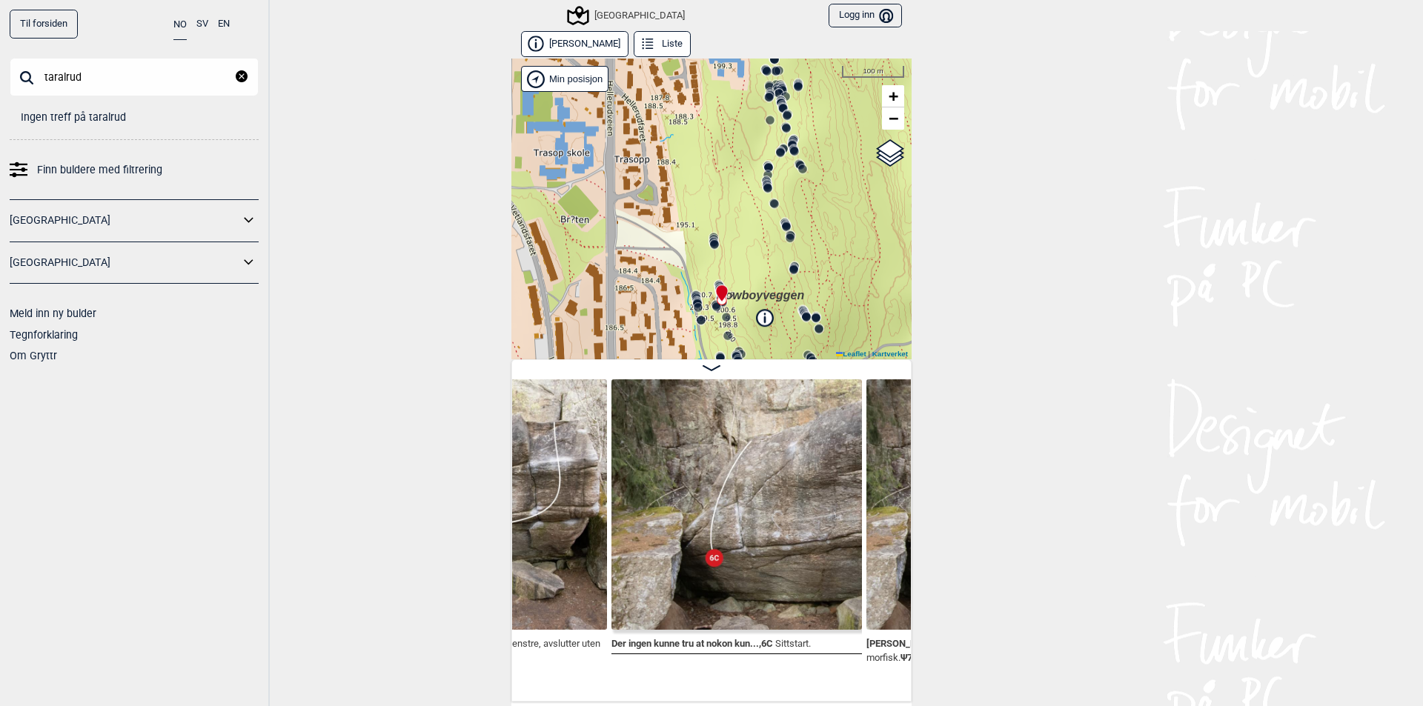
drag, startPoint x: 764, startPoint y: 259, endPoint x: 773, endPoint y: 372, distance: 113.7
click at [773, 372] on div "[PERSON_NAME] Liste Speidersteinen Barnehageveggen Cowboyveggen Bølerveggen [GE…" at bounding box center [711, 366] width 400 height 671
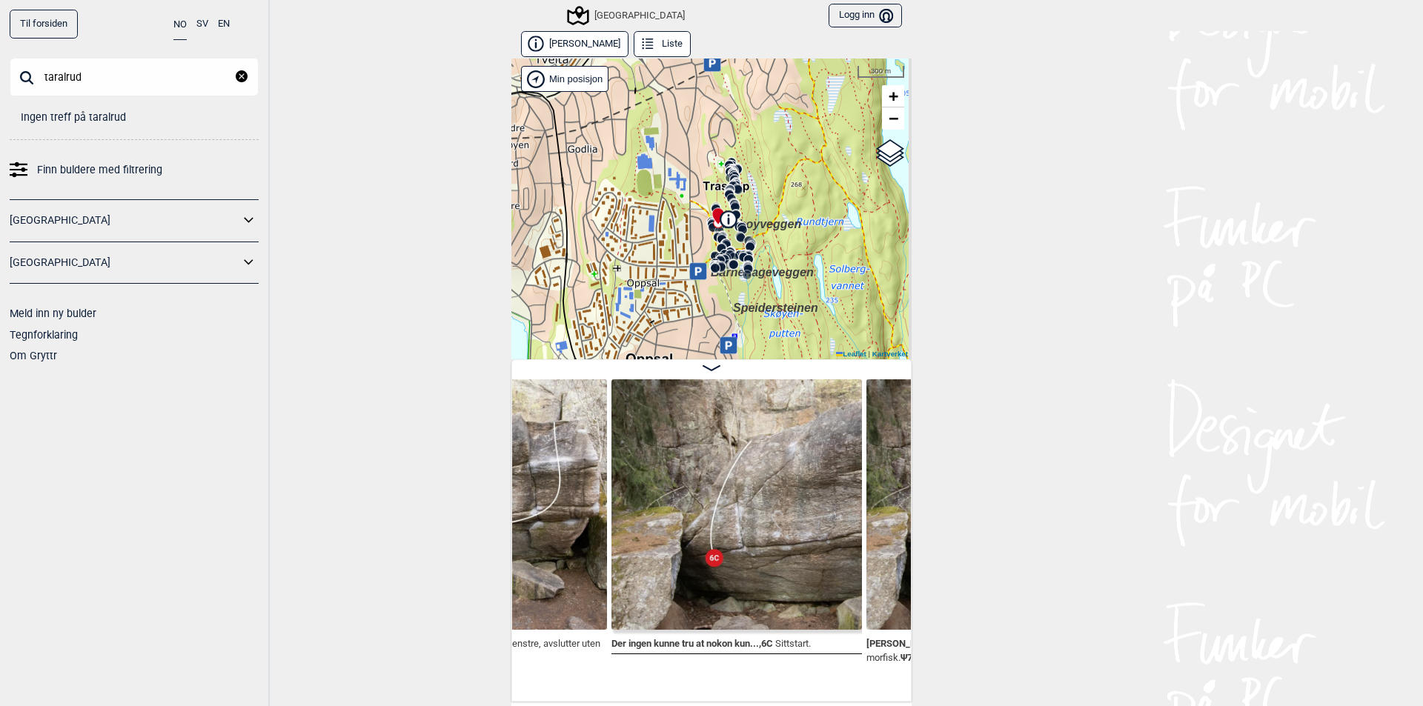
drag, startPoint x: 817, startPoint y: 306, endPoint x: 788, endPoint y: 252, distance: 61.0
click at [790, 254] on div "Speidersteinen Barnehageveggen Cowboyveggen Bølerveggen [GEOGRAPHIC_DATA]" at bounding box center [711, 209] width 400 height 301
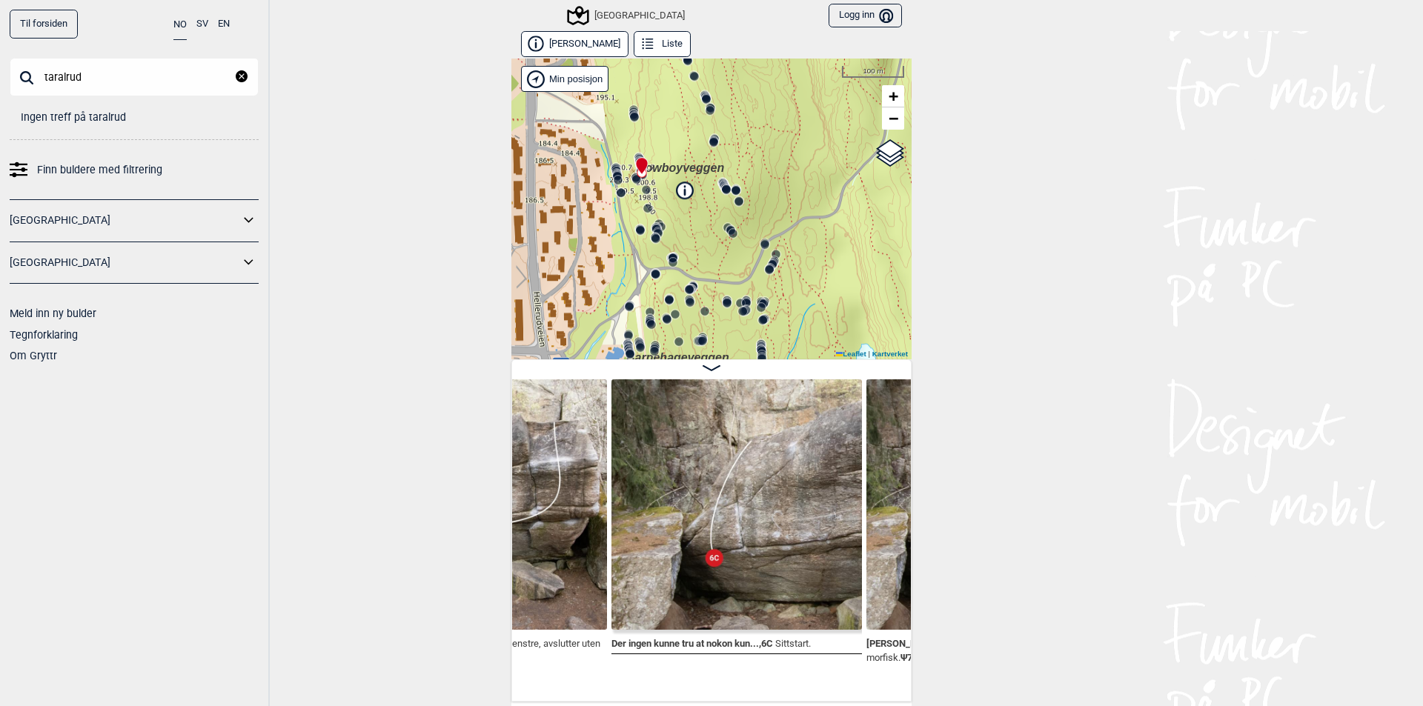
drag, startPoint x: 747, startPoint y: 116, endPoint x: 780, endPoint y: 154, distance: 51.0
click at [780, 154] on div "Speidersteinen Barnehageveggen Cowboyveggen Bølerveggen [GEOGRAPHIC_DATA]" at bounding box center [711, 209] width 400 height 301
click at [644, 43] on button "Liste" at bounding box center [662, 44] width 57 height 26
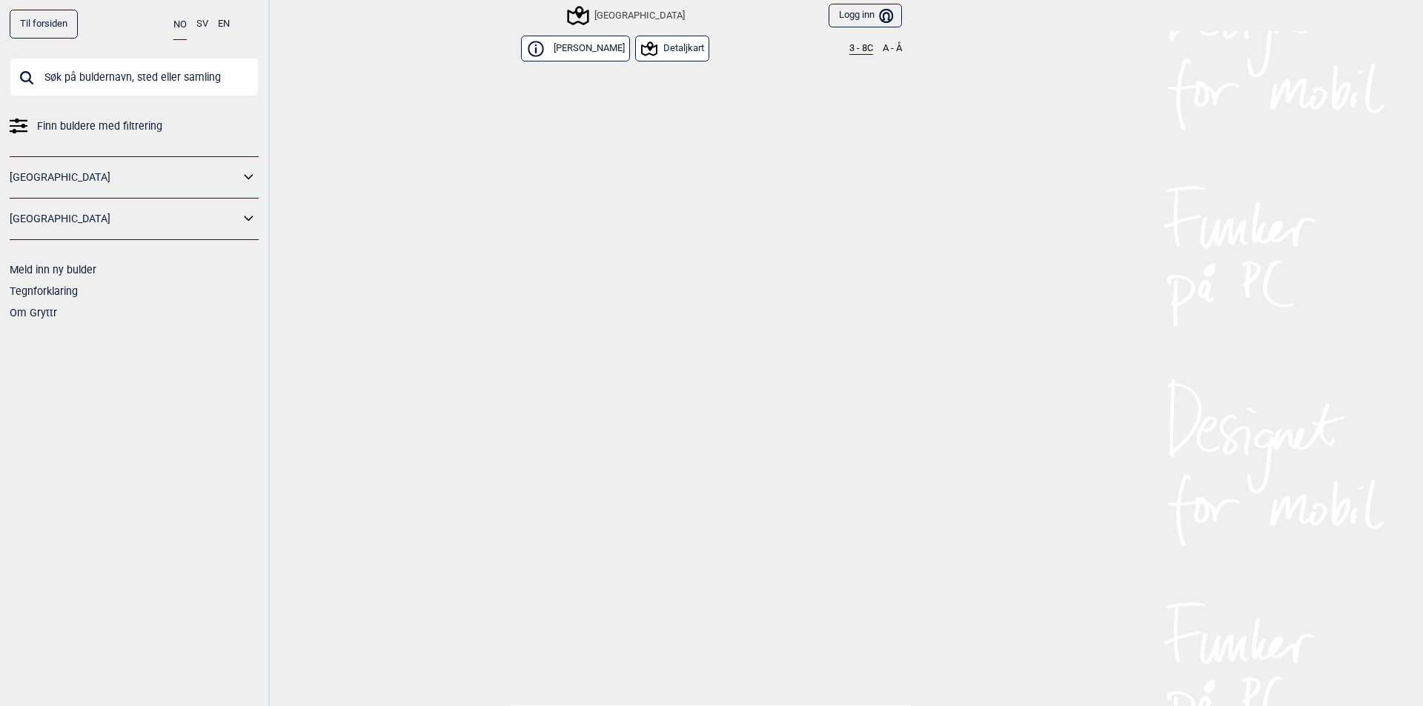
scroll to position [17466, 0]
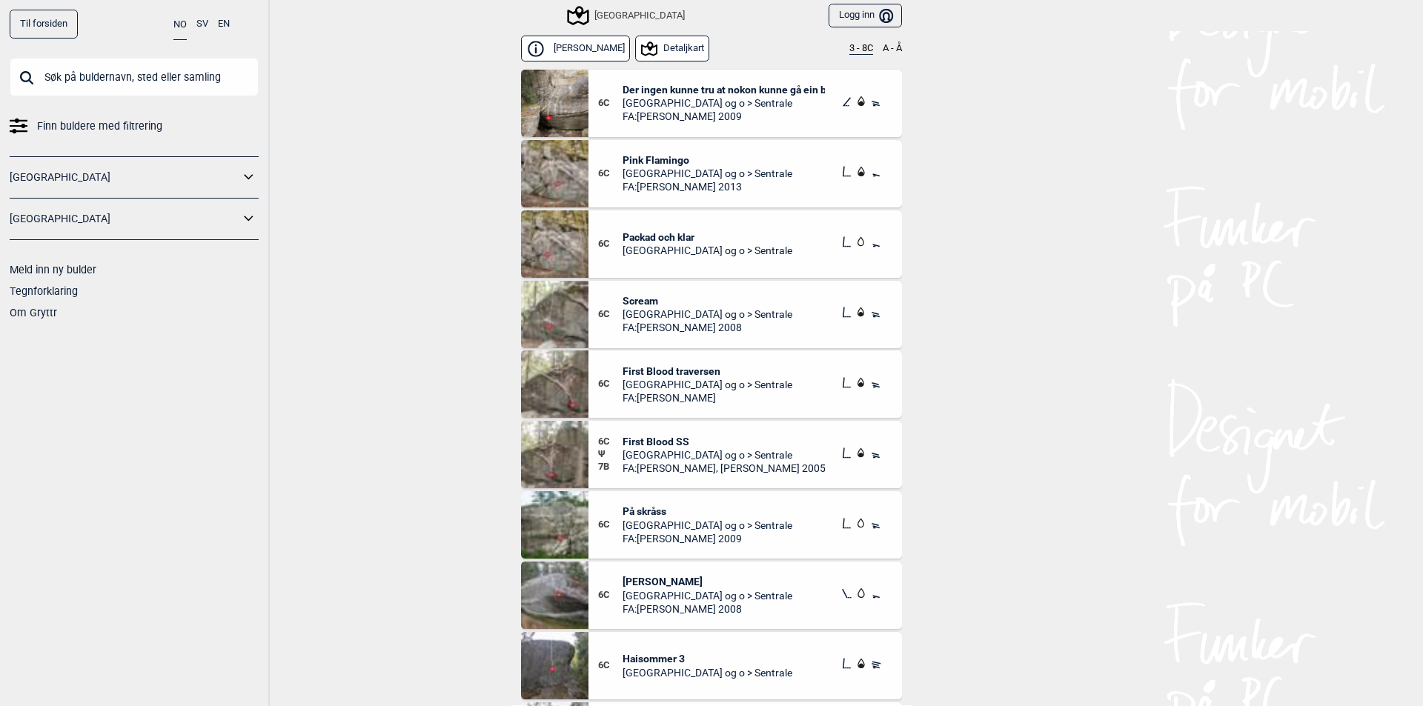
click at [596, 13] on div "[GEOGRAPHIC_DATA]" at bounding box center [627, 16] width 116 height 18
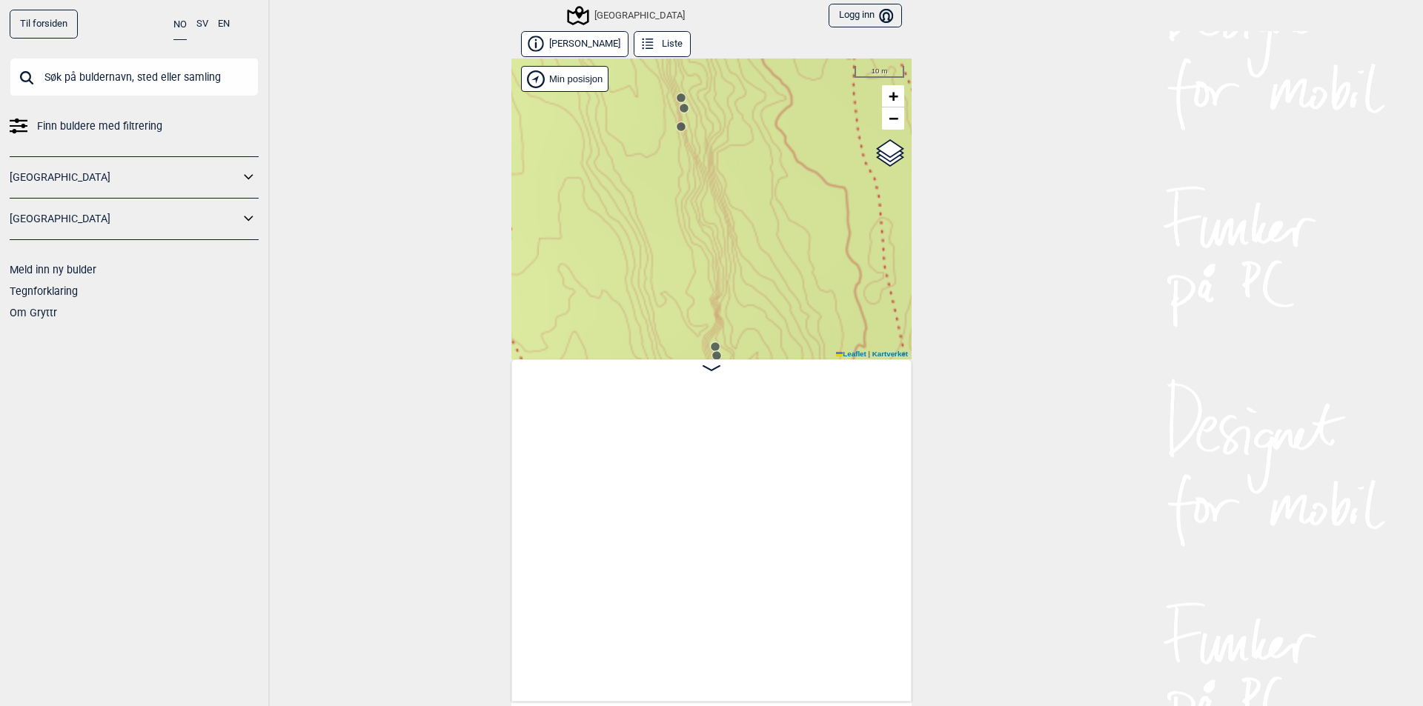
scroll to position [0, 14411]
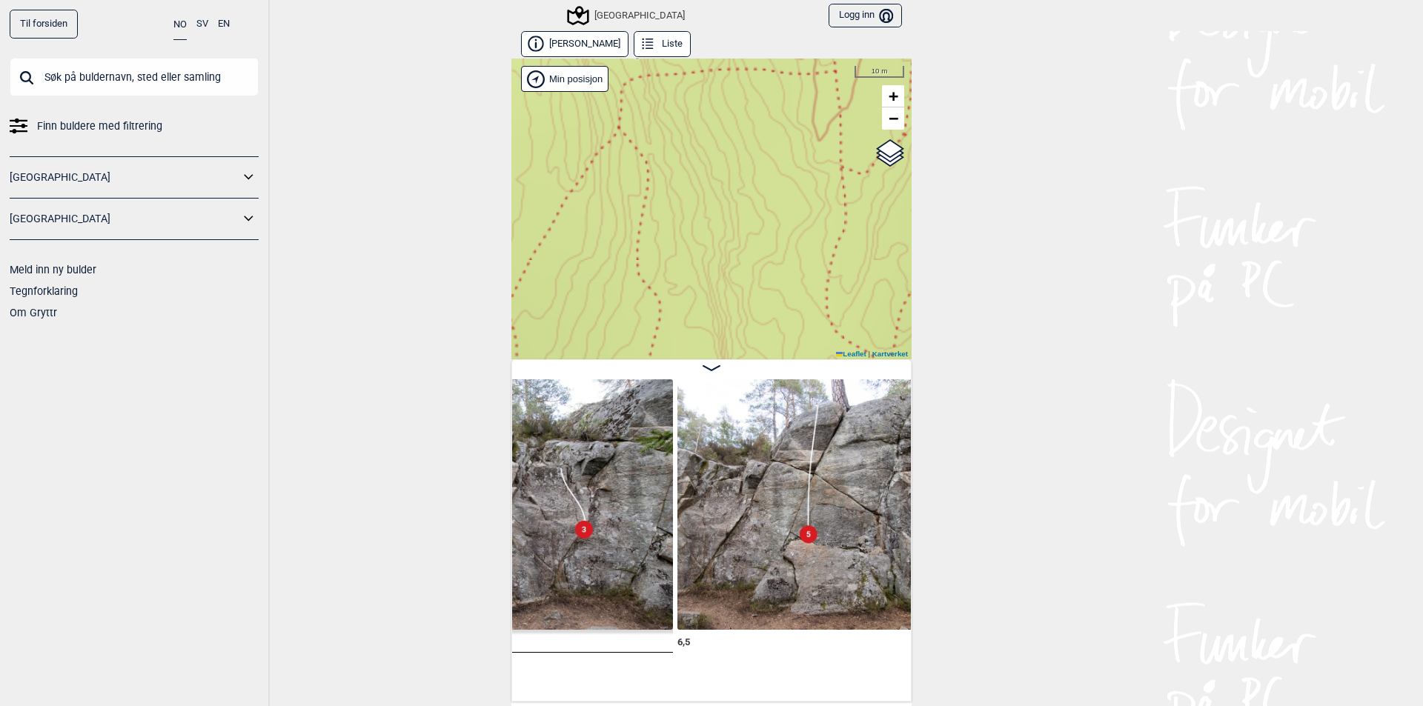
scroll to position [0, 15300]
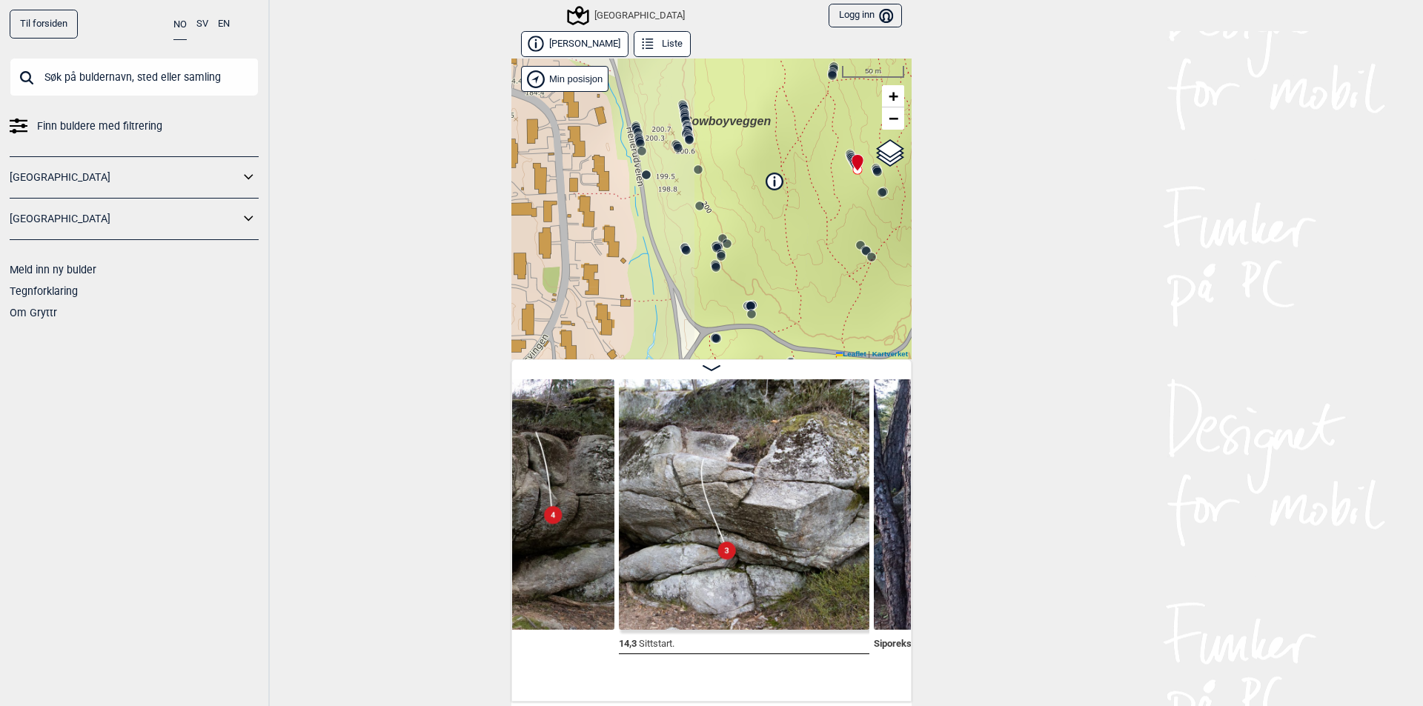
drag, startPoint x: 560, startPoint y: 293, endPoint x: 811, endPoint y: 179, distance: 275.9
click at [811, 179] on div "Speidersteinen Barnehageveggen Cowboyveggen Bølerveggen [GEOGRAPHIC_DATA]" at bounding box center [711, 209] width 400 height 301
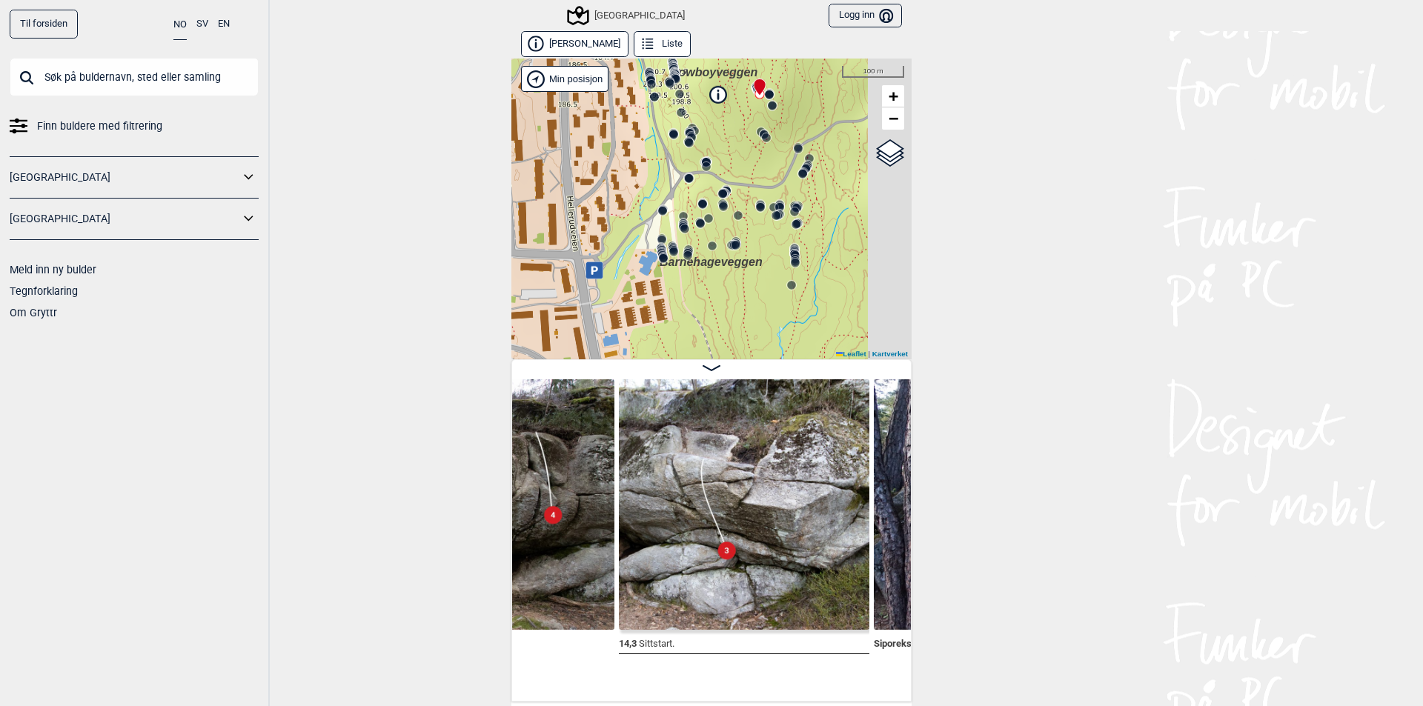
drag, startPoint x: 785, startPoint y: 273, endPoint x: 732, endPoint y: 167, distance: 118.3
click at [732, 167] on div "Speidersteinen Barnehageveggen Cowboyveggen Bølerveggen [GEOGRAPHIC_DATA]" at bounding box center [711, 209] width 400 height 301
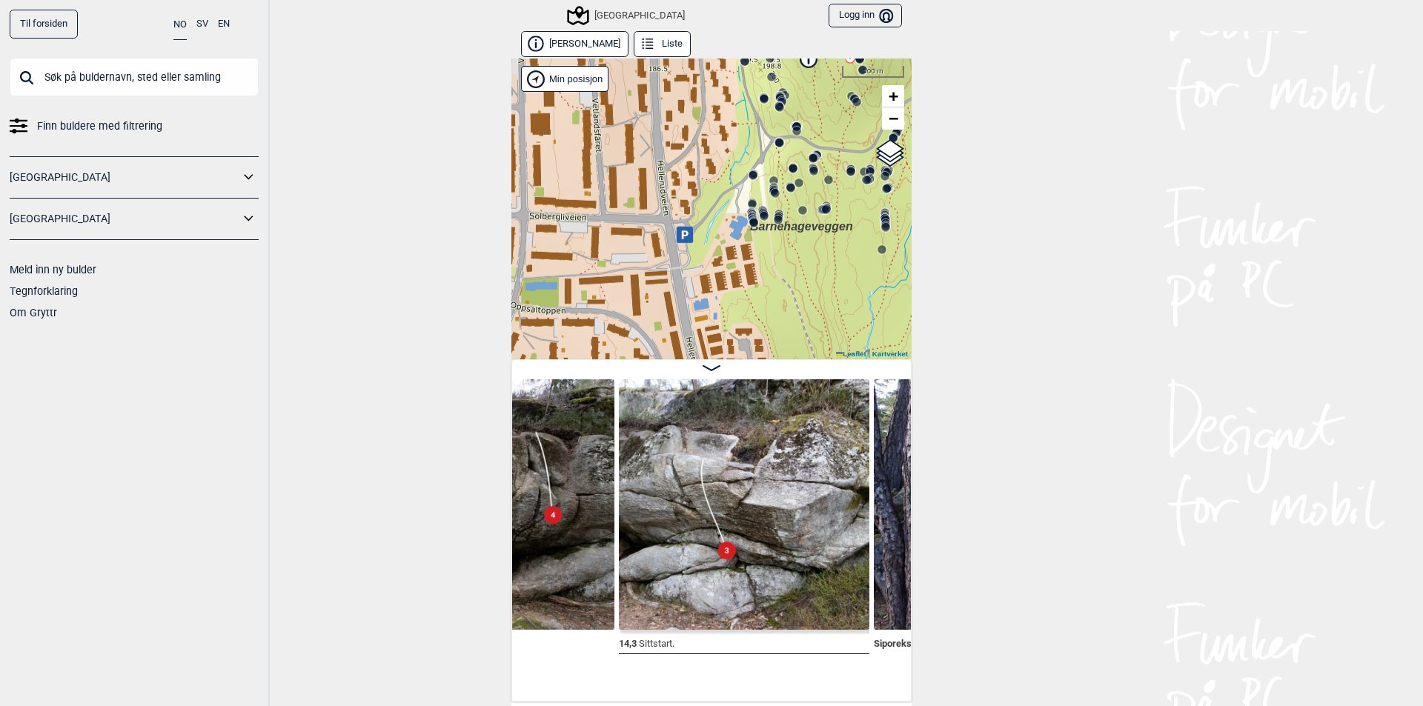
drag, startPoint x: 745, startPoint y: 302, endPoint x: 843, endPoint y: 275, distance: 101.4
click at [843, 275] on div "Speidersteinen Barnehageveggen Cowboyveggen Bølerveggen [GEOGRAPHIC_DATA]" at bounding box center [711, 209] width 400 height 301
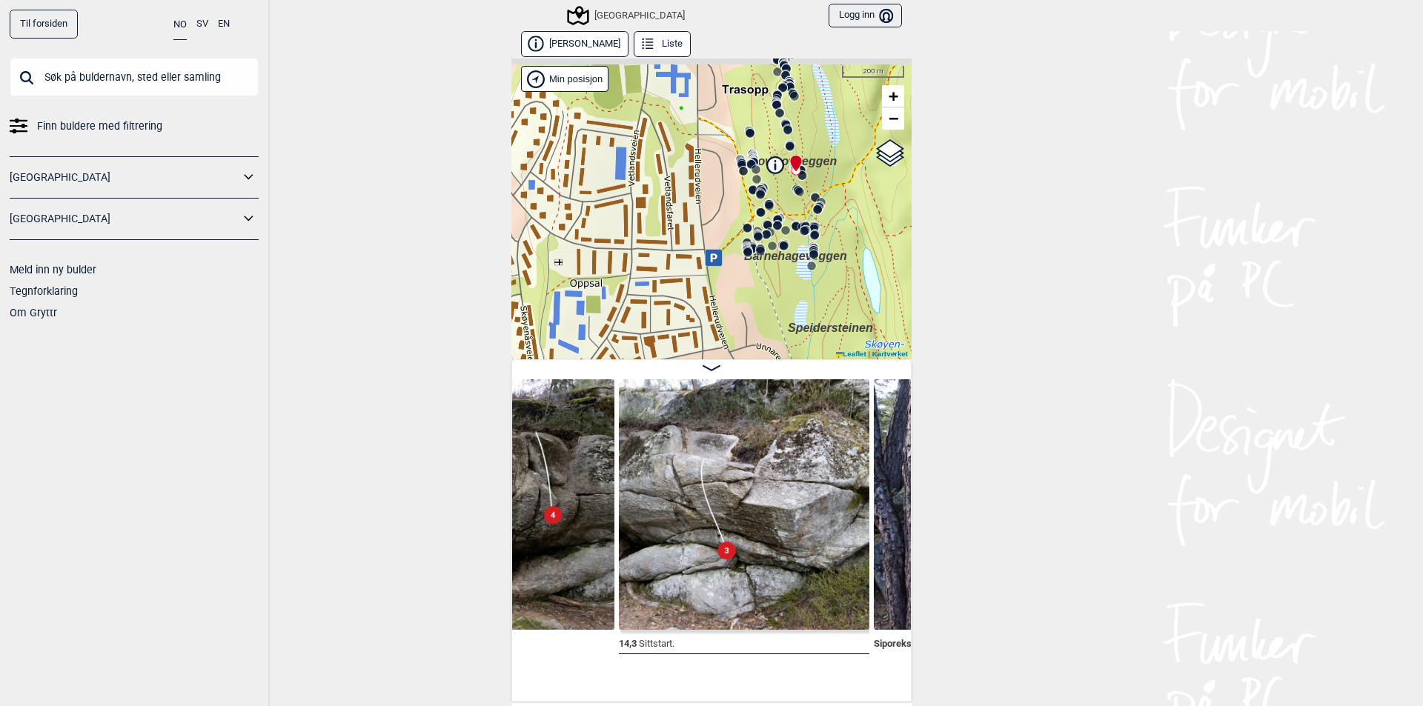
drag, startPoint x: 771, startPoint y: 196, endPoint x: 662, endPoint y: 337, distance: 178.6
click at [662, 337] on div "Speidersteinen Barnehageveggen Cowboyveggen Bølerveggen [GEOGRAPHIC_DATA]" at bounding box center [711, 209] width 400 height 301
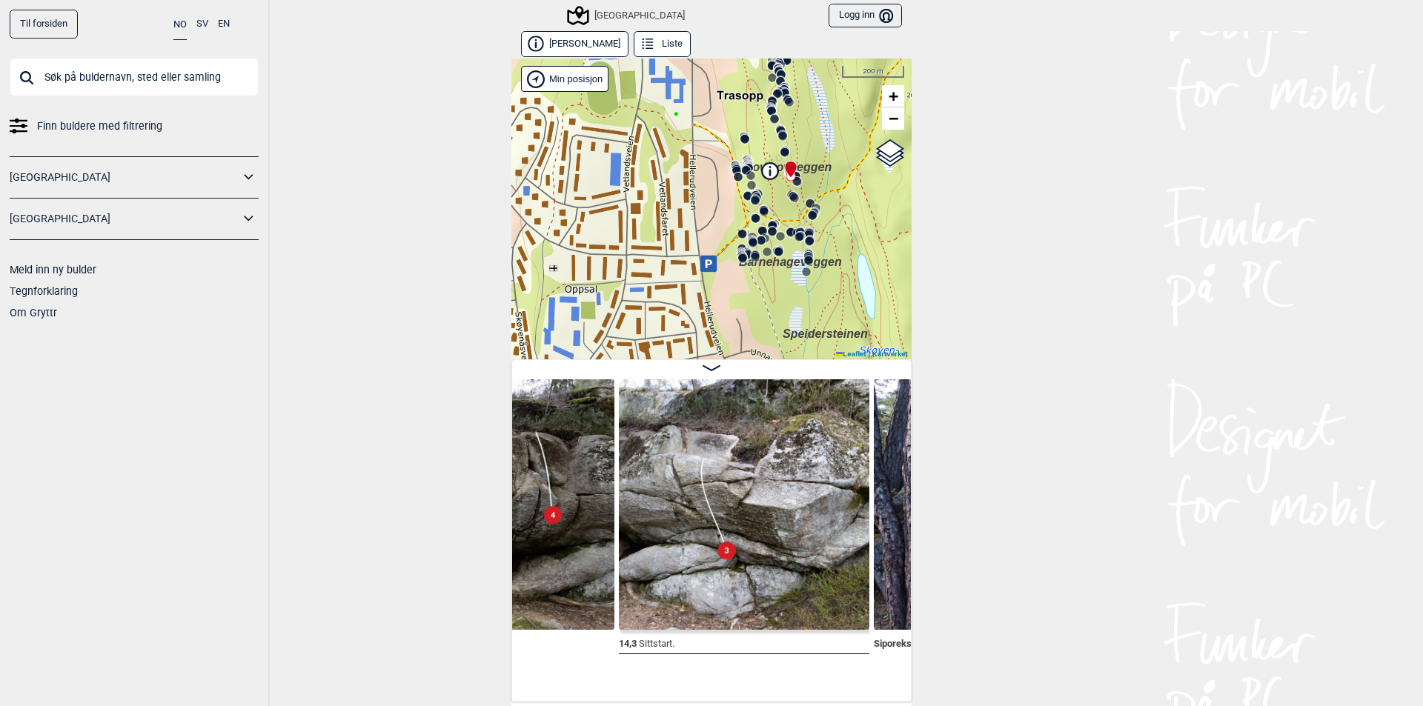
click at [707, 265] on icon at bounding box center [708, 263] width 17 height 17
click at [688, 222] on link "Finn veien i Google maps >" at bounding box center [702, 221] width 125 height 11
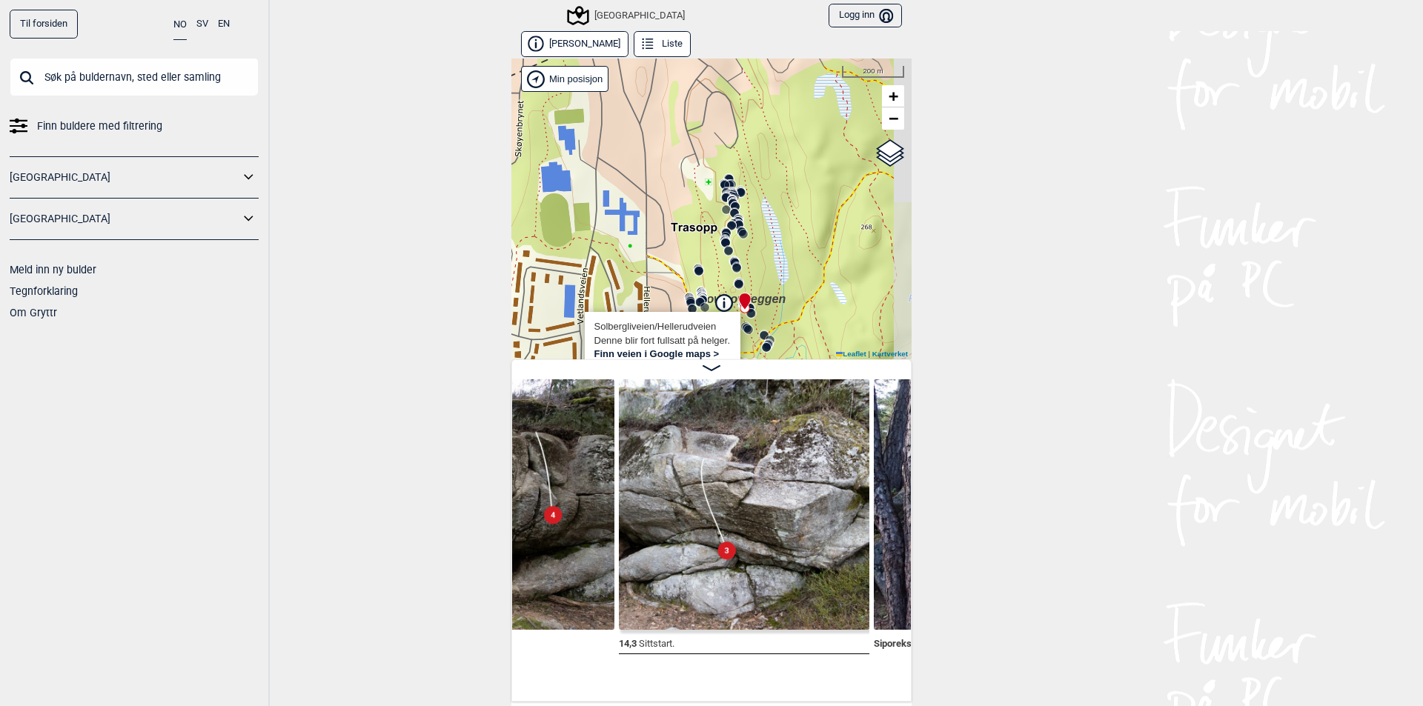
drag, startPoint x: 831, startPoint y: 176, endPoint x: 788, endPoint y: 305, distance: 135.5
click at [788, 305] on div "Speidersteinen Barnehageveggen Cowboyveggen Bølerveggen [GEOGRAPHIC_DATA]" at bounding box center [711, 209] width 400 height 301
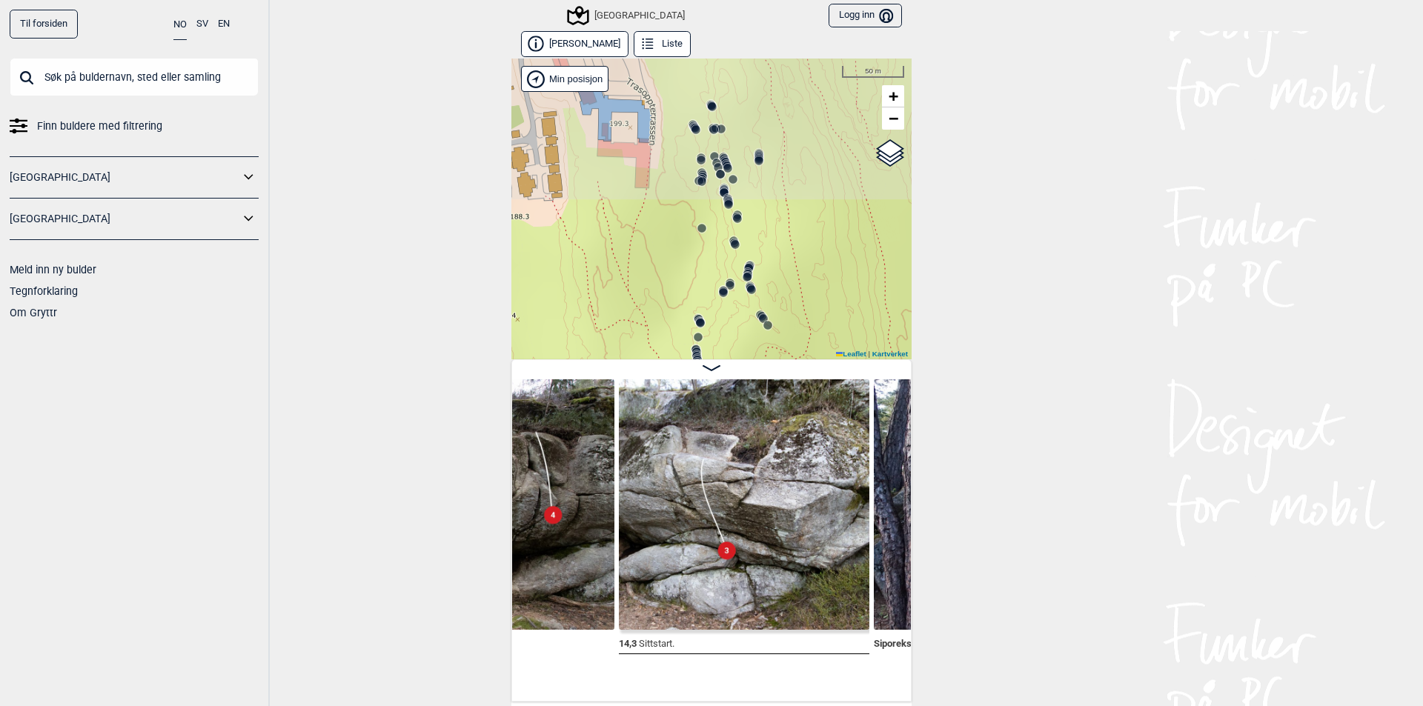
drag, startPoint x: 671, startPoint y: 198, endPoint x: 766, endPoint y: 371, distance: 197.7
click at [766, 371] on div "[PERSON_NAME] Liste Speidersteinen Barnehageveggen Cowboyveggen Bølerveggen [GE…" at bounding box center [711, 366] width 400 height 671
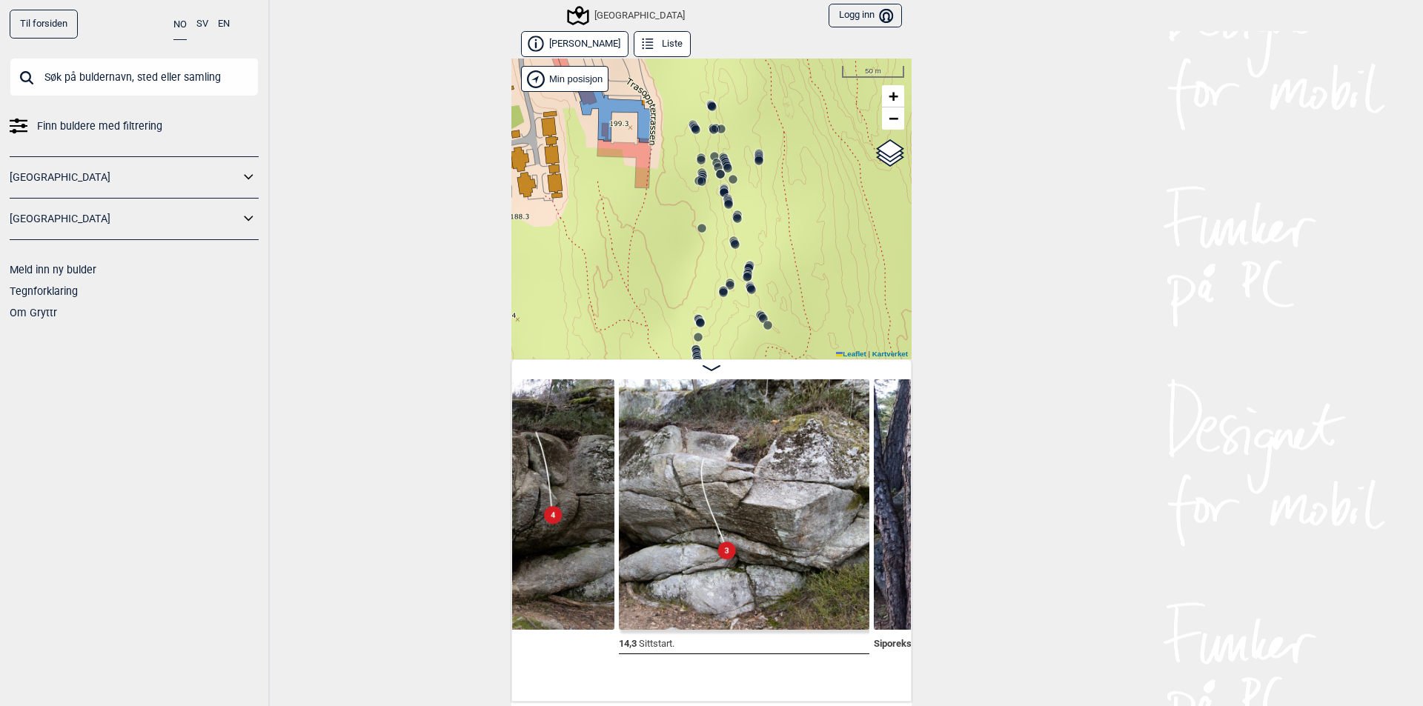
click at [697, 230] on circle at bounding box center [701, 228] width 9 height 9
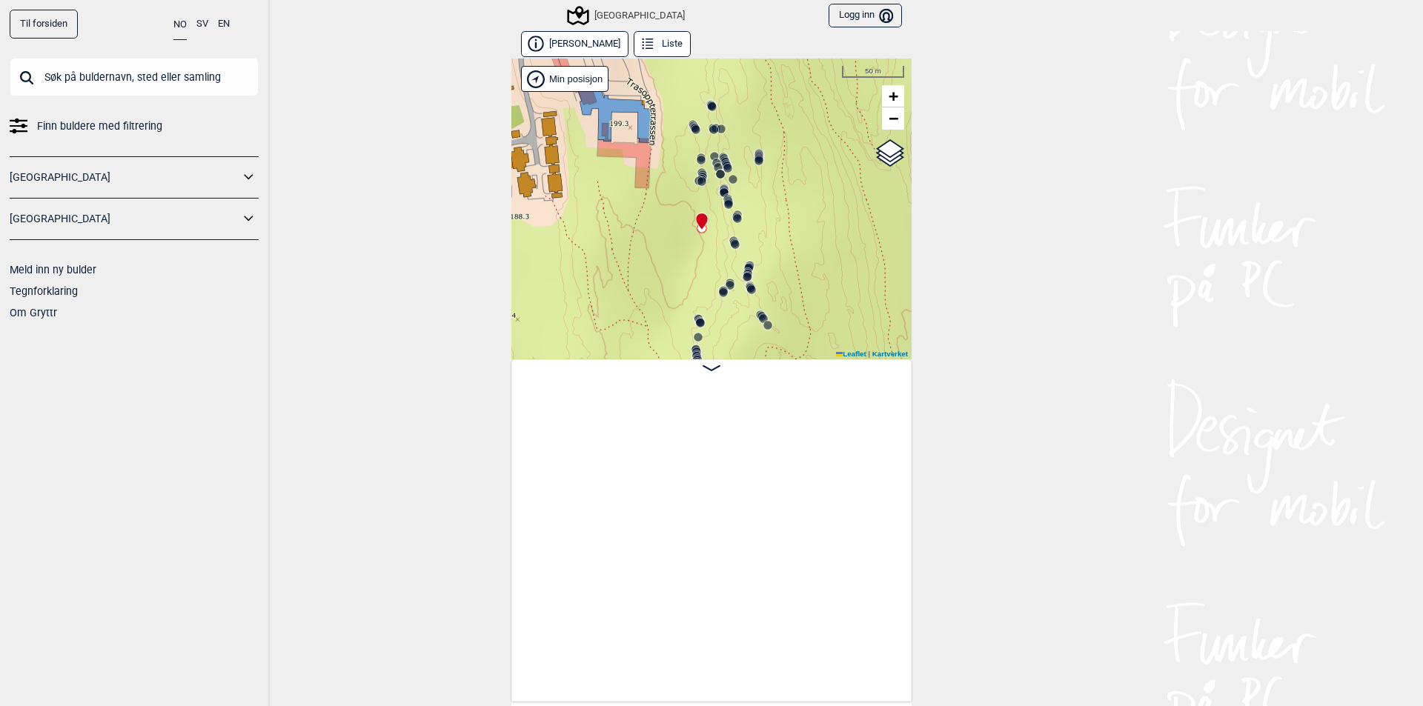
scroll to position [0, 7590]
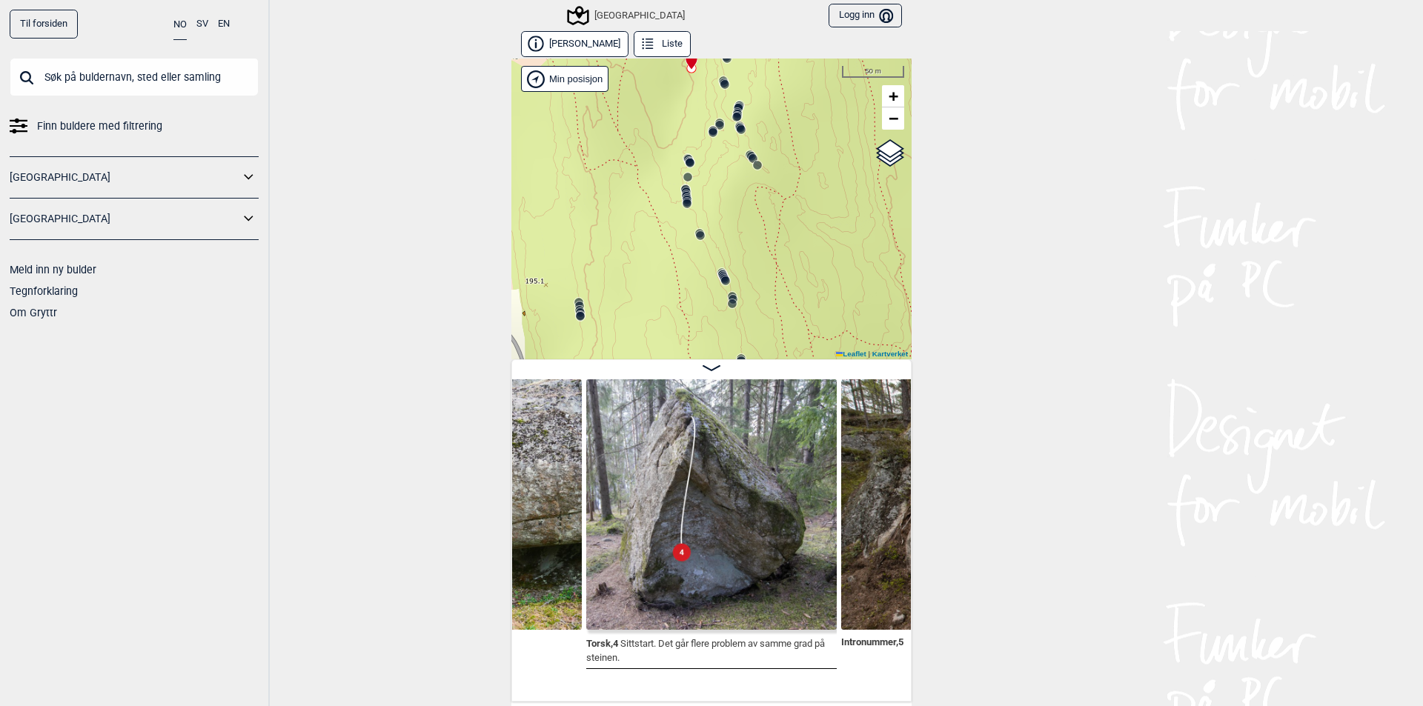
drag, startPoint x: 790, startPoint y: 284, endPoint x: 781, endPoint y: 119, distance: 164.8
click at [781, 119] on div "Speidersteinen Barnehageveggen Cowboyveggen Bølerveggen [GEOGRAPHIC_DATA]" at bounding box center [711, 209] width 400 height 301
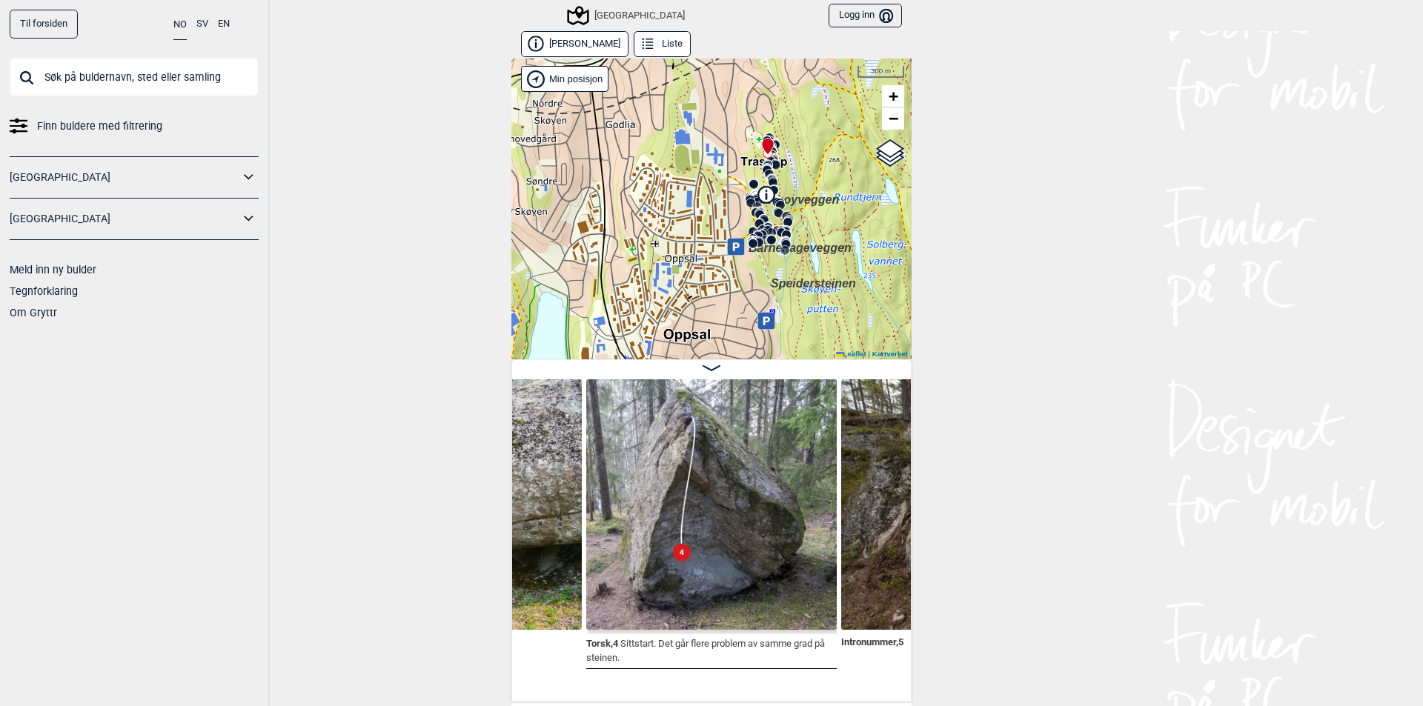
drag, startPoint x: 792, startPoint y: 285, endPoint x: 798, endPoint y: 219, distance: 67.0
click at [798, 219] on div "Speidersteinen Barnehageveggen Cowboyveggen Bølerveggen [GEOGRAPHIC_DATA]" at bounding box center [711, 209] width 400 height 301
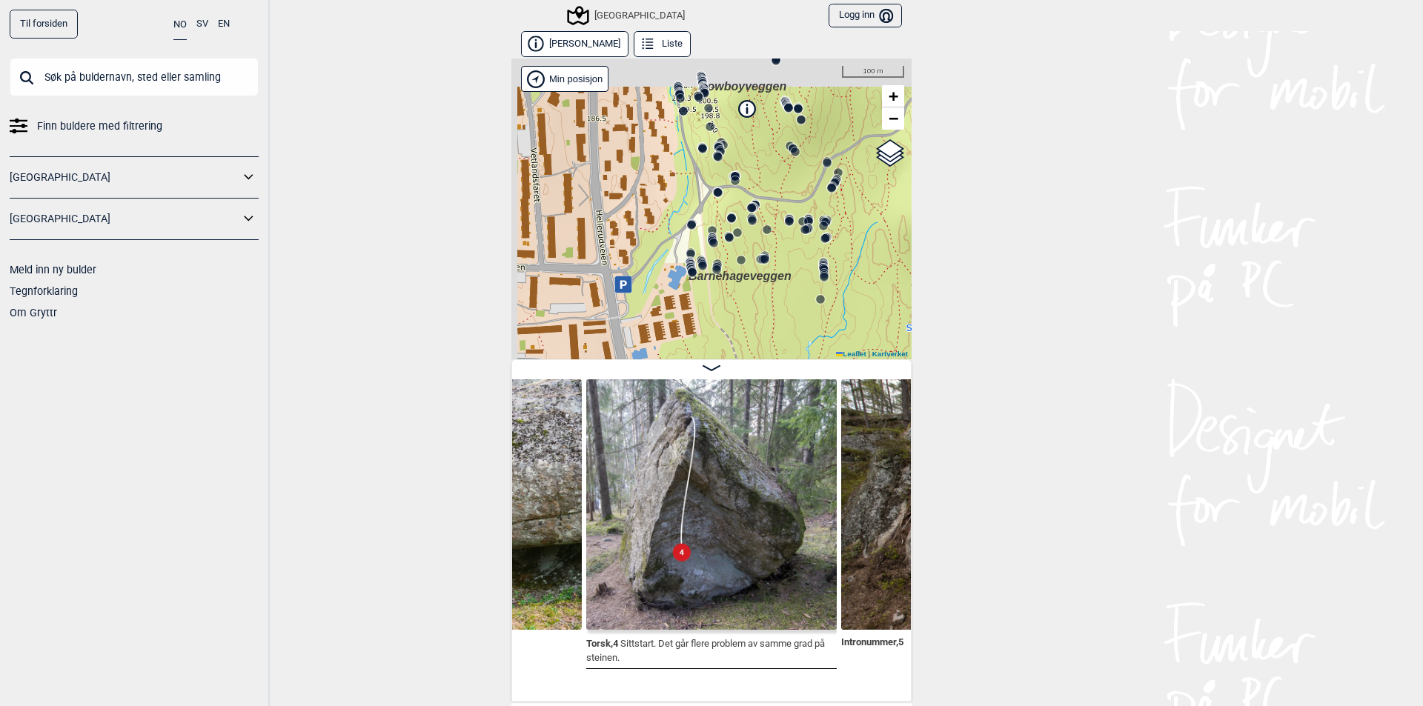
drag, startPoint x: 722, startPoint y: 226, endPoint x: 758, endPoint y: 321, distance: 101.6
click at [755, 321] on div "Speidersteinen Barnehageveggen Cowboyveggen Bølerveggen [GEOGRAPHIC_DATA]" at bounding box center [711, 209] width 400 height 301
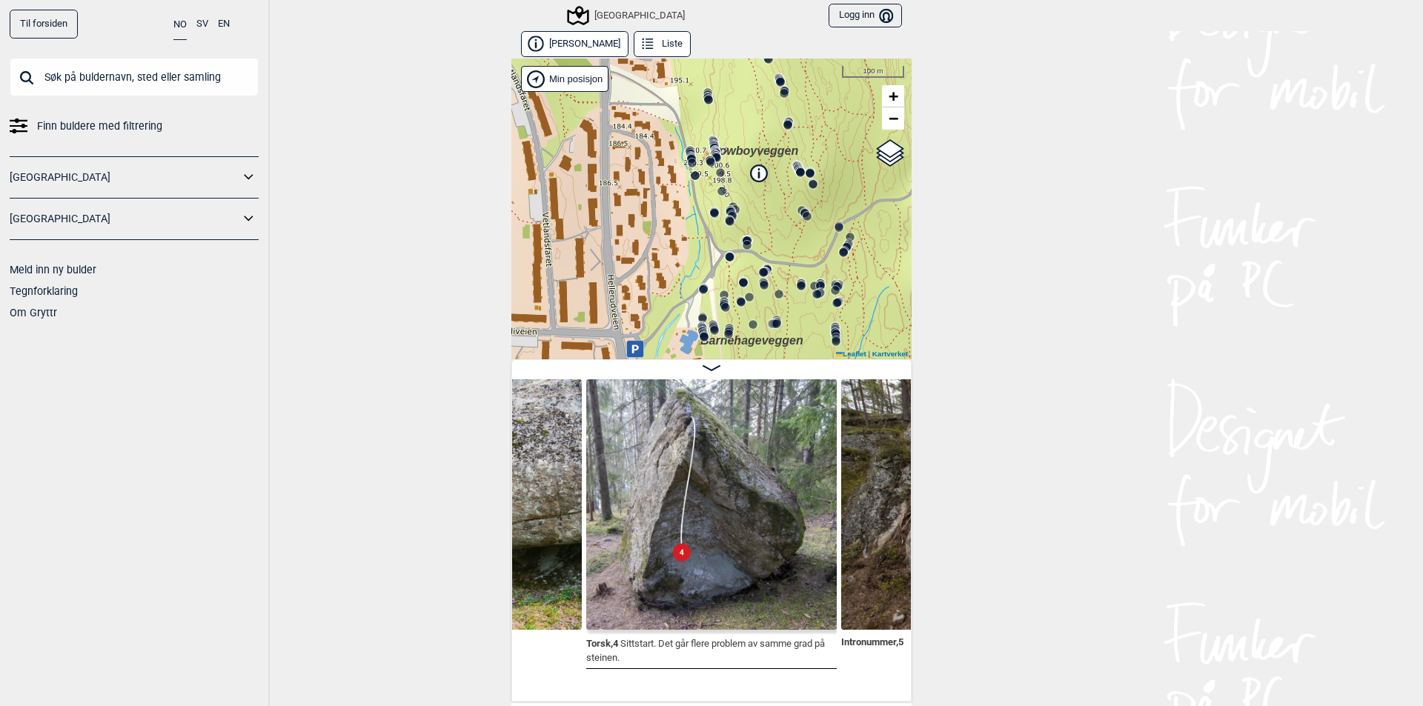
drag, startPoint x: 767, startPoint y: 180, endPoint x: 786, endPoint y: 251, distance: 73.7
click at [786, 251] on div "Speidersteinen Barnehageveggen Cowboyveggen Bølerveggen [GEOGRAPHIC_DATA]" at bounding box center [711, 209] width 400 height 301
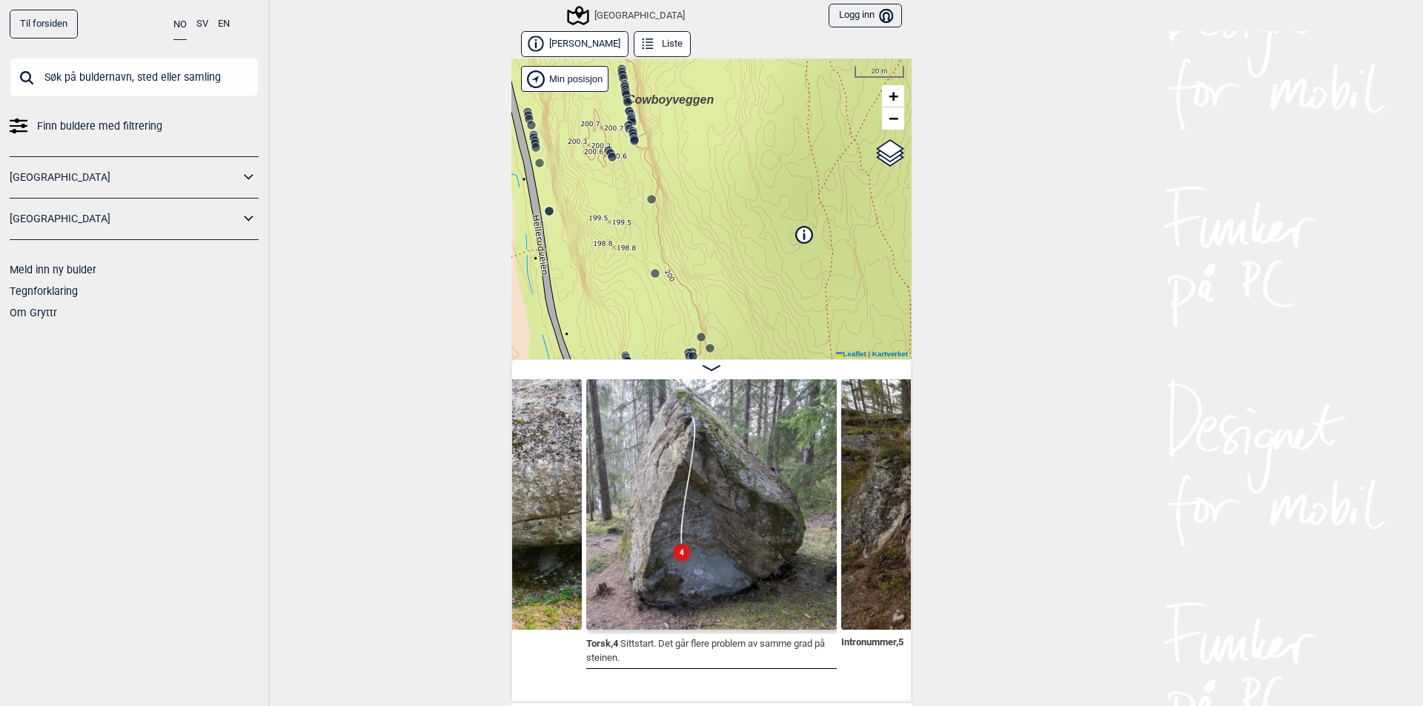
drag, startPoint x: 828, startPoint y: 286, endPoint x: 746, endPoint y: 170, distance: 142.1
click at [746, 170] on div "Speidersteinen Barnehageveggen Cowboyveggen Bølerveggen [GEOGRAPHIC_DATA]" at bounding box center [711, 209] width 400 height 301
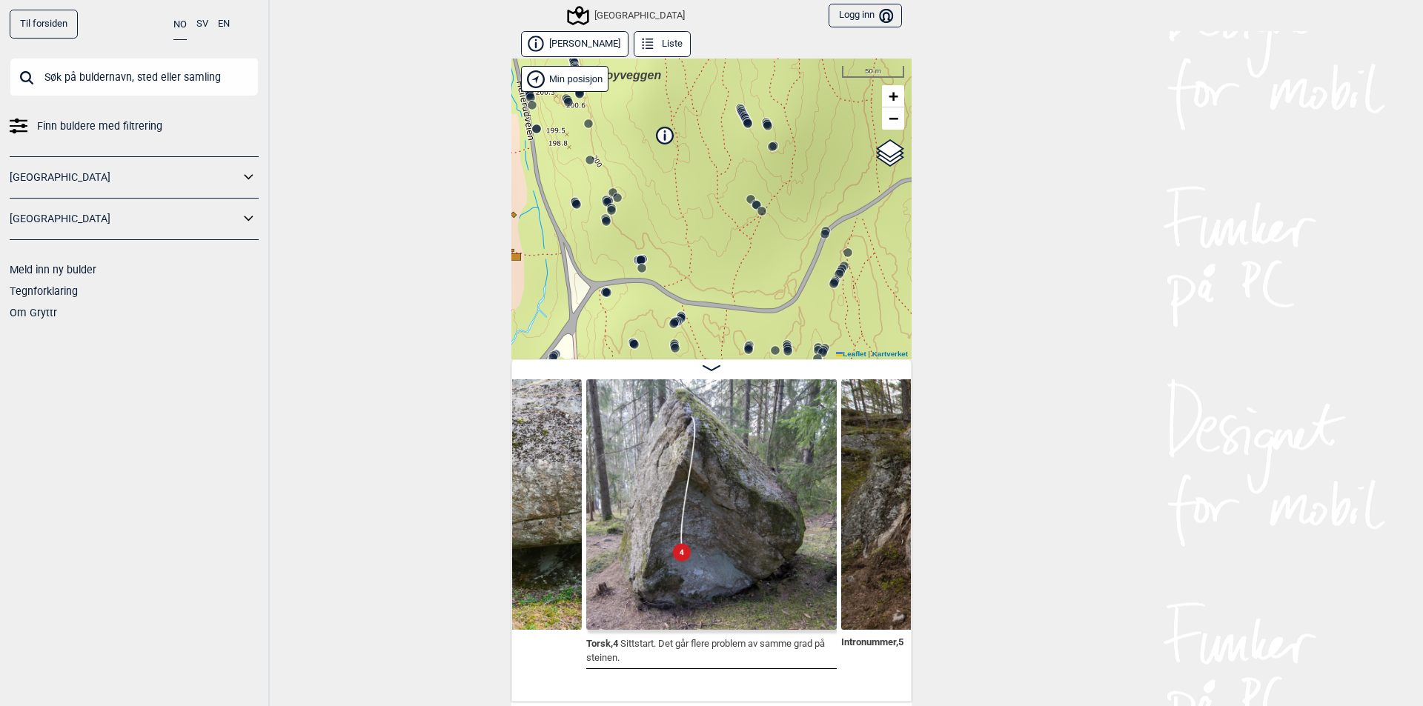
drag, startPoint x: 798, startPoint y: 282, endPoint x: 703, endPoint y: 202, distance: 124.1
click at [703, 199] on div "Speidersteinen Barnehageveggen Cowboyveggen Bølerveggen [GEOGRAPHIC_DATA]" at bounding box center [711, 209] width 400 height 301
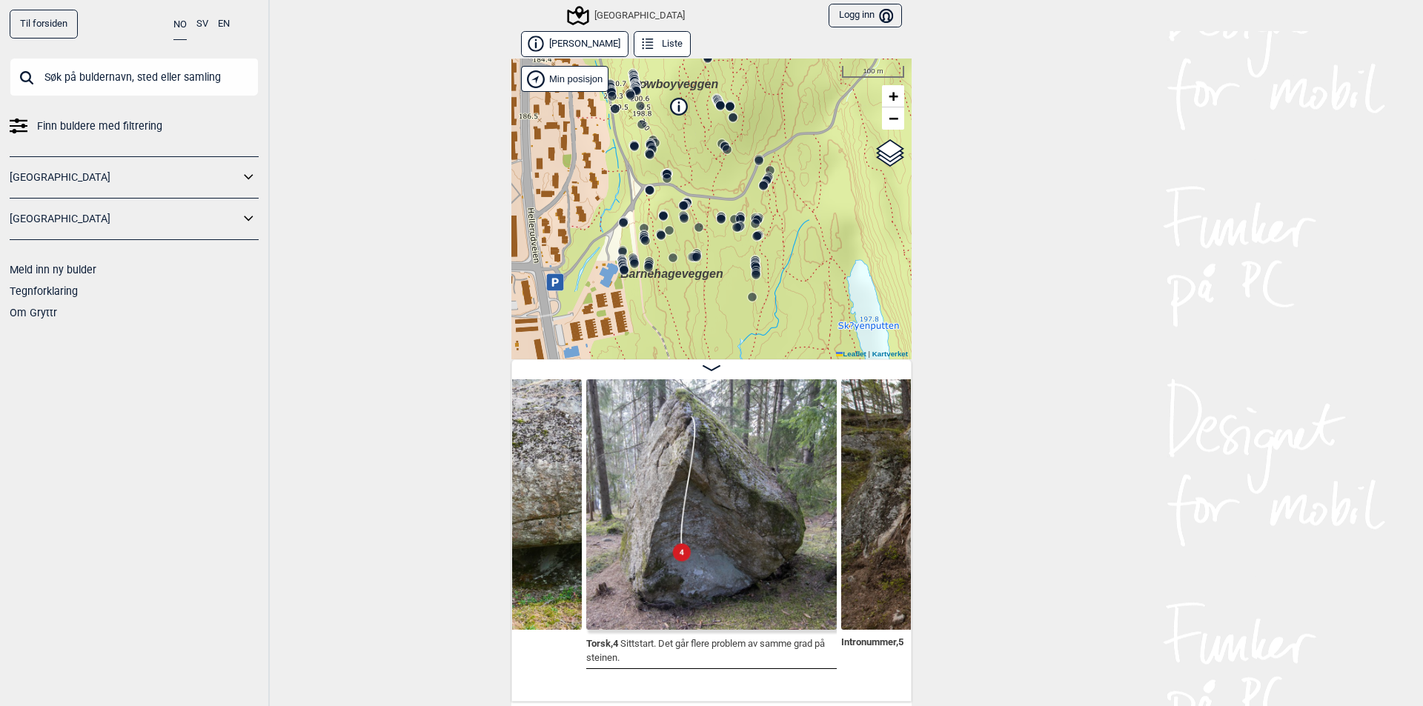
drag, startPoint x: 870, startPoint y: 273, endPoint x: 814, endPoint y: 182, distance: 107.1
click at [814, 182] on div "Speidersteinen Barnehageveggen Cowboyveggen Bølerveggen [GEOGRAPHIC_DATA]" at bounding box center [711, 209] width 400 height 301
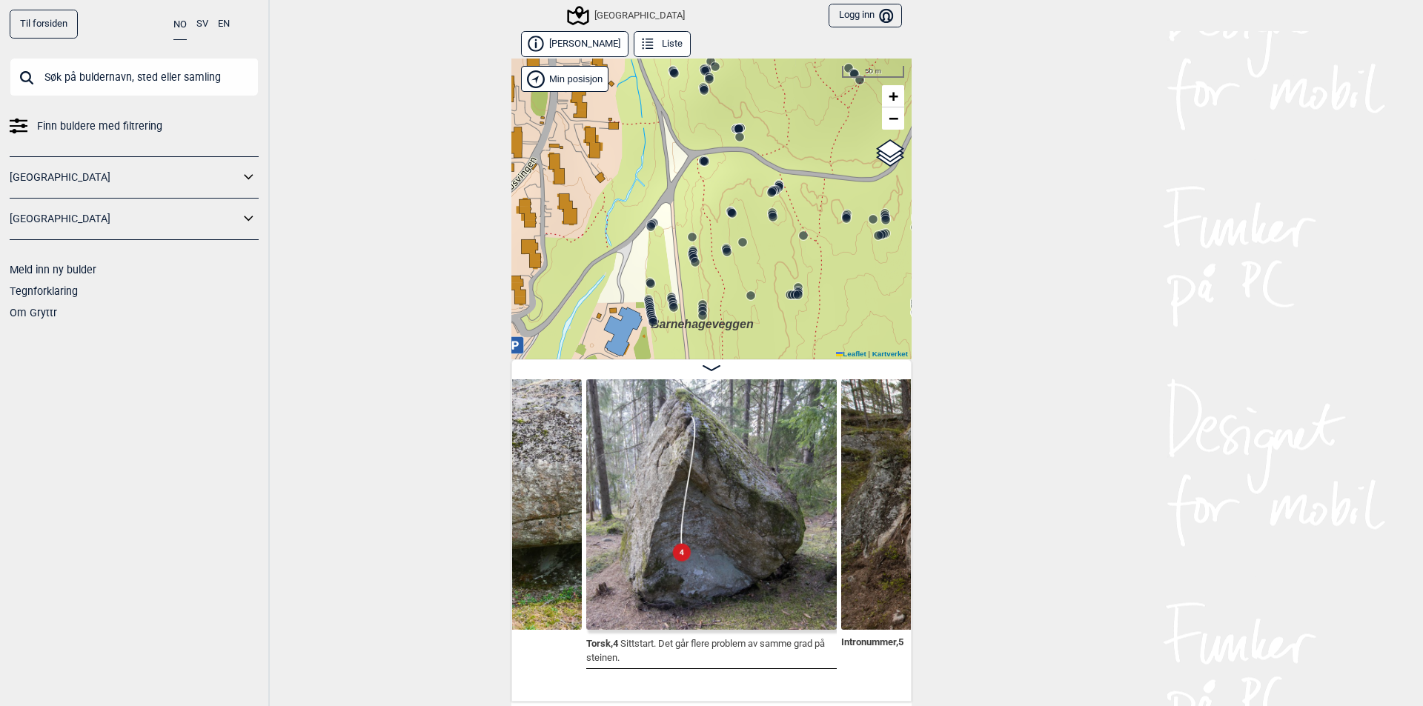
drag, startPoint x: 753, startPoint y: 88, endPoint x: 808, endPoint y: 166, distance: 95.2
click at [808, 166] on div "Speidersteinen Barnehageveggen Cowboyveggen Bølerveggen [GEOGRAPHIC_DATA]" at bounding box center [711, 209] width 400 height 301
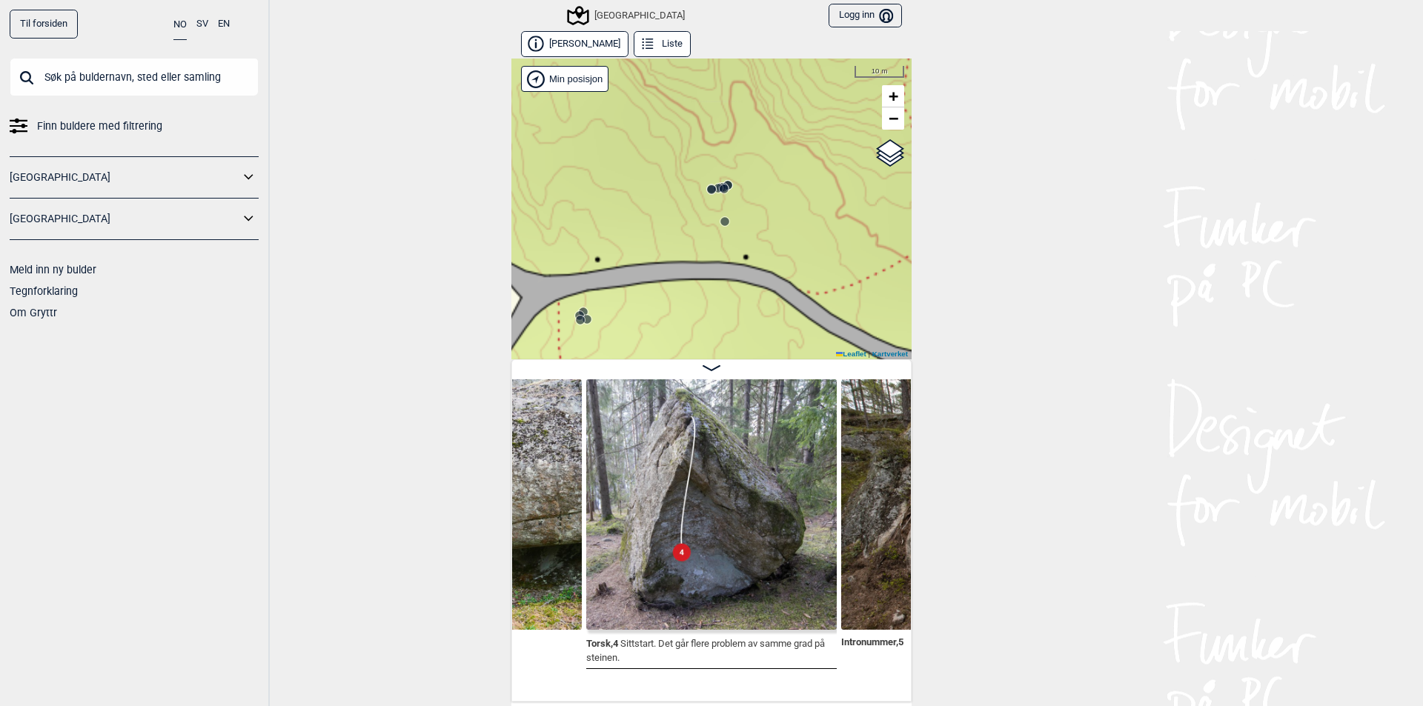
drag, startPoint x: 720, startPoint y: 122, endPoint x: 769, endPoint y: 184, distance: 78.6
click at [769, 184] on div "Speidersteinen Barnehageveggen Cowboyveggen Bølerveggen [GEOGRAPHIC_DATA]" at bounding box center [711, 209] width 400 height 301
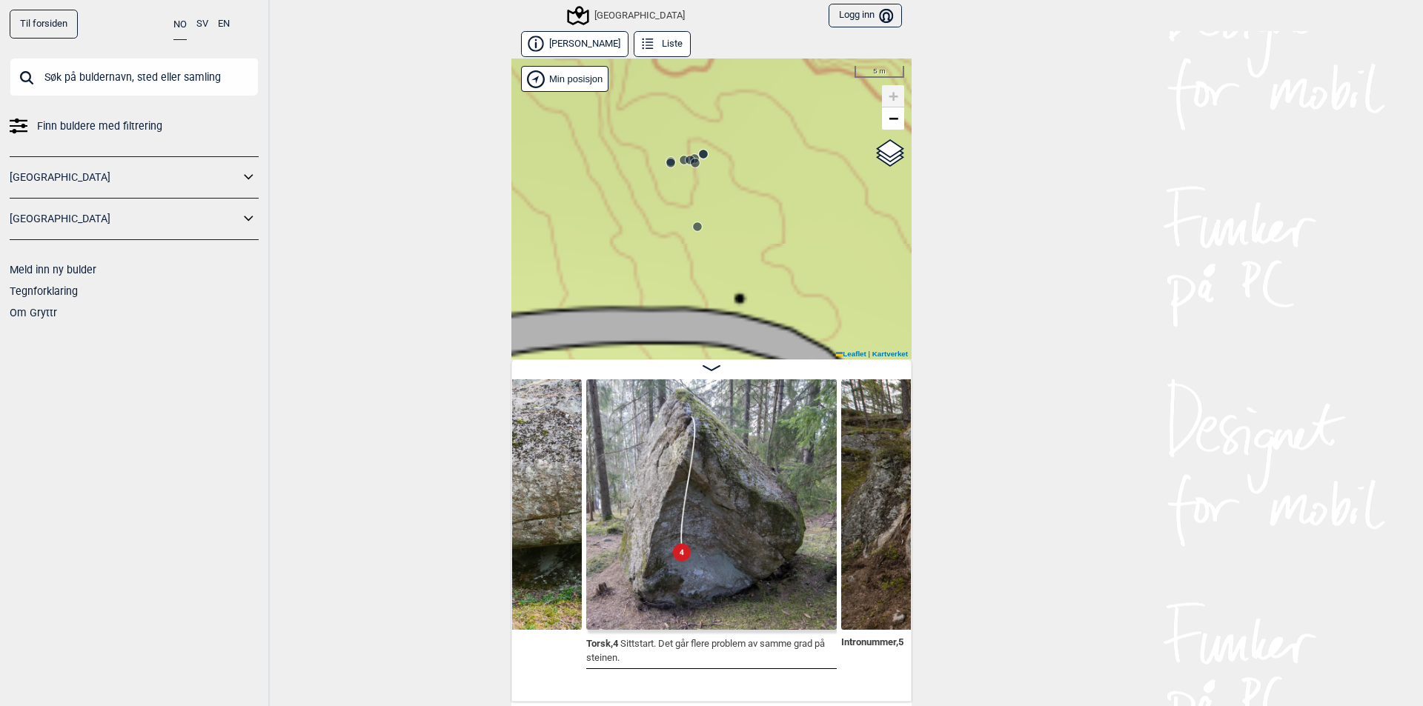
click at [685, 161] on circle at bounding box center [690, 160] width 10 height 10
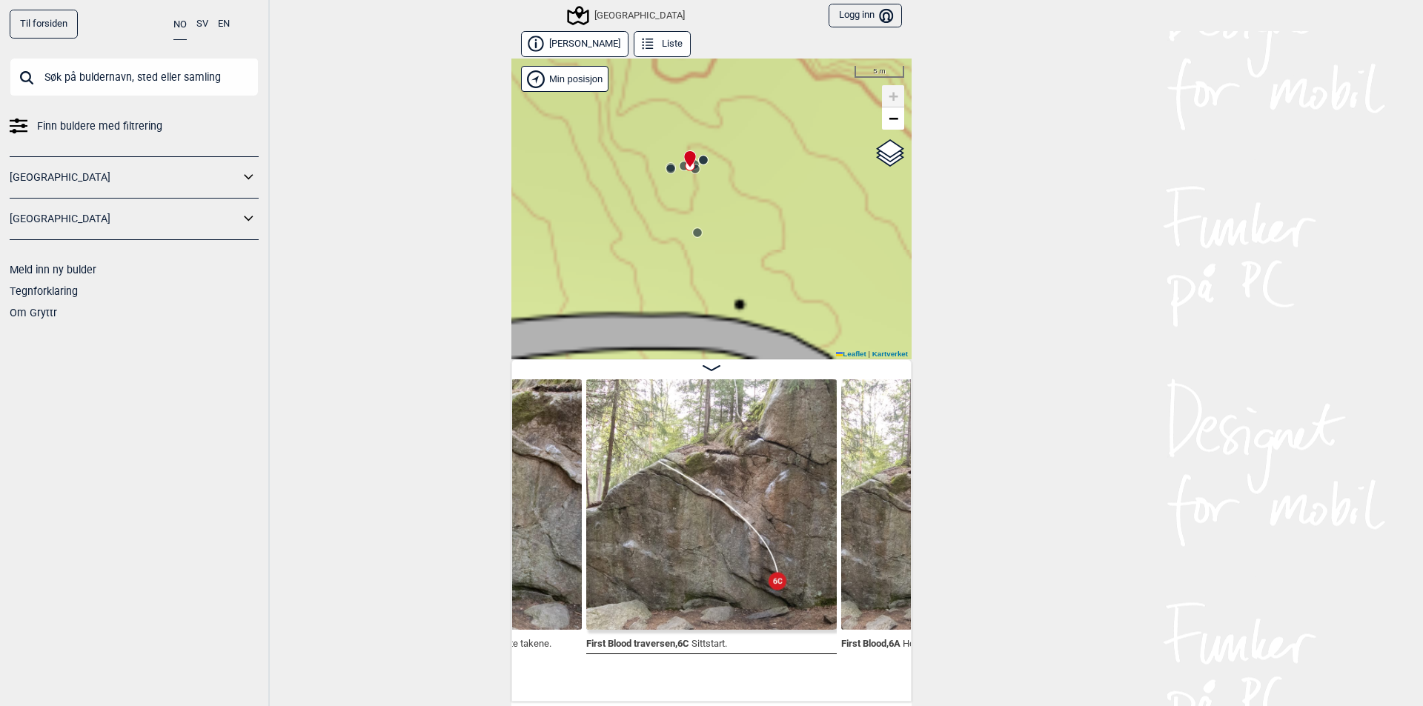
scroll to position [74, 0]
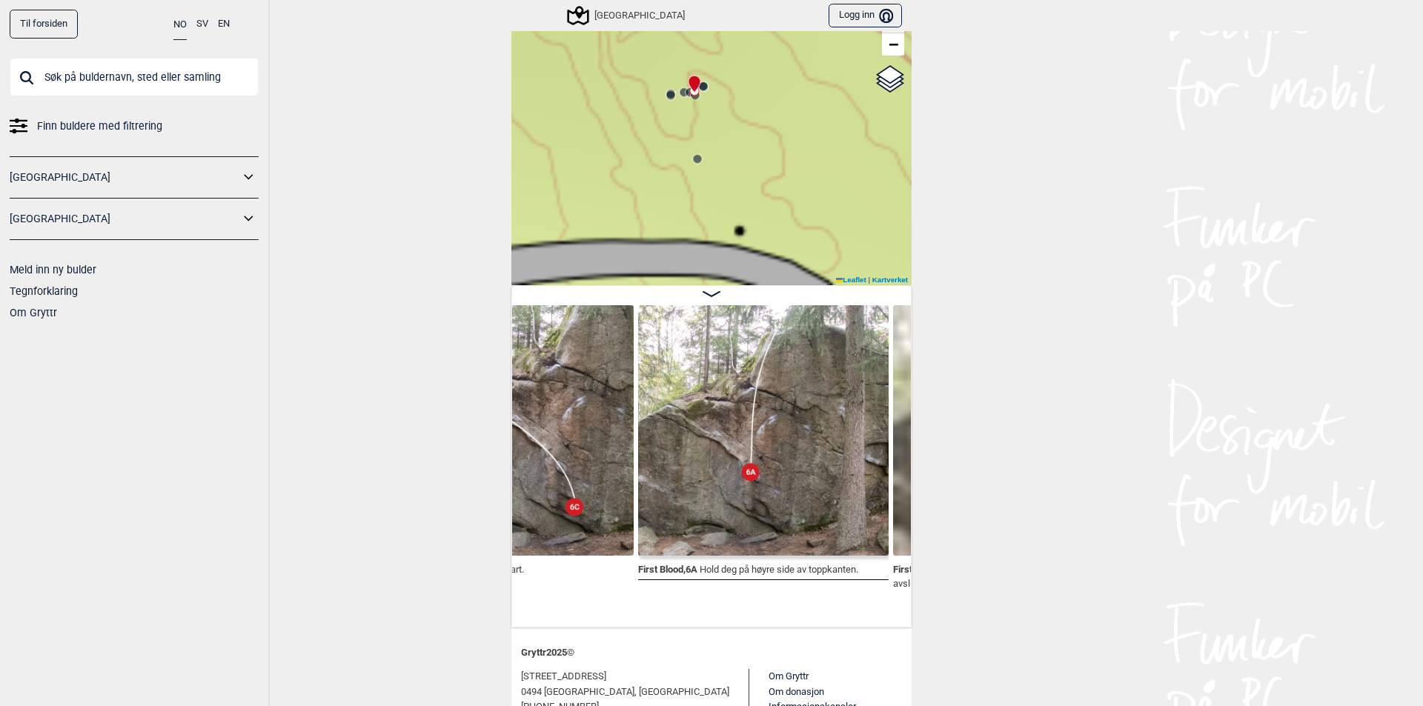
scroll to position [0, 28429]
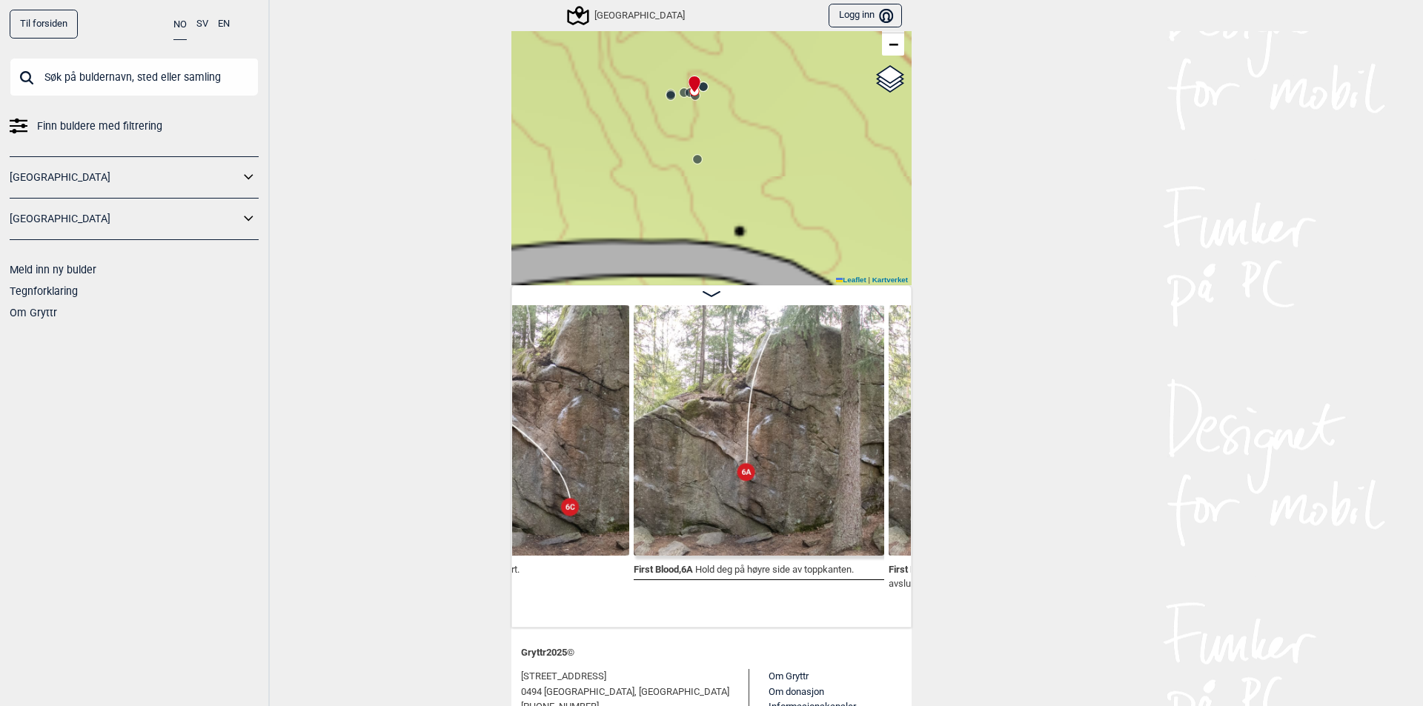
click at [718, 428] on img at bounding box center [759, 430] width 250 height 250
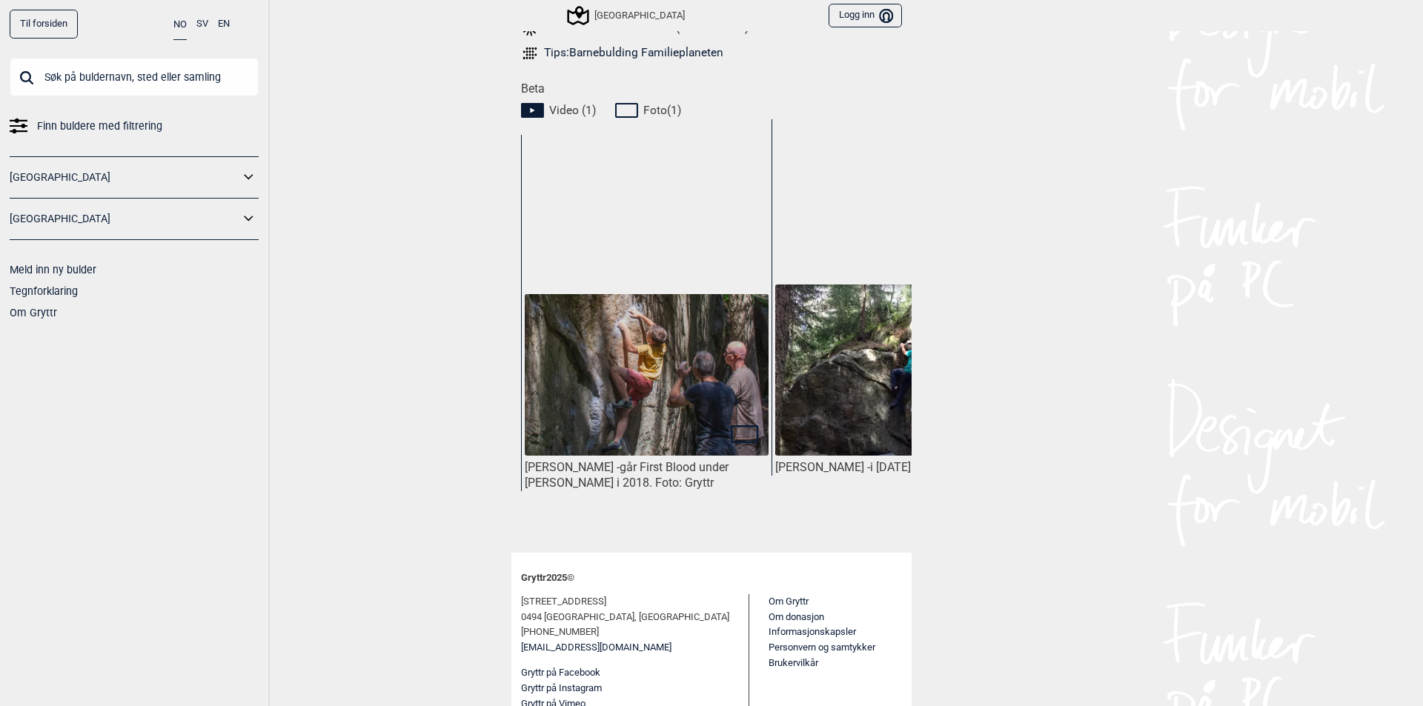
scroll to position [0, 110]
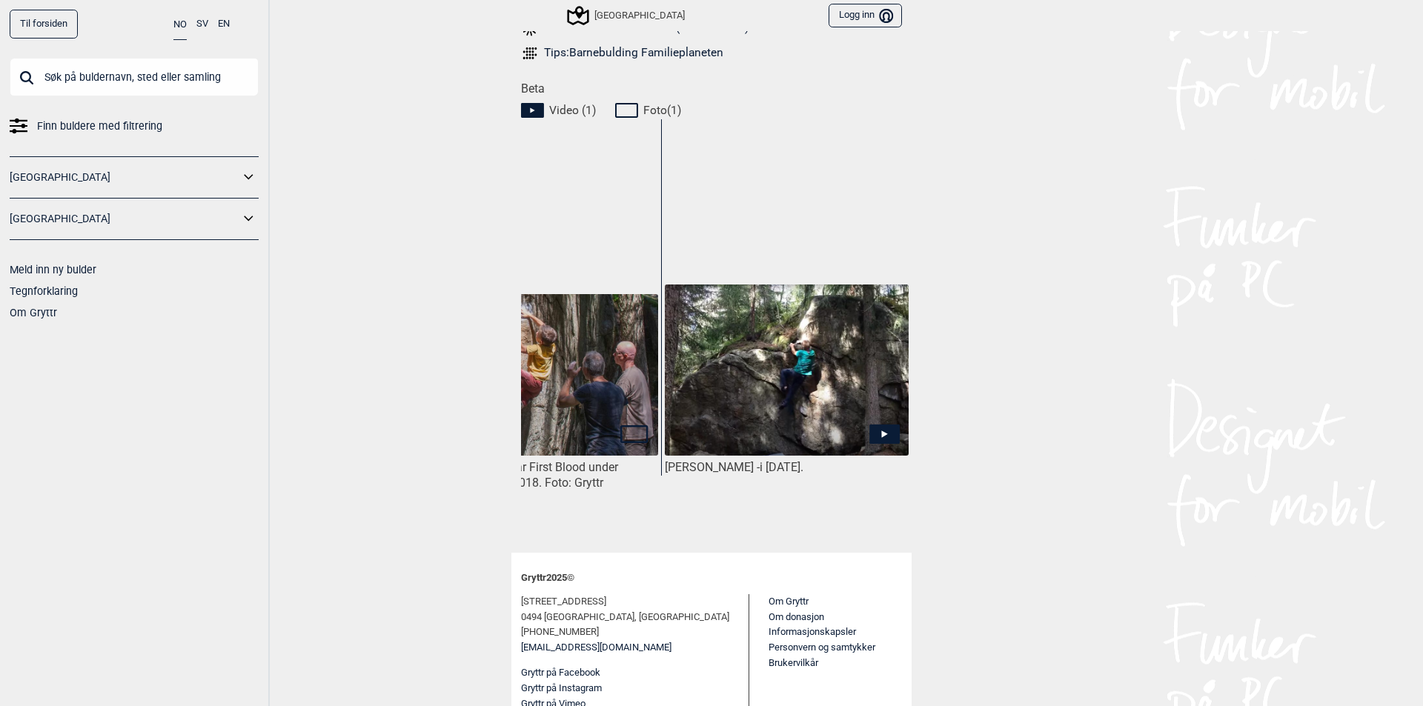
click at [777, 368] on img at bounding box center [787, 370] width 244 height 170
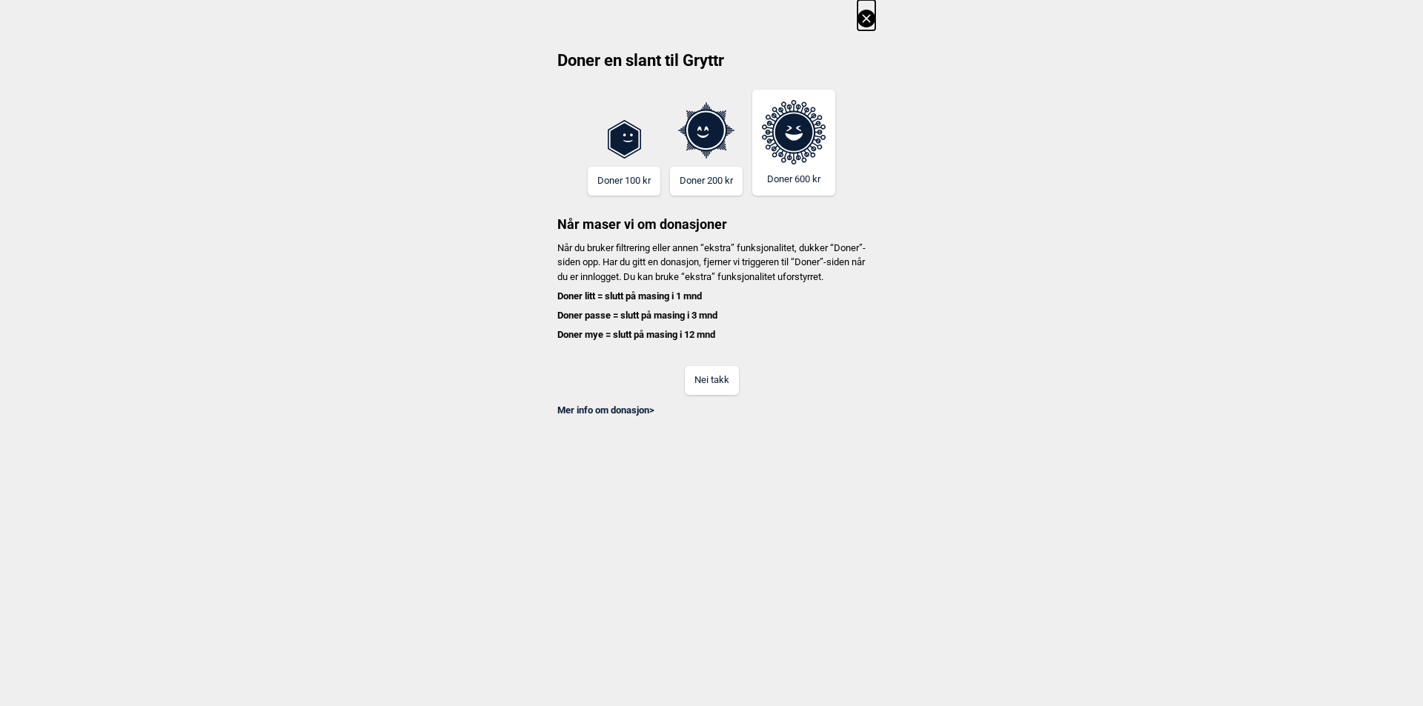
click at [724, 395] on button "Nei takk" at bounding box center [712, 380] width 54 height 29
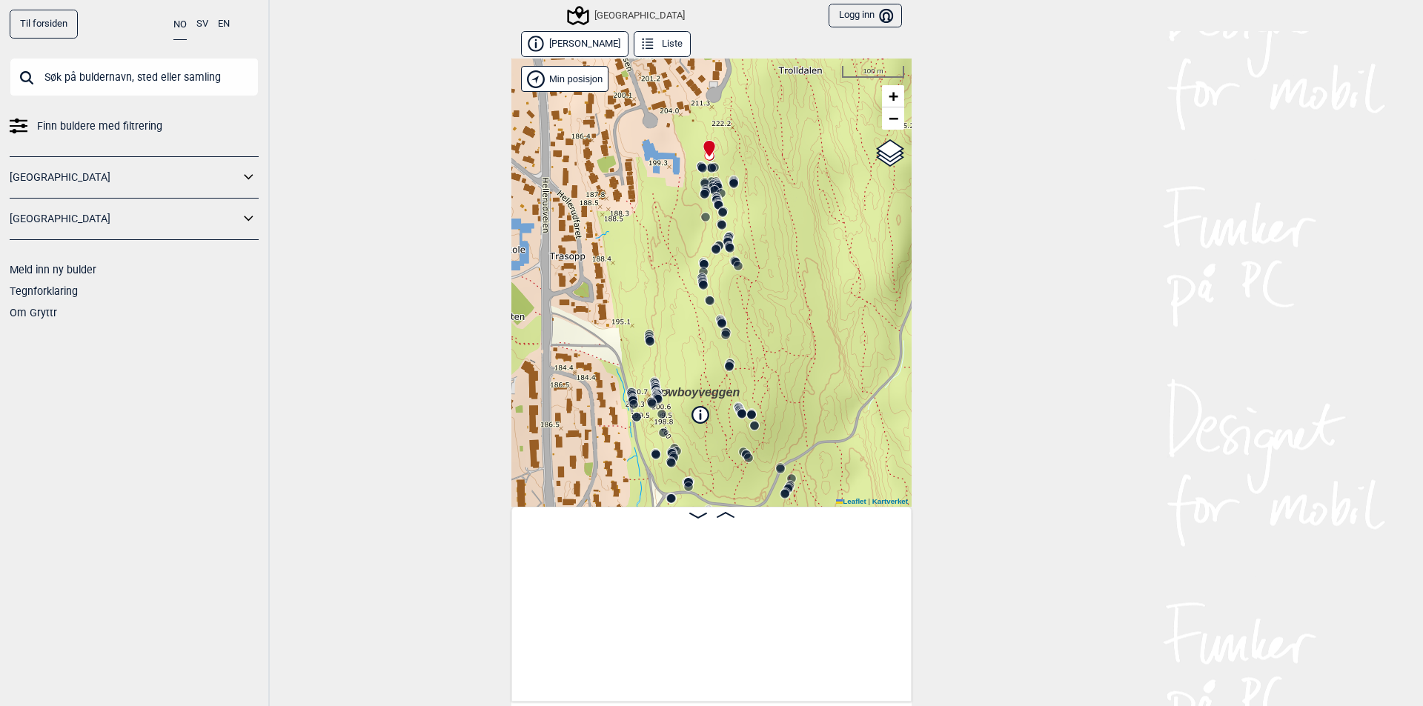
scroll to position [0, 116]
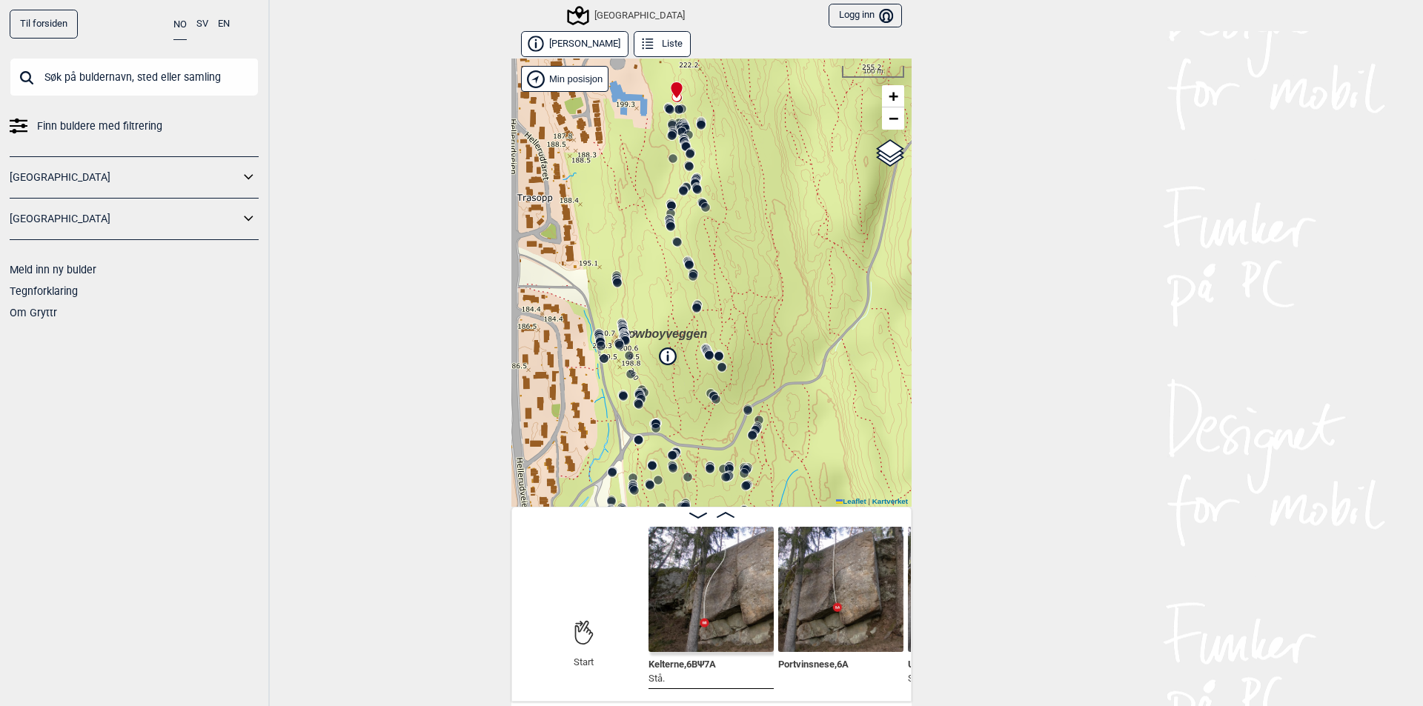
drag, startPoint x: 803, startPoint y: 373, endPoint x: 770, endPoint y: 315, distance: 67.0
click at [770, 315] on div "Speidersteinen Barnehageveggen Cowboyveggen Bølerveggen [GEOGRAPHIC_DATA]" at bounding box center [711, 283] width 400 height 448
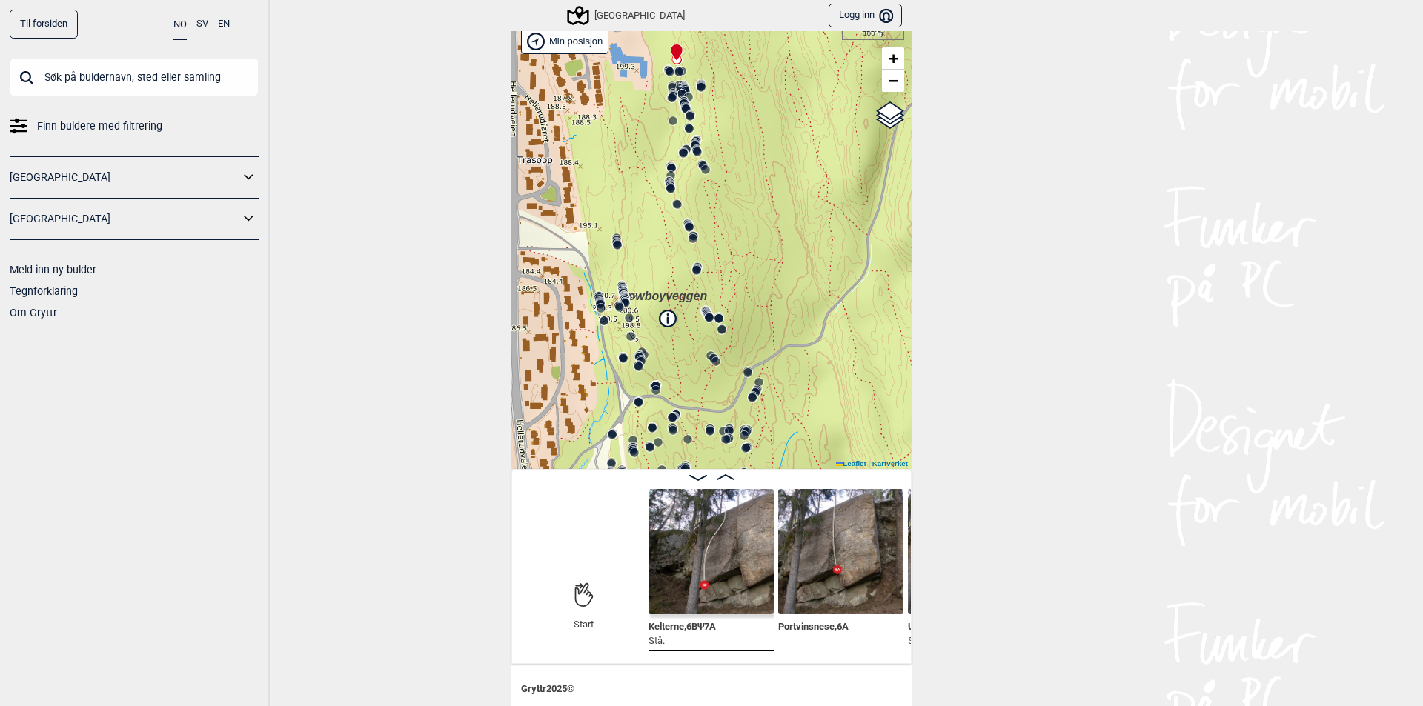
scroll to position [74, 0]
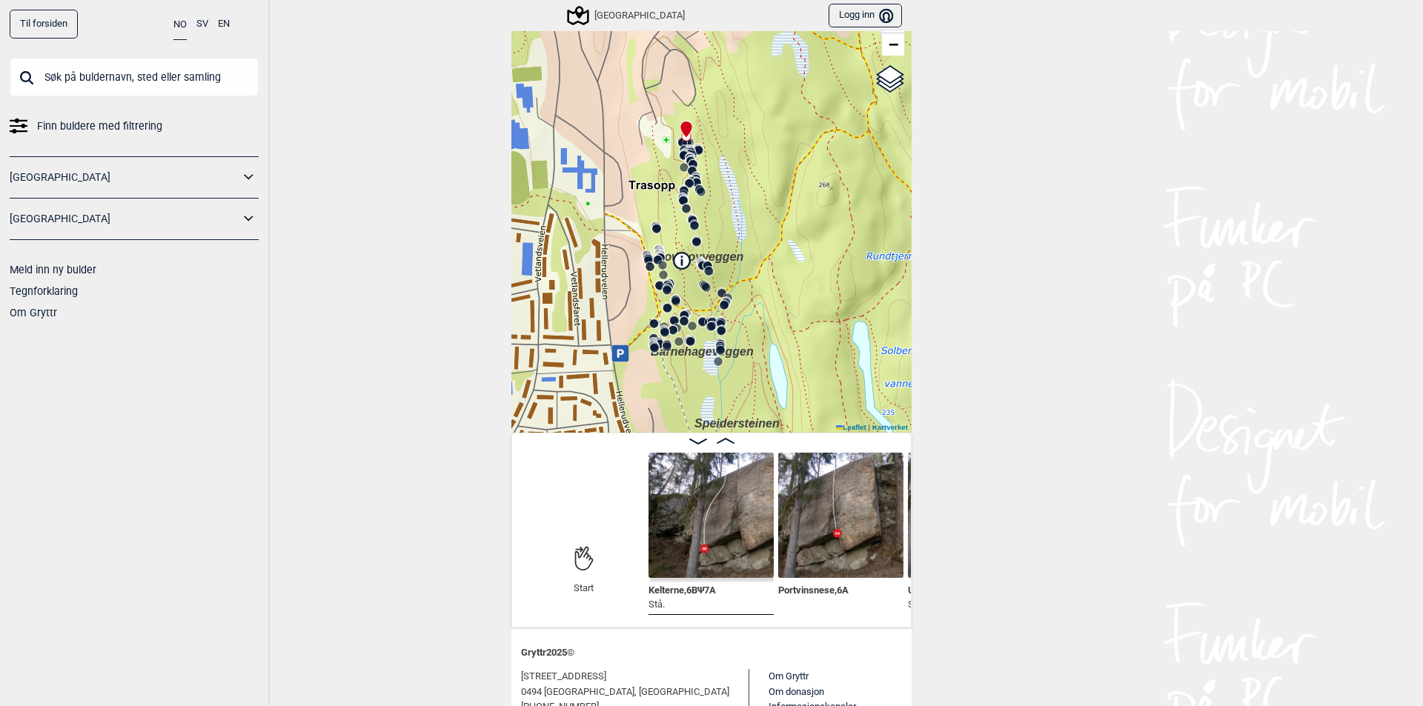
drag, startPoint x: 715, startPoint y: 270, endPoint x: 790, endPoint y: 270, distance: 74.8
click at [790, 270] on div "Speidersteinen Barnehageveggen Cowboyveggen Bølerveggen [GEOGRAPHIC_DATA]" at bounding box center [711, 208] width 400 height 448
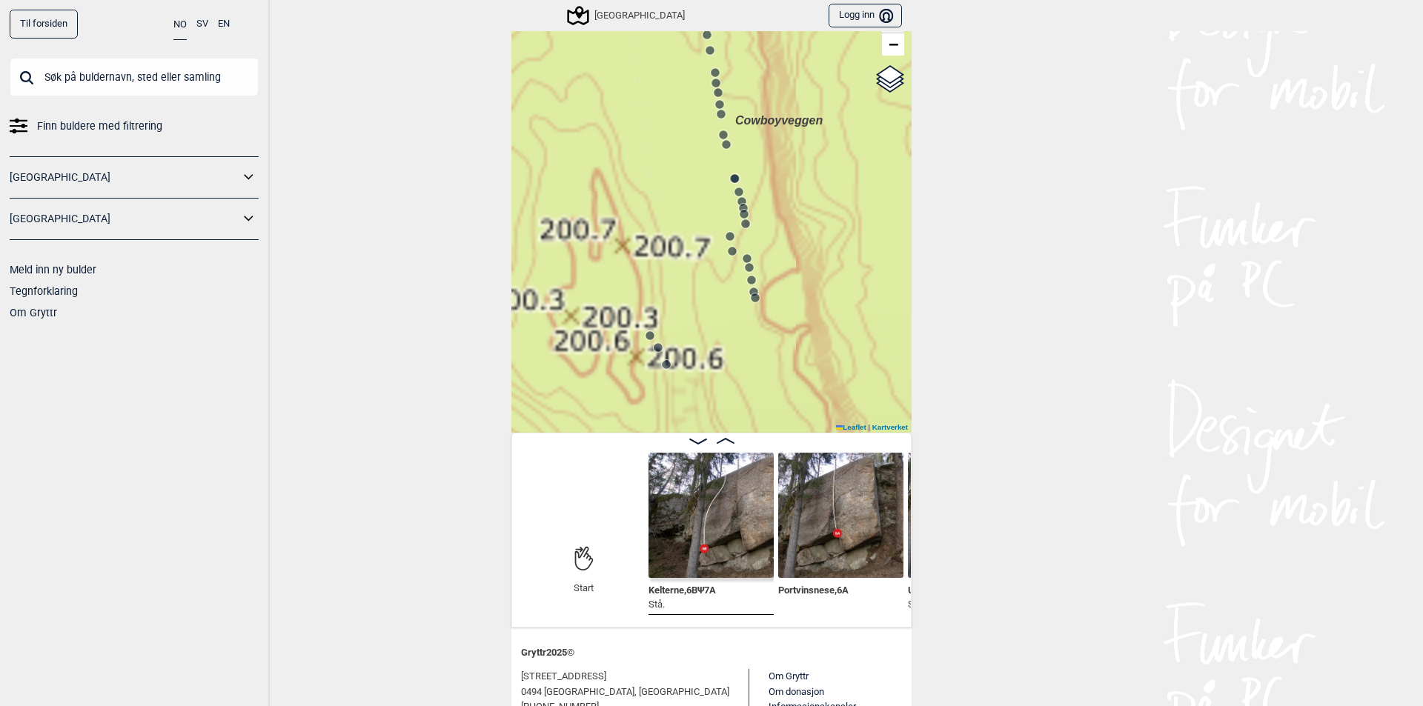
drag, startPoint x: 553, startPoint y: 183, endPoint x: 820, endPoint y: 265, distance: 279.7
click at [820, 265] on div "Speidersteinen Barnehageveggen Cowboyveggen Bølerveggen [GEOGRAPHIC_DATA]" at bounding box center [711, 208] width 400 height 448
click at [720, 116] on circle at bounding box center [724, 115] width 9 height 9
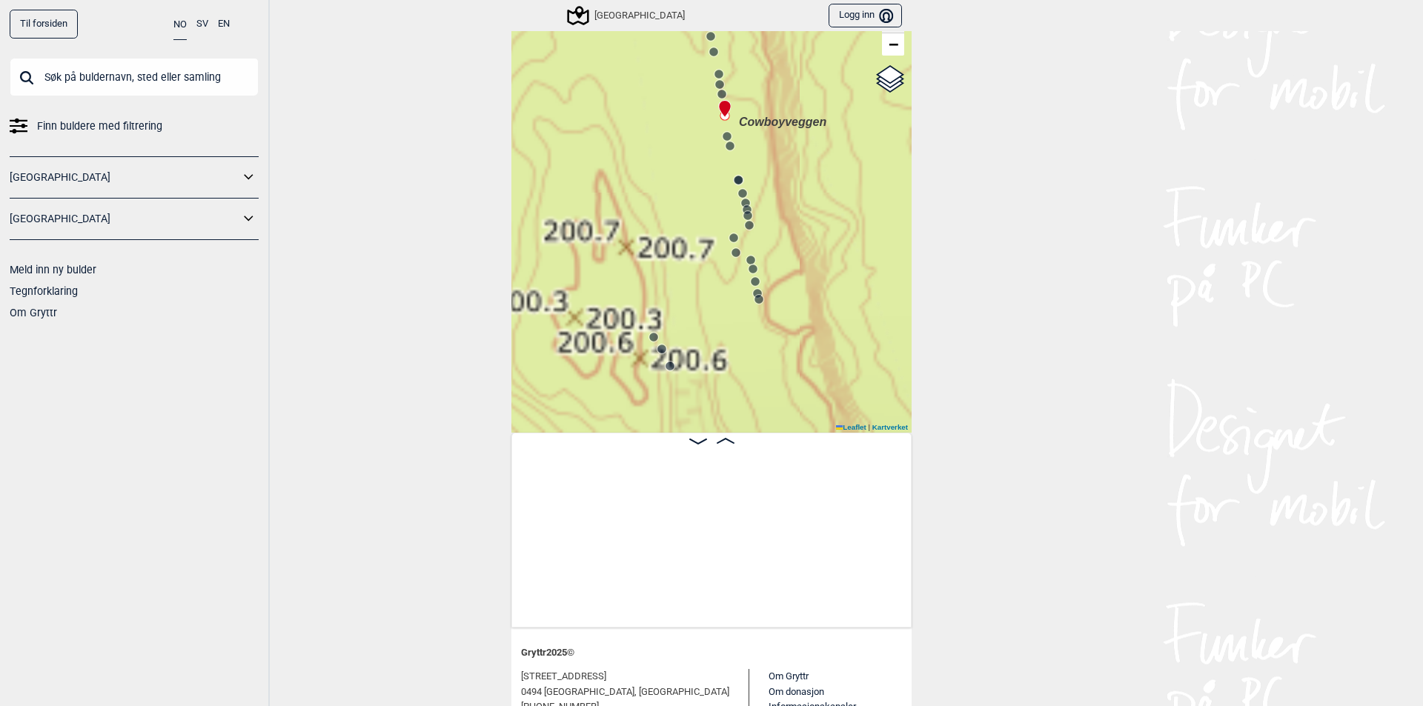
scroll to position [0, 18924]
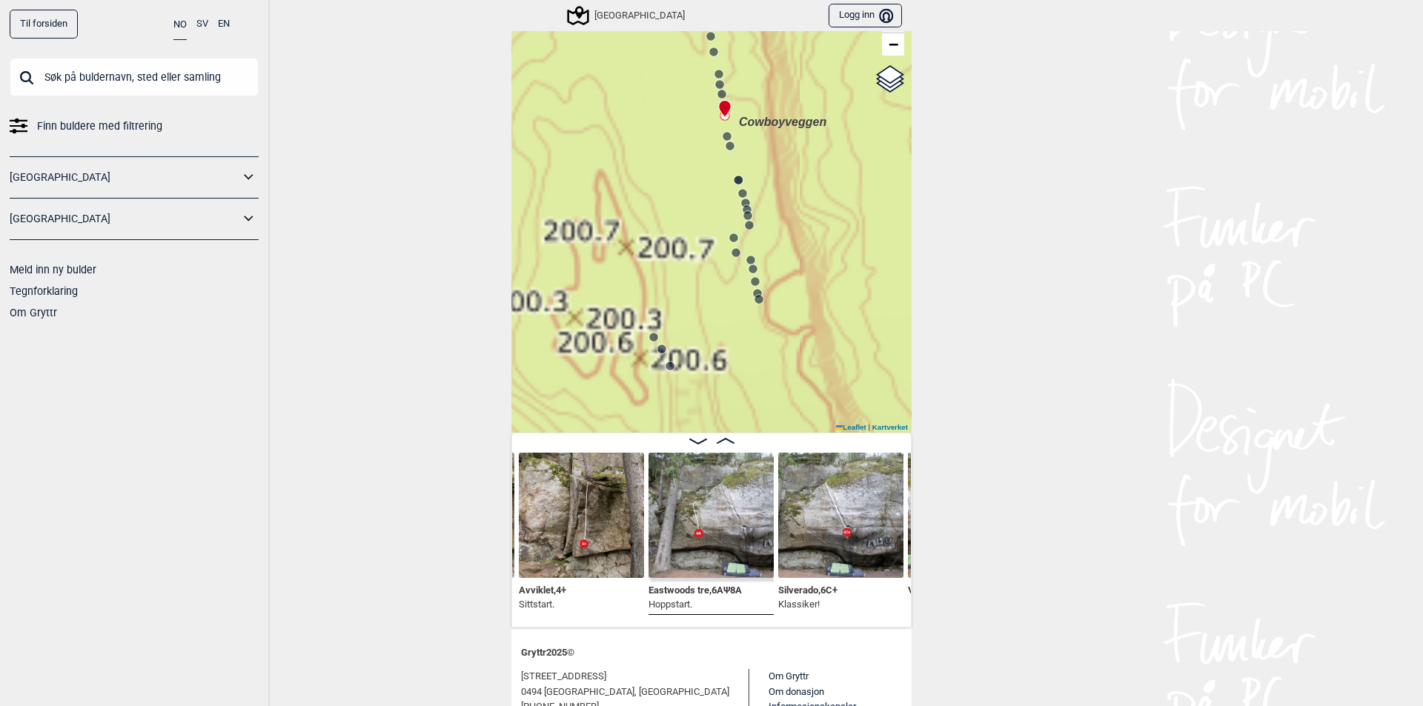
click at [842, 522] on img at bounding box center [840, 515] width 125 height 125
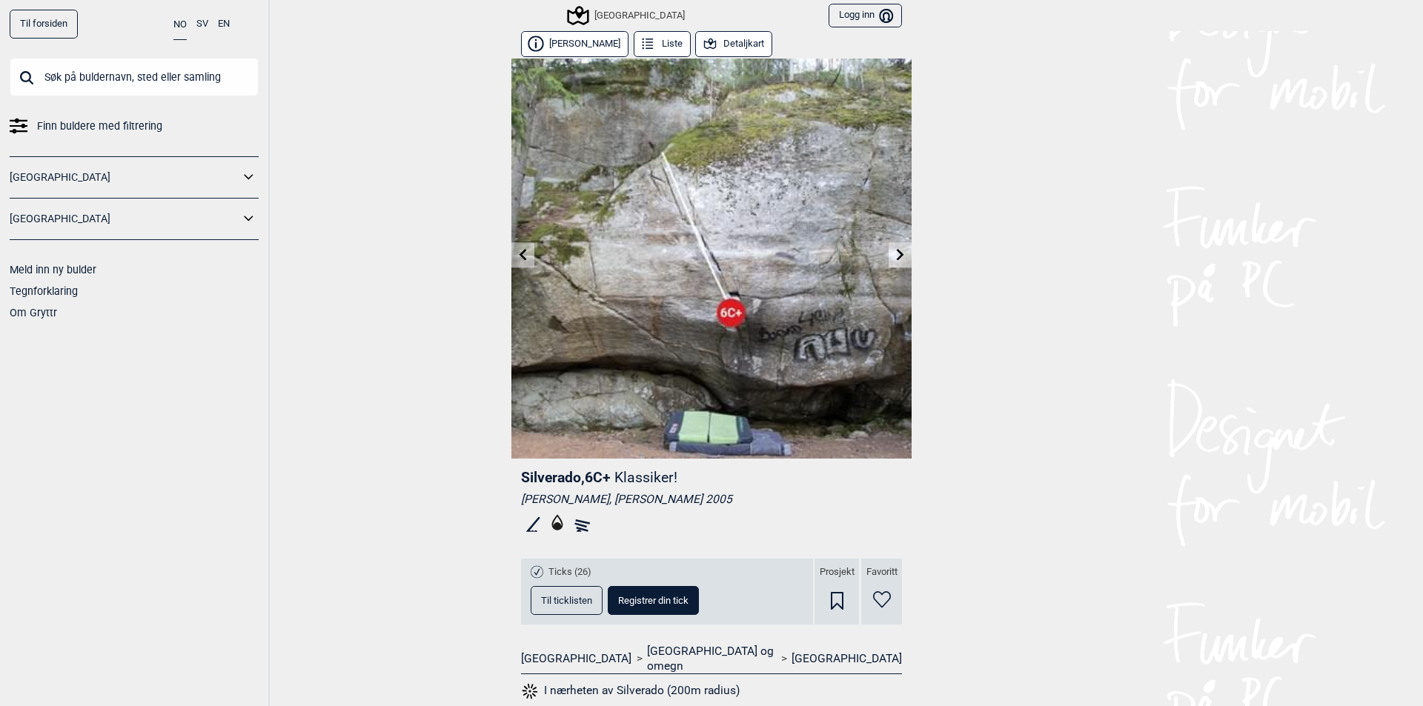
click at [894, 259] on icon at bounding box center [900, 254] width 12 height 12
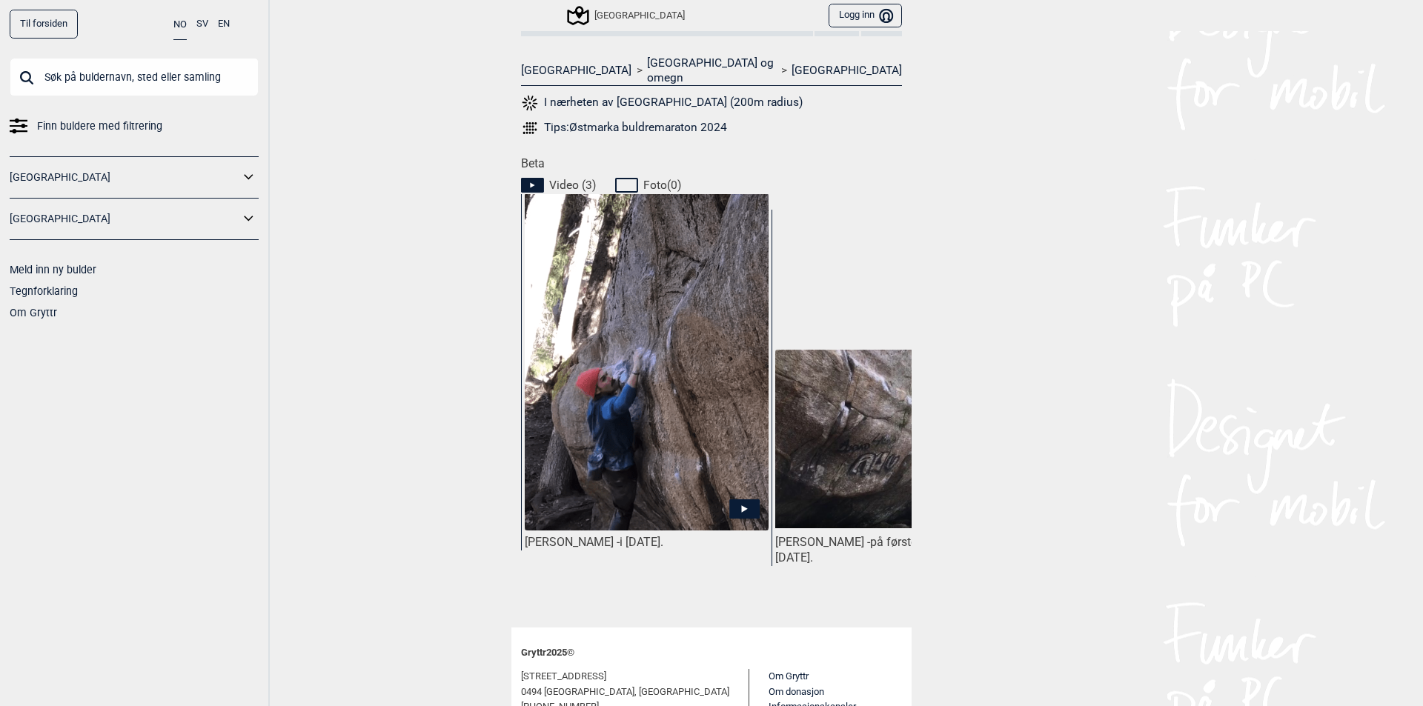
scroll to position [593, 0]
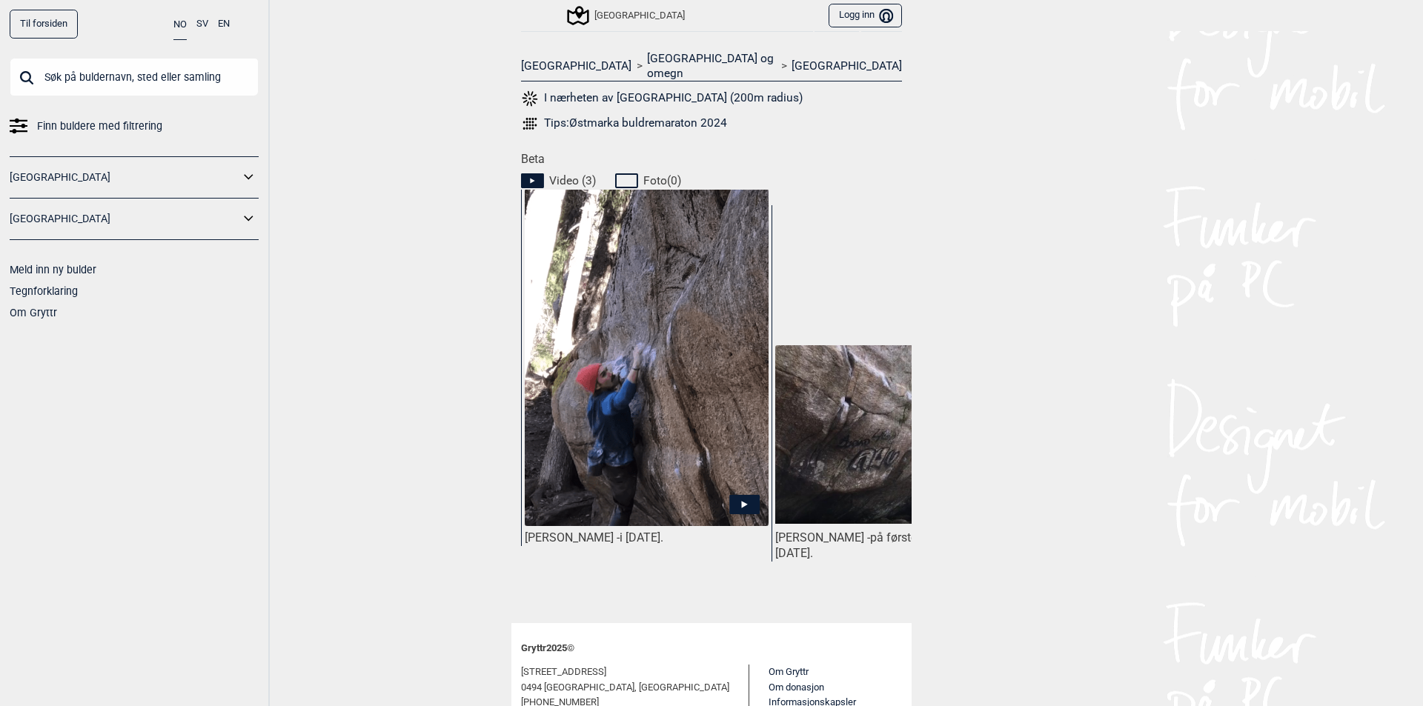
click at [742, 502] on icon at bounding box center [745, 505] width 6 height 7
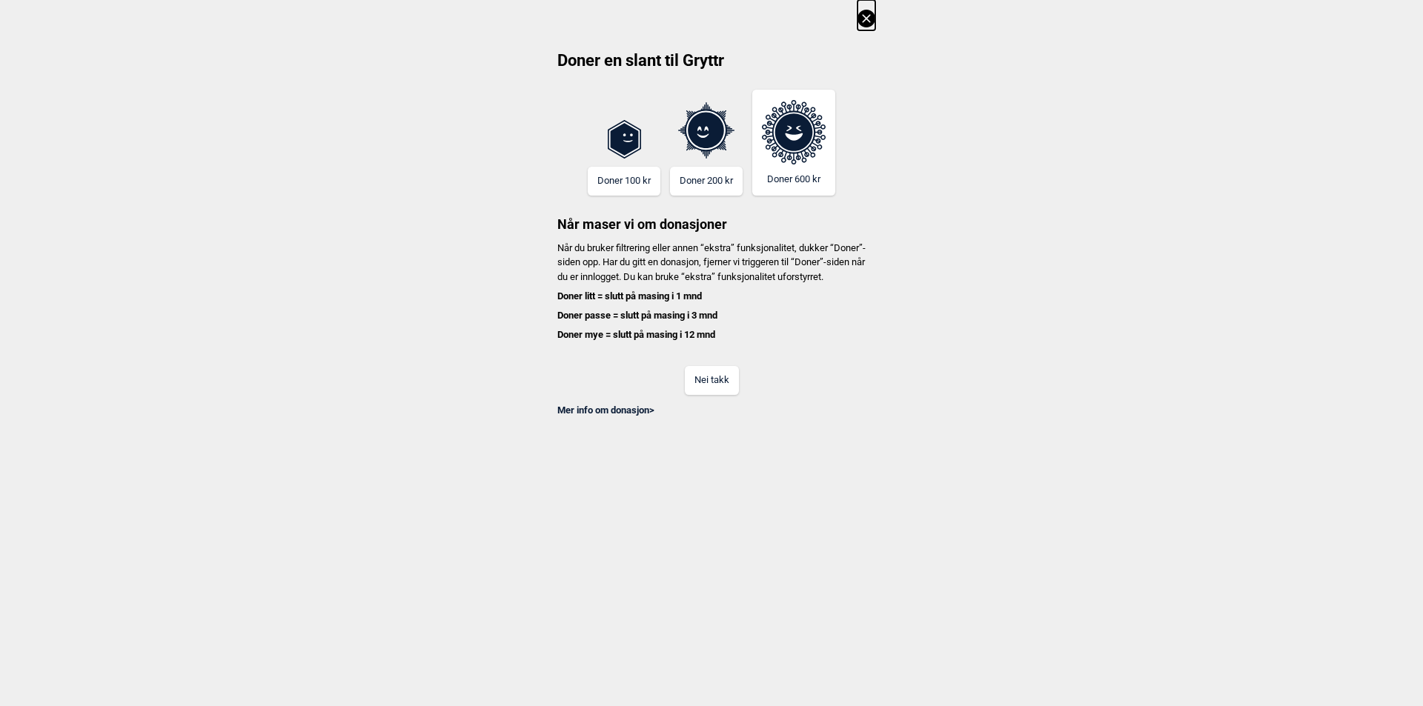
click at [705, 417] on div "Mer info om donasjon >" at bounding box center [712, 406] width 328 height 22
click at [714, 395] on button "Nei takk" at bounding box center [712, 380] width 54 height 29
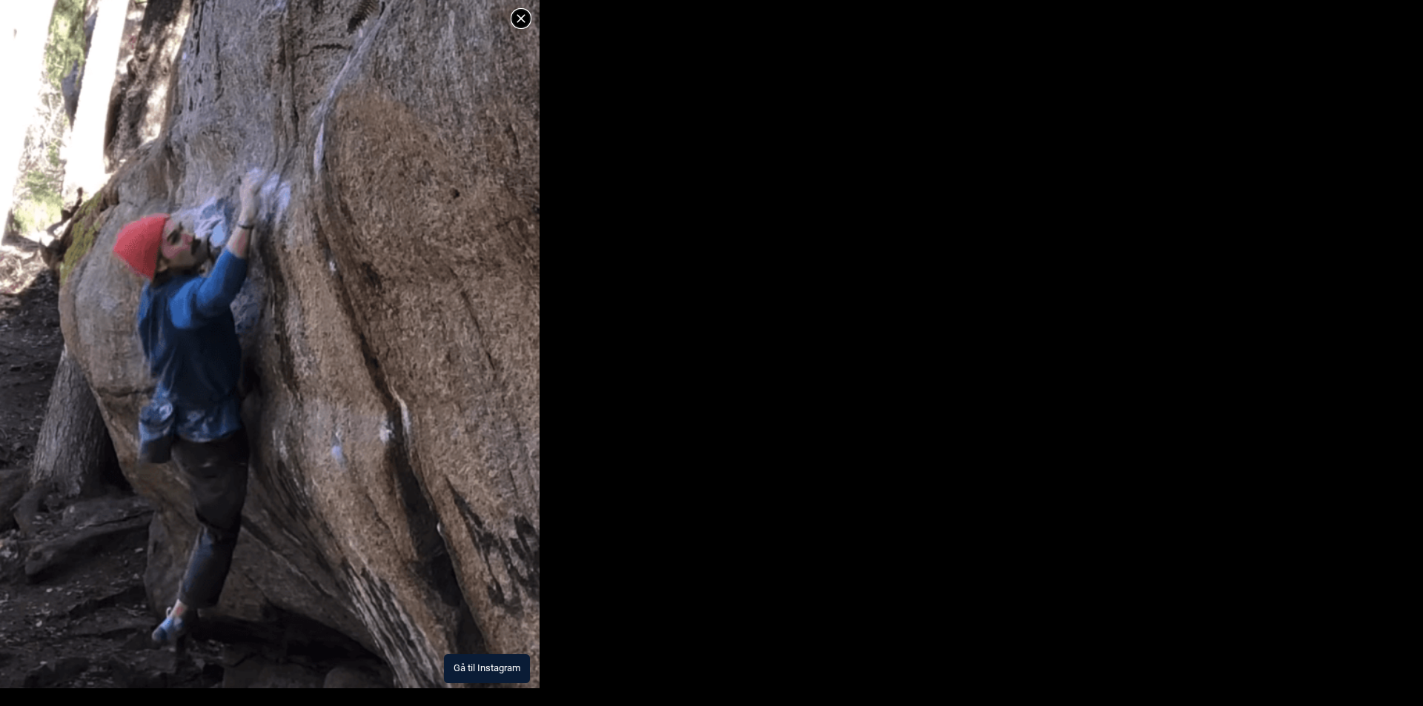
click at [519, 19] on icon at bounding box center [521, 18] width 8 height 8
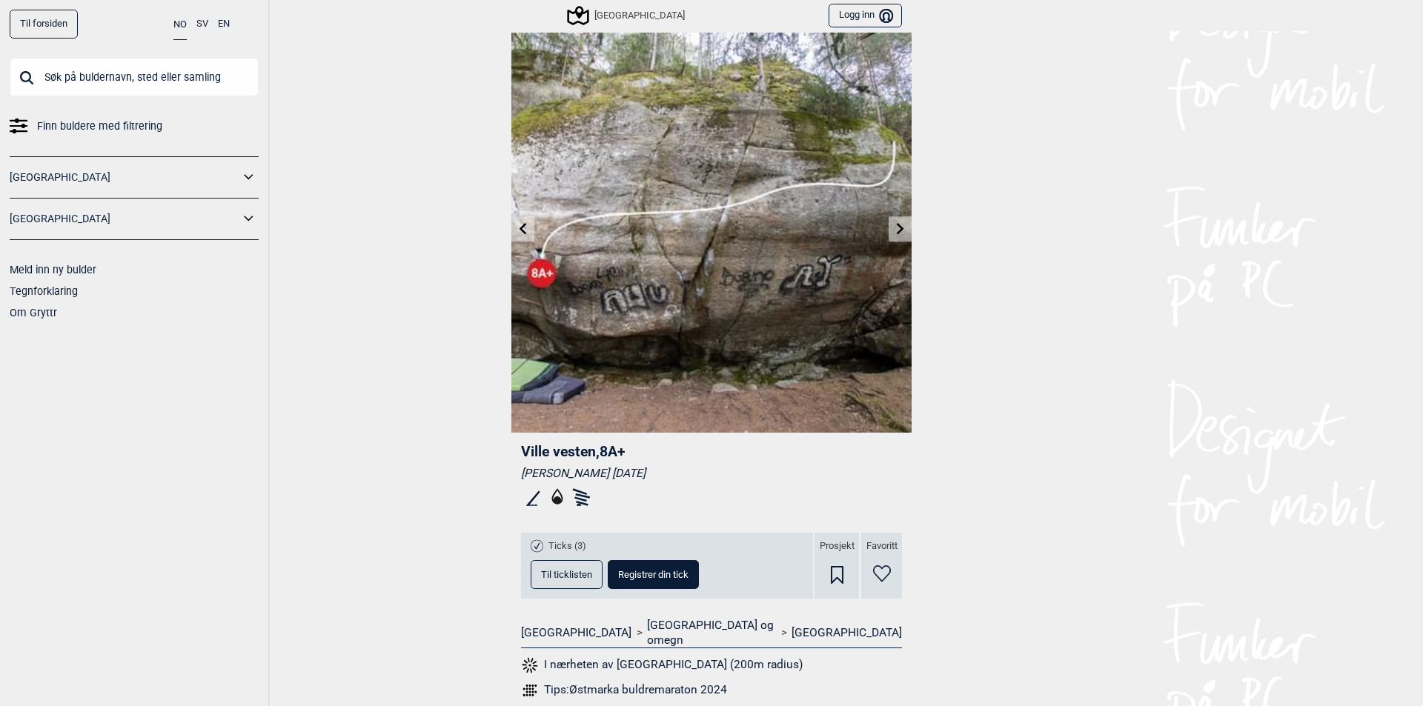
scroll to position [0, 0]
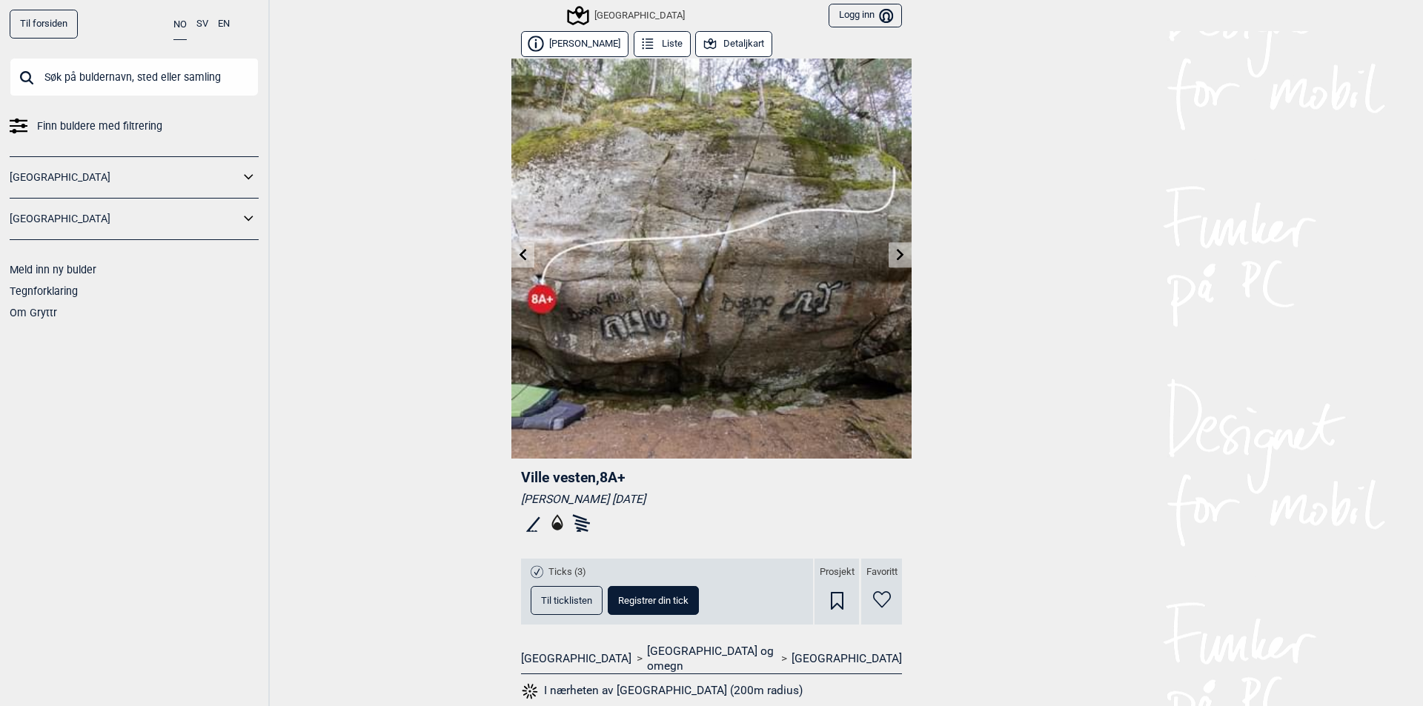
click at [889, 255] on link at bounding box center [900, 255] width 23 height 24
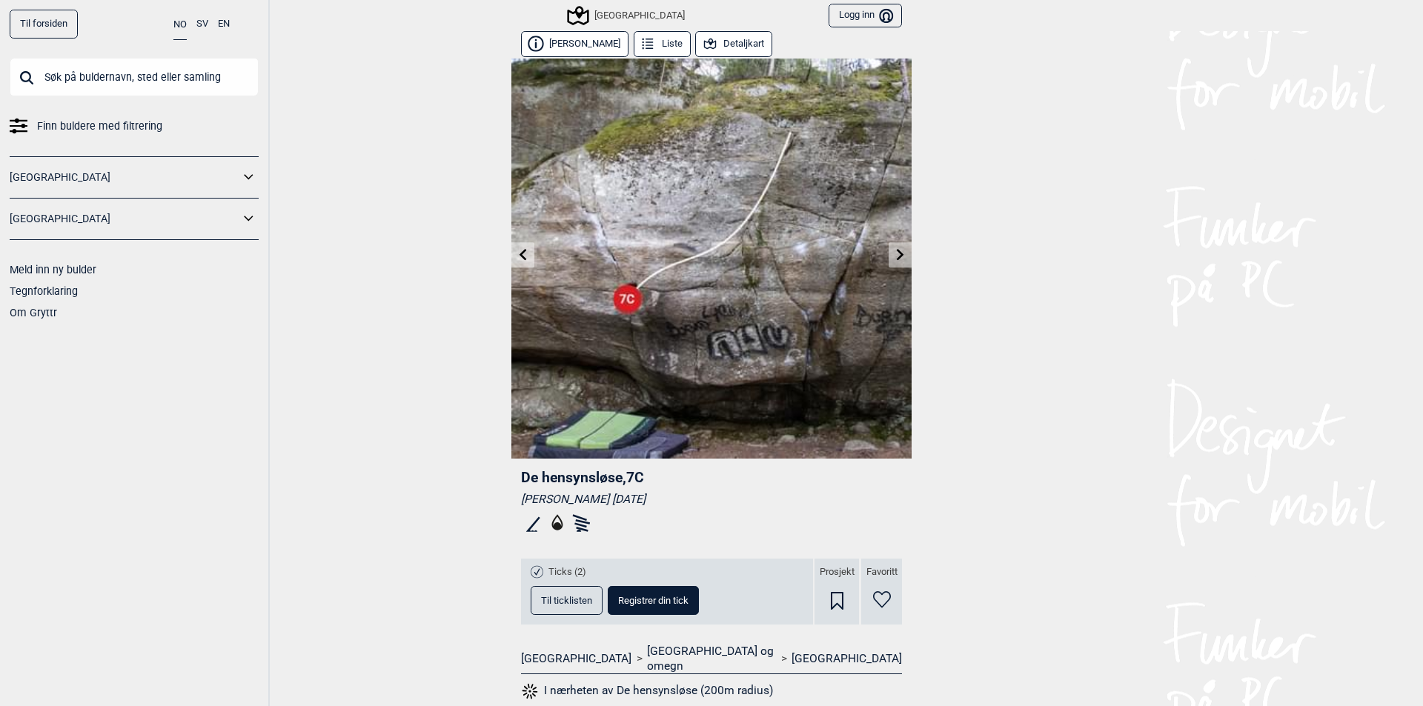
click at [897, 253] on icon at bounding box center [900, 254] width 7 height 12
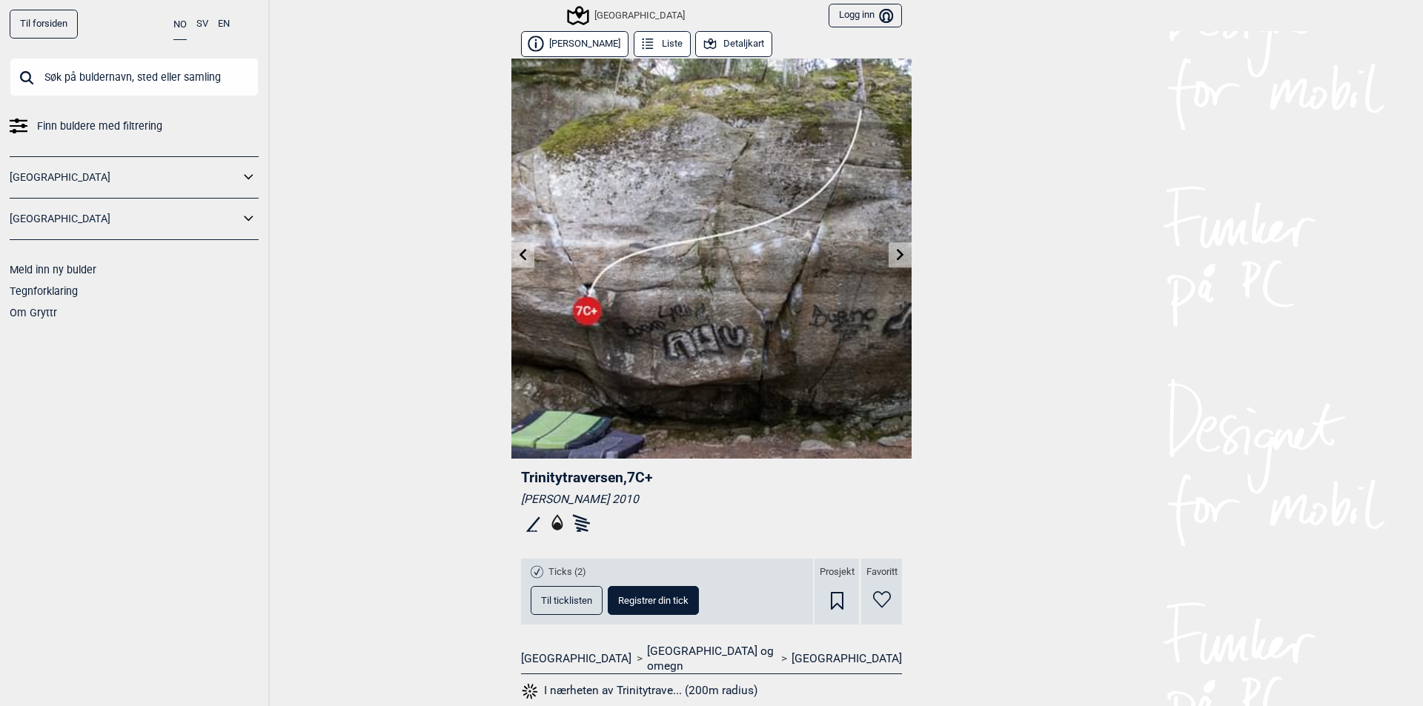
click at [897, 254] on icon at bounding box center [900, 254] width 7 height 12
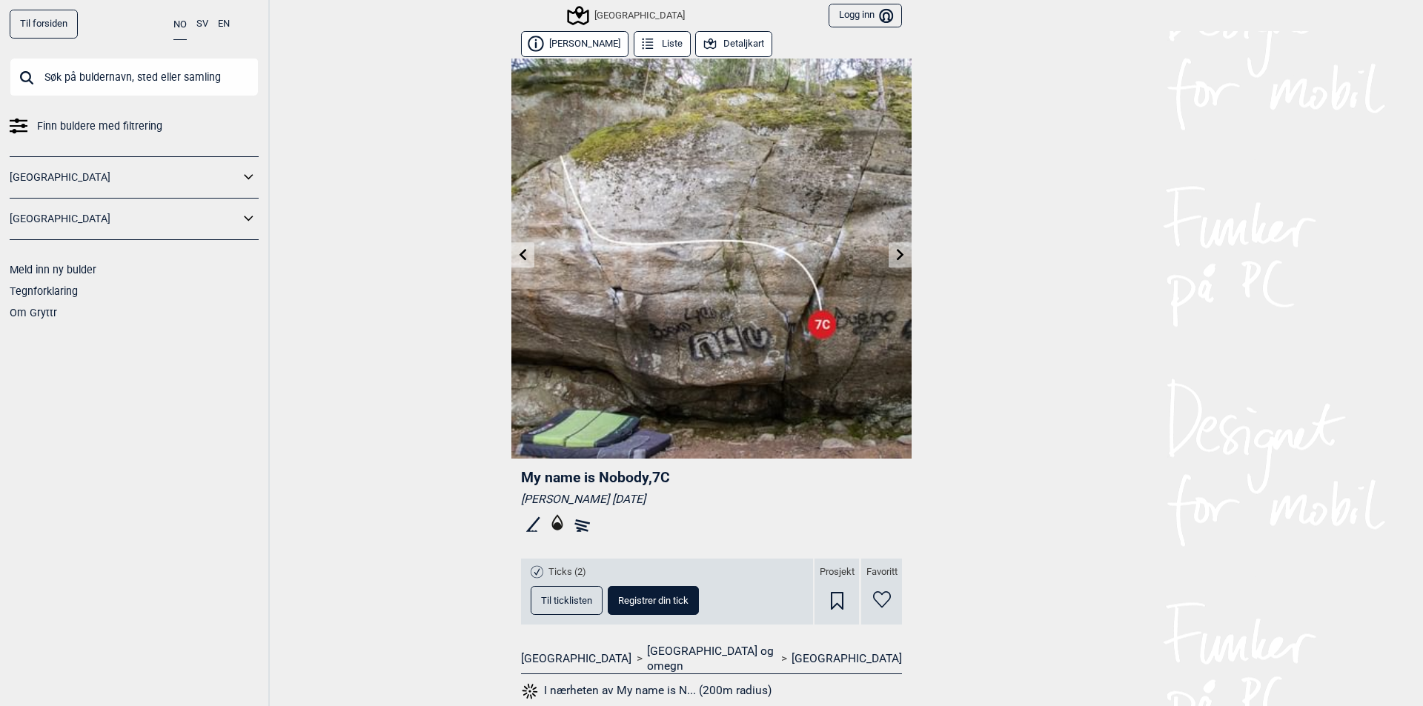
click at [897, 253] on icon at bounding box center [900, 254] width 7 height 12
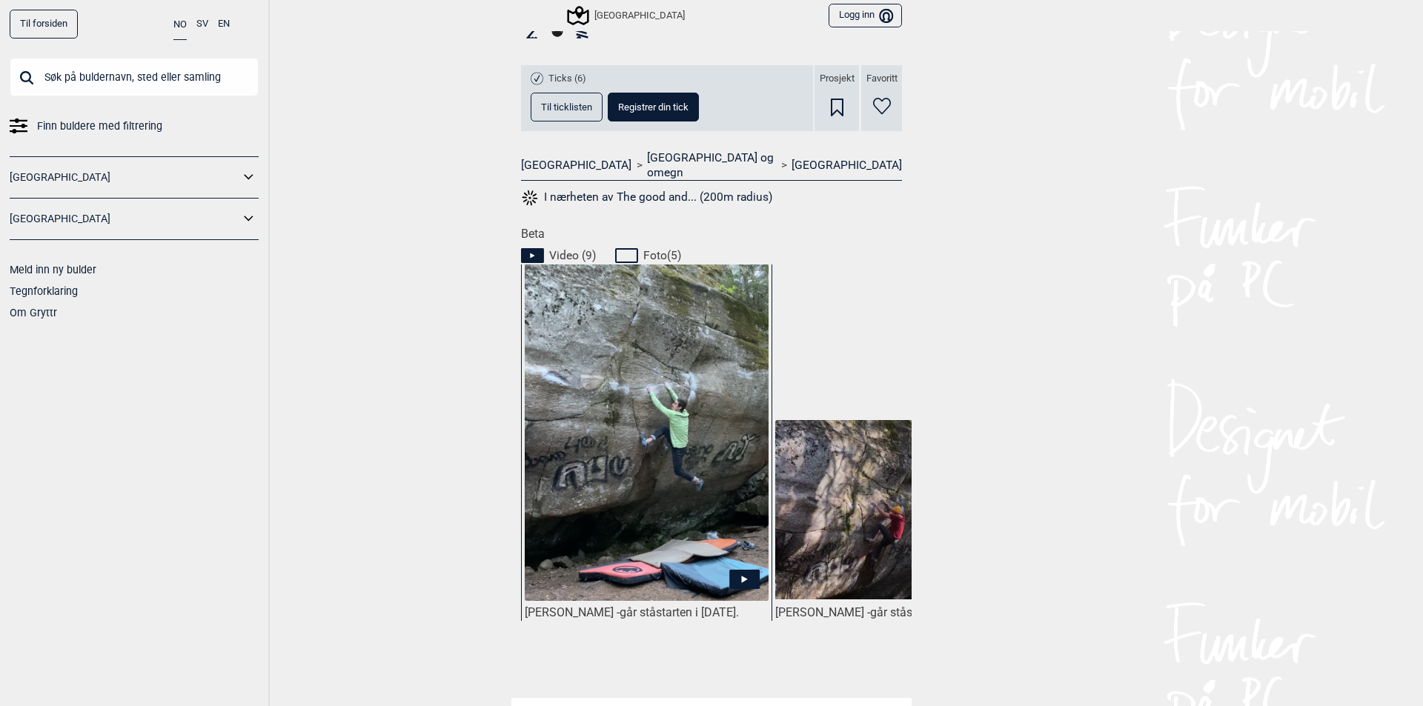
scroll to position [519, 0]
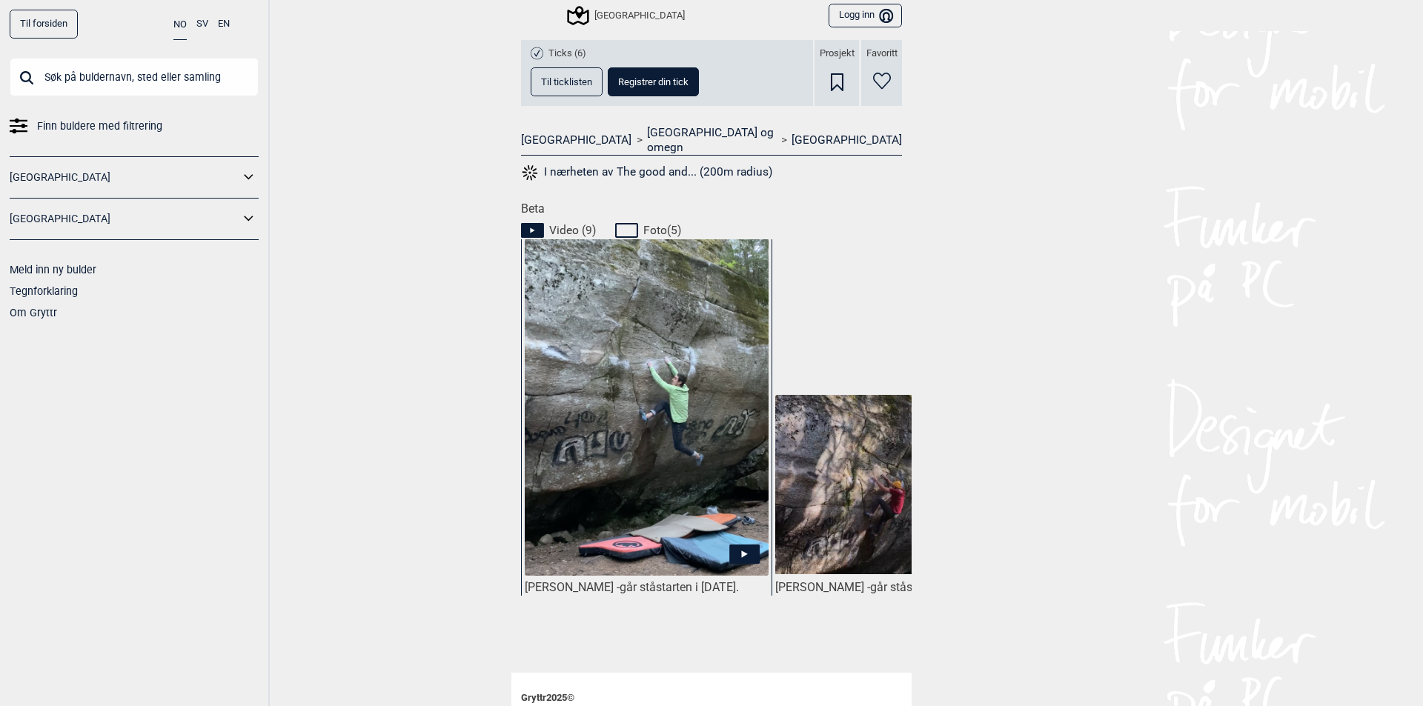
click at [696, 447] on img at bounding box center [647, 408] width 244 height 339
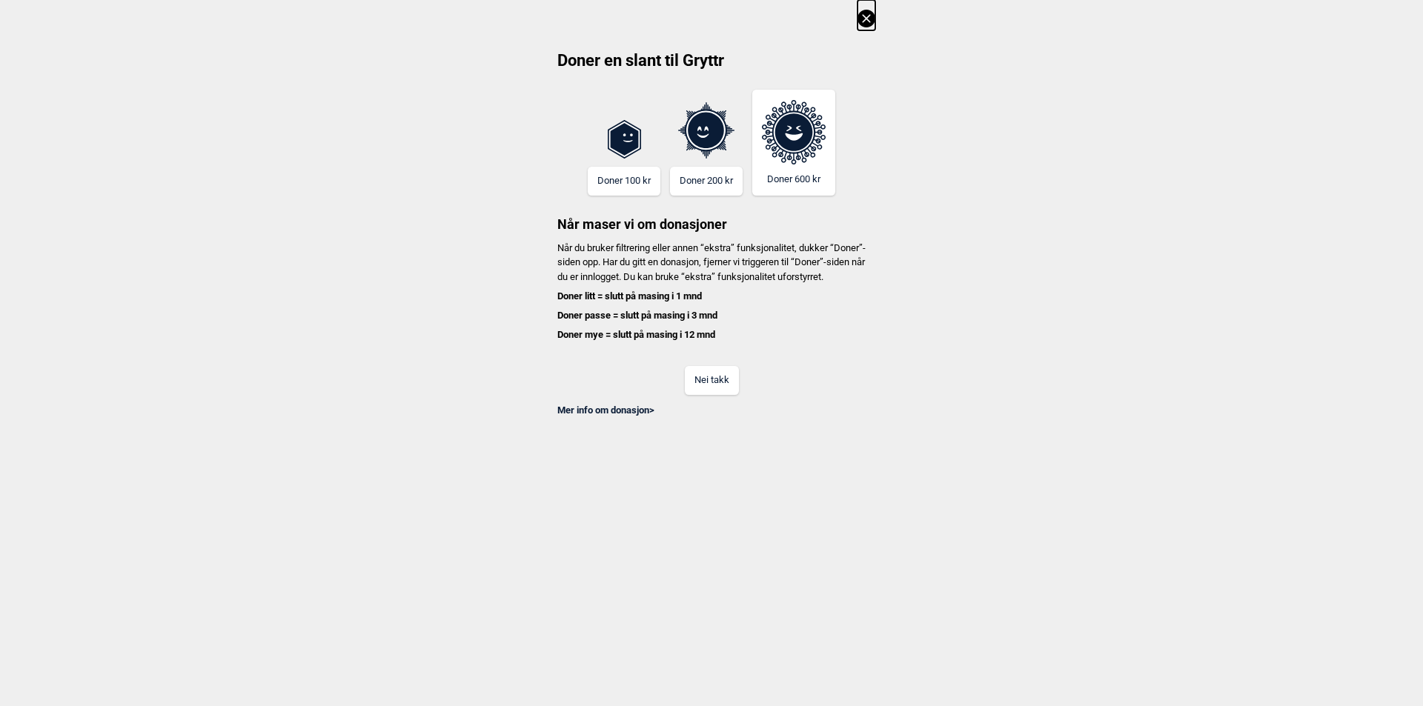
click at [720, 395] on button "Nei takk" at bounding box center [712, 380] width 54 height 29
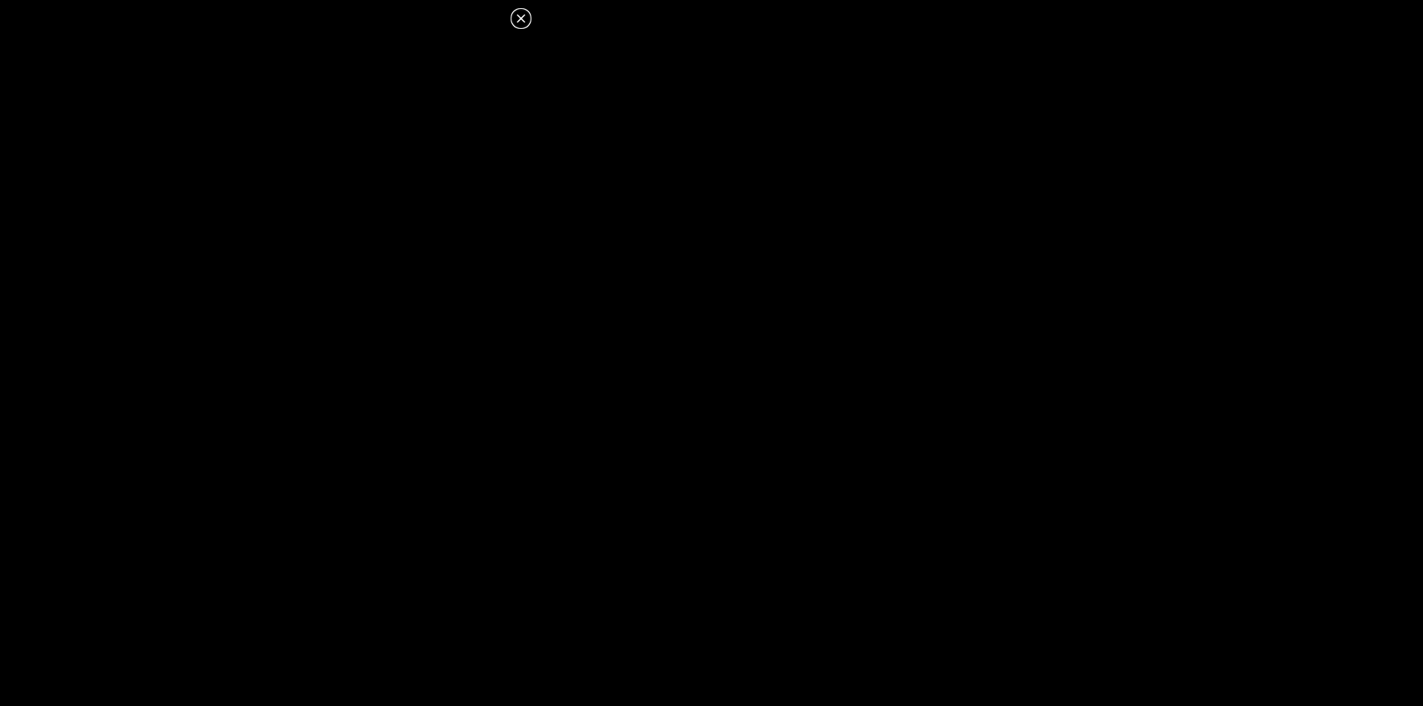
click at [518, 19] on icon at bounding box center [521, 19] width 18 height 18
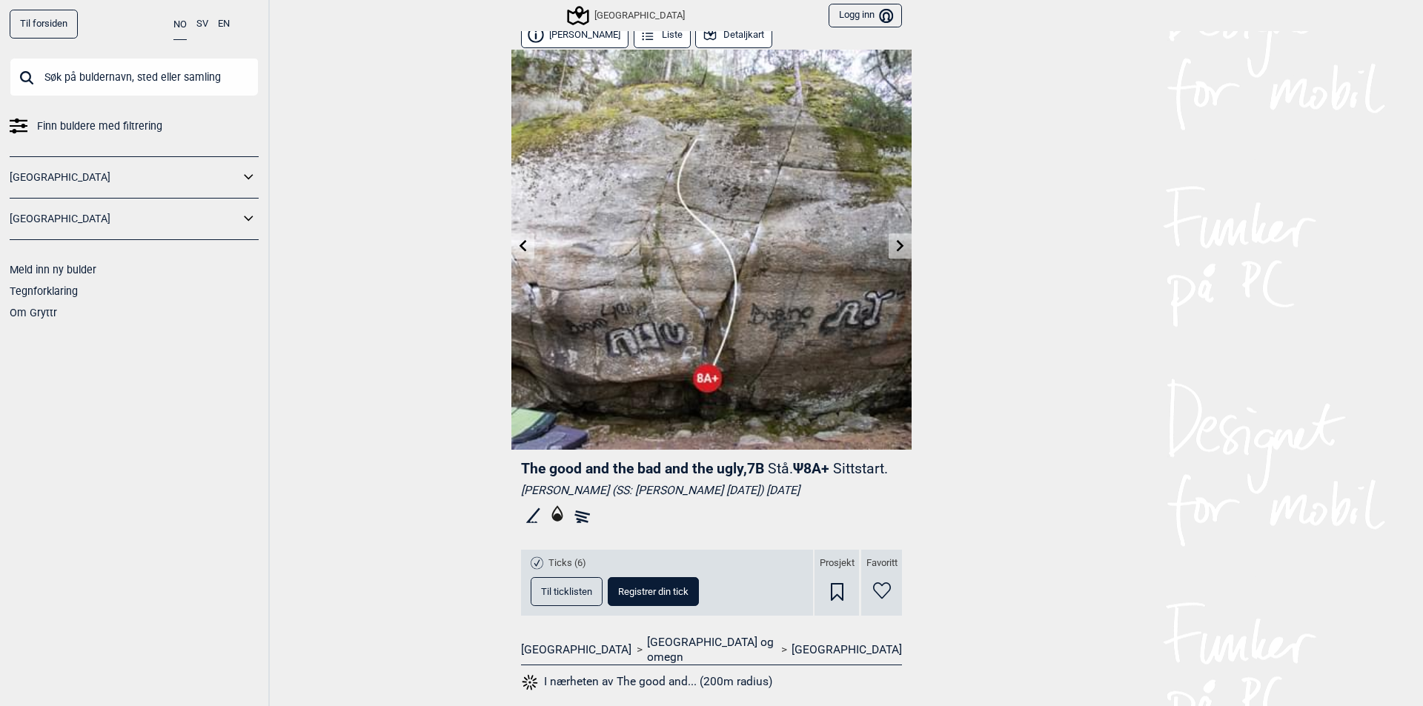
scroll to position [0, 0]
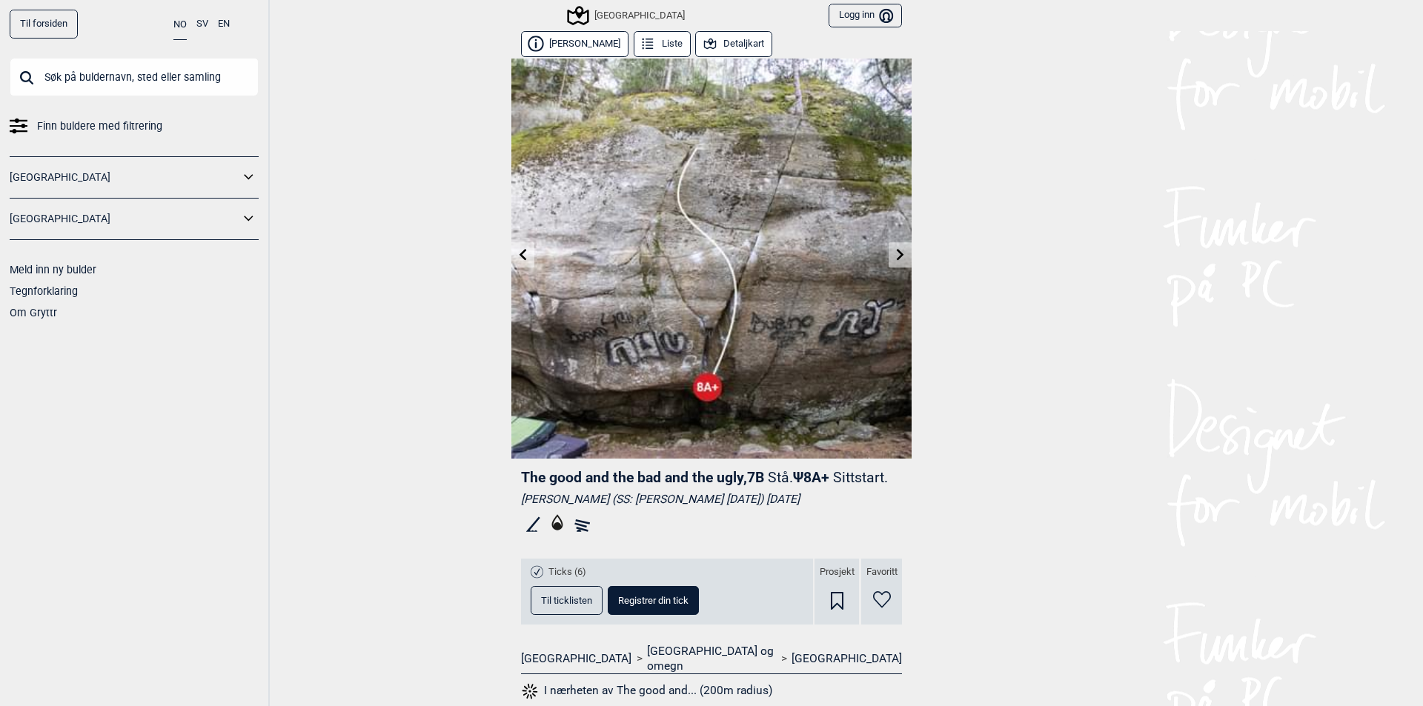
click at [894, 257] on icon at bounding box center [900, 254] width 12 height 12
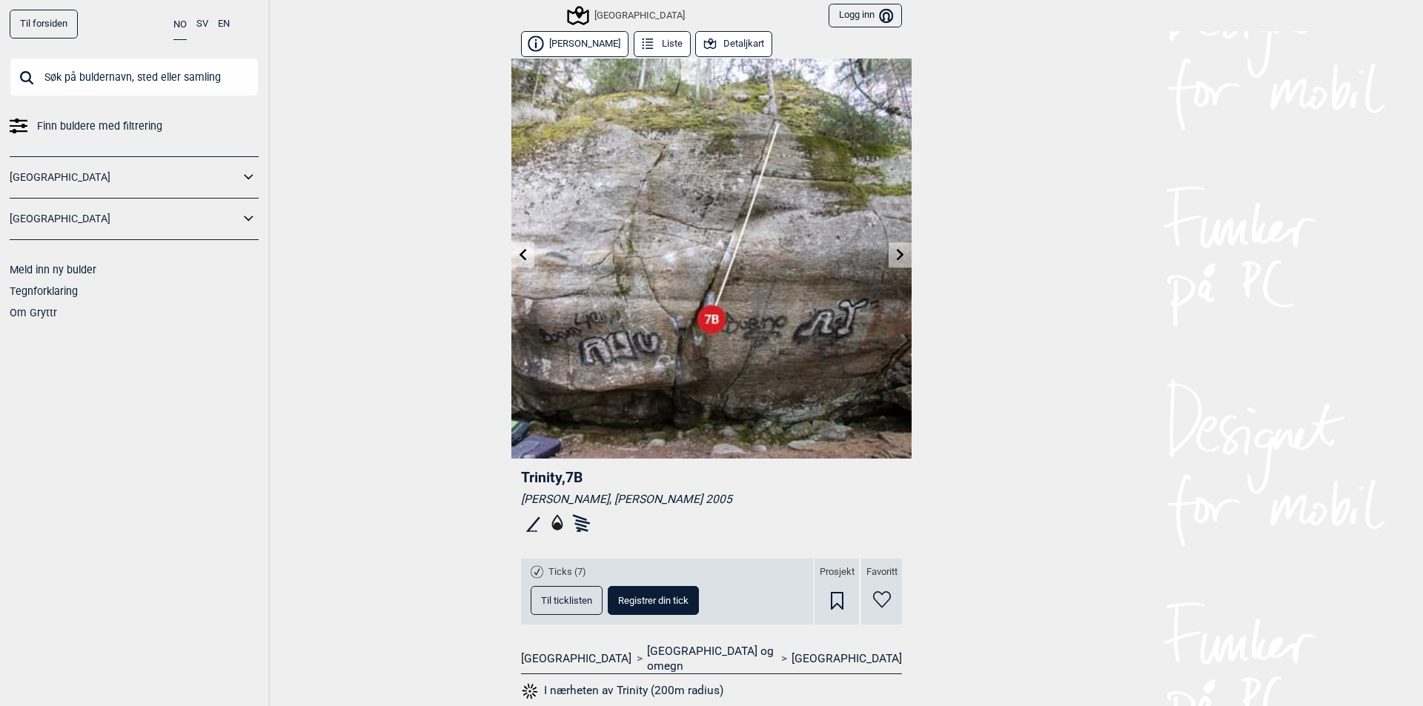
click at [898, 254] on icon at bounding box center [900, 254] width 12 height 12
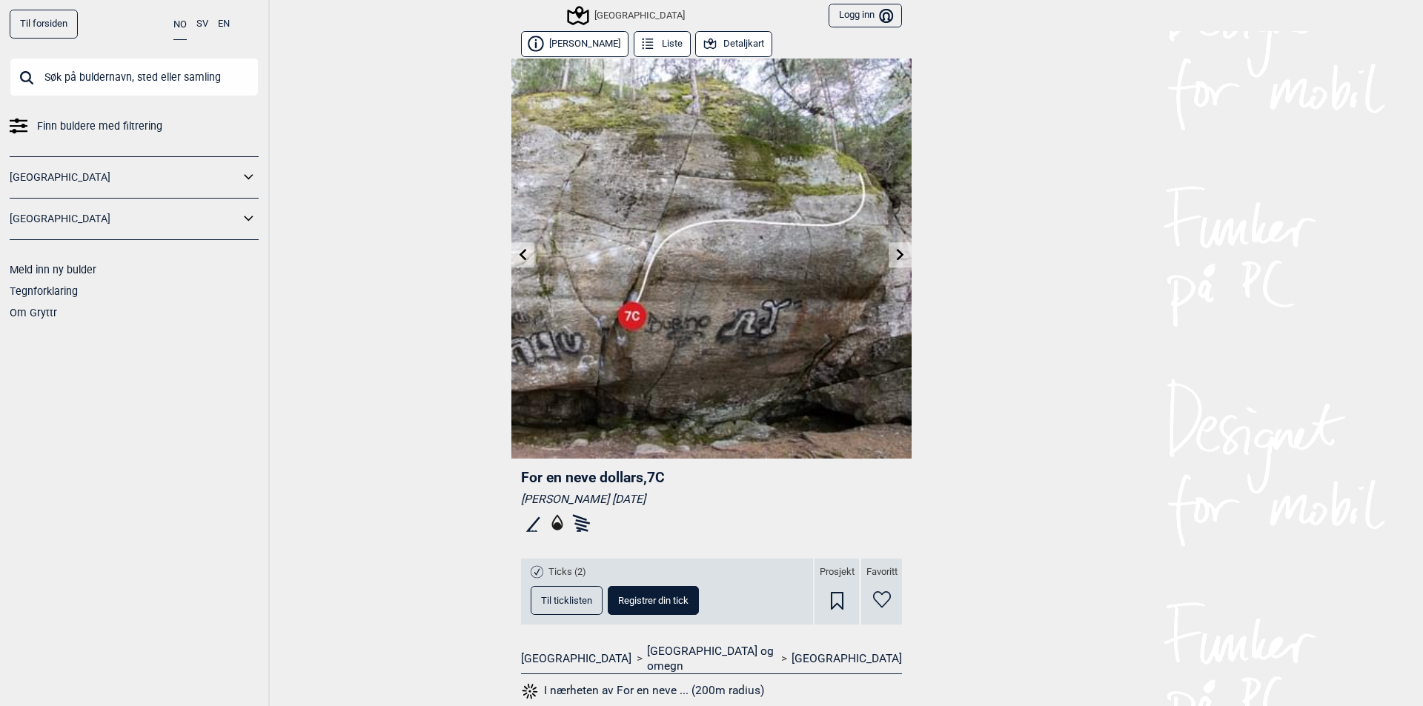
click at [898, 254] on icon at bounding box center [900, 254] width 12 height 12
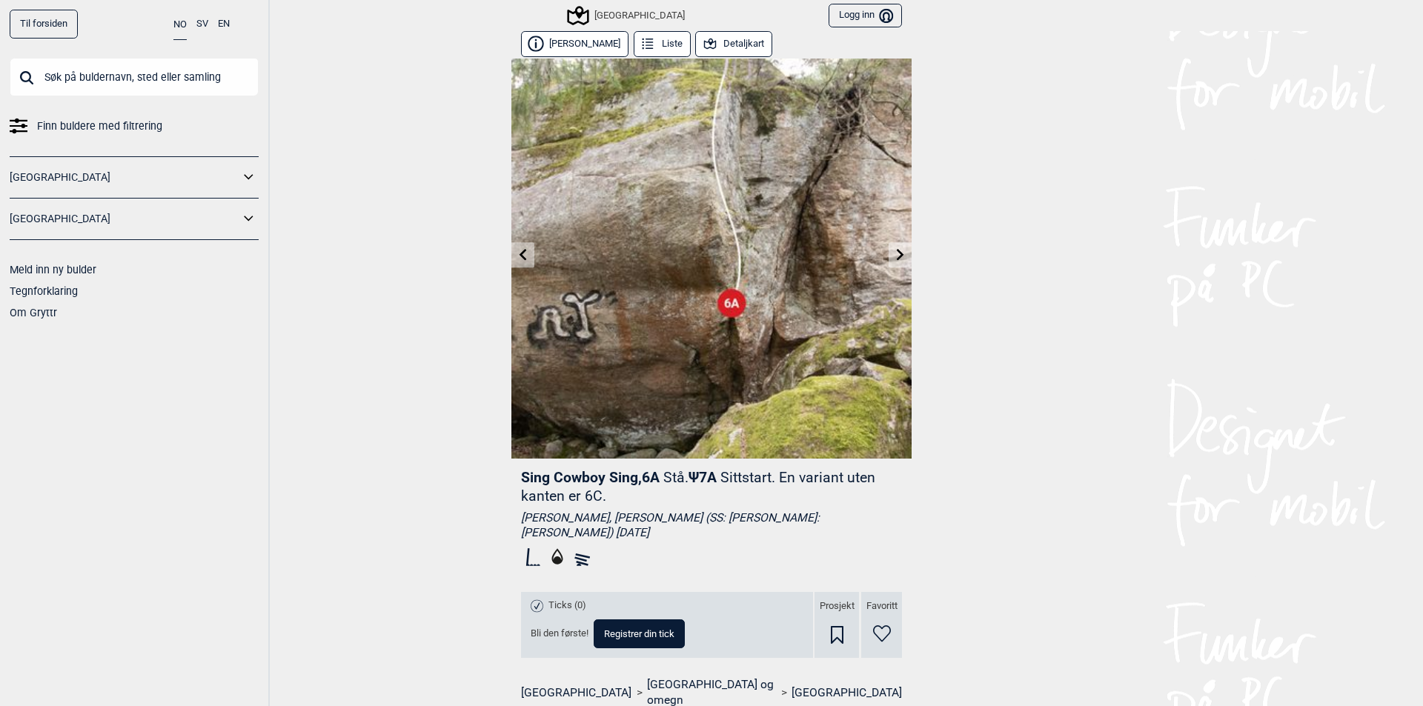
click at [898, 259] on icon at bounding box center [900, 254] width 12 height 12
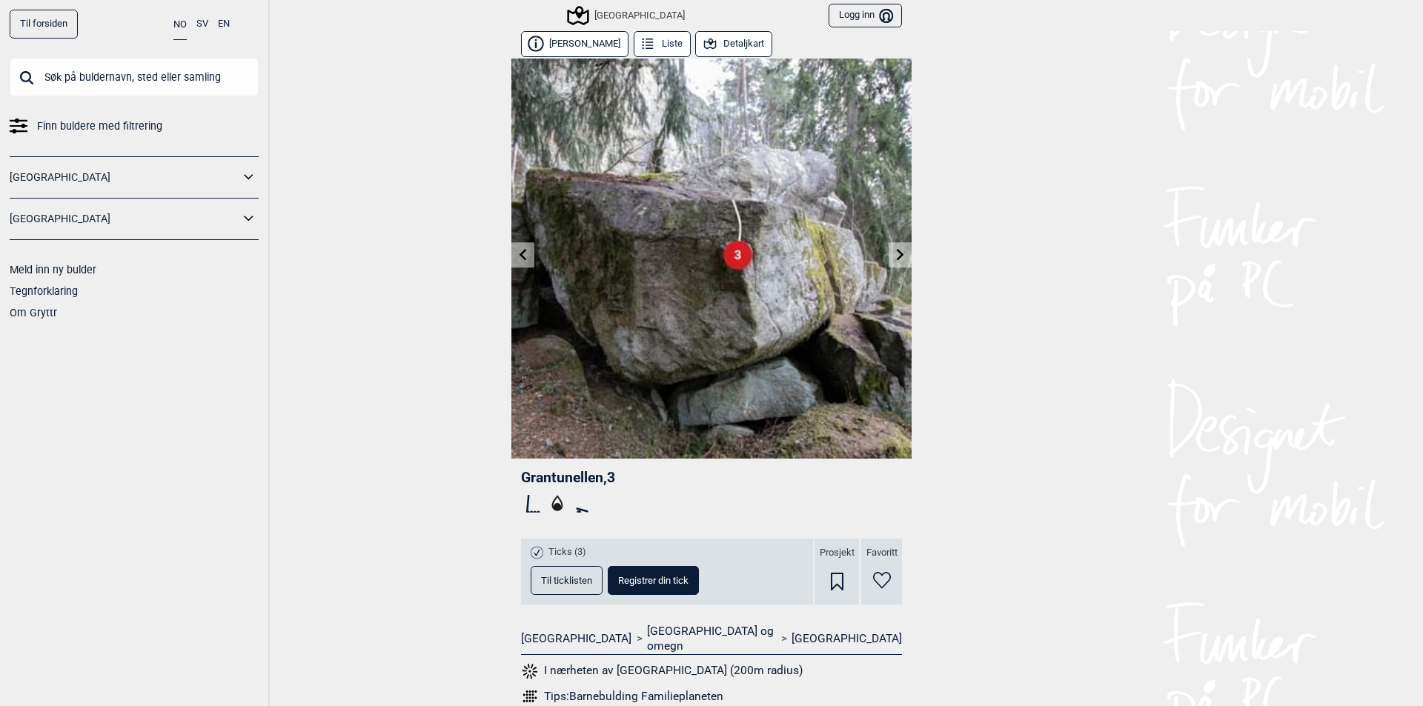
click at [889, 262] on link at bounding box center [900, 255] width 23 height 24
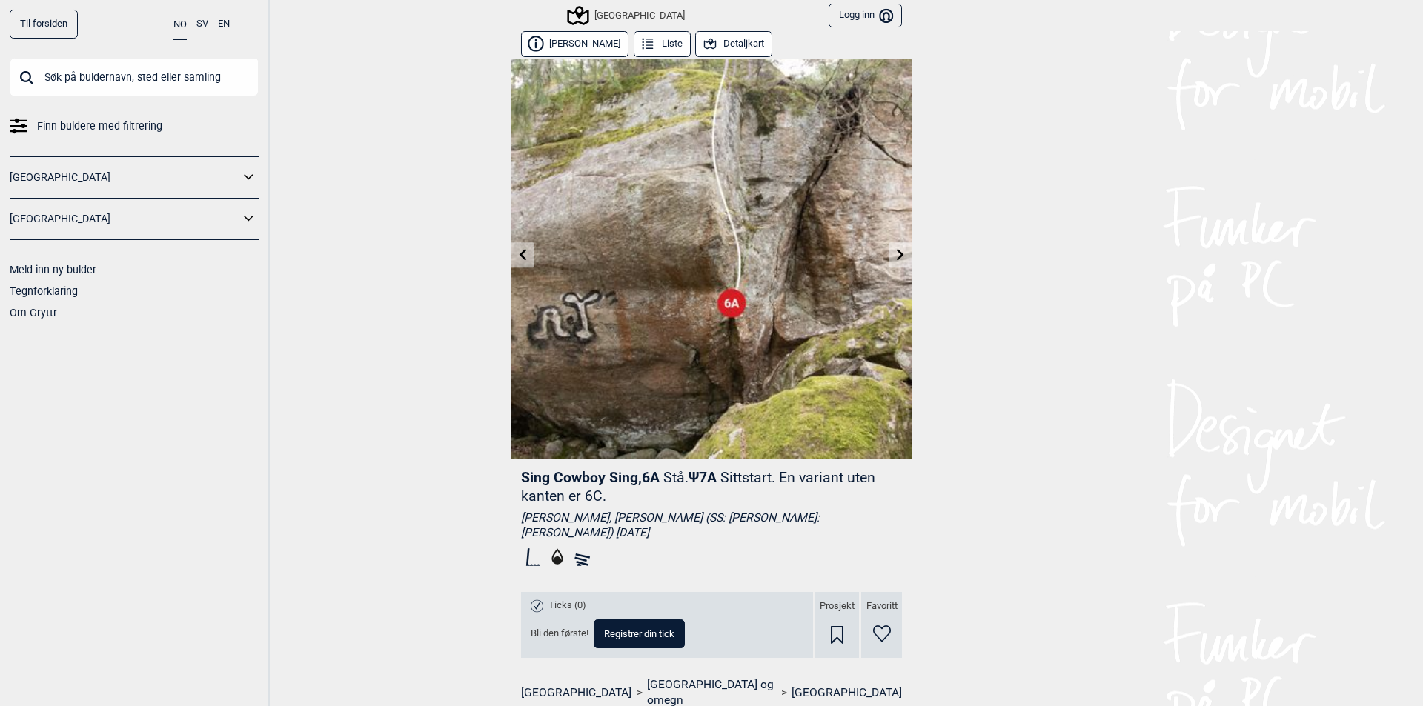
click at [577, 39] on button "[PERSON_NAME]" at bounding box center [574, 44] width 107 height 26
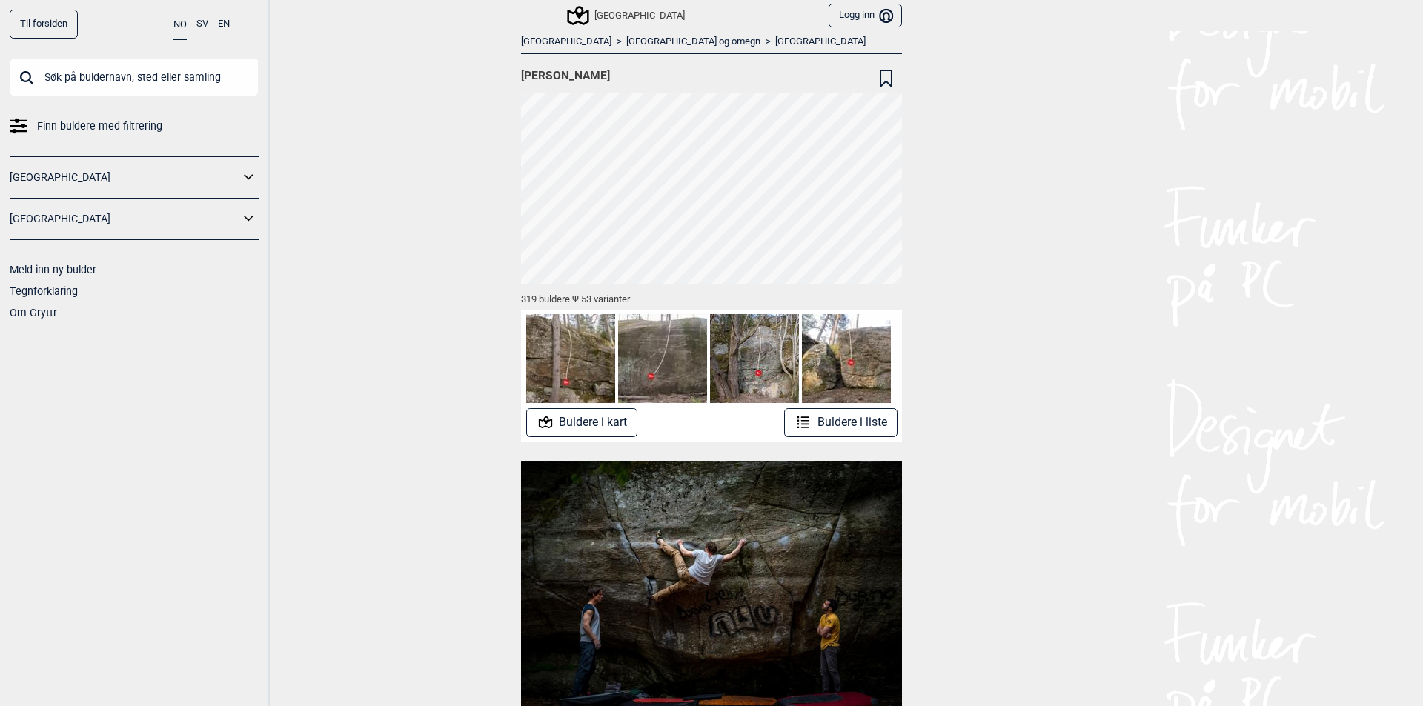
click at [582, 425] on button "Buldere i kart" at bounding box center [582, 422] width 112 height 29
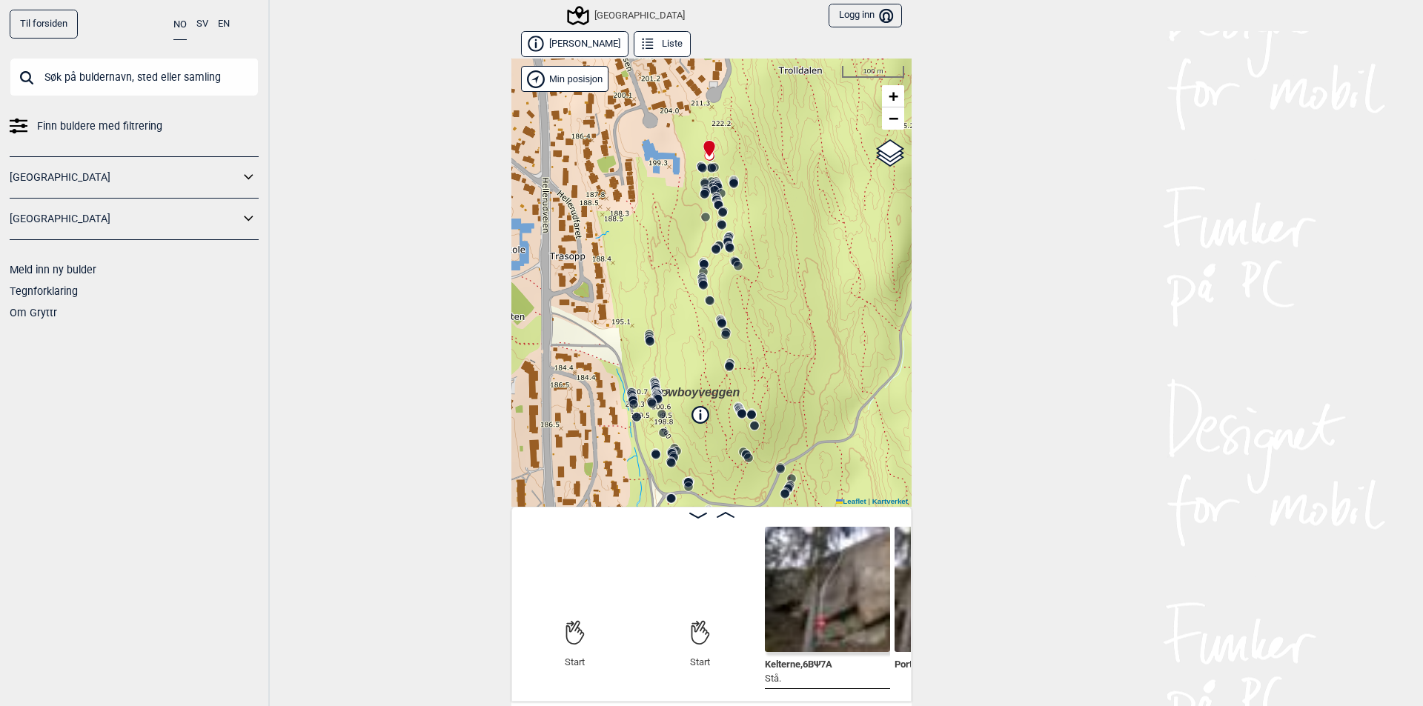
scroll to position [0, 116]
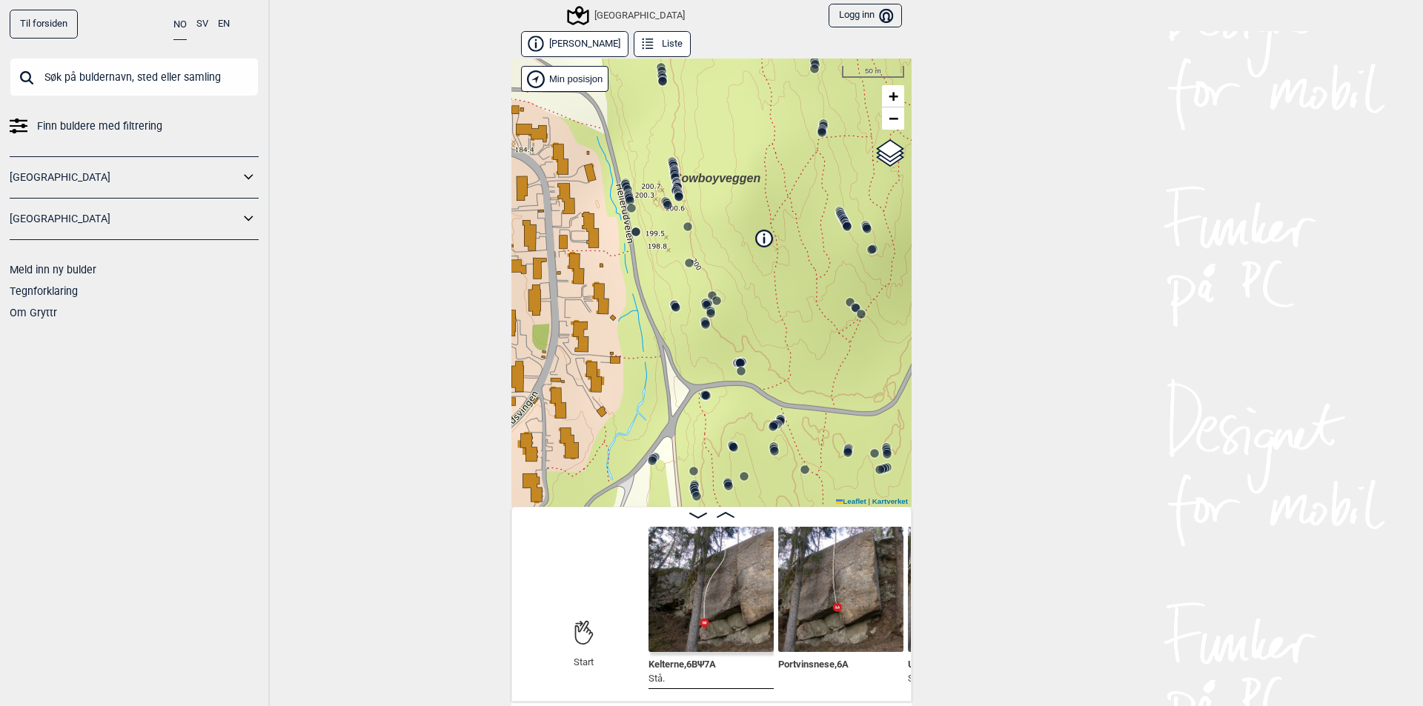
drag, startPoint x: 754, startPoint y: 418, endPoint x: 888, endPoint y: 219, distance: 239.9
click at [888, 219] on div "Speidersteinen Barnehageveggen Cowboyveggen Bølerveggen [GEOGRAPHIC_DATA]" at bounding box center [711, 283] width 400 height 448
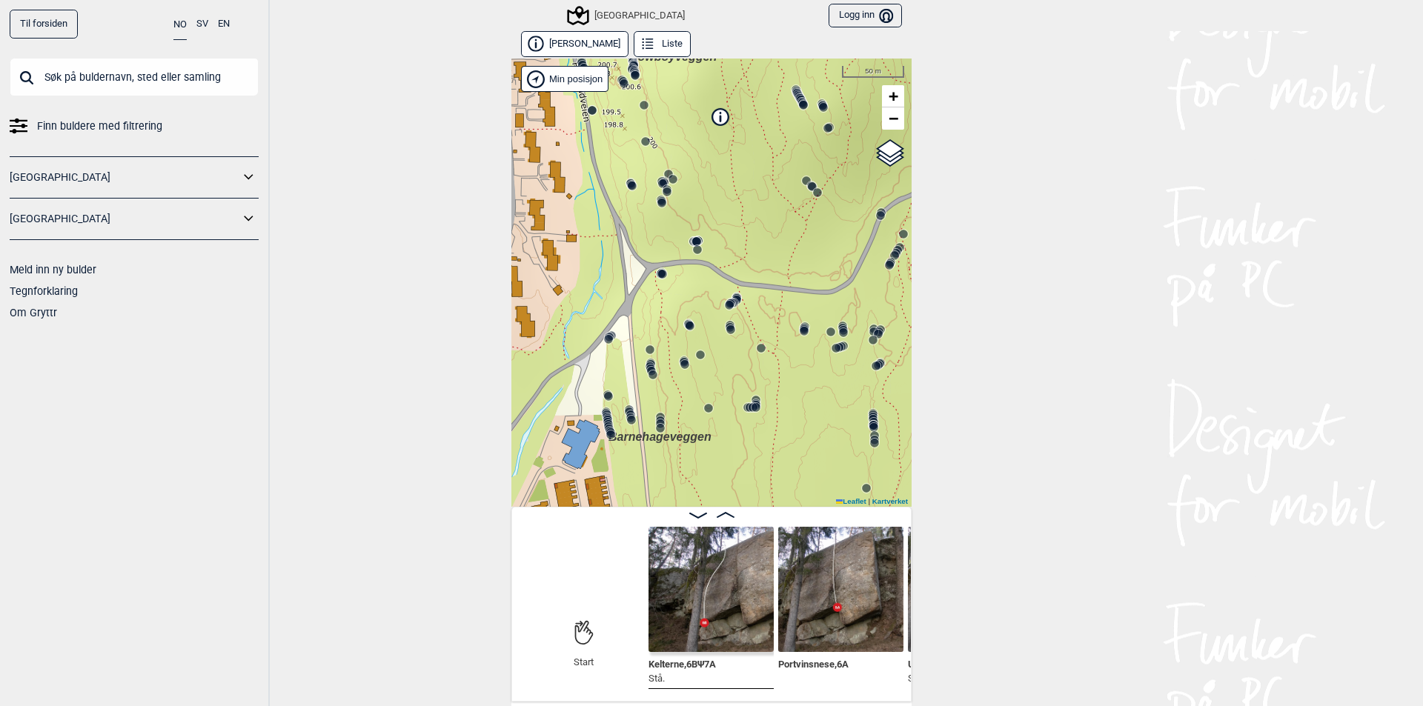
drag, startPoint x: 805, startPoint y: 359, endPoint x: 770, endPoint y: 308, distance: 62.5
click at [784, 277] on div "Speidersteinen Barnehageveggen Cowboyveggen Bølerveggen [GEOGRAPHIC_DATA]" at bounding box center [711, 283] width 400 height 448
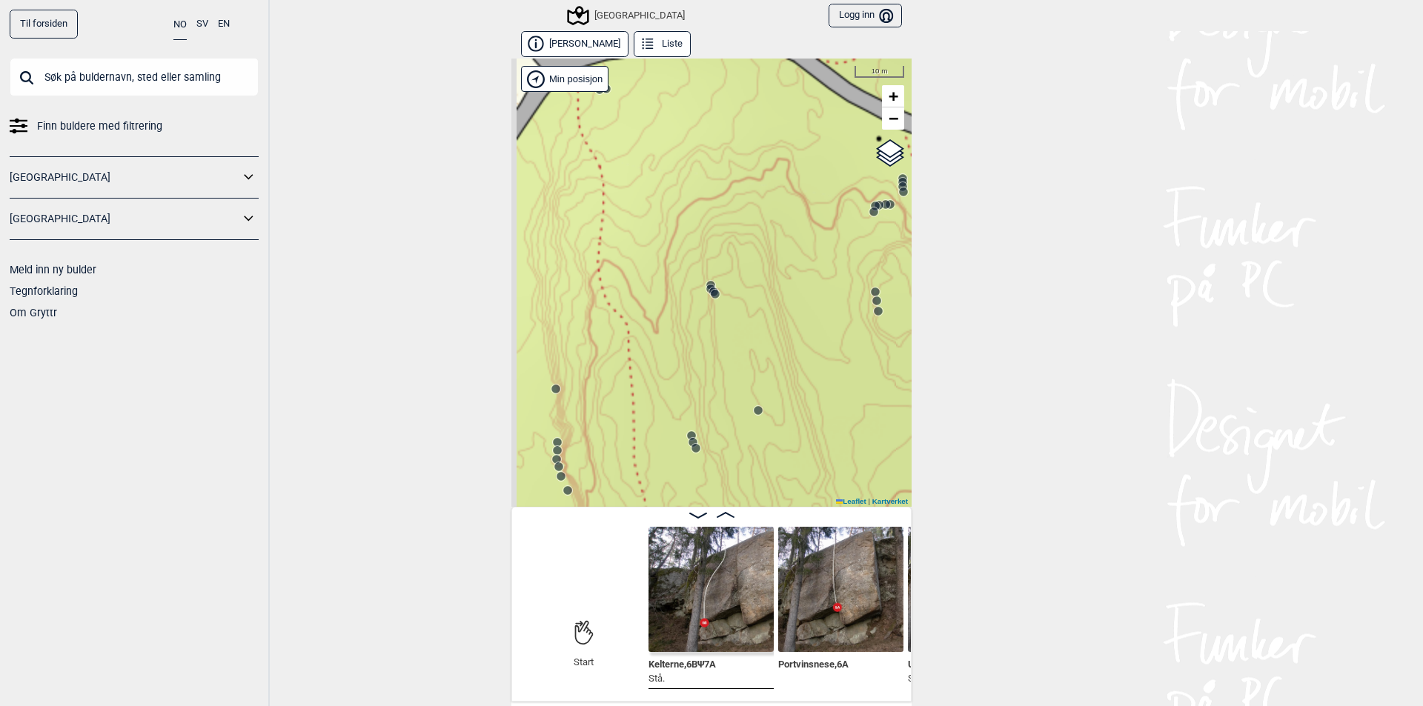
drag, startPoint x: 635, startPoint y: 291, endPoint x: 815, endPoint y: 334, distance: 185.1
click at [815, 334] on div "Speidersteinen Barnehageveggen Cowboyveggen Bølerveggen [GEOGRAPHIC_DATA]" at bounding box center [711, 283] width 400 height 448
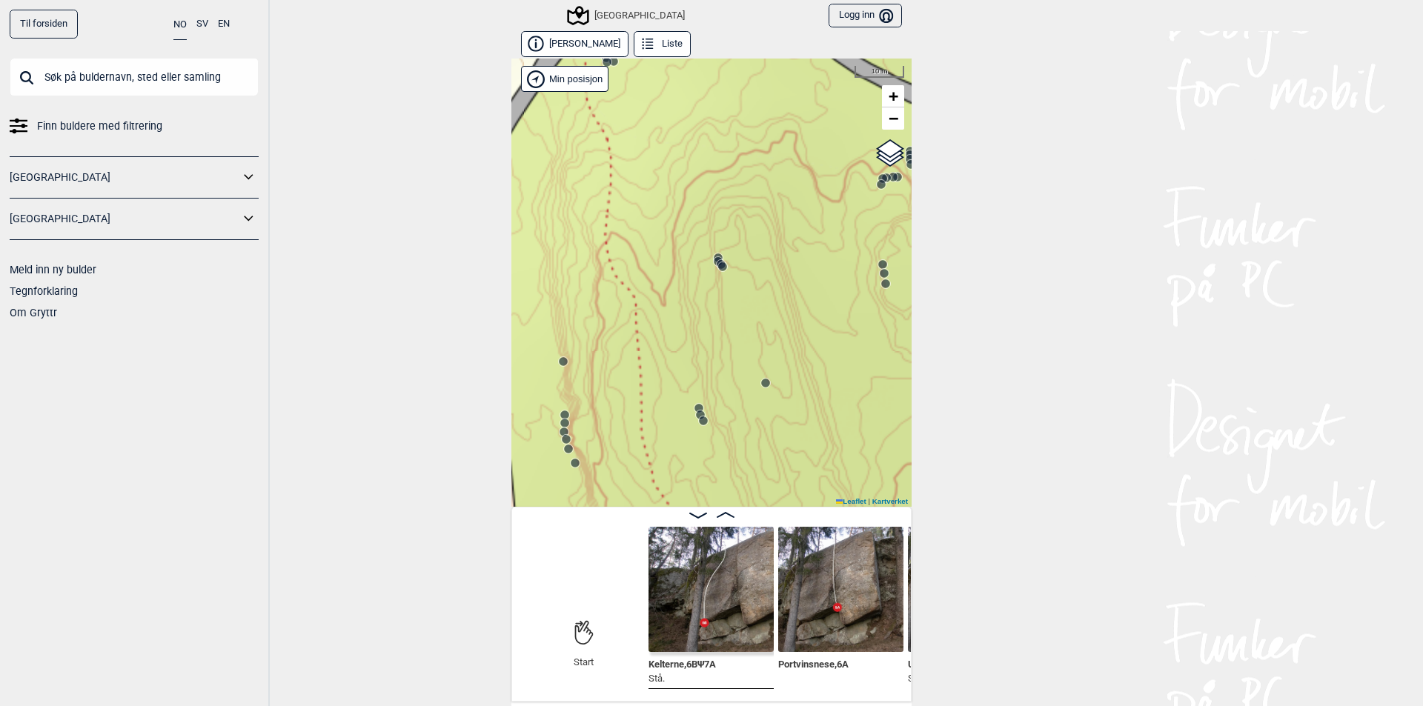
drag, startPoint x: 756, startPoint y: 367, endPoint x: 769, endPoint y: 330, distance: 39.4
click at [776, 324] on div "Speidersteinen Barnehageveggen Cowboyveggen Bølerveggen [GEOGRAPHIC_DATA]" at bounding box center [711, 283] width 400 height 448
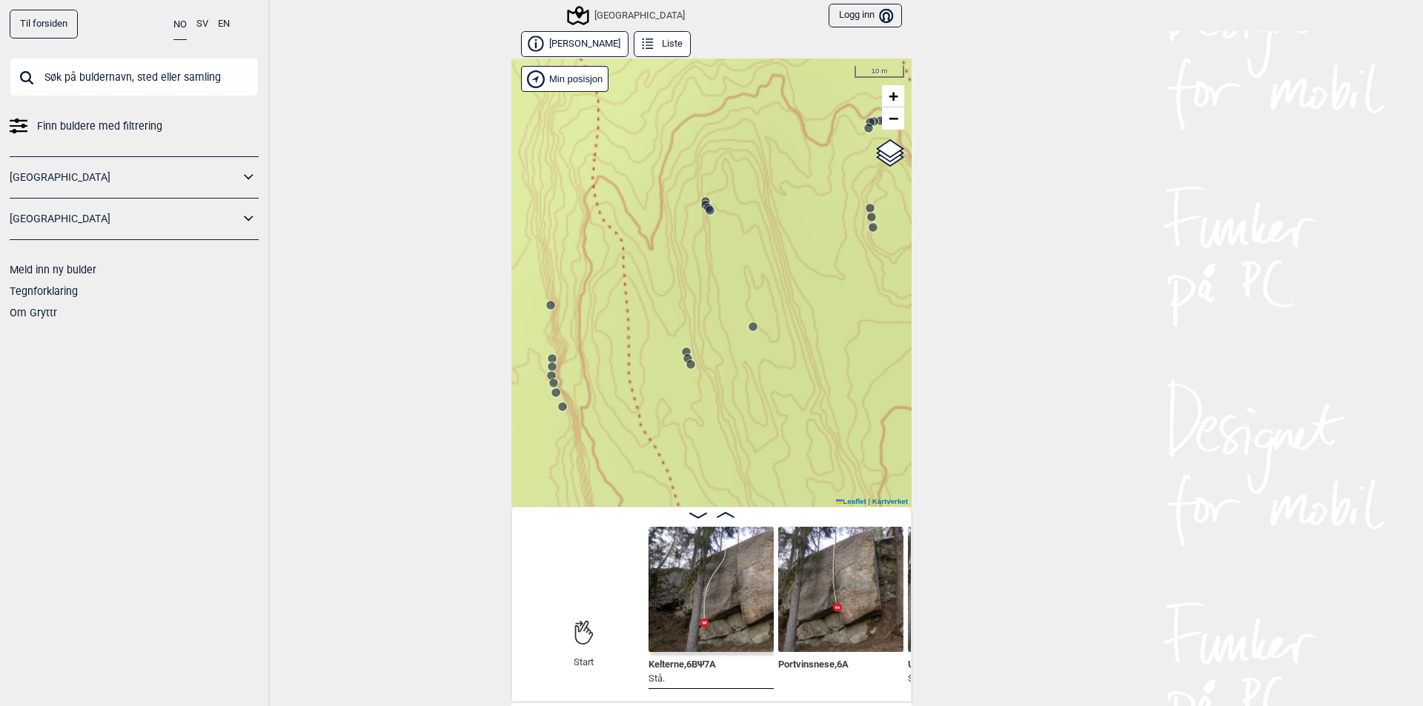
click at [682, 353] on icon at bounding box center [688, 359] width 12 height 12
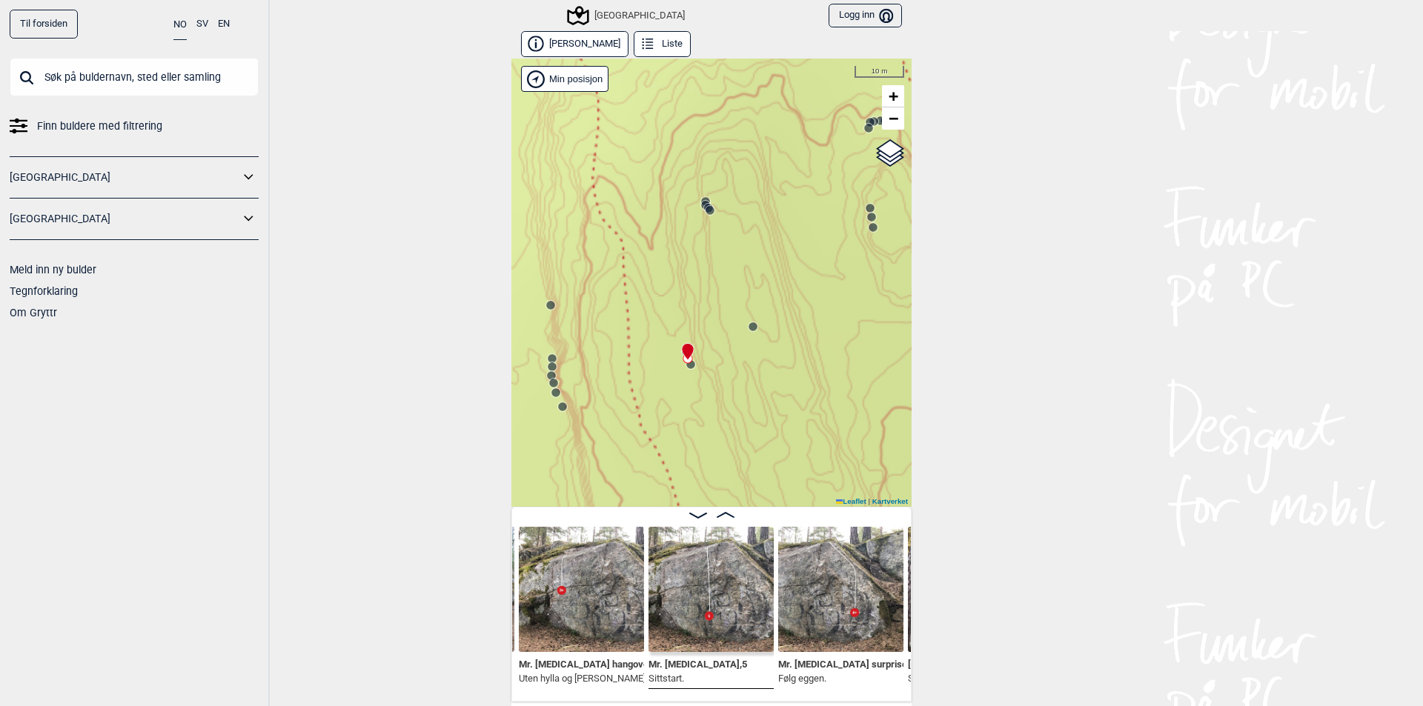
click at [591, 602] on img at bounding box center [581, 589] width 125 height 125
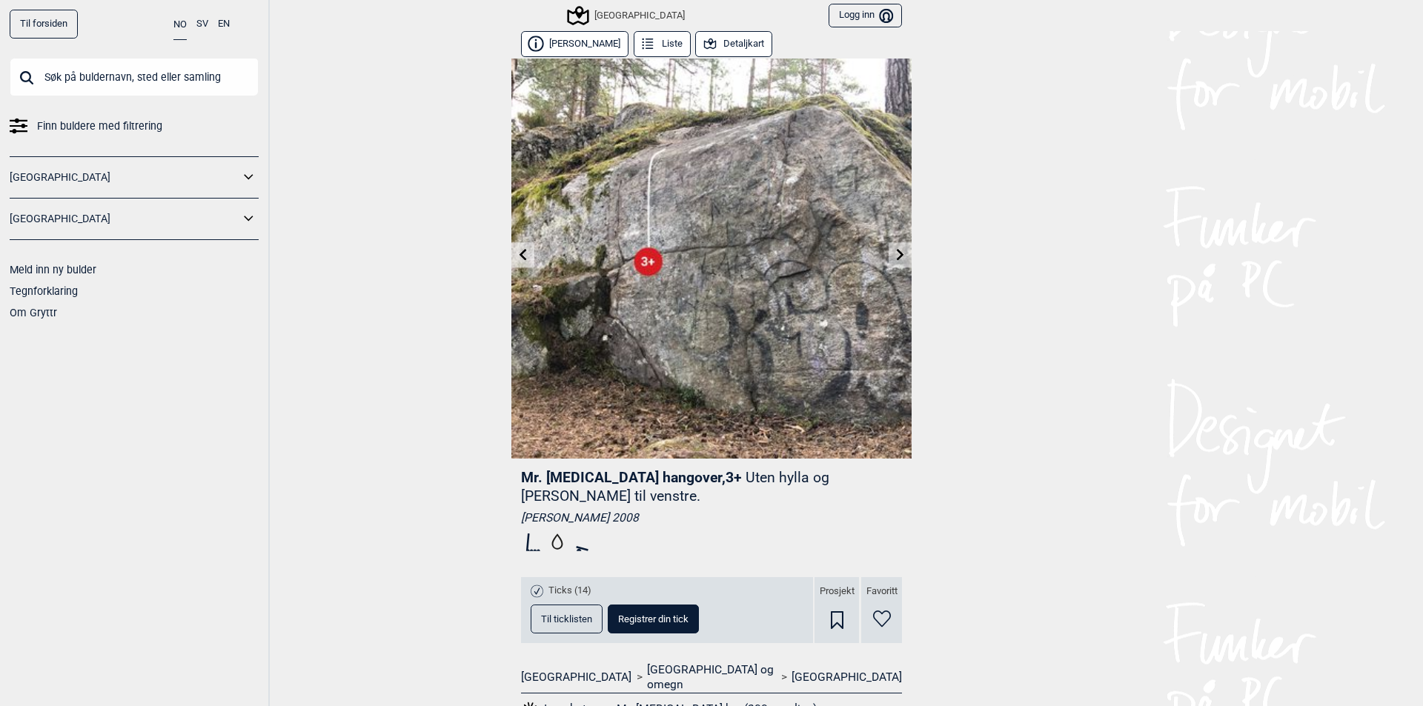
click at [894, 256] on icon at bounding box center [900, 254] width 12 height 12
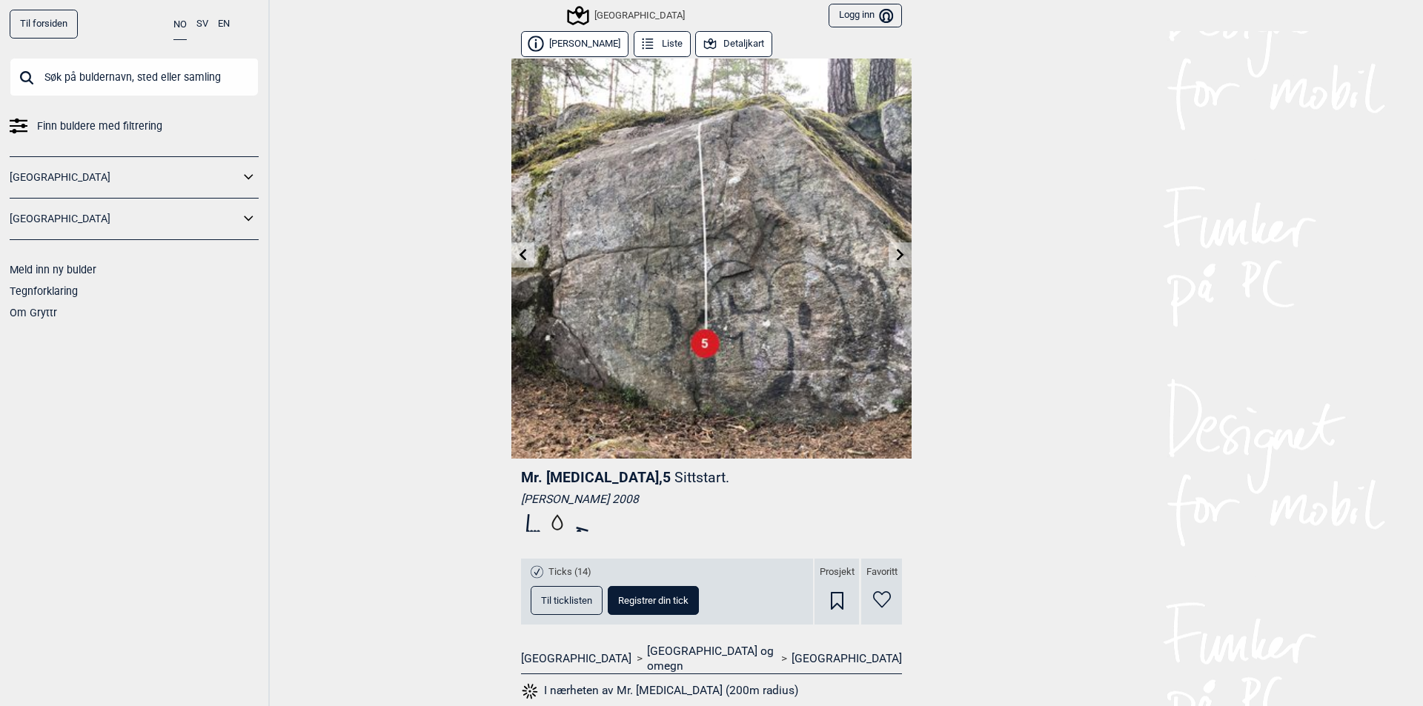
click at [897, 256] on icon at bounding box center [900, 254] width 12 height 12
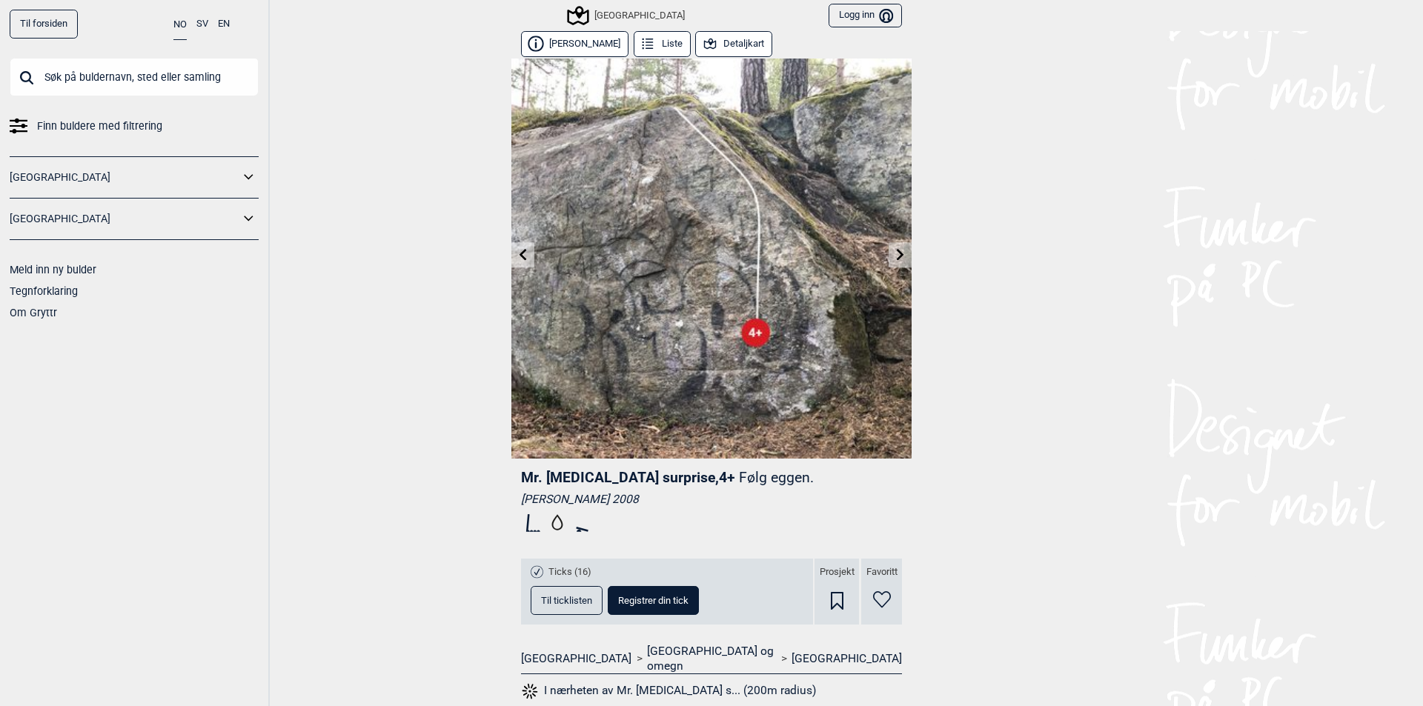
click at [522, 250] on icon at bounding box center [523, 254] width 12 height 12
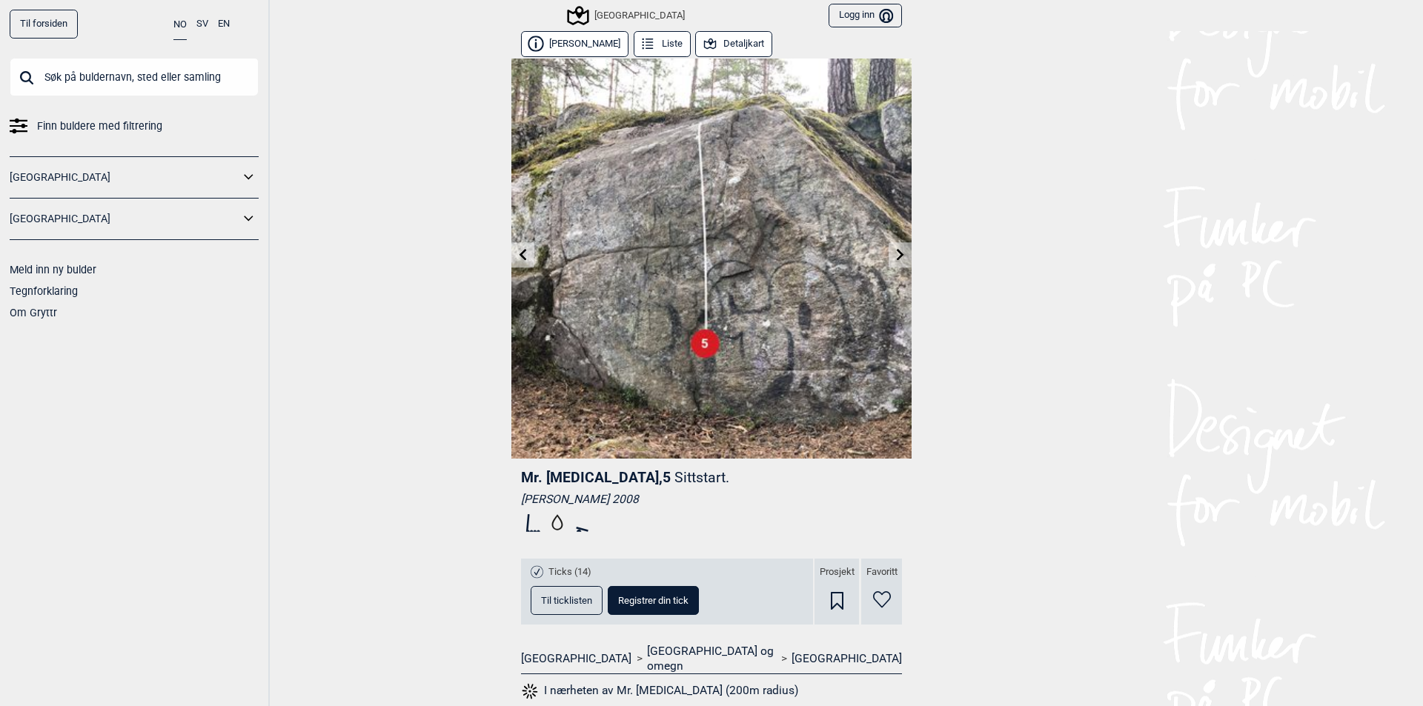
click at [897, 259] on icon at bounding box center [900, 254] width 7 height 12
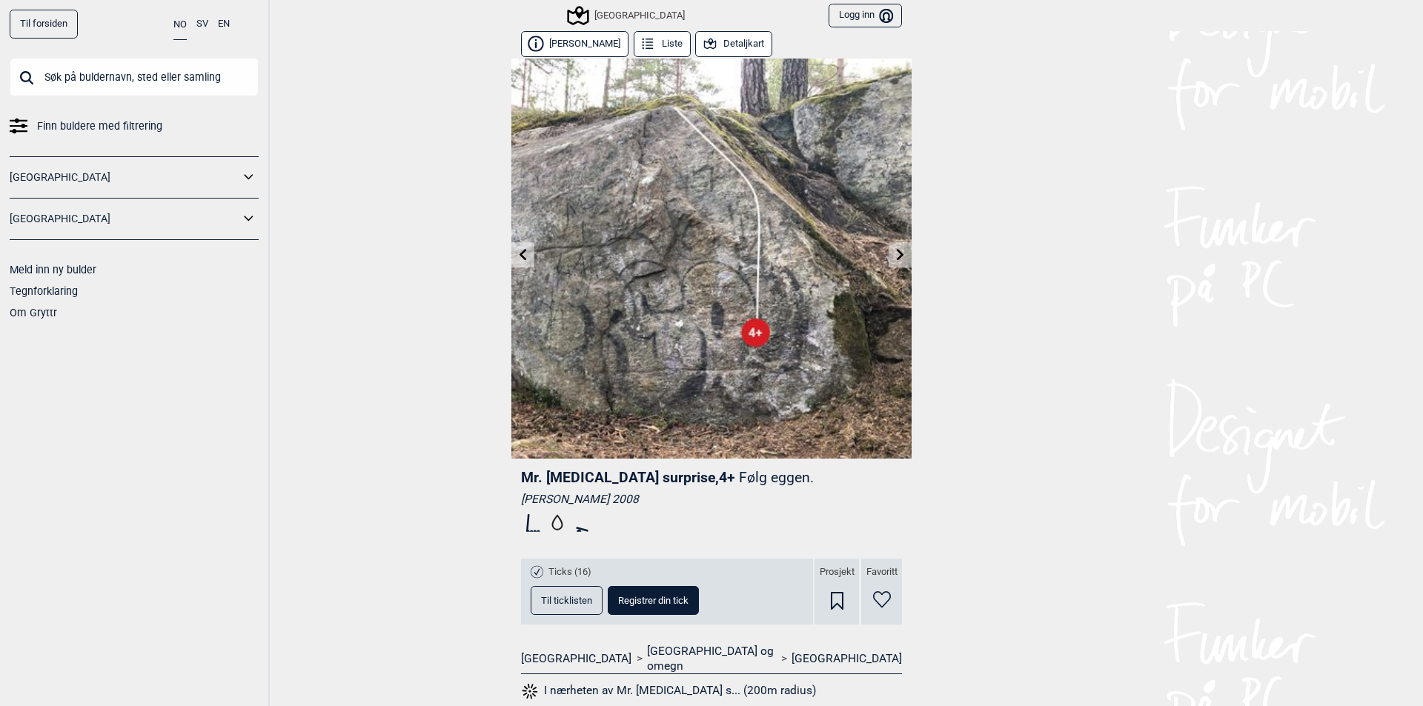
click at [895, 260] on icon at bounding box center [900, 254] width 12 height 12
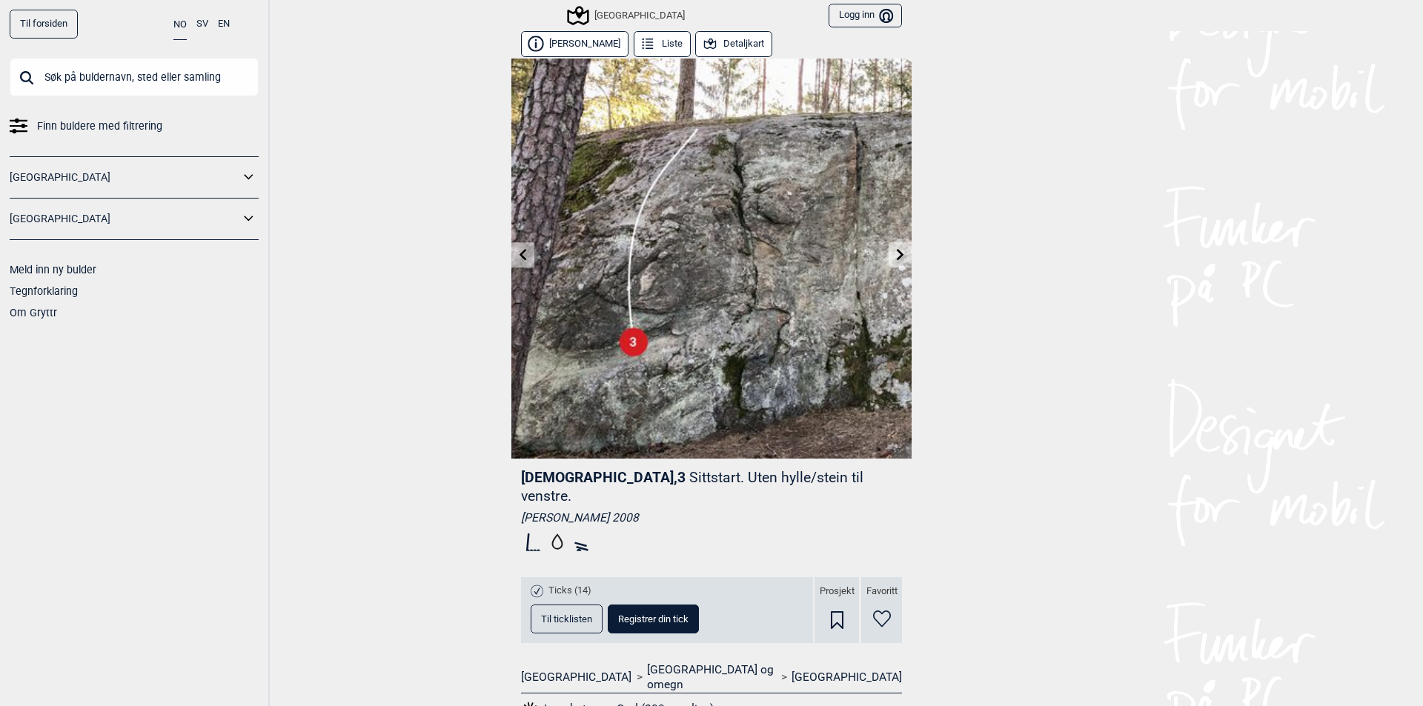
click at [526, 248] on link at bounding box center [522, 255] width 23 height 24
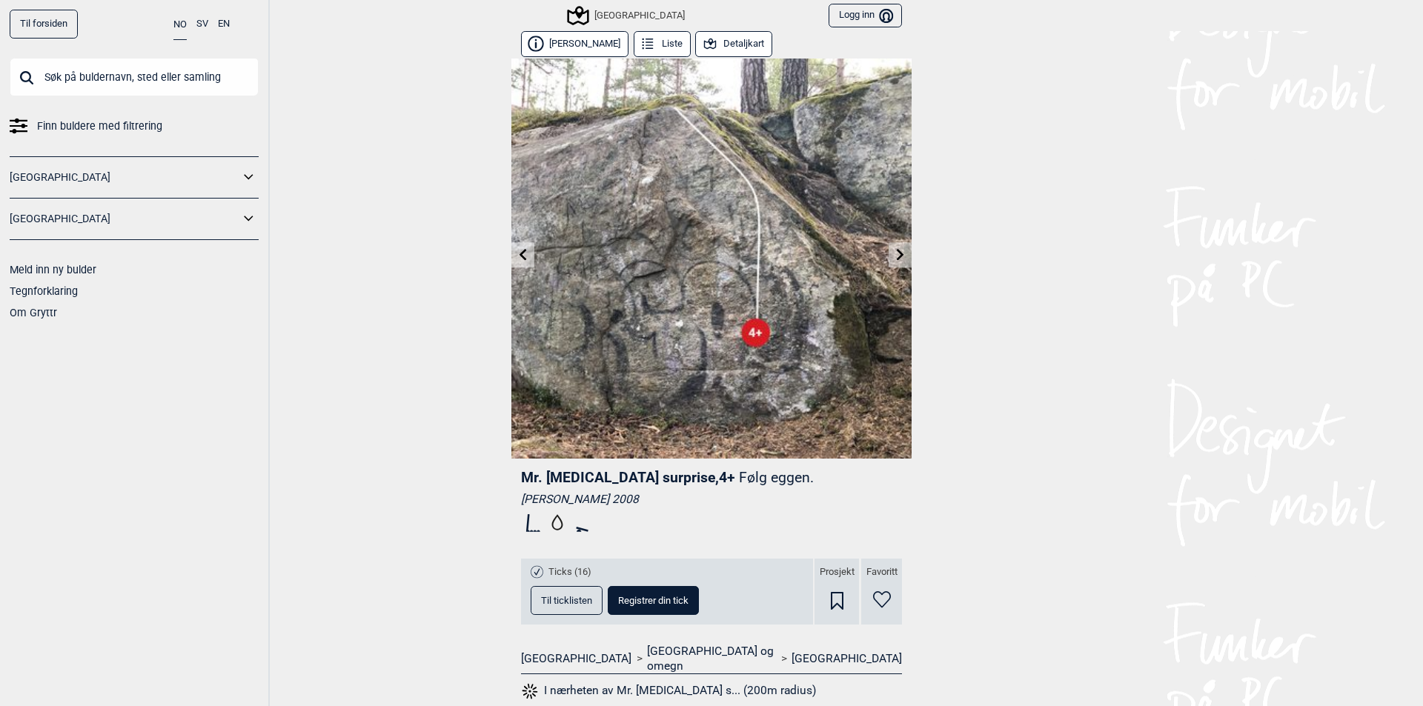
click at [517, 250] on icon at bounding box center [523, 254] width 12 height 12
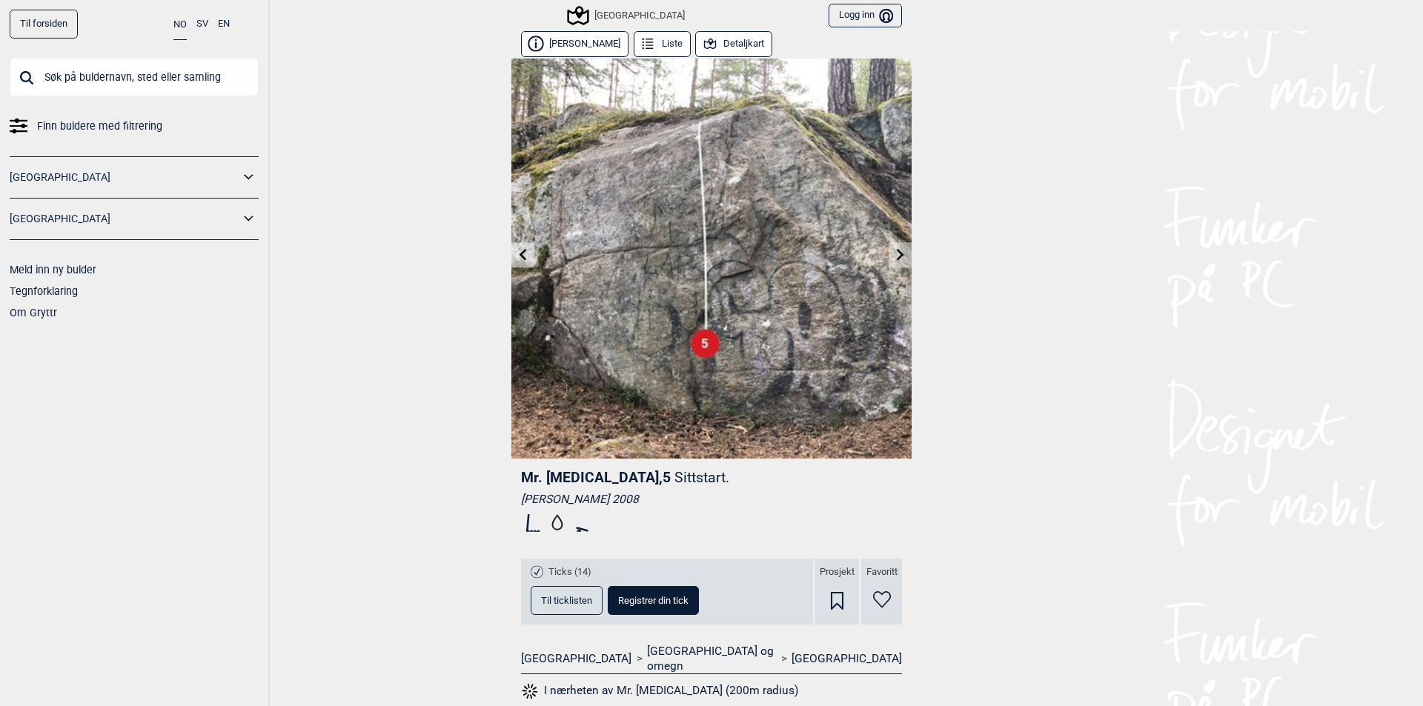
click at [592, 16] on div "[GEOGRAPHIC_DATA]" at bounding box center [627, 16] width 116 height 18
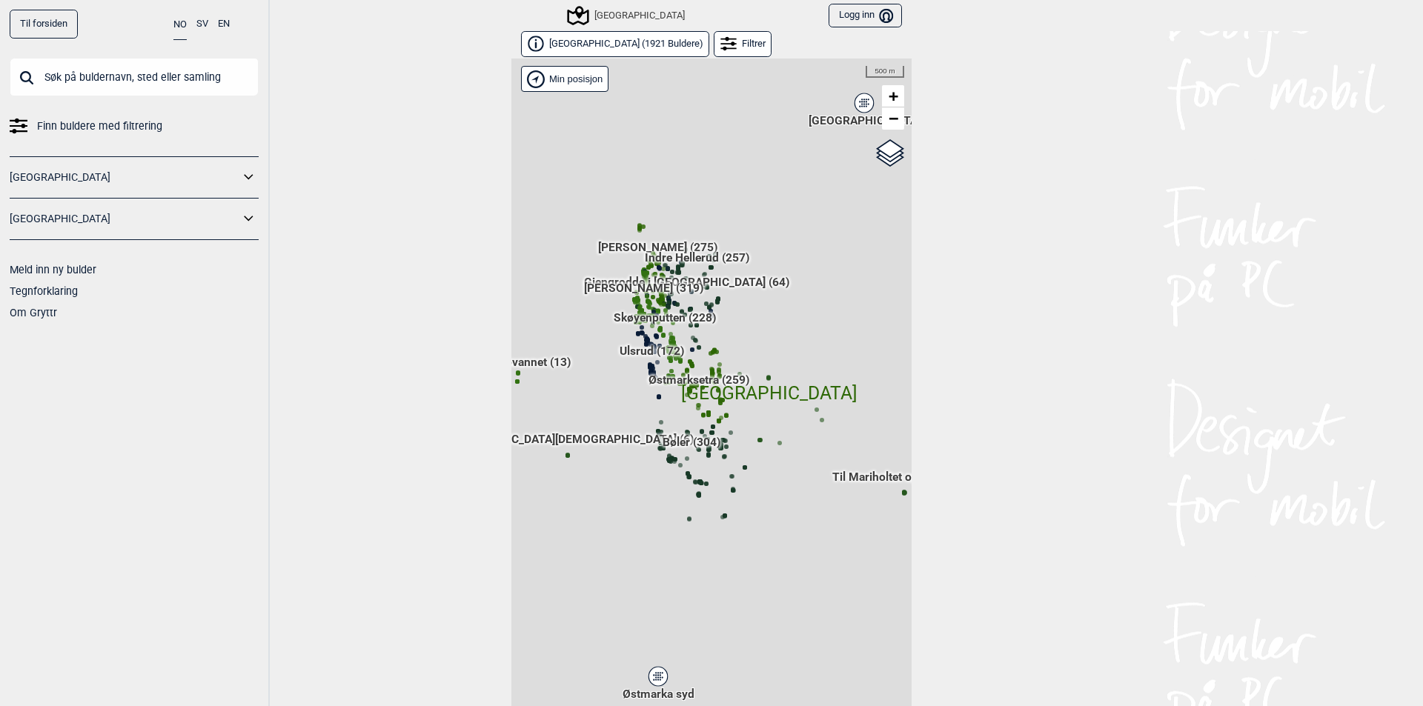
click at [589, 285] on div "Hallingdal Gol Ål Stange Kolomoen [GEOGRAPHIC_DATA] [GEOGRAPHIC_DATA][PERSON_NA…" at bounding box center [711, 394] width 400 height 671
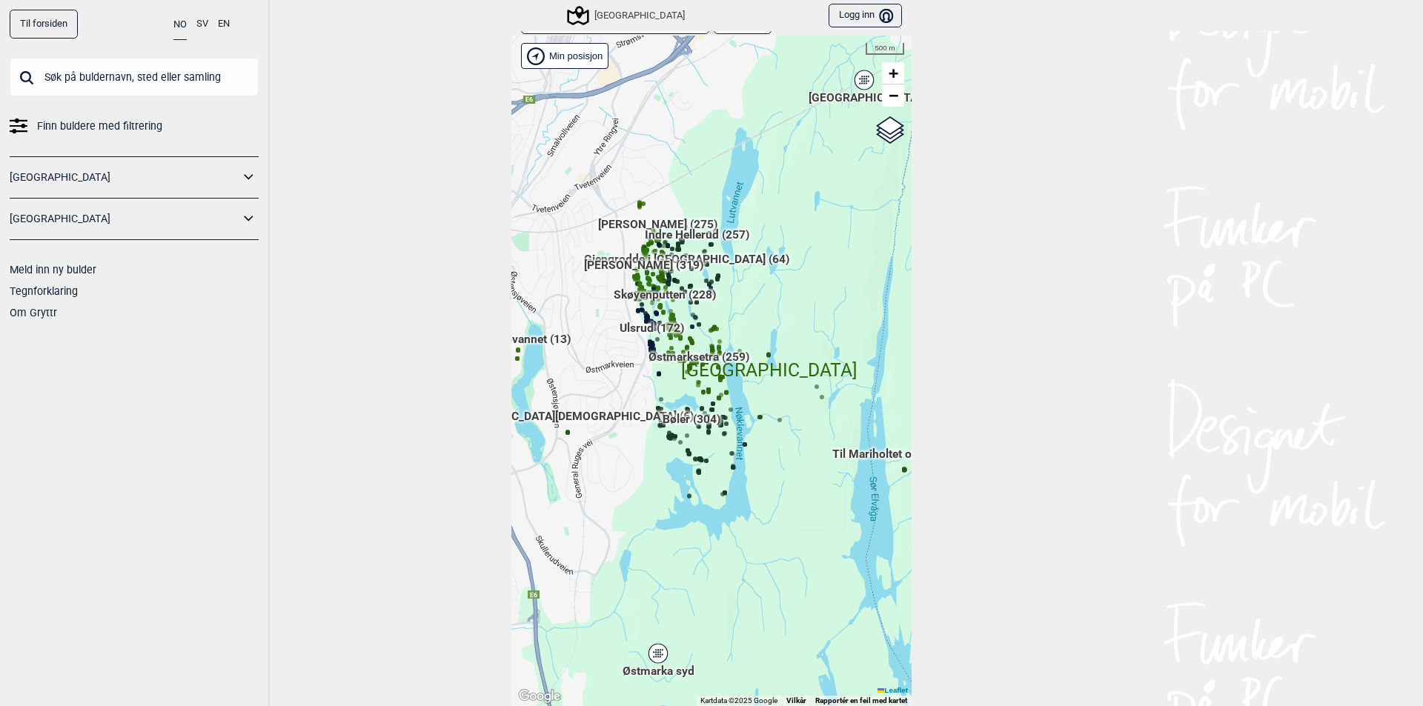
click at [588, 268] on span "[PERSON_NAME] (319)" at bounding box center [643, 271] width 119 height 28
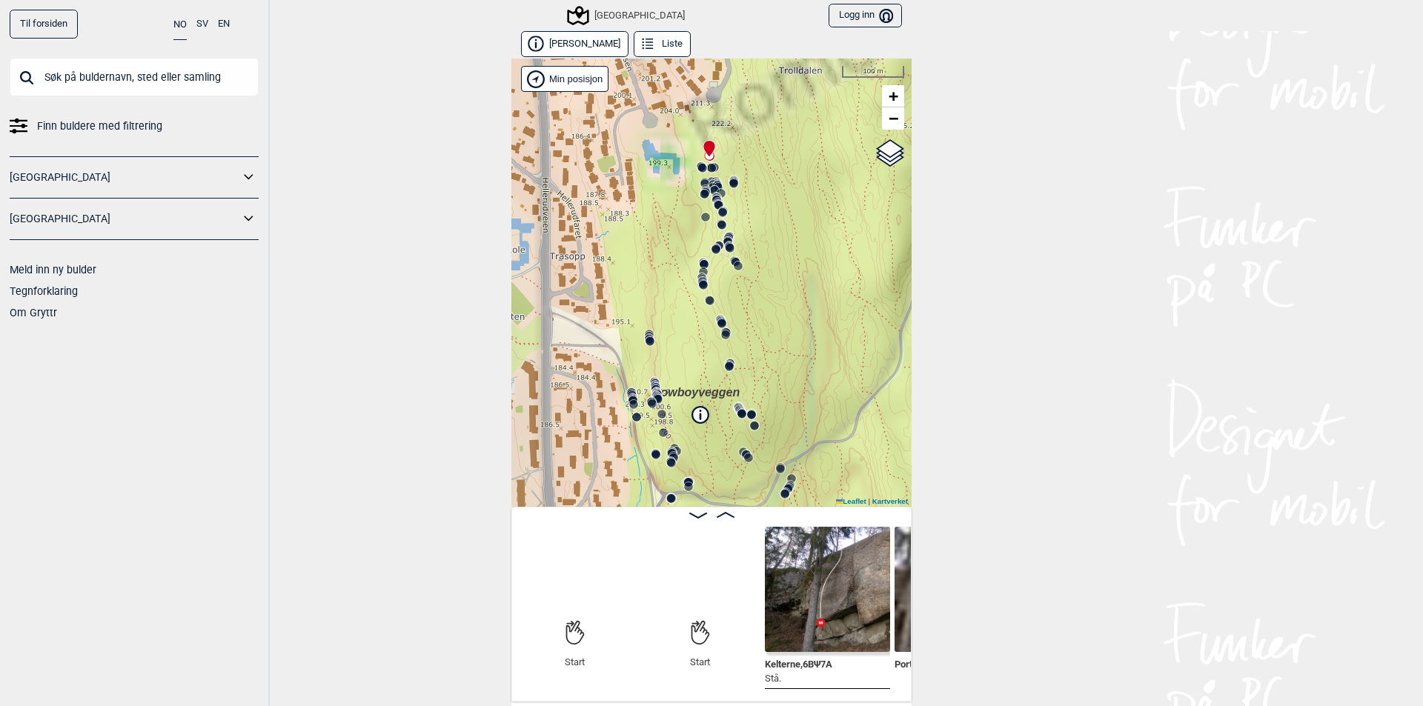
scroll to position [0, 116]
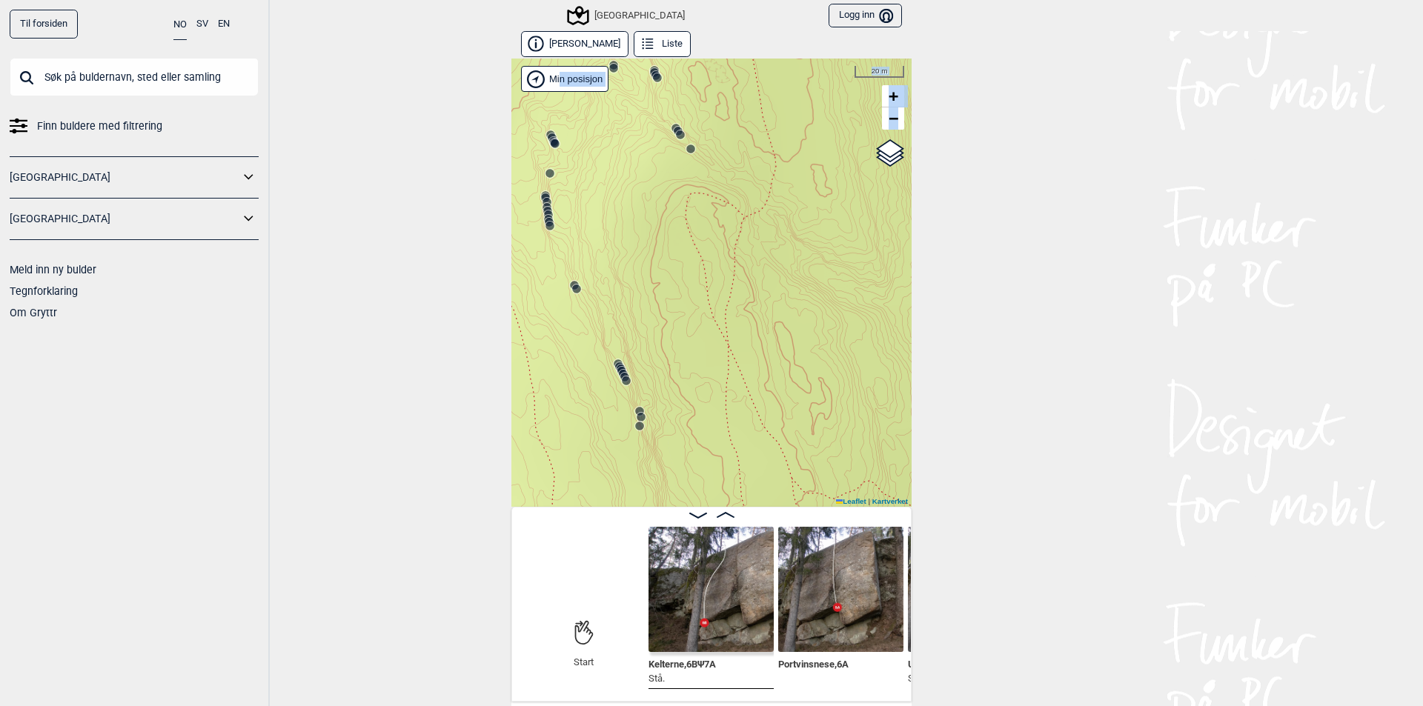
drag, startPoint x: 770, startPoint y: 448, endPoint x: 770, endPoint y: 89, distance: 359.4
click at [770, 89] on div "Speidersteinen Barnehageveggen Cowboyveggen Bølerveggen [GEOGRAPHIC_DATA]" at bounding box center [711, 283] width 400 height 448
drag, startPoint x: 705, startPoint y: 461, endPoint x: 737, endPoint y: 122, distance: 340.1
click at [729, 139] on div "Speidersteinen Barnehageveggen Cowboyveggen Bølerveggen [GEOGRAPHIC_DATA]" at bounding box center [711, 283] width 400 height 448
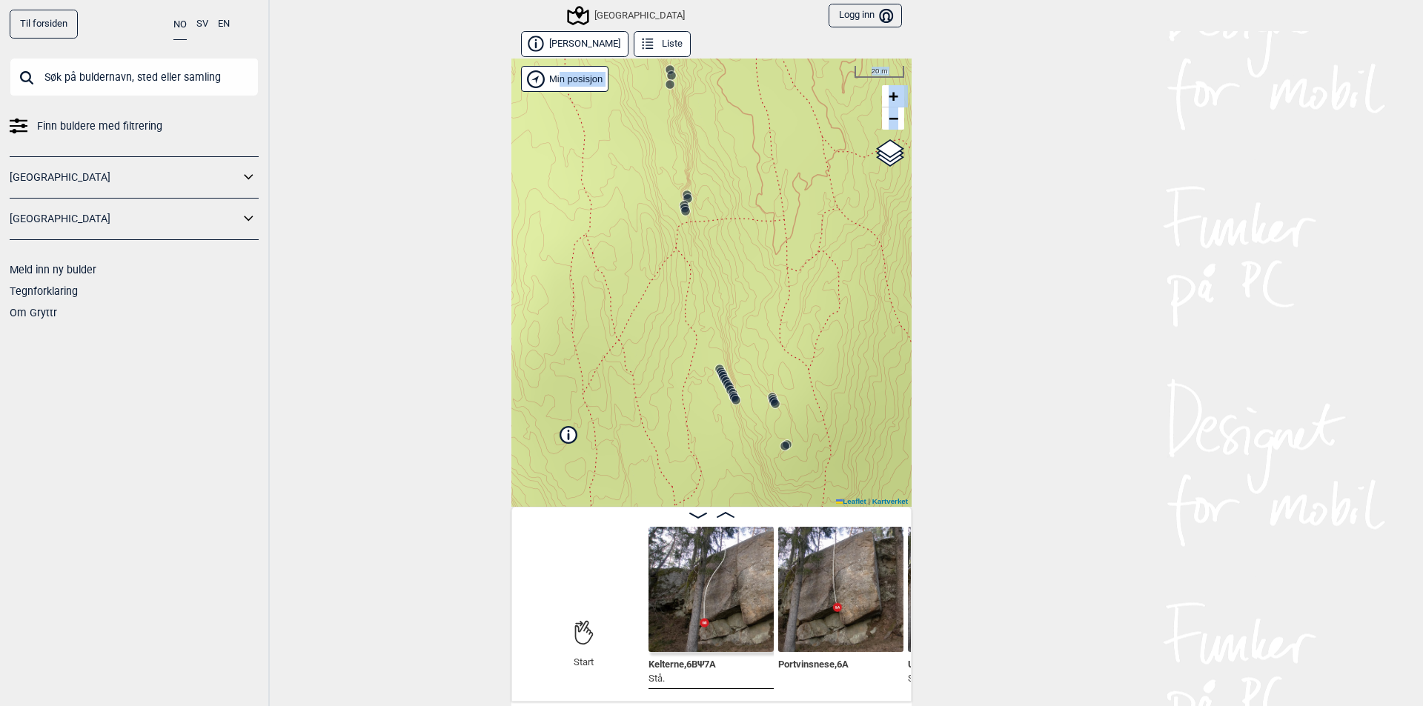
drag, startPoint x: 743, startPoint y: 242, endPoint x: 762, endPoint y: 104, distance: 139.2
click at [768, 87] on div "Speidersteinen Barnehageveggen Cowboyveggen Bølerveggen [GEOGRAPHIC_DATA]" at bounding box center [711, 283] width 400 height 448
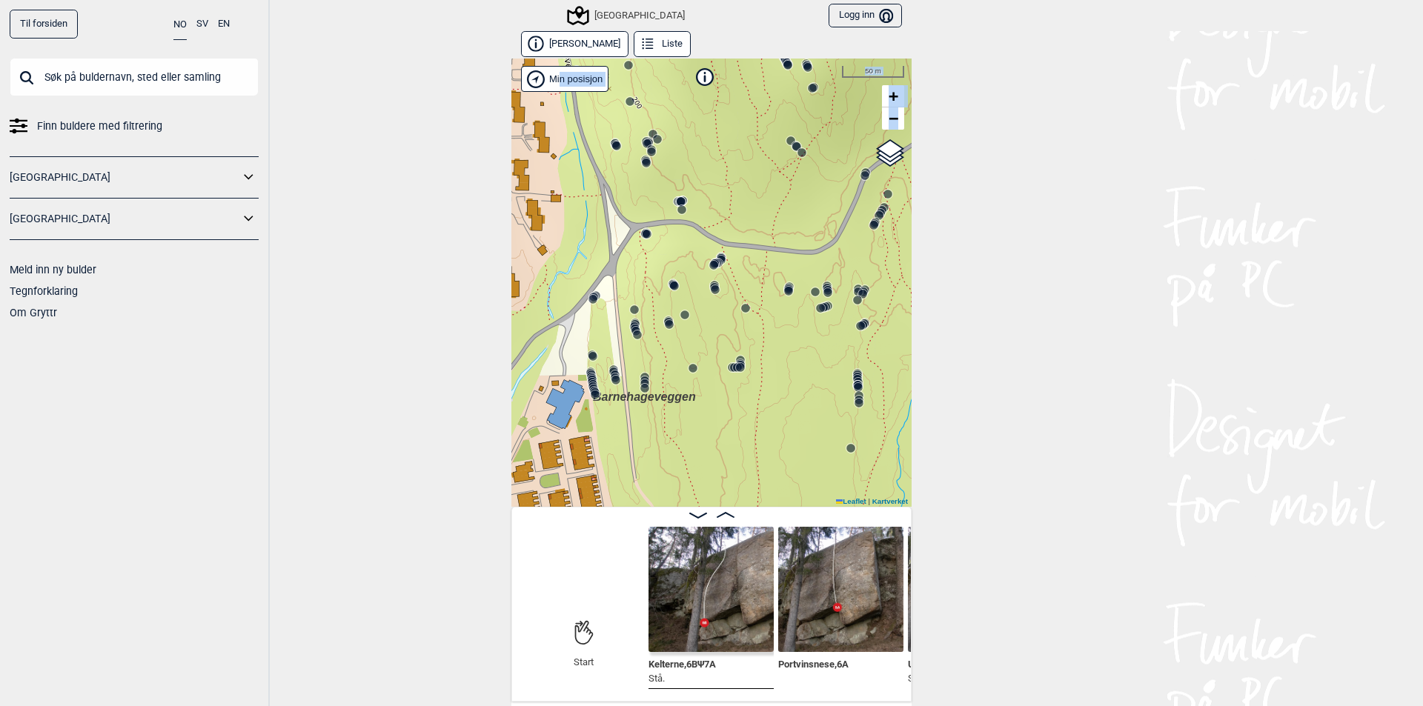
drag, startPoint x: 704, startPoint y: 336, endPoint x: 722, endPoint y: 258, distance: 79.8
click at [722, 258] on div "Speidersteinen Barnehageveggen Cowboyveggen Bølerveggen [GEOGRAPHIC_DATA]" at bounding box center [711, 283] width 400 height 448
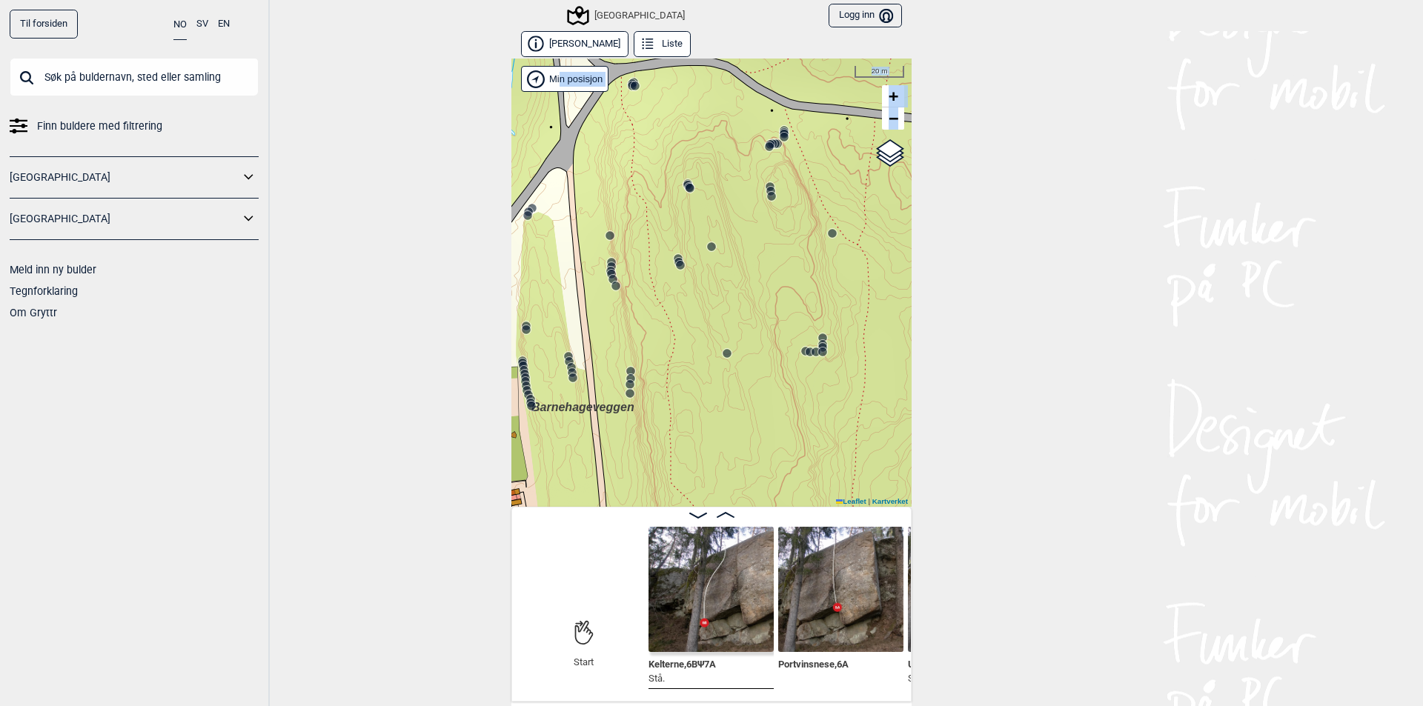
drag, startPoint x: 720, startPoint y: 297, endPoint x: 751, endPoint y: 289, distance: 32.2
click at [751, 289] on div "Speidersteinen Barnehageveggen Cowboyveggen Bølerveggen [GEOGRAPHIC_DATA]" at bounding box center [711, 283] width 400 height 448
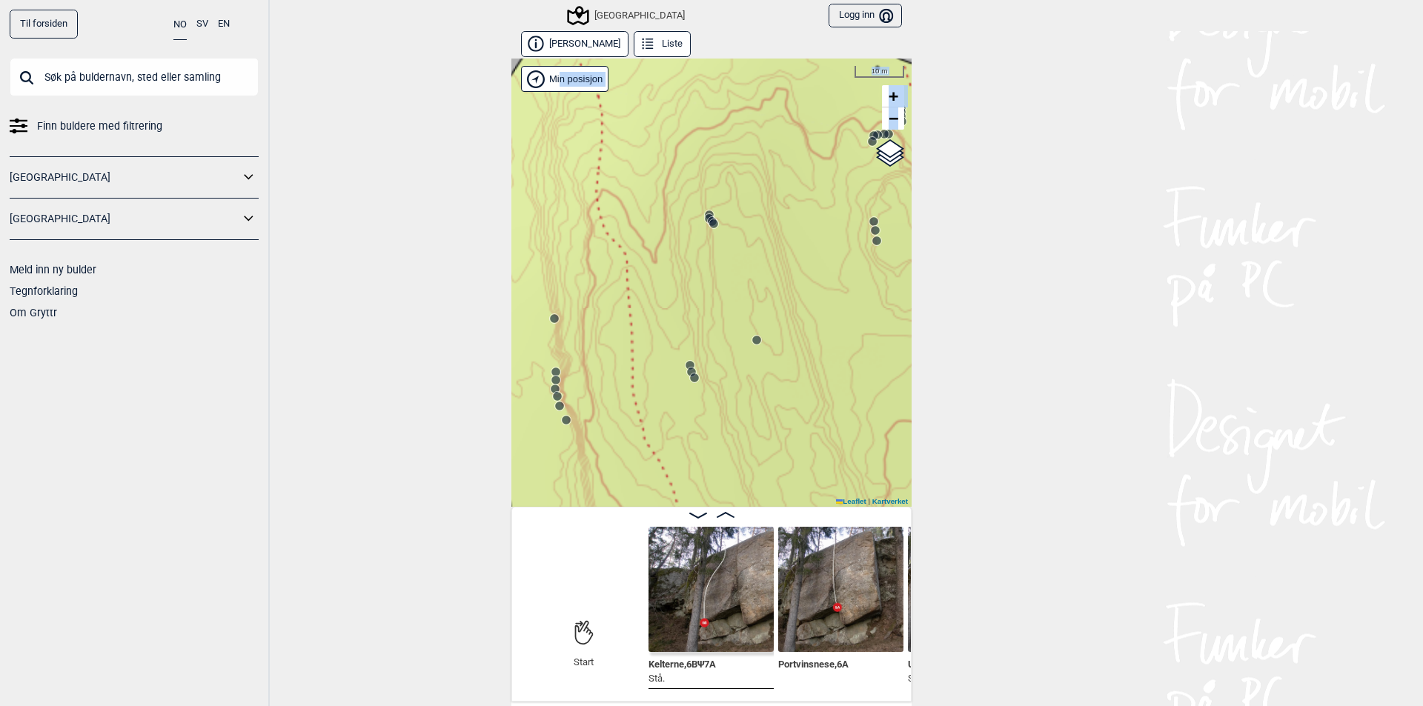
drag, startPoint x: 657, startPoint y: 157, endPoint x: 661, endPoint y: 216, distance: 59.4
click at [661, 216] on div "Speidersteinen Barnehageveggen Cowboyveggen Bølerveggen [GEOGRAPHIC_DATA]" at bounding box center [711, 283] width 400 height 448
click at [708, 220] on circle at bounding box center [713, 224] width 10 height 10
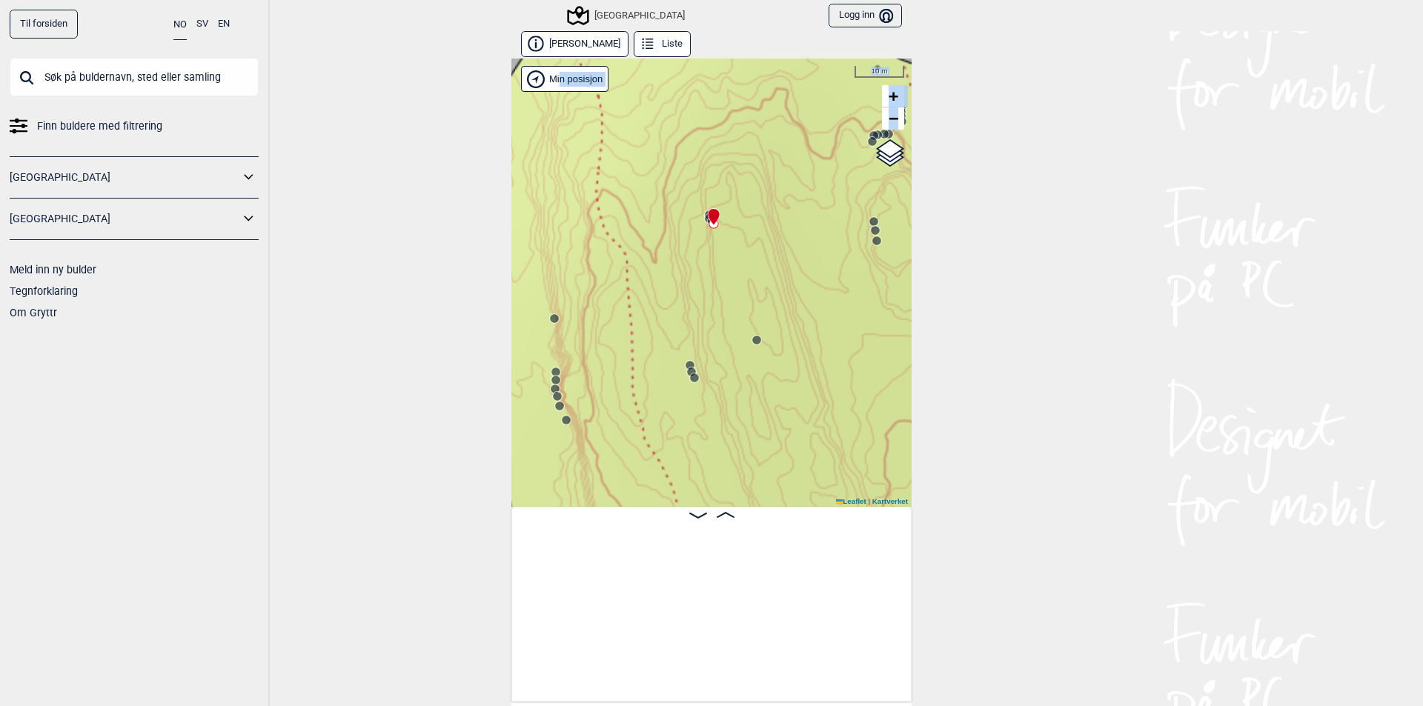
scroll to position [0, 31823]
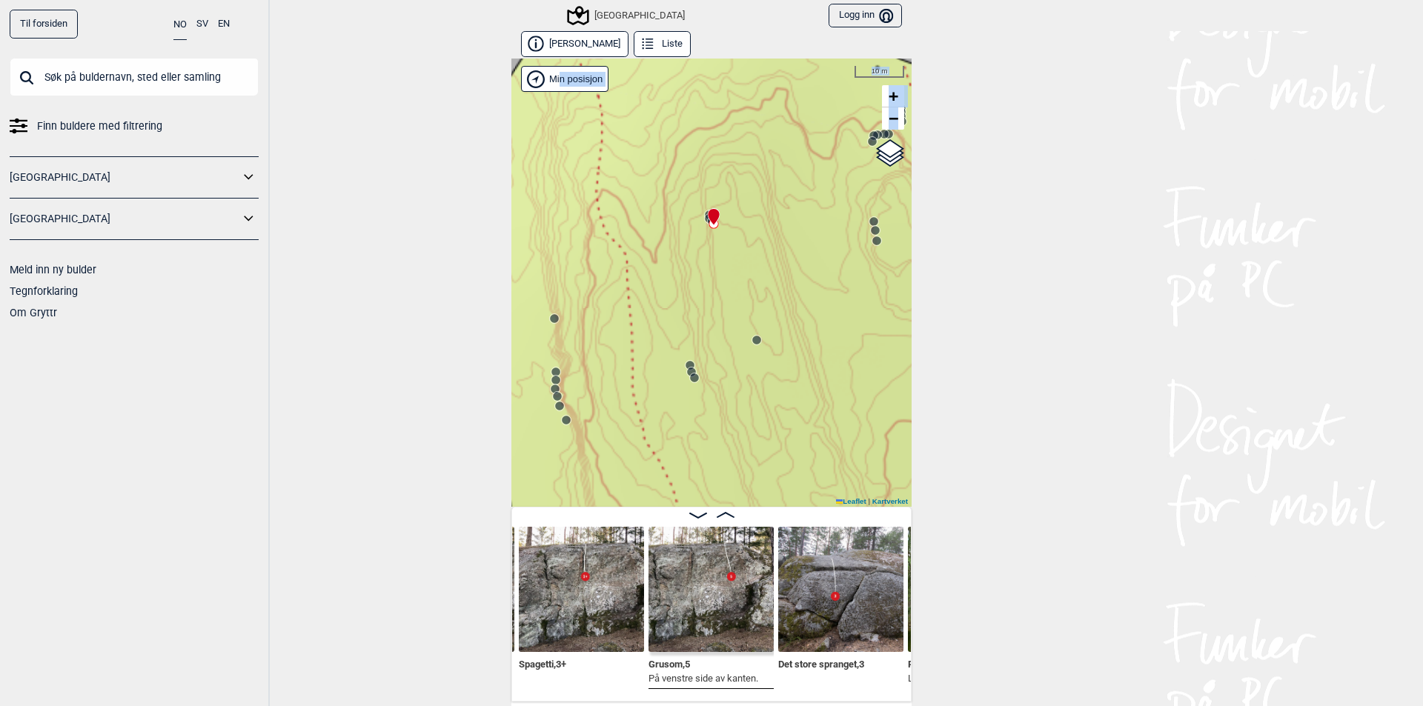
click at [589, 602] on img at bounding box center [581, 589] width 125 height 125
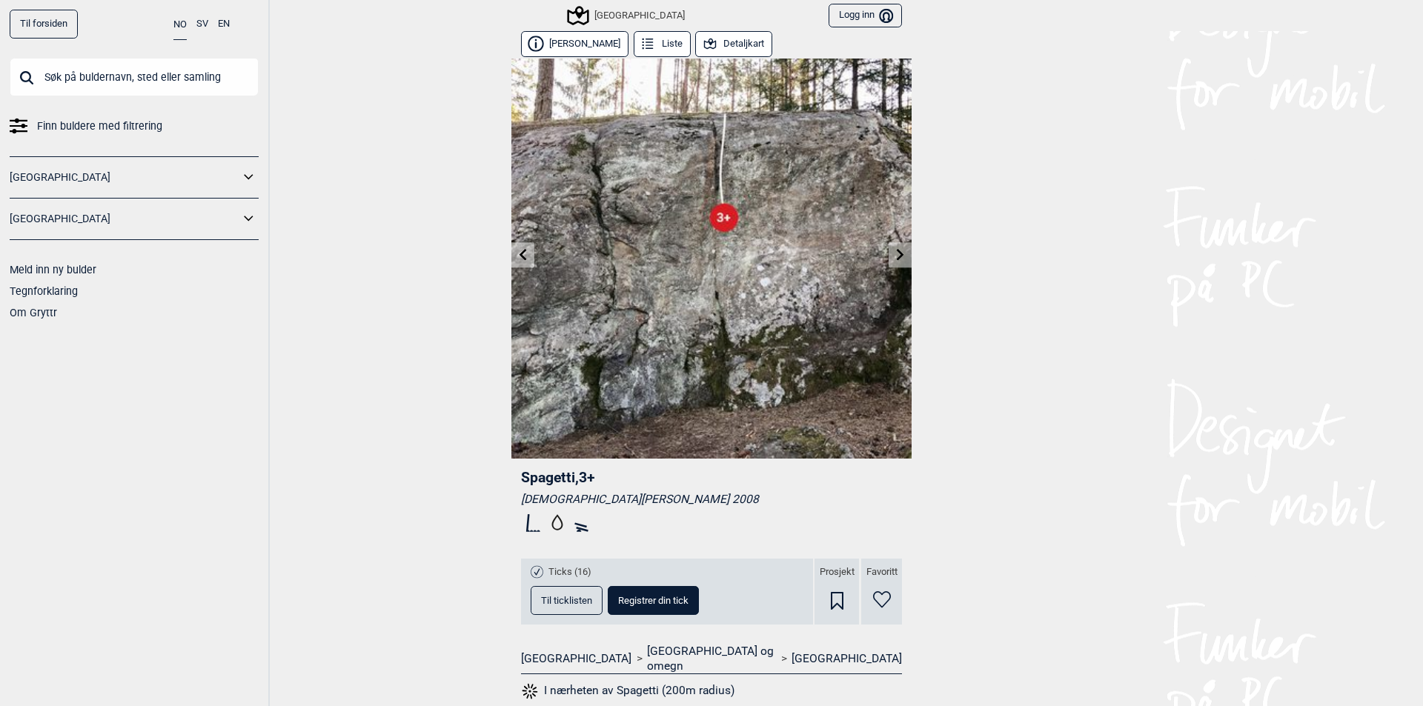
click at [517, 259] on icon at bounding box center [523, 254] width 12 height 12
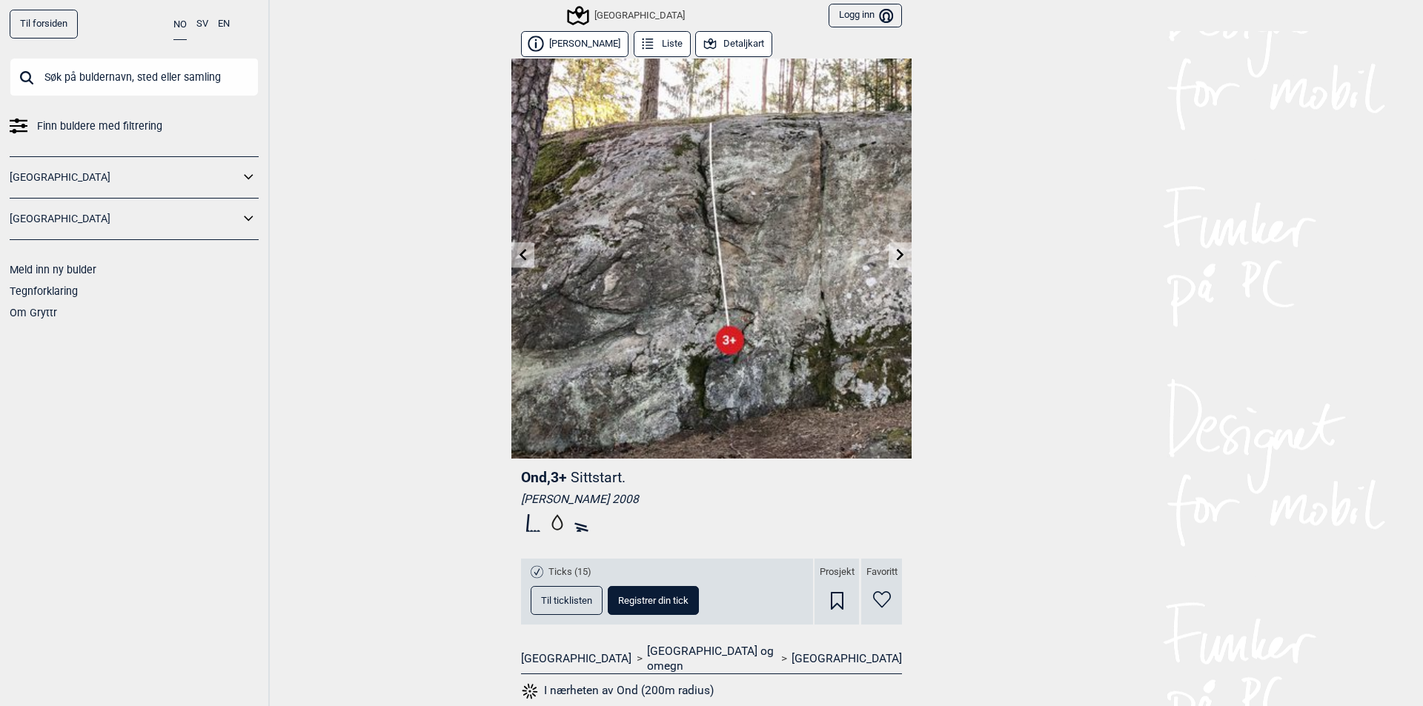
click at [517, 257] on icon at bounding box center [523, 254] width 12 height 12
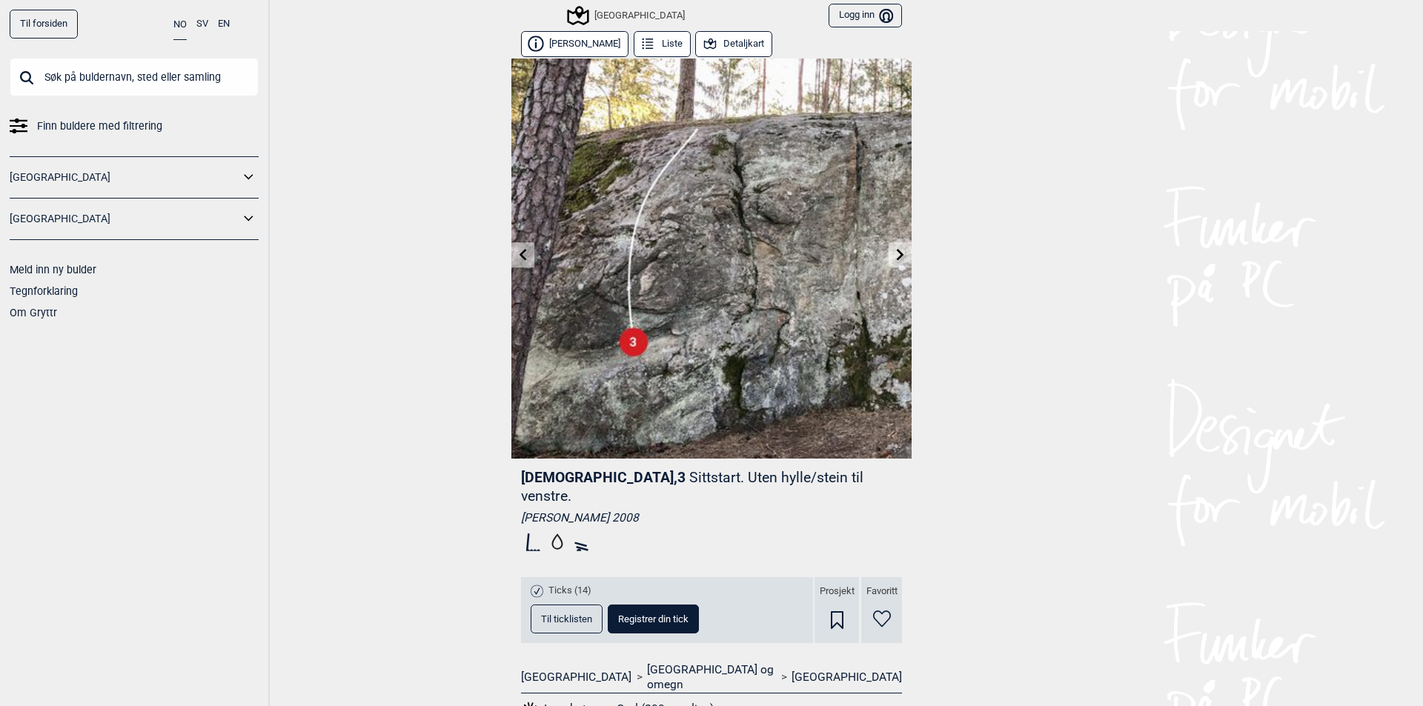
click at [889, 262] on link at bounding box center [900, 255] width 23 height 24
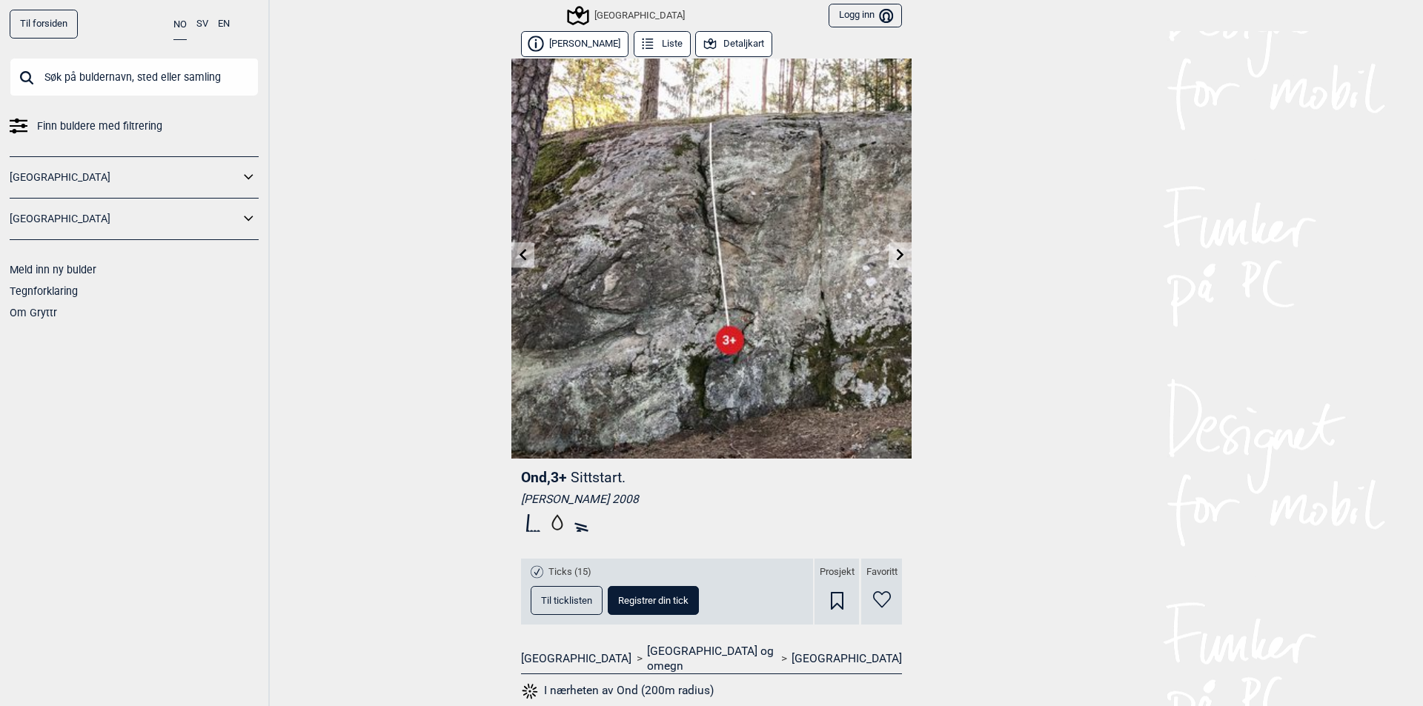
click at [894, 259] on icon at bounding box center [900, 254] width 12 height 12
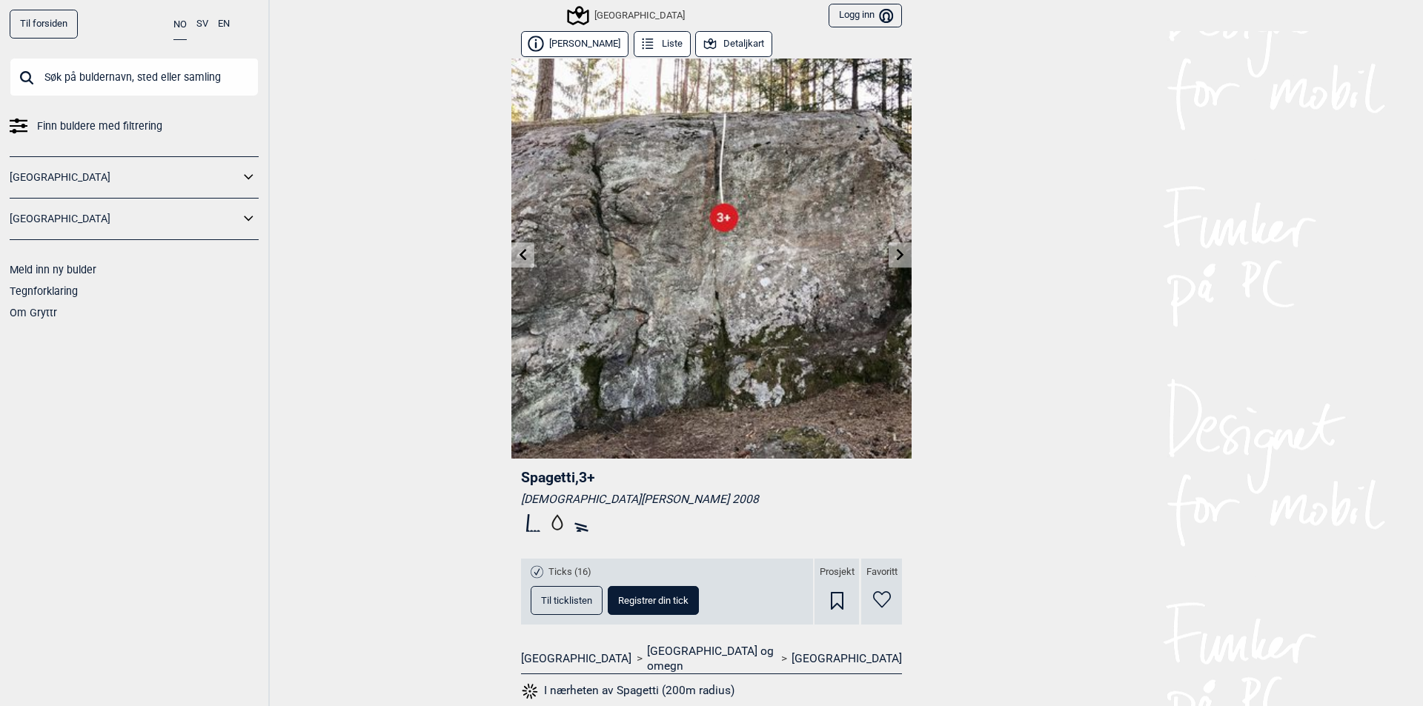
click at [525, 259] on link at bounding box center [522, 255] width 23 height 24
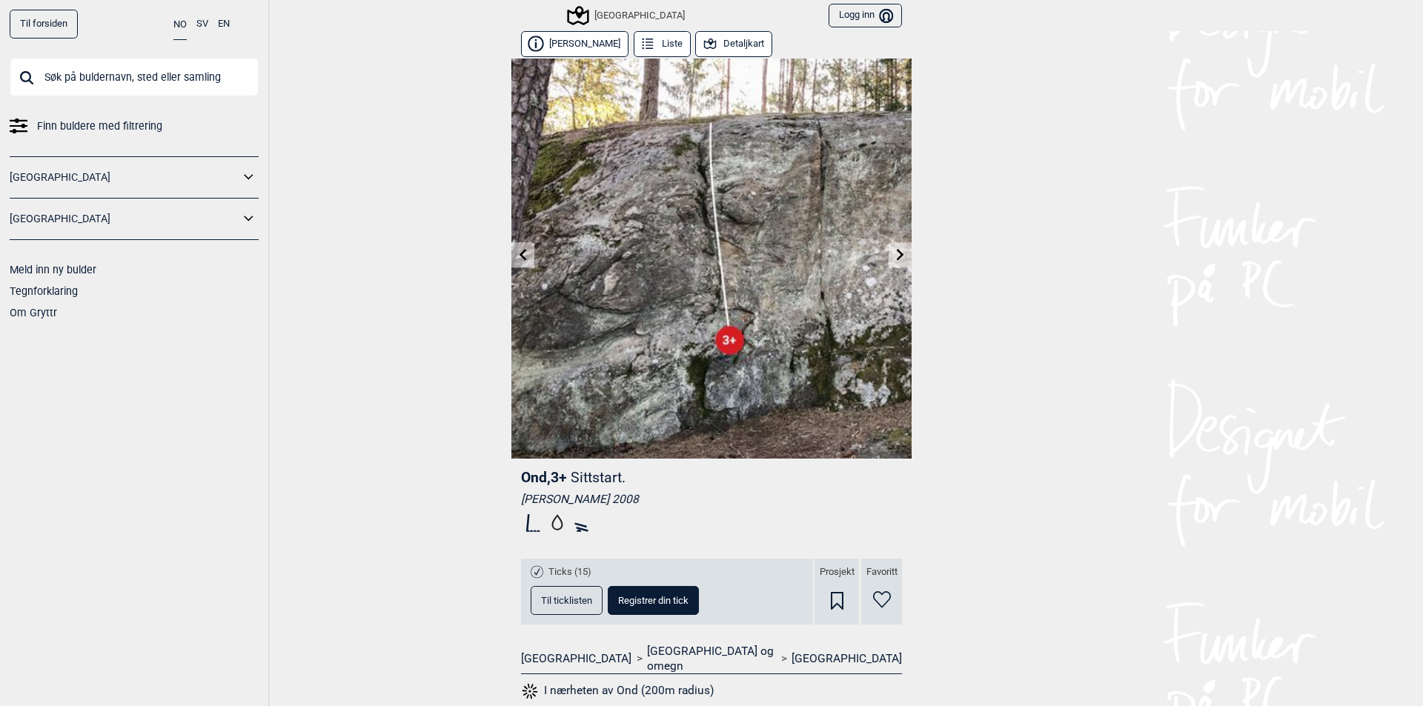
click at [519, 256] on icon at bounding box center [523, 254] width 12 height 12
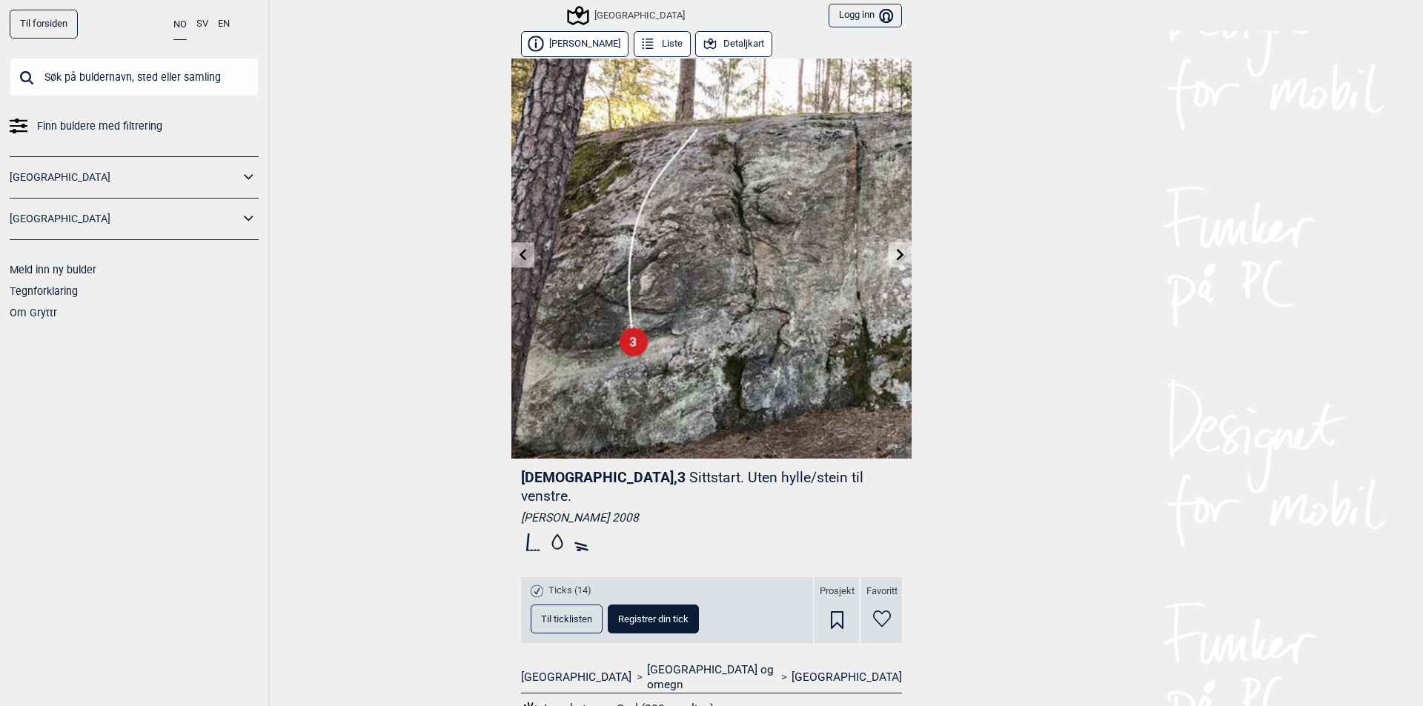
click at [897, 255] on icon at bounding box center [900, 254] width 7 height 12
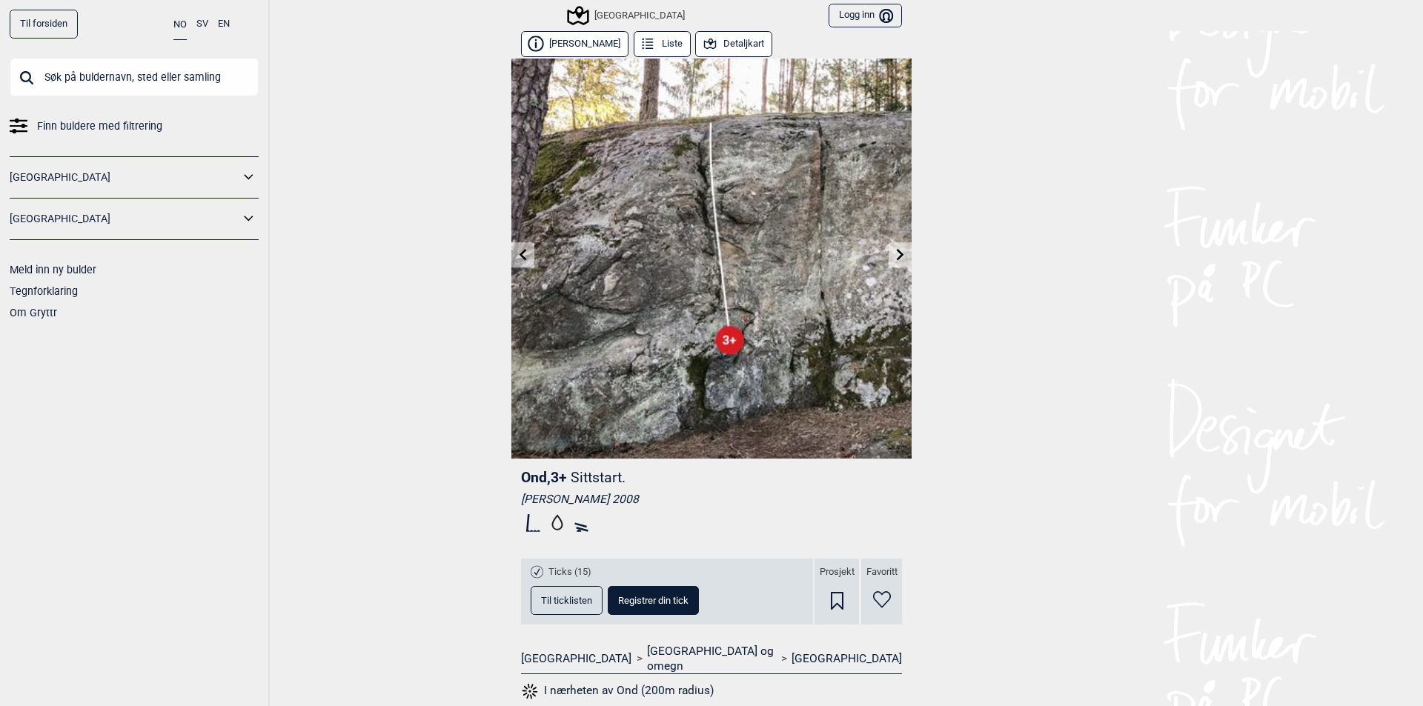
click at [894, 256] on icon at bounding box center [900, 254] width 12 height 12
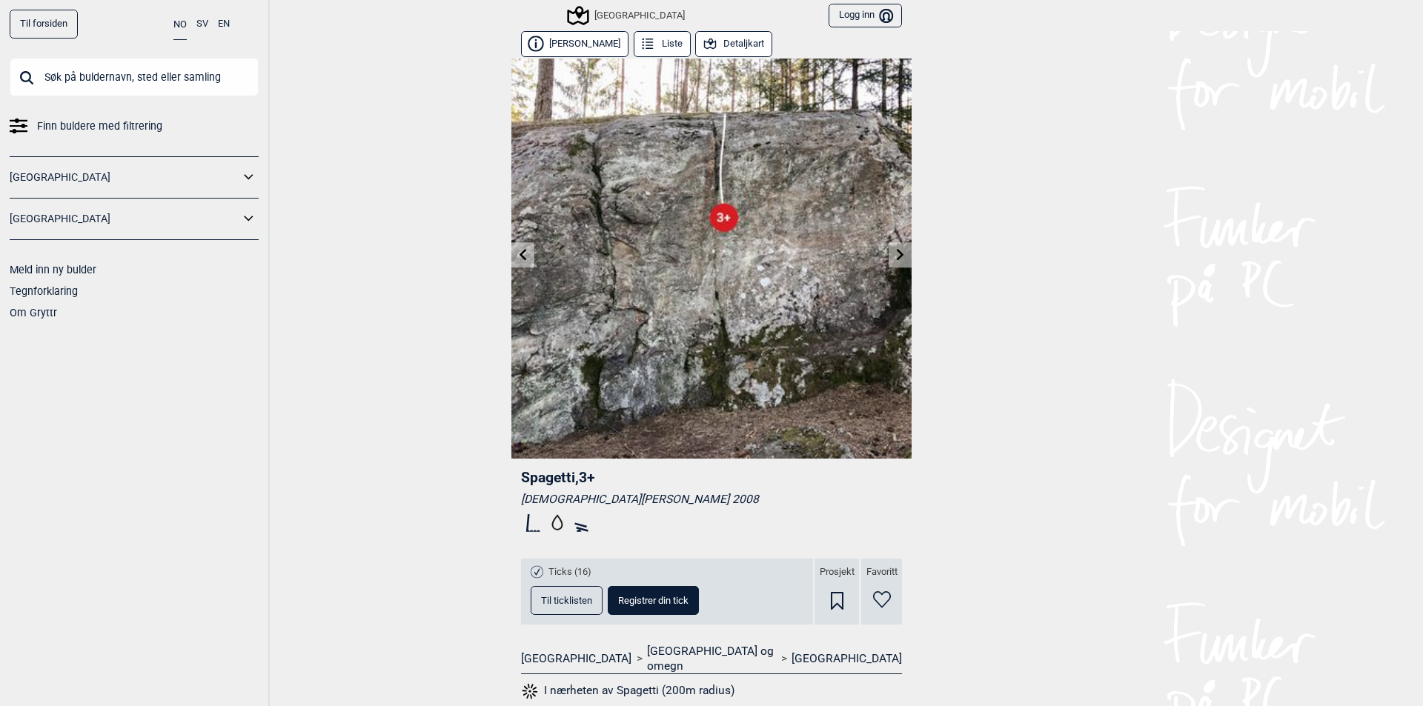
click at [894, 260] on icon at bounding box center [900, 254] width 12 height 12
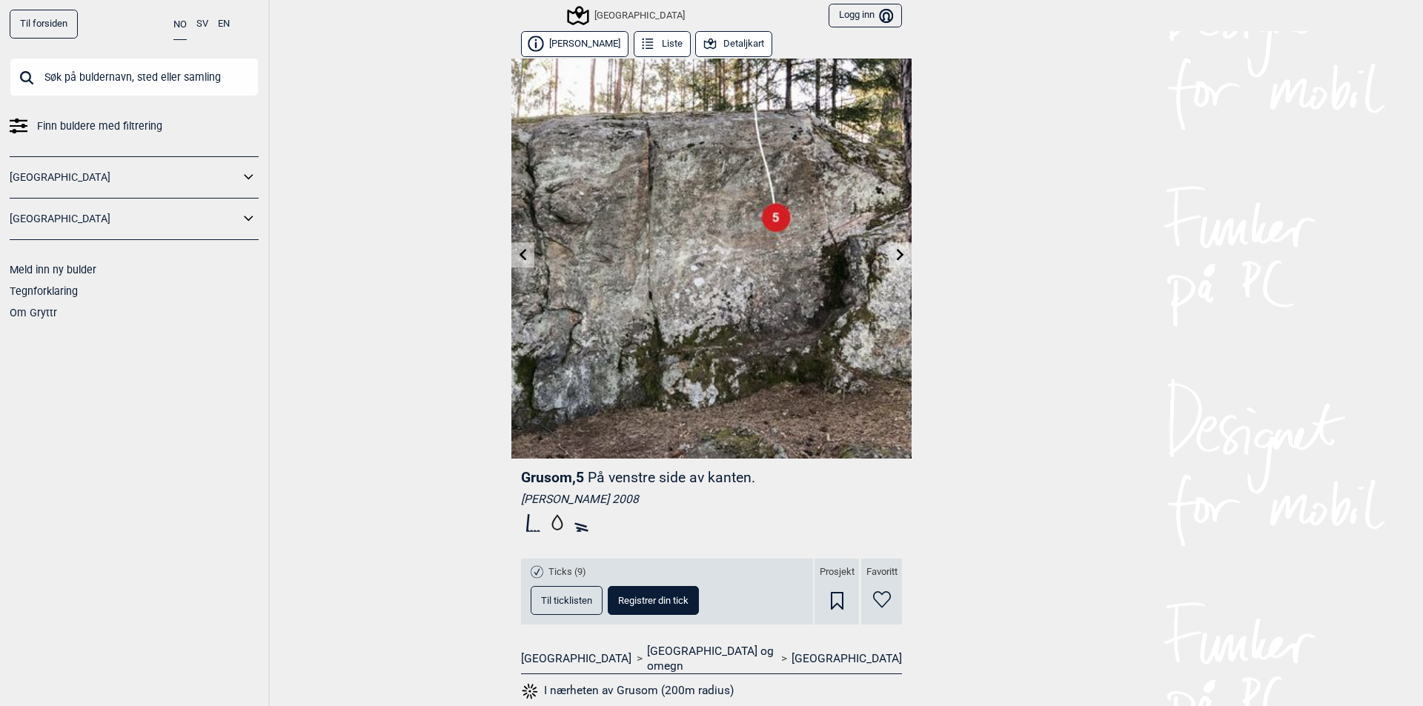
click at [894, 256] on icon at bounding box center [900, 254] width 12 height 12
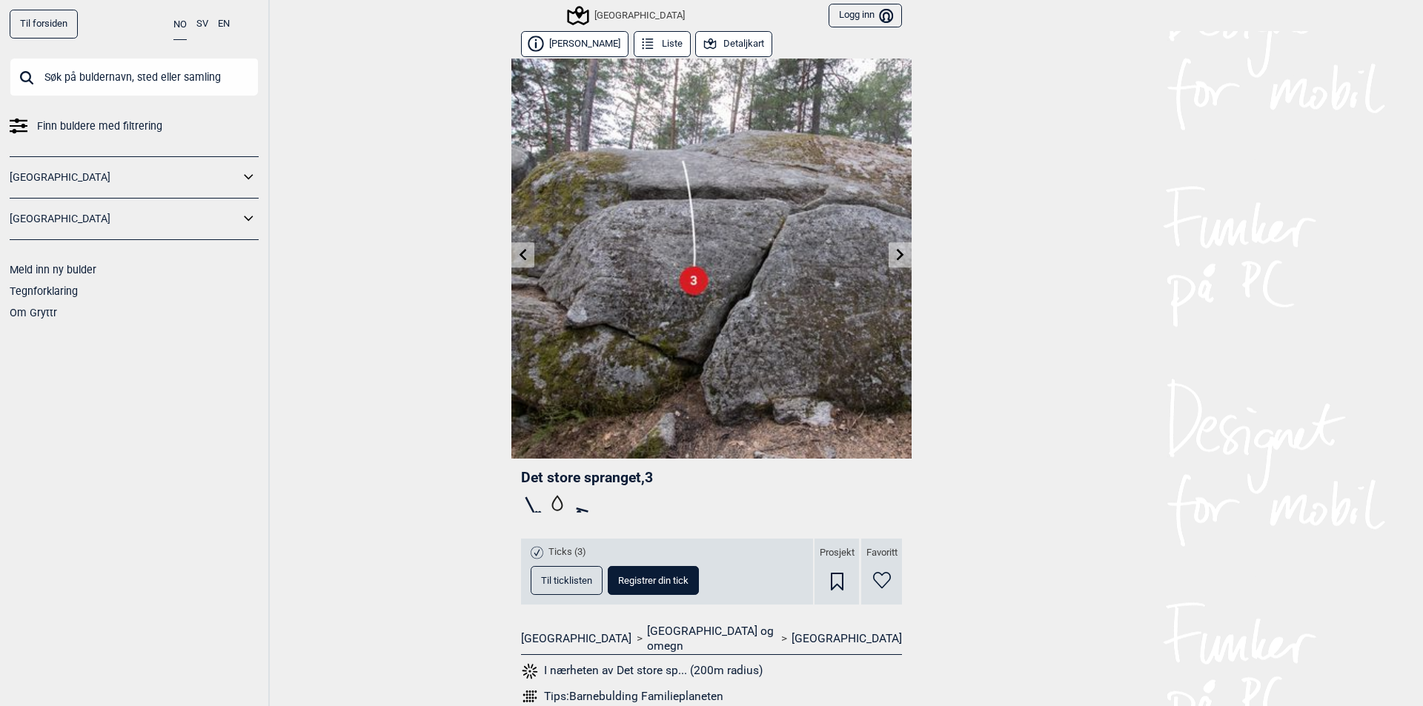
click at [894, 256] on icon at bounding box center [900, 254] width 12 height 12
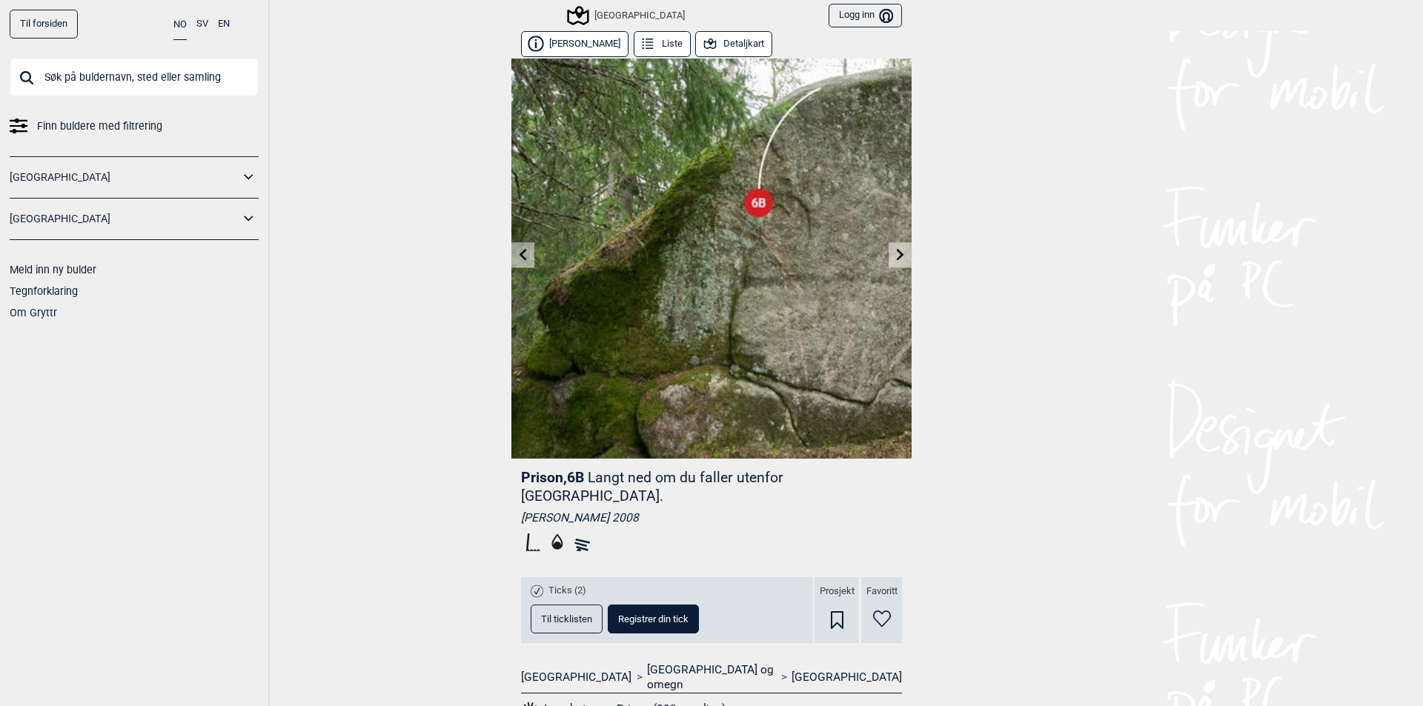
click at [591, 13] on div "[GEOGRAPHIC_DATA]" at bounding box center [627, 16] width 116 height 18
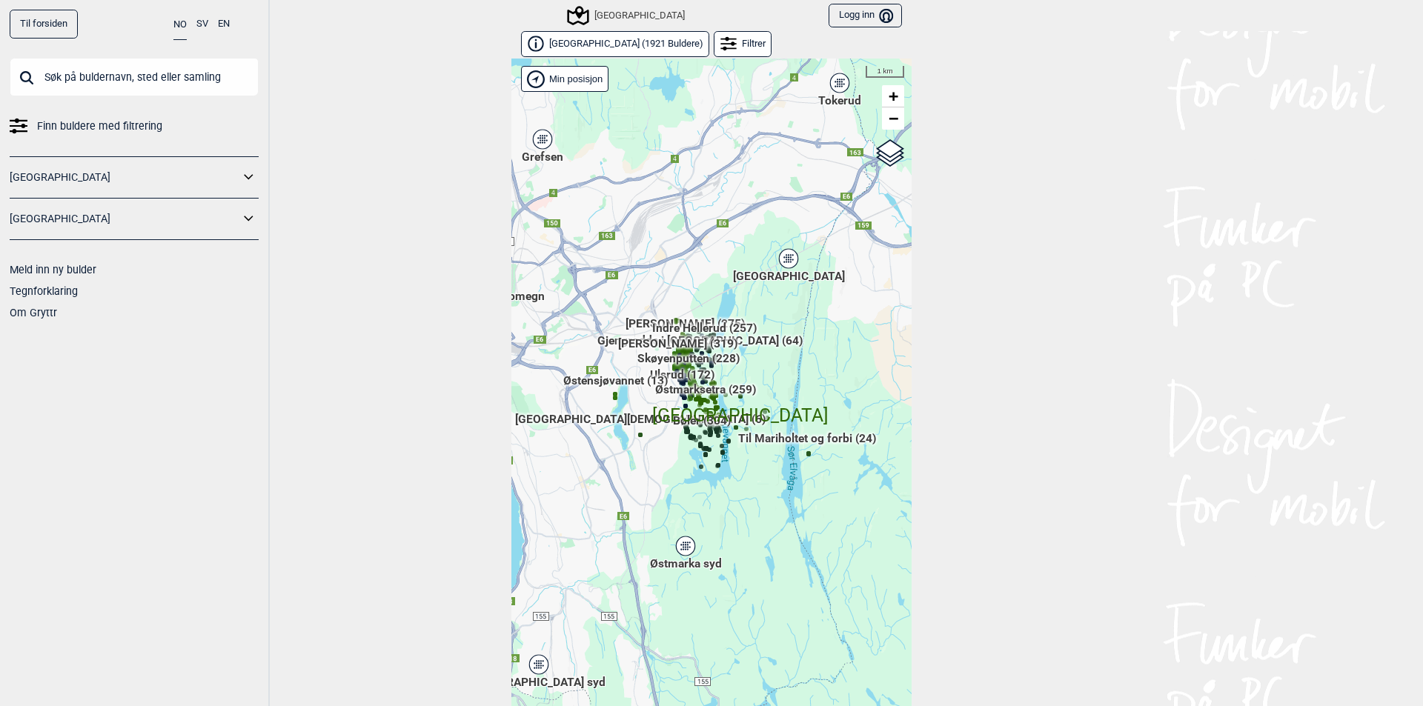
click at [446, 273] on div "Til forsiden NO SV EN Finn buldere med filtrering [GEOGRAPHIC_DATA] [GEOGRAPHIC…" at bounding box center [711, 353] width 1423 height 706
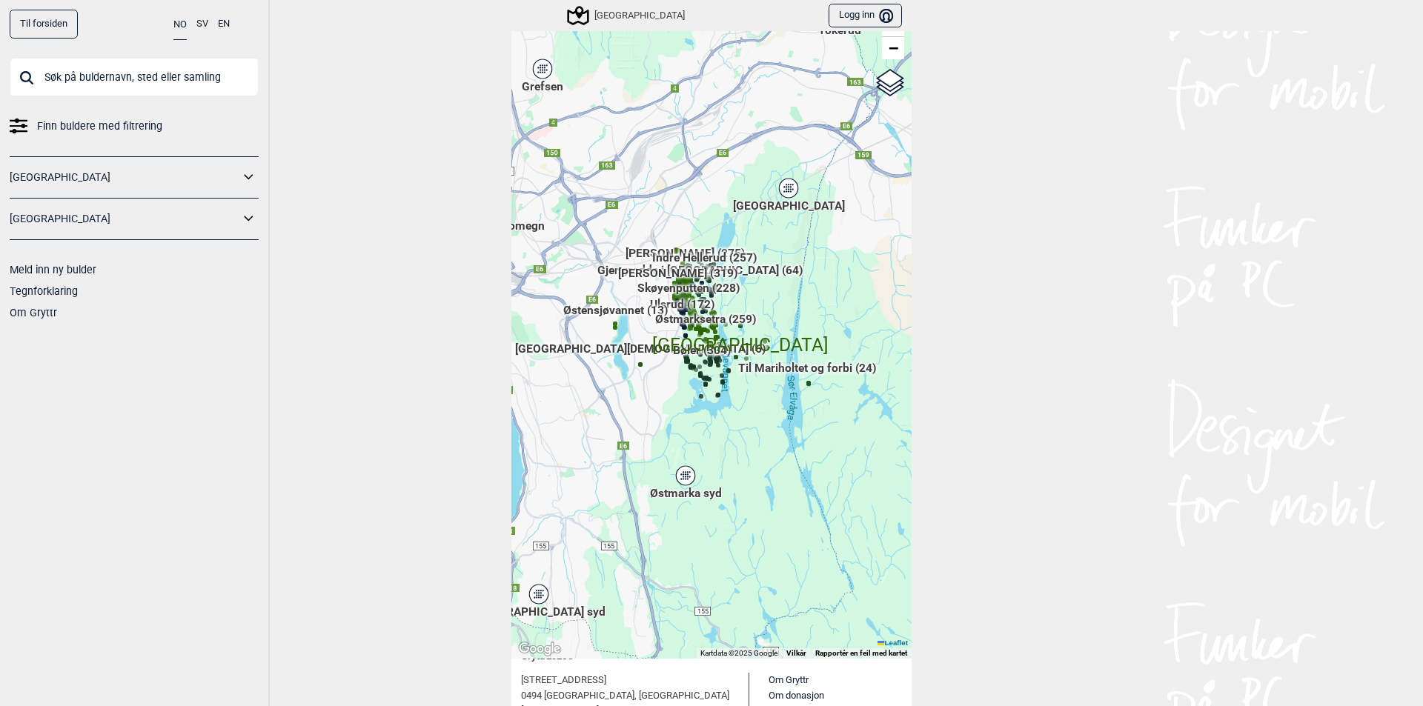
scroll to position [74, 0]
